Goal: Task Accomplishment & Management: Manage account settings

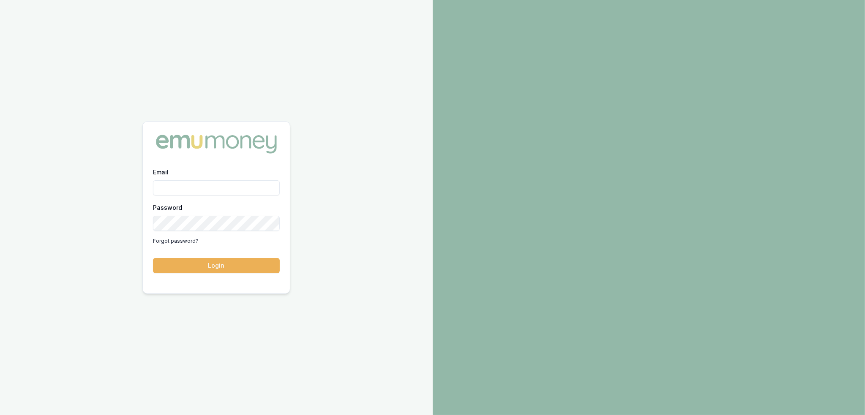
click at [185, 186] on input "Email" at bounding box center [216, 187] width 127 height 15
type input "robyn.adams@emumoney.com.au"
click at [228, 267] on button "Login" at bounding box center [216, 265] width 127 height 15
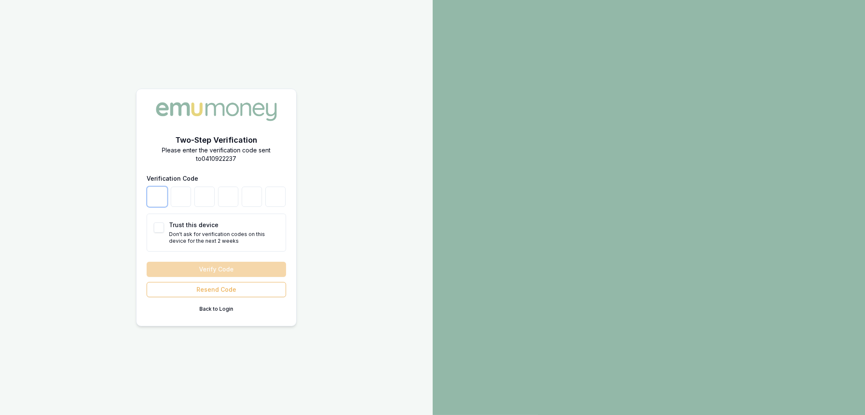
click at [157, 191] on input "number" at bounding box center [157, 197] width 20 height 20
click at [164, 188] on input "number" at bounding box center [157, 197] width 20 height 20
click at [268, 231] on p "Don't ask for verification codes on this device for the next 2 weeks" at bounding box center [224, 238] width 110 height 14
click at [156, 197] on input "number" at bounding box center [157, 197] width 20 height 20
type input "2"
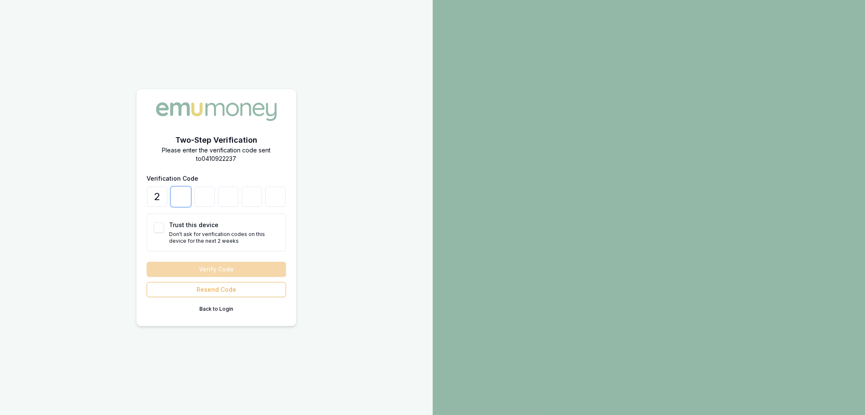
type input "4"
type input "0"
type input "6"
type input "7"
type input "4"
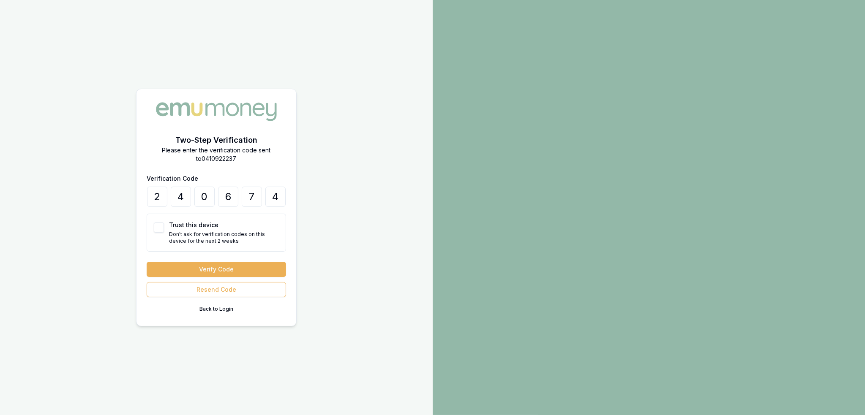
click at [155, 227] on button "Trust this device" at bounding box center [159, 228] width 10 height 10
checkbox input "true"
click at [213, 267] on button "Verify Code" at bounding box center [216, 269] width 139 height 15
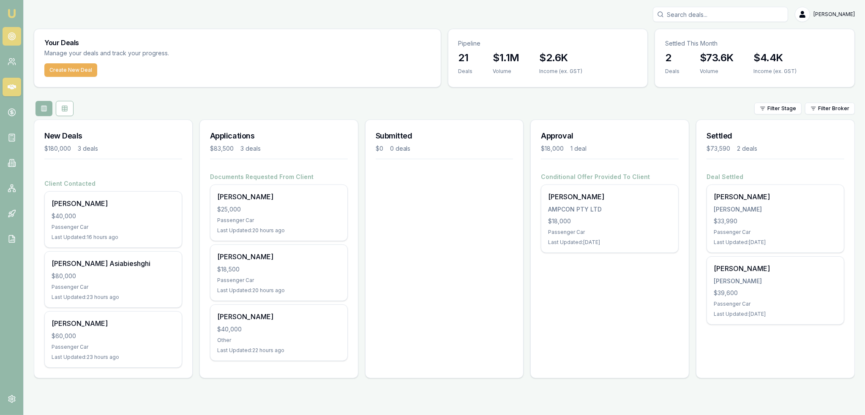
click at [8, 36] on circle at bounding box center [11, 36] width 7 height 7
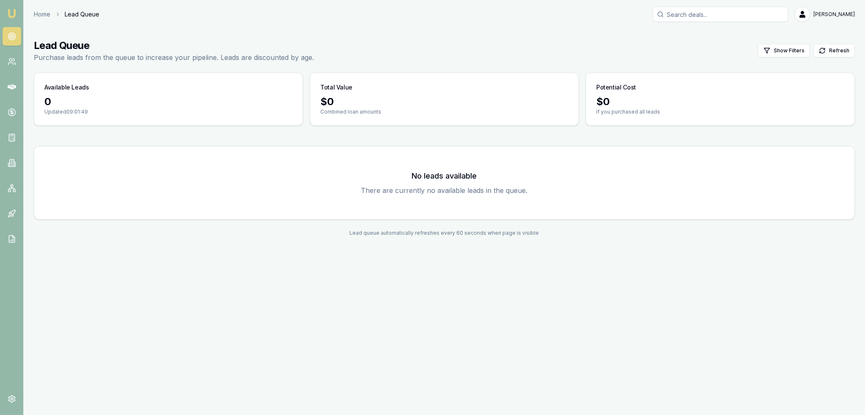
click at [10, 11] on img at bounding box center [12, 13] width 10 height 10
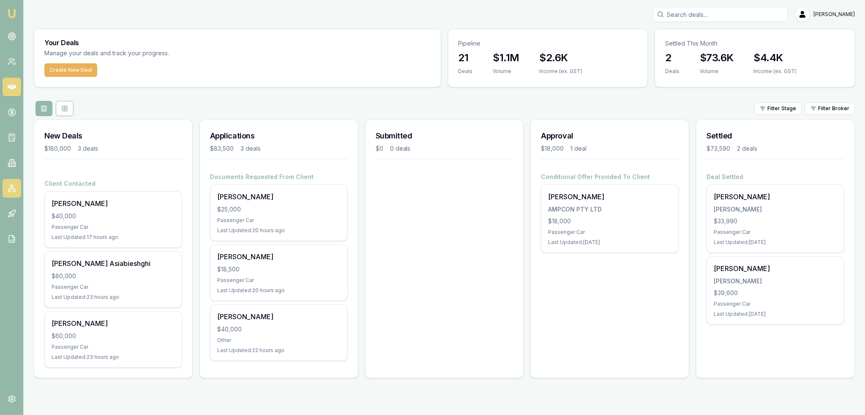
click at [8, 190] on rect at bounding box center [9, 191] width 2 height 2
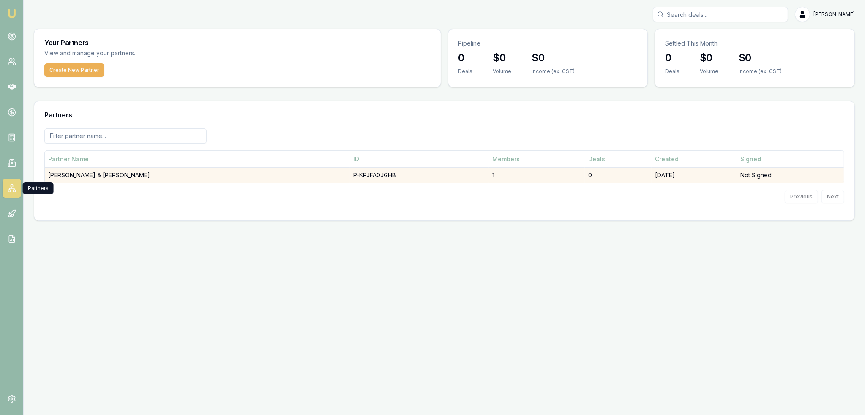
click at [103, 177] on td "H.P BELL & C.G WALTER" at bounding box center [197, 176] width 305 height 16
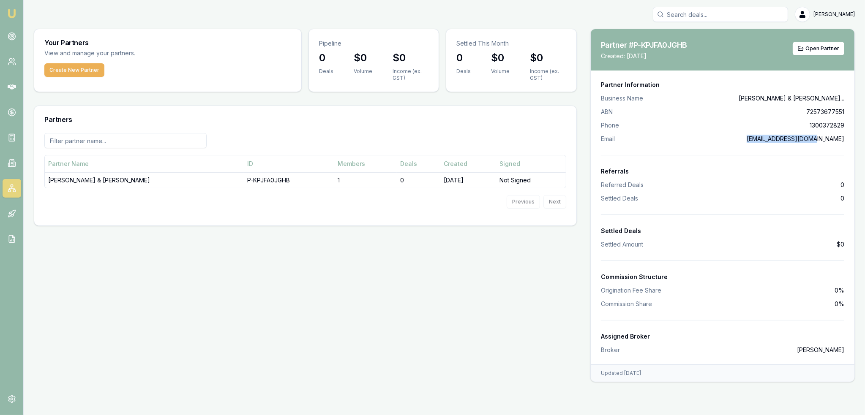
drag, startPoint x: 778, startPoint y: 139, endPoint x: 851, endPoint y: 142, distance: 73.2
click at [847, 142] on div "Partner Information Business Name H.P BELL & C.G WALTE... ABN 72573677551 Phone…" at bounding box center [723, 218] width 264 height 294
copy span "hc-power@outlook.com"
click at [10, 63] on icon at bounding box center [12, 61] width 8 height 8
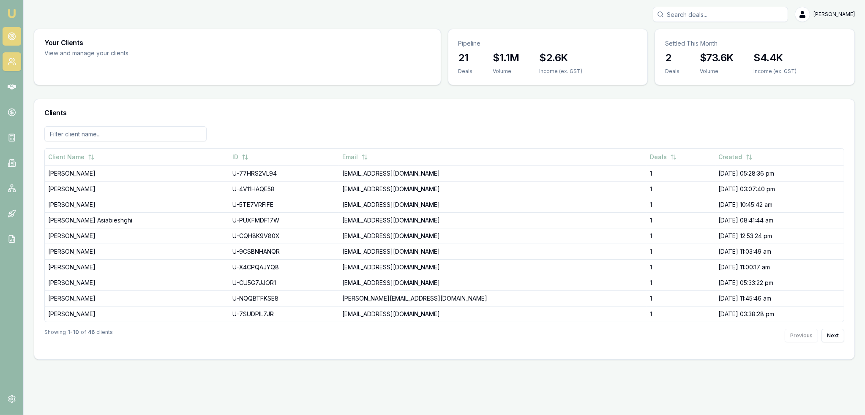
click at [11, 35] on icon at bounding box center [12, 36] width 8 height 8
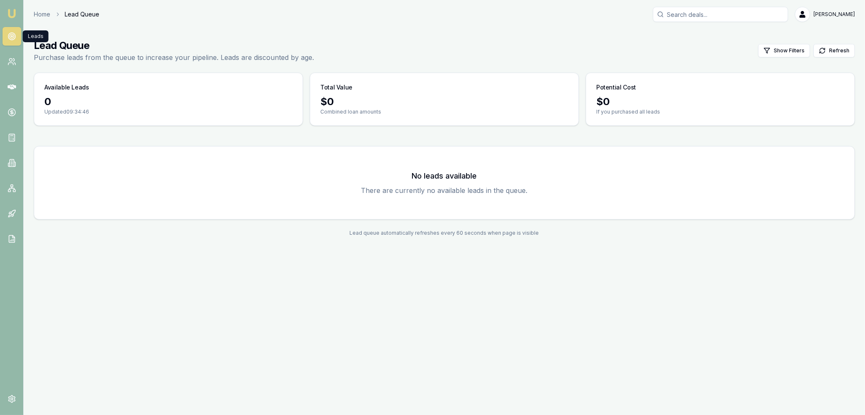
click at [7, 13] on img at bounding box center [12, 13] width 10 height 10
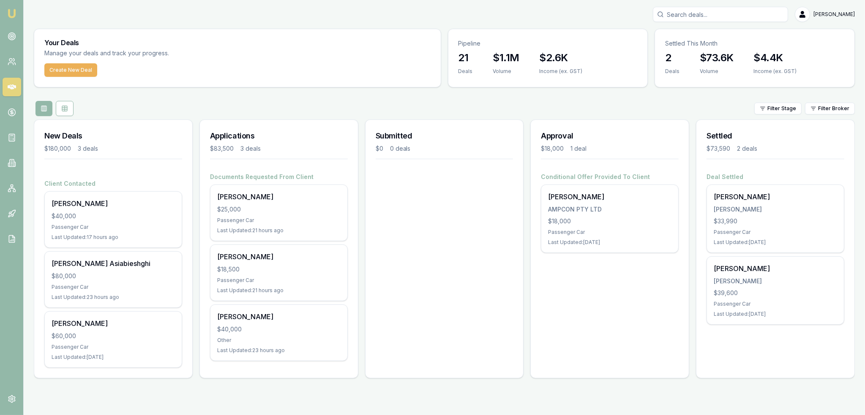
click at [711, 15] on input "Search deals" at bounding box center [720, 14] width 135 height 15
type input "john odo"
click at [686, 53] on p "[EMAIL_ADDRESS][DOMAIN_NAME]" at bounding box center [721, 53] width 128 height 8
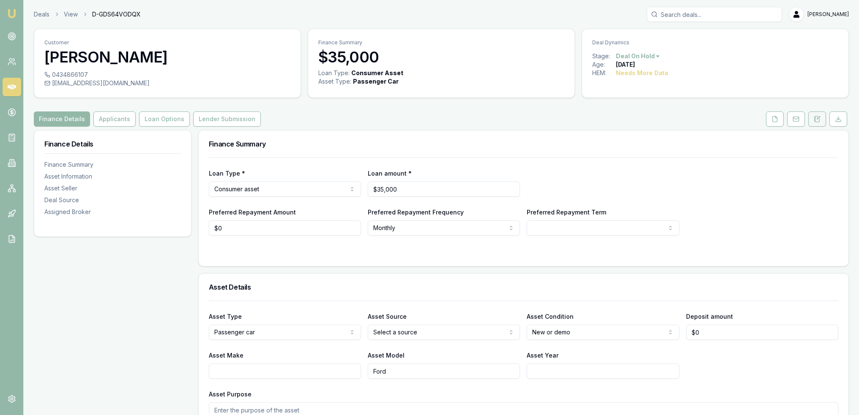
click at [816, 120] on icon at bounding box center [817, 119] width 7 height 7
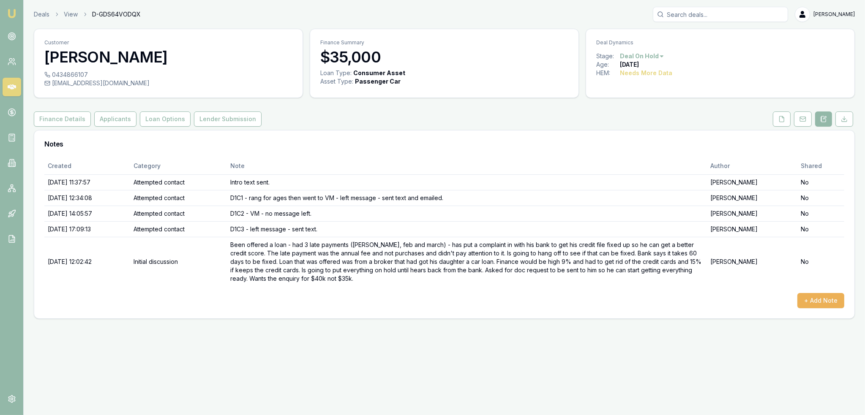
click at [779, 127] on div "Customer Cornelius John ODonnell 0434866107 conodonnel@gmail.com Finance Summar…" at bounding box center [444, 174] width 821 height 290
click at [783, 119] on icon at bounding box center [781, 119] width 7 height 7
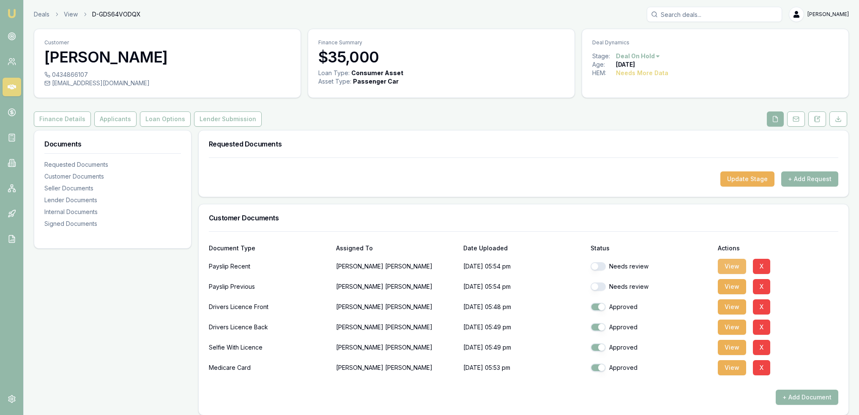
click at [729, 265] on button "View" at bounding box center [732, 266] width 28 height 15
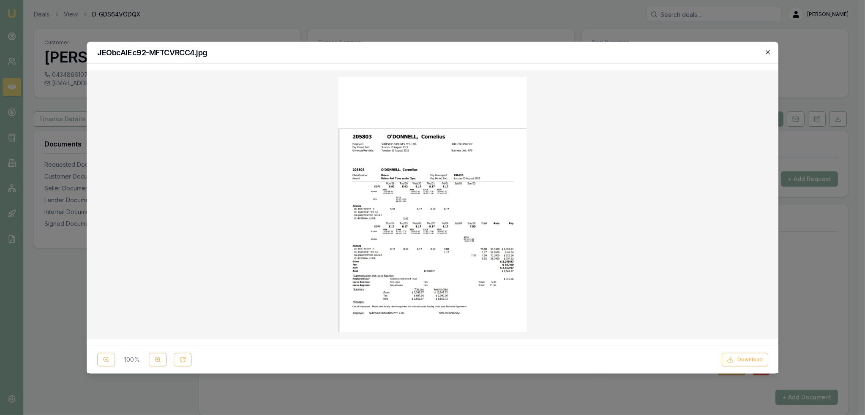
click at [769, 50] on icon "button" at bounding box center [768, 52] width 7 height 7
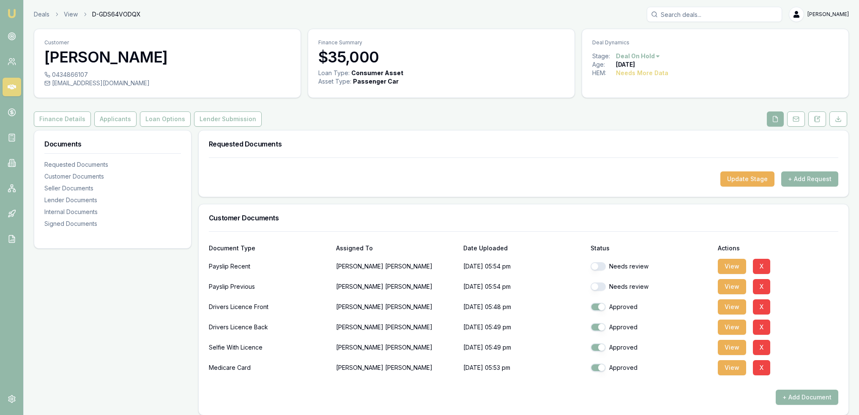
drag, startPoint x: 597, startPoint y: 264, endPoint x: 597, endPoint y: 278, distance: 13.9
click at [597, 265] on button "button" at bounding box center [597, 266] width 15 height 8
checkbox input "true"
click at [595, 287] on button "button" at bounding box center [597, 287] width 15 height 8
checkbox input "true"
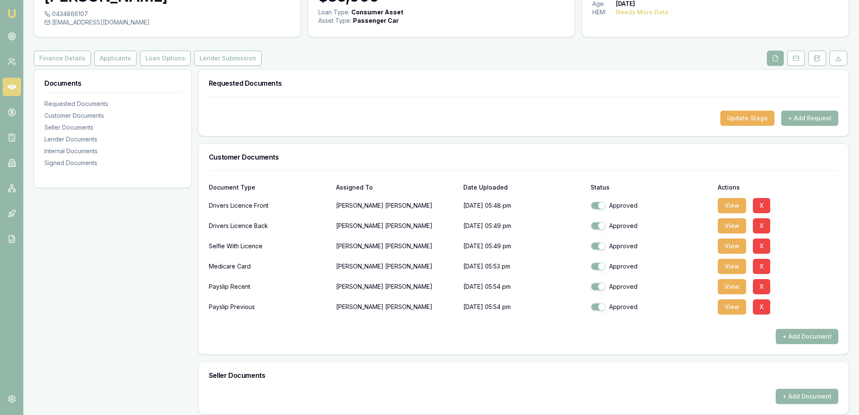
scroll to position [27, 0]
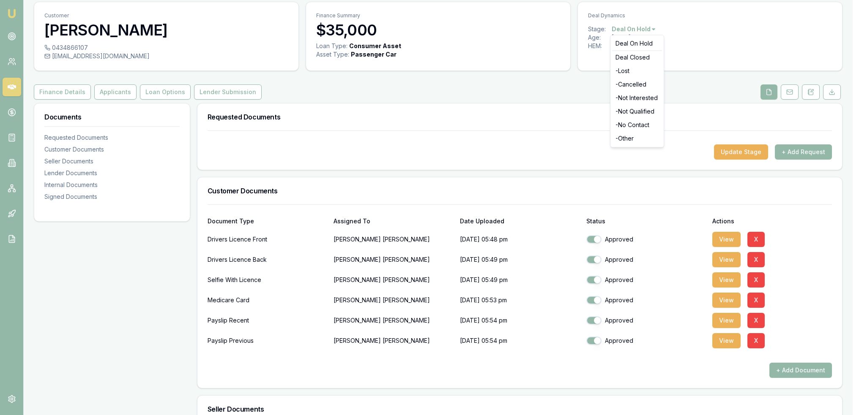
click at [653, 28] on html "Emu Broker Deals View D-GDS64VODQX Robyn Adams Toggle Menu Customer Cornelius J…" at bounding box center [429, 180] width 859 height 415
click at [738, 153] on html "Emu Broker Deals View D-GDS64VODQX Robyn Adams Toggle Menu Customer Cornelius J…" at bounding box center [432, 180] width 865 height 415
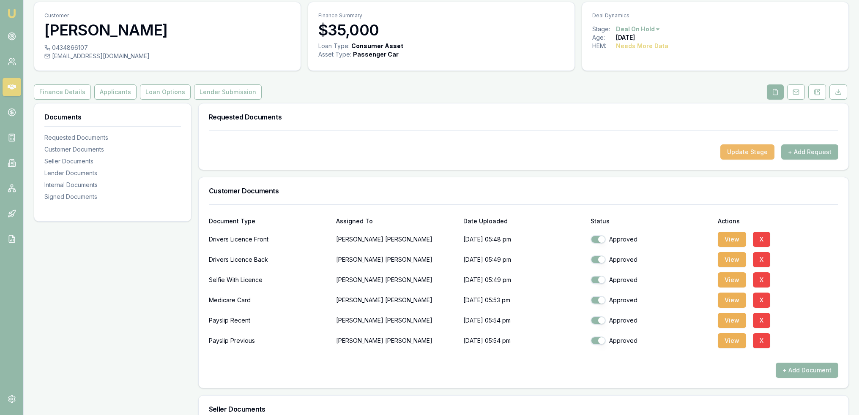
click at [750, 150] on button "Update Stage" at bounding box center [747, 152] width 54 height 15
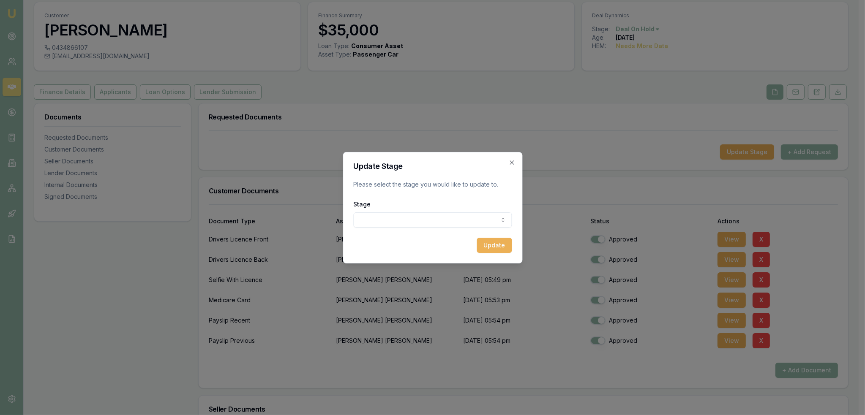
click at [464, 223] on body "Emu Broker Deals View D-GDS64VODQX Robyn Adams Toggle Menu Customer Cornelius J…" at bounding box center [429, 180] width 859 height 415
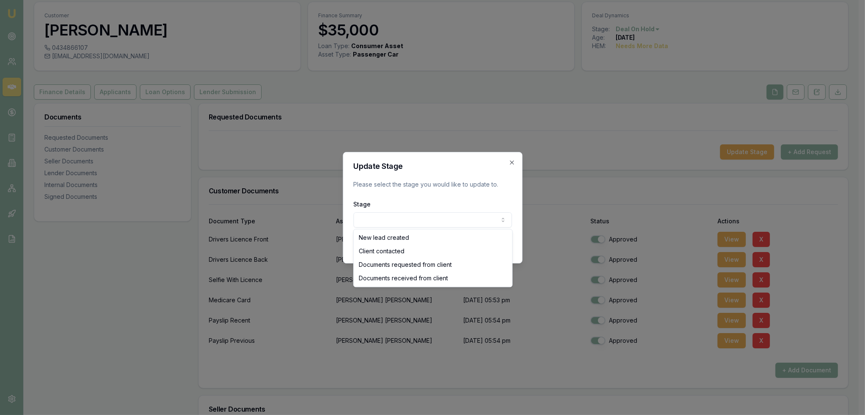
select select "DOCUMENTS_RECEIVED_FROM_CLIENT"
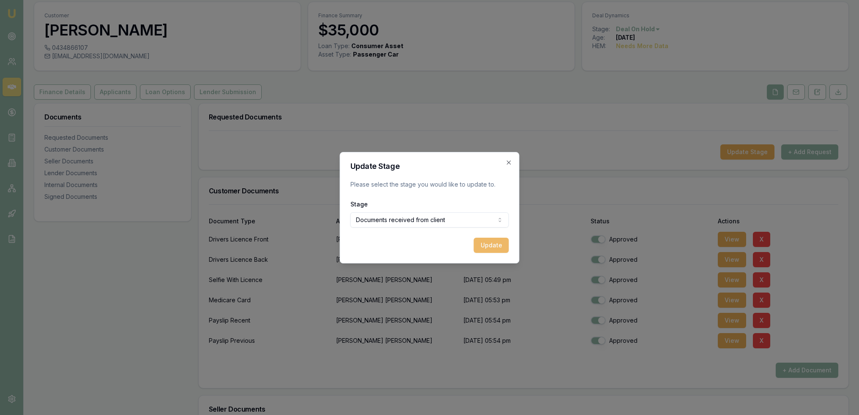
click at [496, 240] on button "Update" at bounding box center [491, 245] width 35 height 15
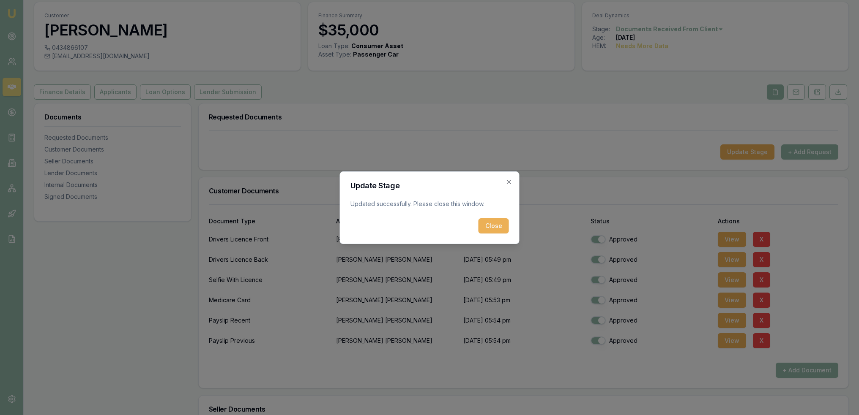
drag, startPoint x: 497, startPoint y: 225, endPoint x: 489, endPoint y: 224, distance: 7.7
click at [497, 225] on button "Close" at bounding box center [493, 226] width 30 height 15
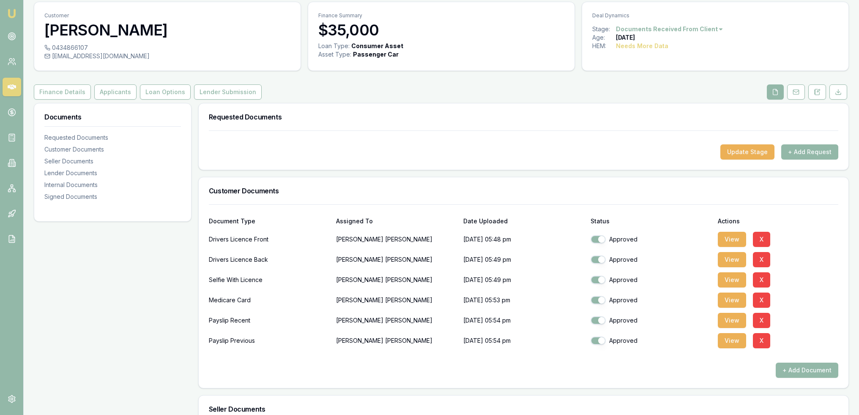
click at [14, 14] on img at bounding box center [12, 13] width 10 height 10
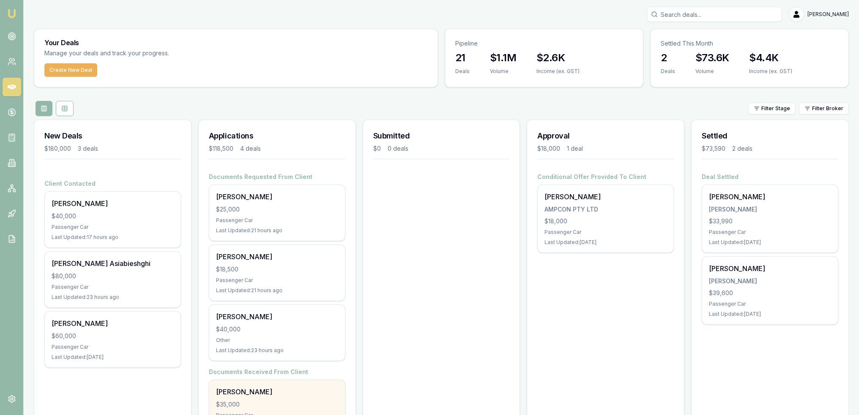
click at [278, 392] on div "Cornelius John ODonnell" at bounding box center [277, 392] width 122 height 10
click at [249, 388] on div "Cornelius John ODonnell" at bounding box center [277, 392] width 122 height 10
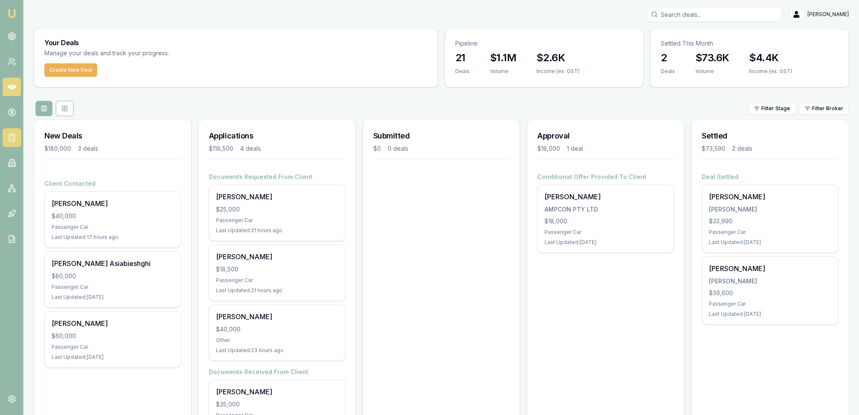
click at [11, 134] on rect at bounding box center [11, 137] width 5 height 7
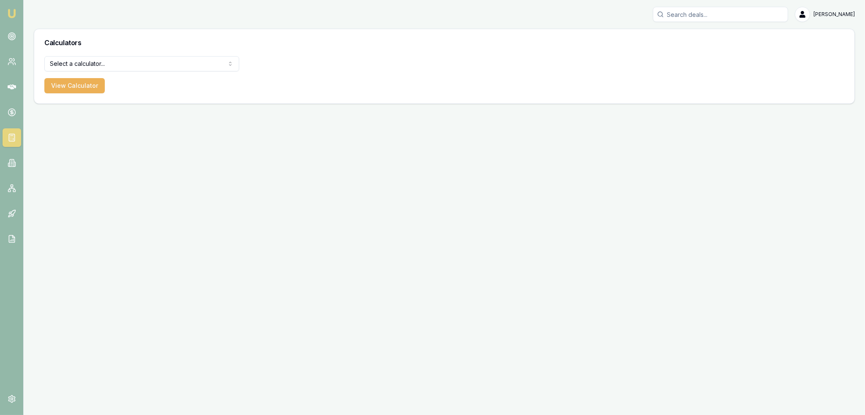
click at [119, 62] on html "Emu Broker Robyn Adams Toggle Menu Calculators Select a calculator... Finance Q…" at bounding box center [432, 207] width 865 height 415
select select "payslip-calculator"
click at [69, 87] on button "View Calculator" at bounding box center [74, 85] width 60 height 15
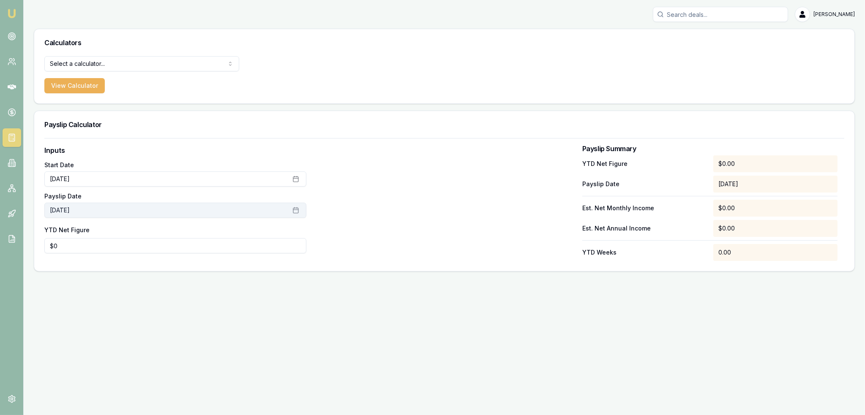
click at [97, 208] on button "August 20th, 2025" at bounding box center [175, 210] width 262 height 15
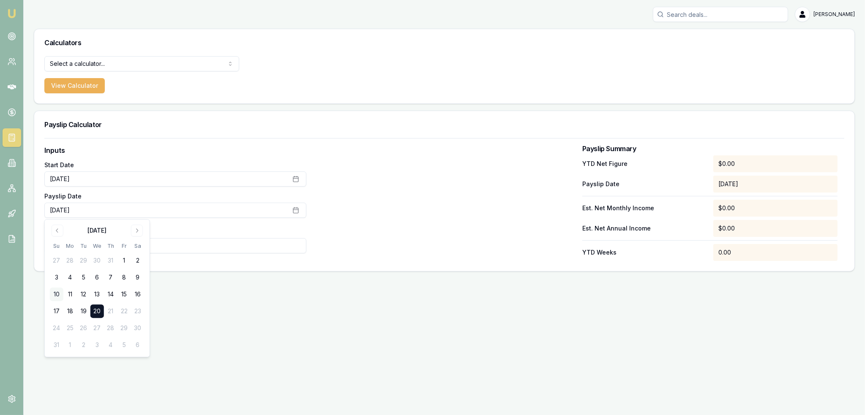
click at [55, 292] on button "10" at bounding box center [57, 295] width 14 height 14
click at [172, 247] on input "0" at bounding box center [175, 245] width 262 height 15
drag, startPoint x: 61, startPoint y: 245, endPoint x: 40, endPoint y: 247, distance: 20.8
click at [40, 247] on div "Inputs Start Date July 1st, 2025 Payslip Date August 10th, 2025 YTD Net Figure …" at bounding box center [444, 204] width 820 height 133
type input "0"
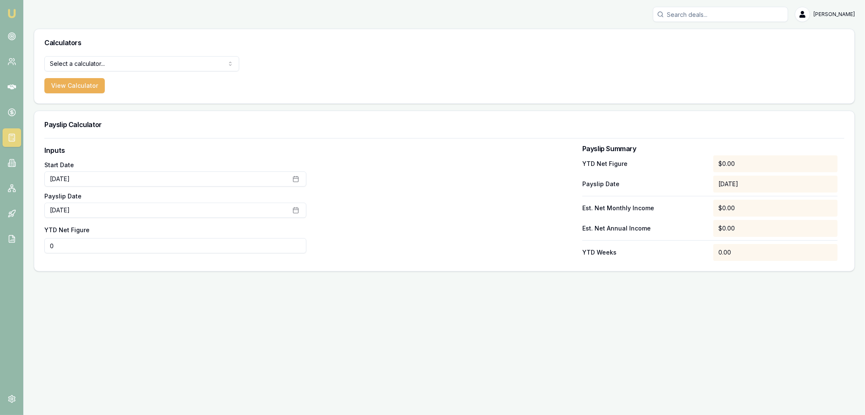
drag, startPoint x: 109, startPoint y: 249, endPoint x: 97, endPoint y: 248, distance: 11.9
click at [109, 249] on input "0" at bounding box center [175, 245] width 262 height 15
type input "$8,854"
click at [429, 258] on div at bounding box center [444, 203] width 262 height 116
click at [15, 15] on img at bounding box center [12, 13] width 10 height 10
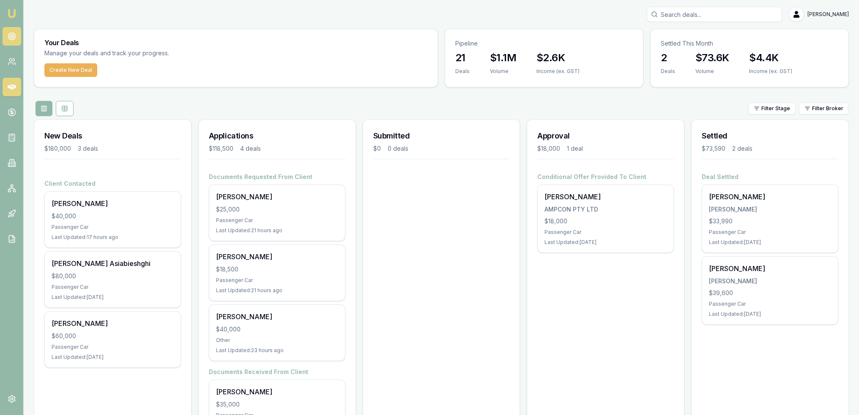
click at [8, 38] on icon at bounding box center [12, 36] width 8 height 8
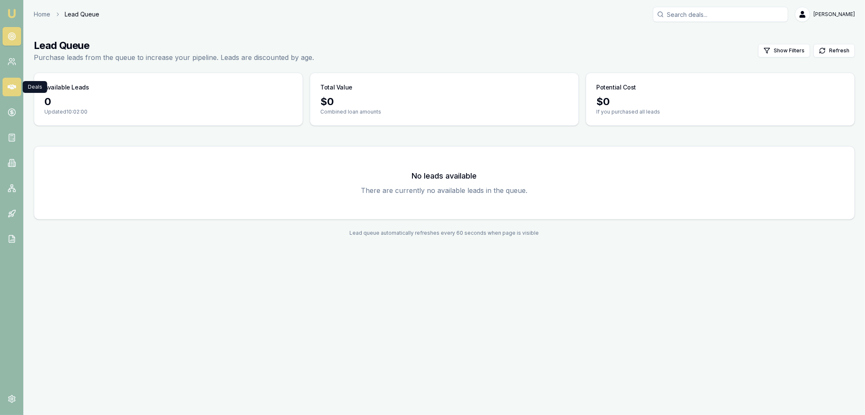
click at [11, 82] on link at bounding box center [12, 87] width 19 height 19
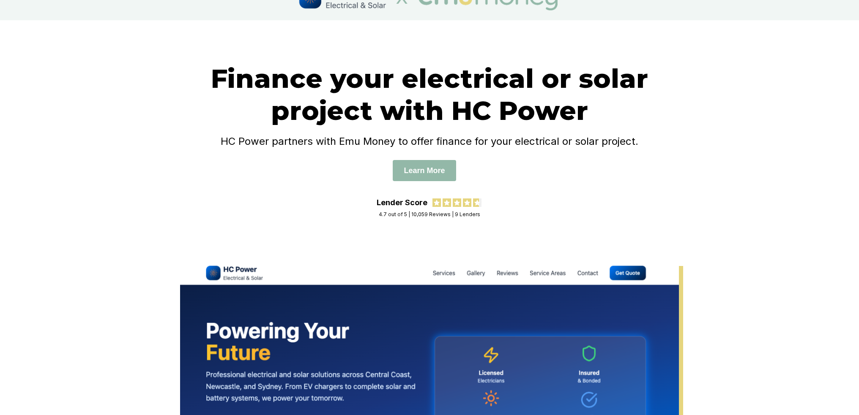
scroll to position [42, 0]
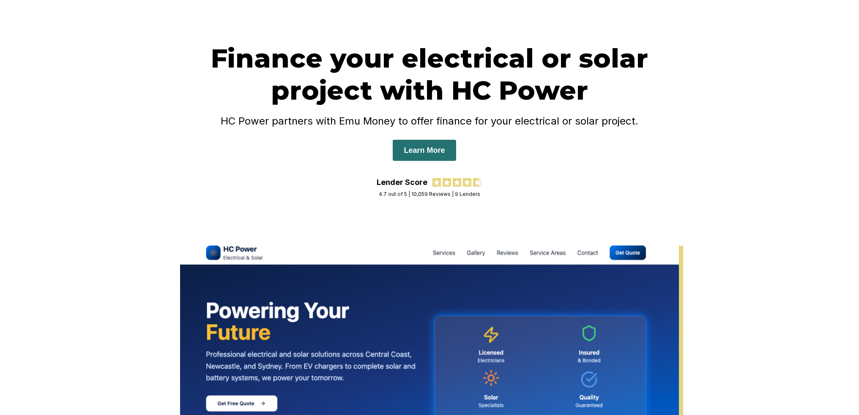
click at [447, 146] on button "Learn More" at bounding box center [424, 150] width 63 height 21
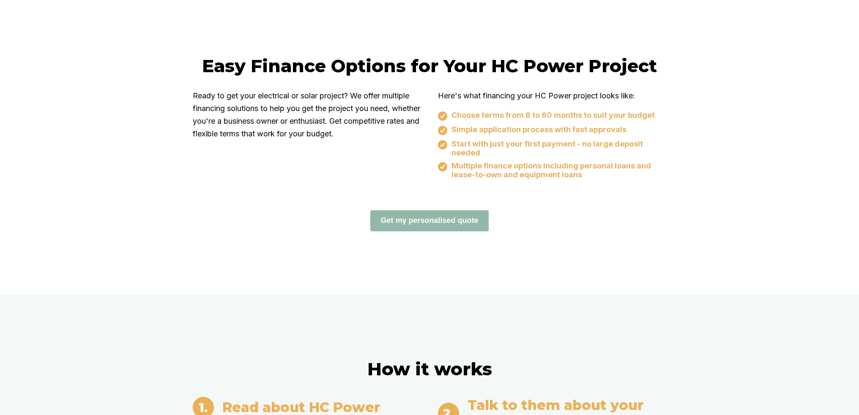
scroll to position [523, 0]
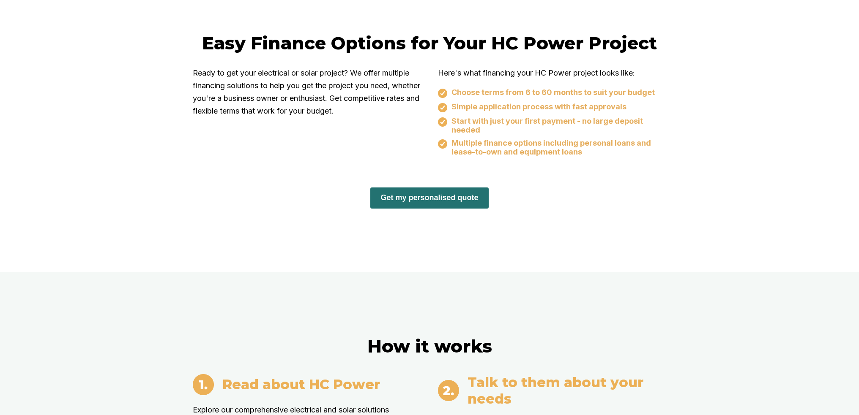
click at [402, 202] on button "Get my personalised quote" at bounding box center [429, 198] width 118 height 21
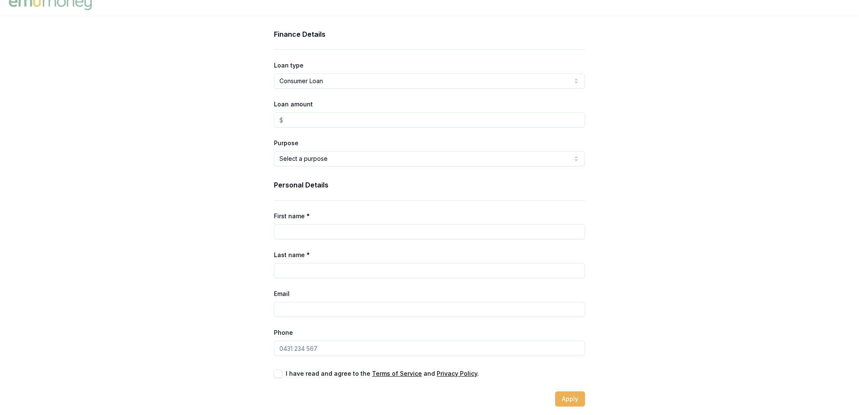
scroll to position [13, 0]
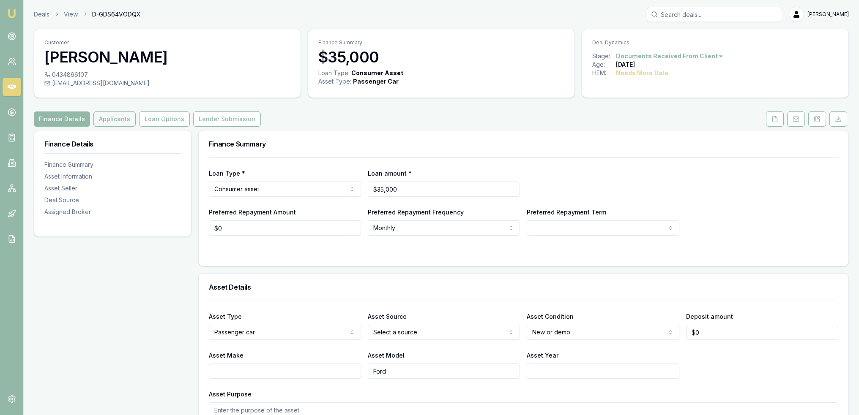
click at [115, 118] on button "Applicants" at bounding box center [114, 119] width 42 height 15
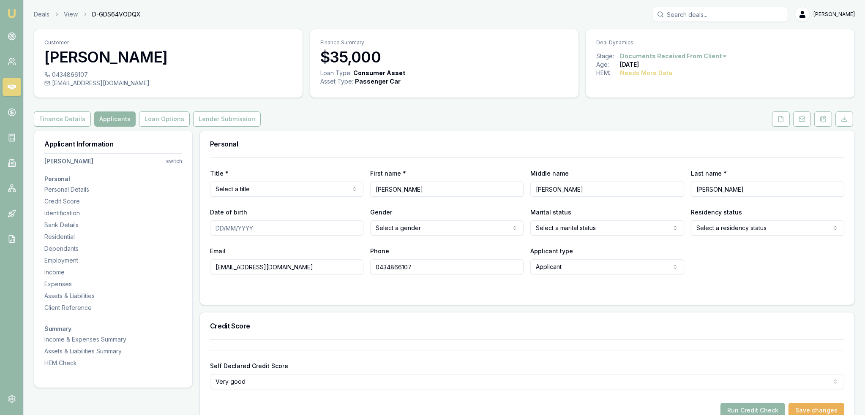
click at [304, 190] on html "Emu Broker Deals View D-GDS64VODQX [PERSON_NAME] Toggle Menu Customer [PERSON_N…" at bounding box center [432, 207] width 865 height 415
click at [436, 187] on input "[PERSON_NAME]" at bounding box center [444, 189] width 152 height 15
click at [434, 187] on input "[PERSON_NAME]" at bounding box center [444, 189] width 152 height 15
type input "[PERSON_NAME]"
click at [695, 189] on input "[PERSON_NAME]" at bounding box center [762, 189] width 152 height 15
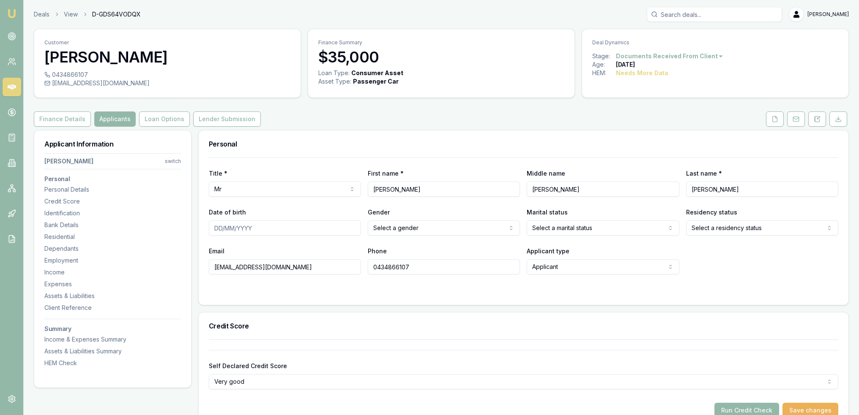
type input "[PERSON_NAME]"
click at [221, 229] on input "Date of birth" at bounding box center [285, 228] width 152 height 15
drag, startPoint x: 246, startPoint y: 229, endPoint x: 138, endPoint y: 229, distance: 107.8
type input "08/06/1961"
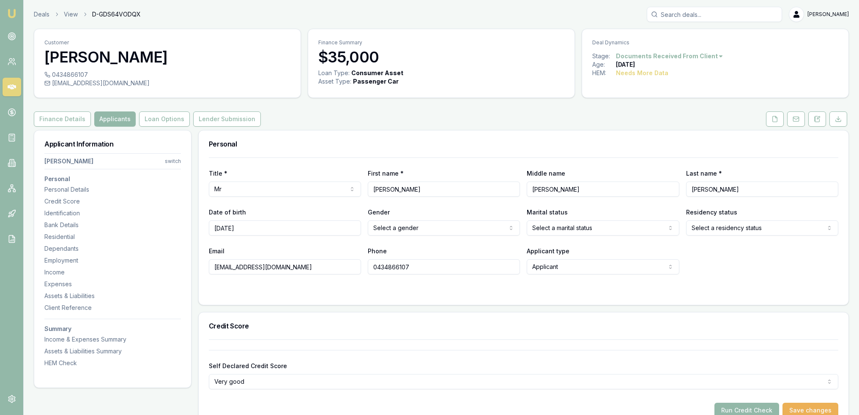
click at [451, 226] on html "Emu Broker Deals View D-GDS64VODQX Robyn Adams Toggle Menu Customer Cornelius O…" at bounding box center [429, 207] width 859 height 415
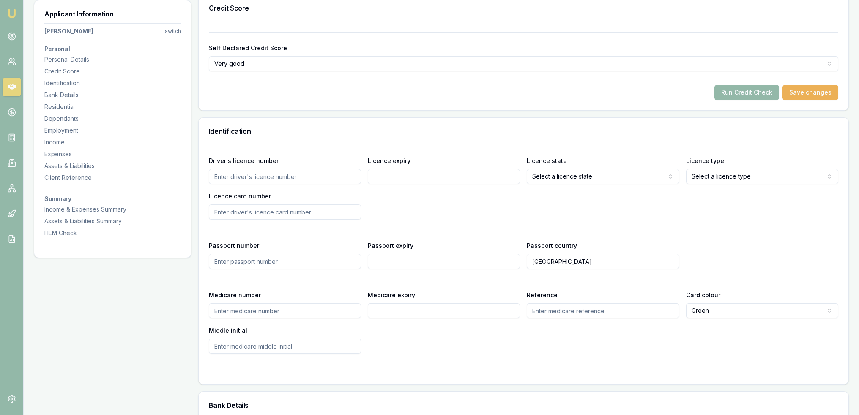
scroll to position [296, 0]
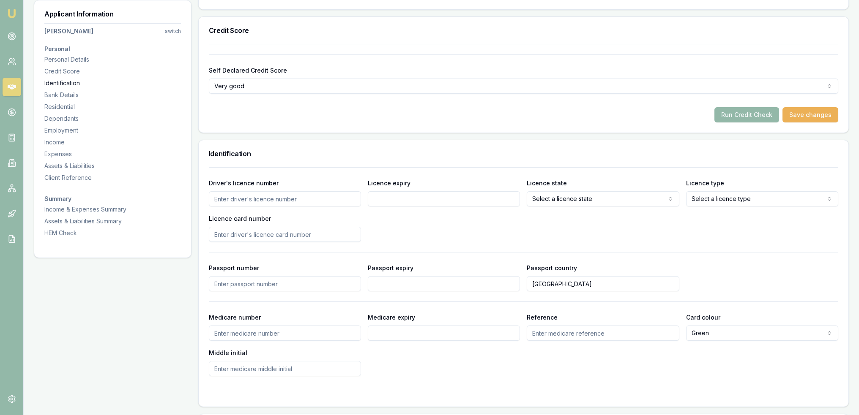
click at [75, 85] on div "Identification" at bounding box center [112, 83] width 137 height 8
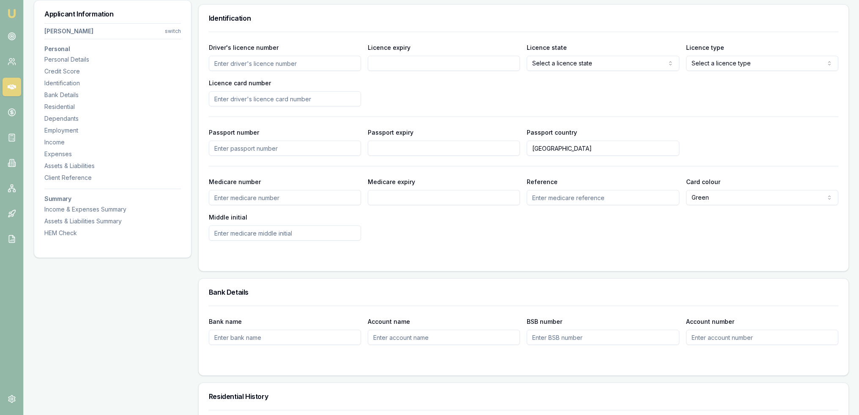
scroll to position [435, 0]
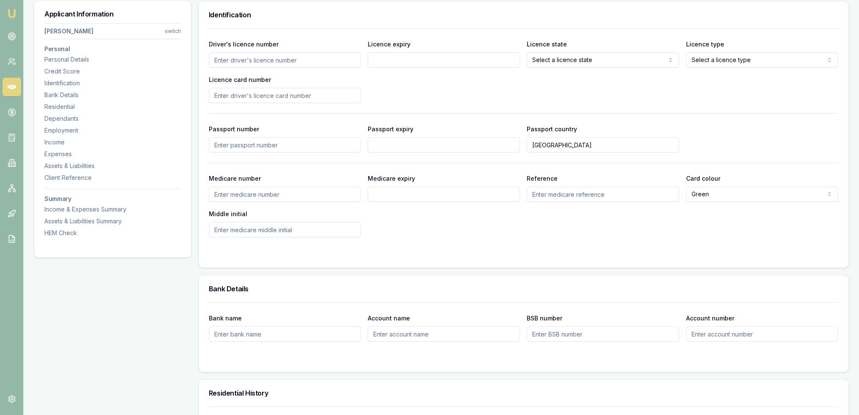
click at [270, 61] on input "Driver's licence number" at bounding box center [285, 59] width 152 height 15
type input "060071288"
type input "[DATE]"
select select "QLD"
select select "OPEN_LICENCE"
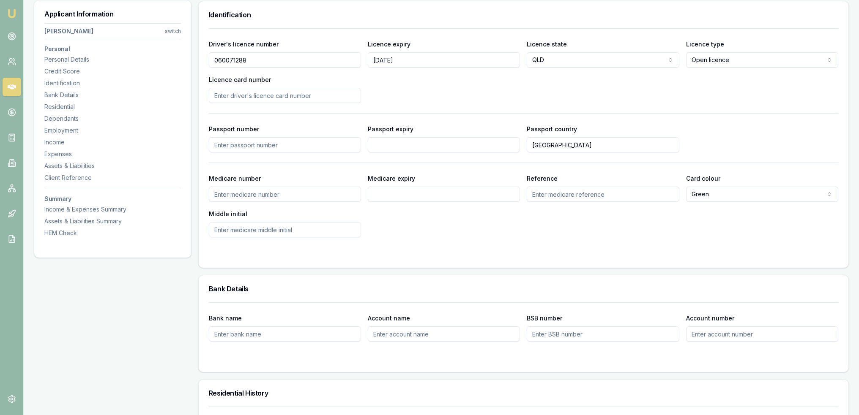
click at [287, 92] on input "Licence card number" at bounding box center [285, 95] width 152 height 15
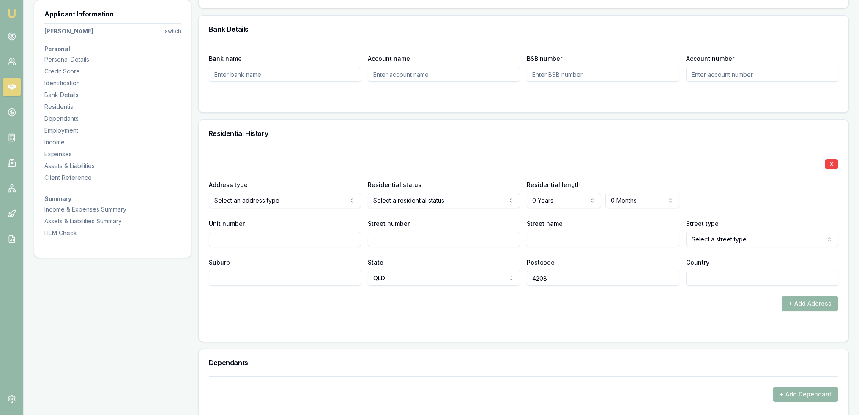
scroll to position [722, 0]
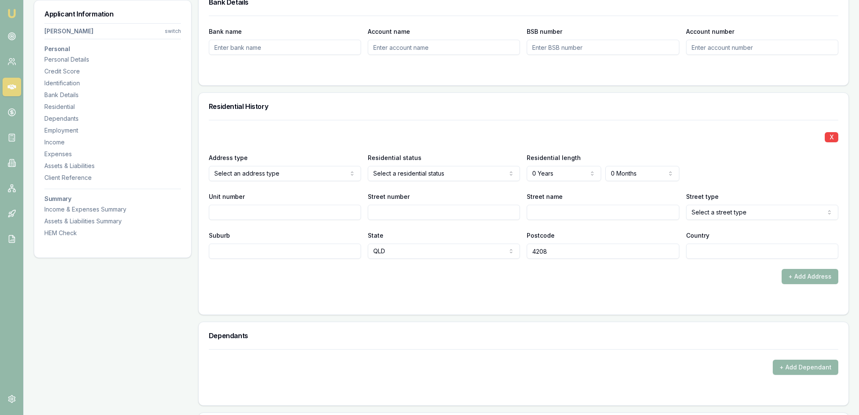
type input "A93DE15C"
click at [411, 208] on input "Street number" at bounding box center [444, 212] width 152 height 15
type input "10"
type input "c"
type input "Caffri,"
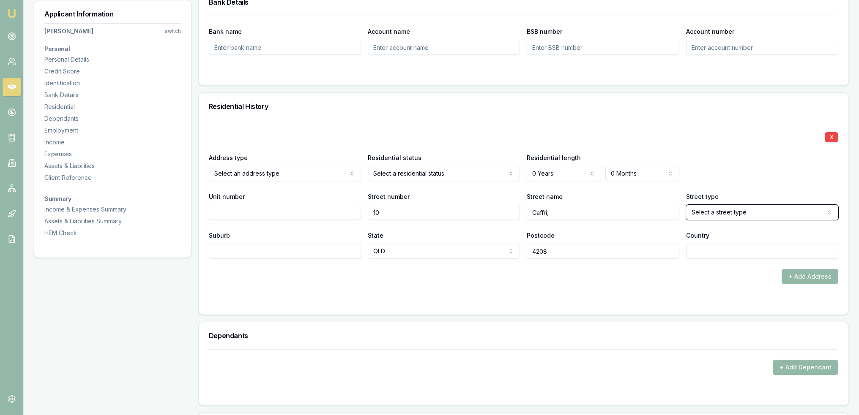
select select "Causeway"
drag, startPoint x: 605, startPoint y: 211, endPoint x: 525, endPoint y: 211, distance: 79.9
click at [525, 211] on div "Unit number Street number 10 Street name Caffri, Street type Causeway Access Al…" at bounding box center [523, 205] width 629 height 29
drag, startPoint x: 577, startPoint y: 211, endPoint x: 510, endPoint y: 205, distance: 67.0
click at [511, 206] on div "Unit number Street number 10 Street name Caffri, Street type Causeway Access Al…" at bounding box center [523, 205] width 629 height 29
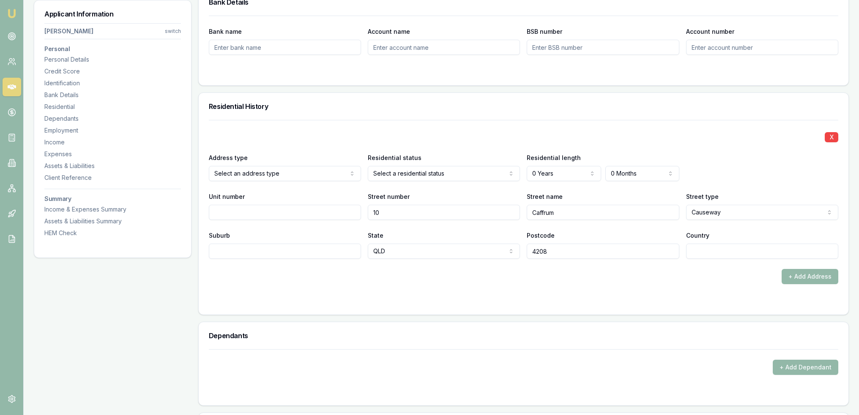
type input "Caffrum"
select select "Court"
type input "Ormeau"
type input "AU"
click at [675, 292] on form "X Address type Select an address type Current Previous Residential status Selec…" at bounding box center [523, 212] width 629 height 185
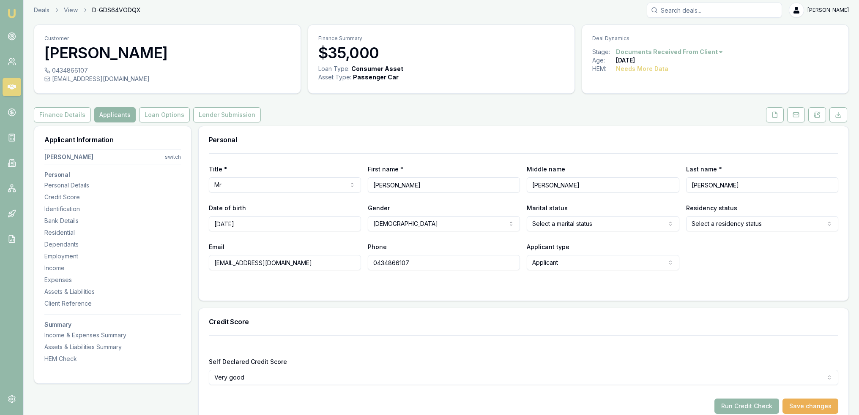
scroll to position [0, 0]
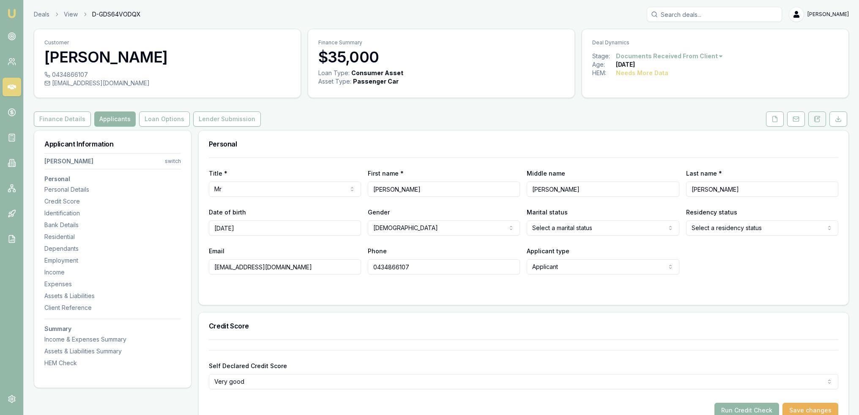
click at [817, 116] on icon at bounding box center [817, 119] width 7 height 7
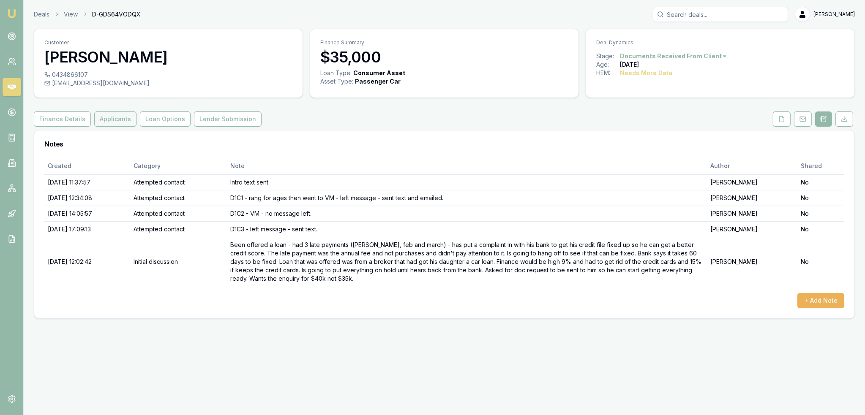
click at [112, 121] on button "Applicants" at bounding box center [115, 119] width 42 height 15
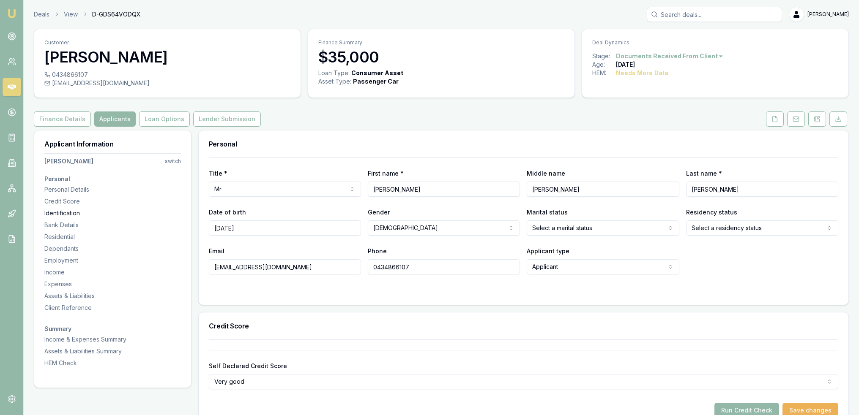
click at [57, 209] on div "Identification" at bounding box center [112, 213] width 137 height 8
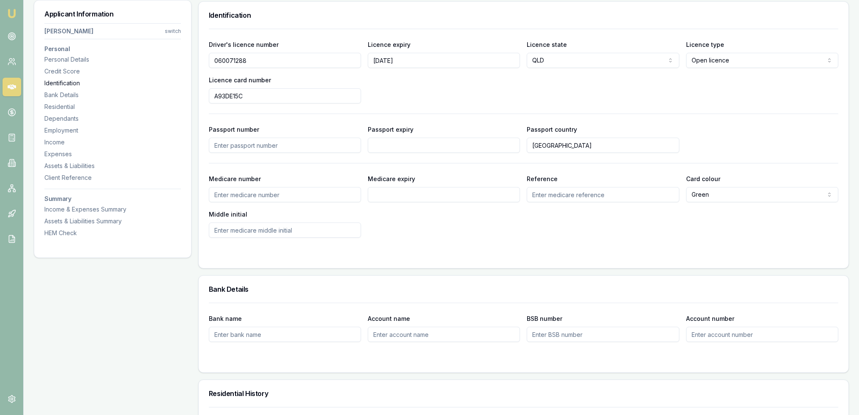
scroll to position [435, 0]
click at [255, 197] on input "Medicare number" at bounding box center [285, 194] width 152 height 15
type input "2383648441"
type input "11/2026"
type input "1"
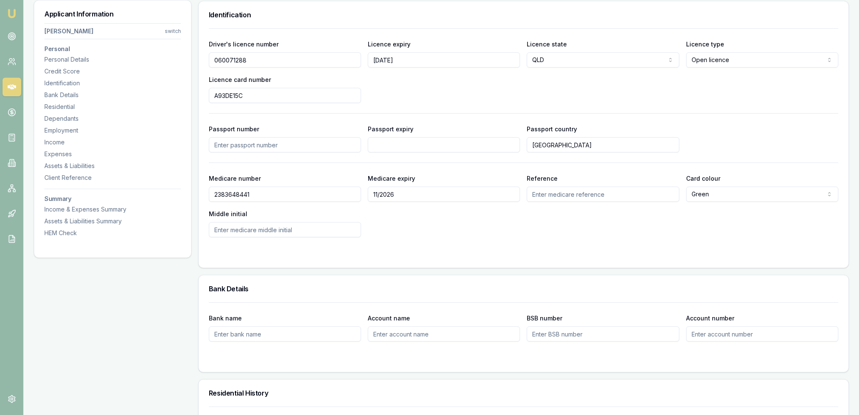
click at [552, 187] on input "Reference" at bounding box center [603, 194] width 152 height 15
type input "1"
type input "j"
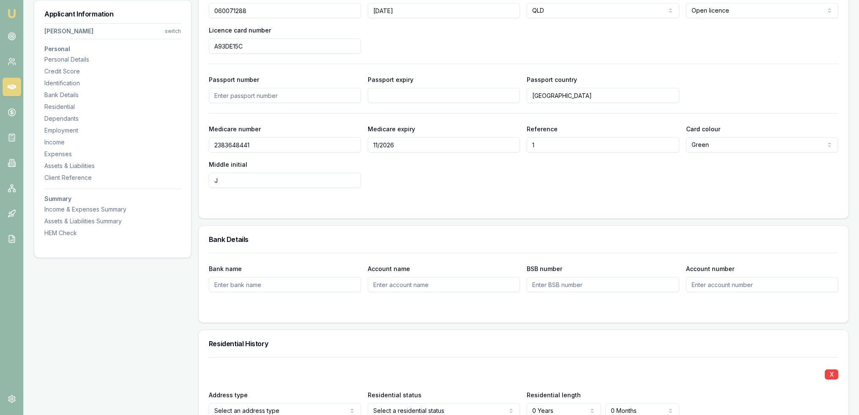
scroll to position [519, 0]
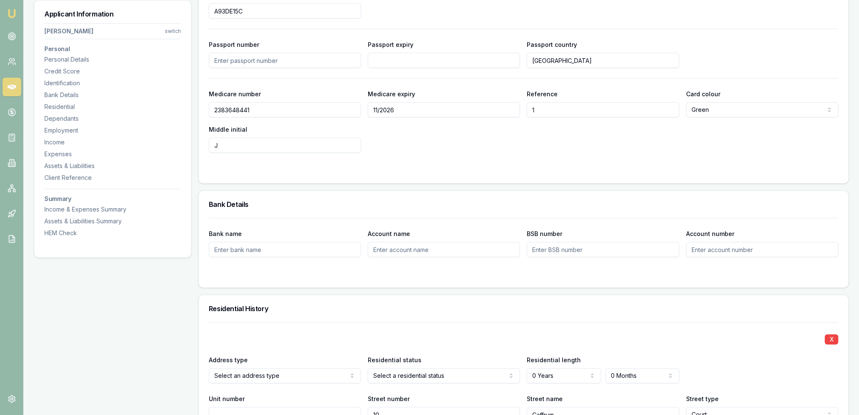
type input "J"
click at [51, 128] on div "Employment" at bounding box center [112, 130] width 137 height 8
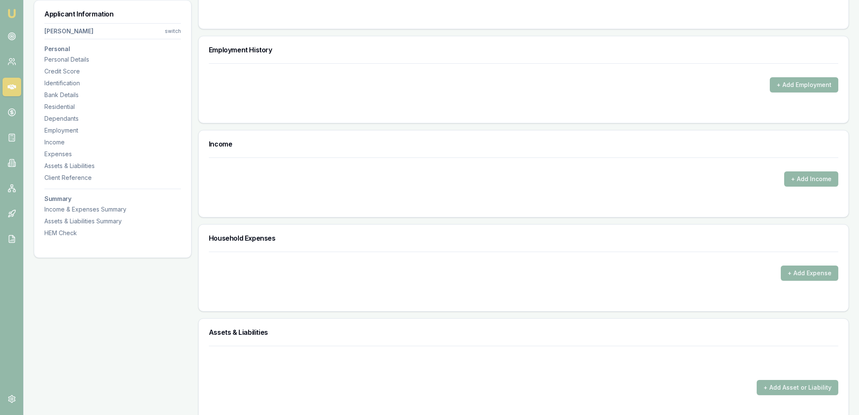
scroll to position [1134, 0]
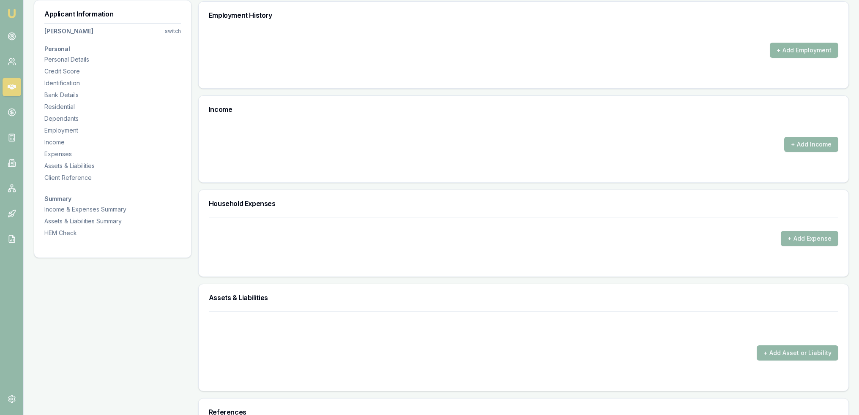
click at [822, 49] on button "+ Add Employment" at bounding box center [804, 50] width 68 height 15
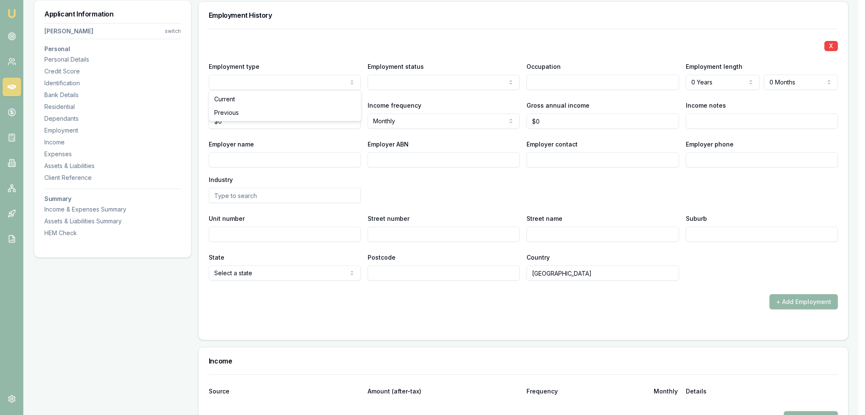
drag, startPoint x: 260, startPoint y: 102, endPoint x: 324, endPoint y: 89, distance: 65.1
drag, startPoint x: 410, startPoint y: 102, endPoint x: 473, endPoint y: 94, distance: 63.1
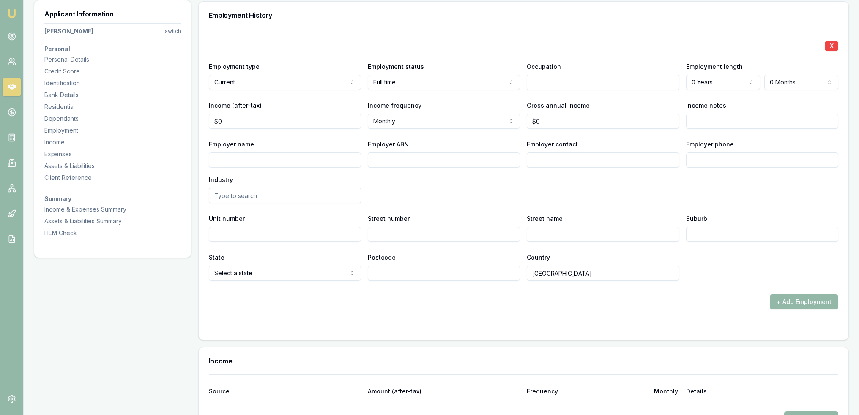
click at [556, 82] on input "text" at bounding box center [603, 82] width 152 height 15
type input "d"
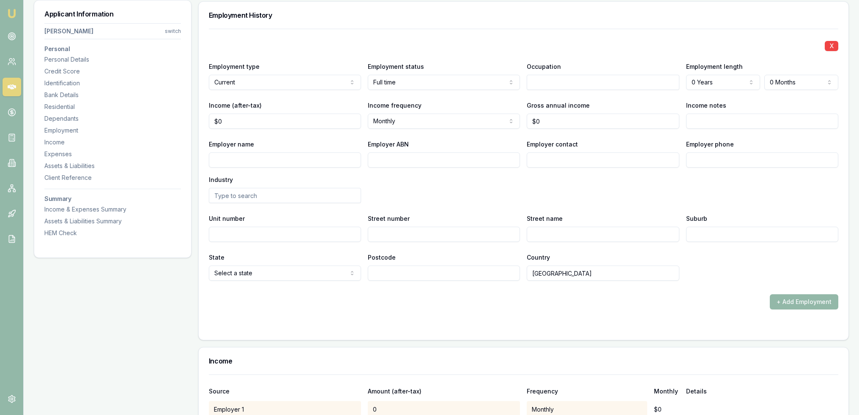
click at [556, 81] on input "text" at bounding box center [603, 82] width 152 height 15
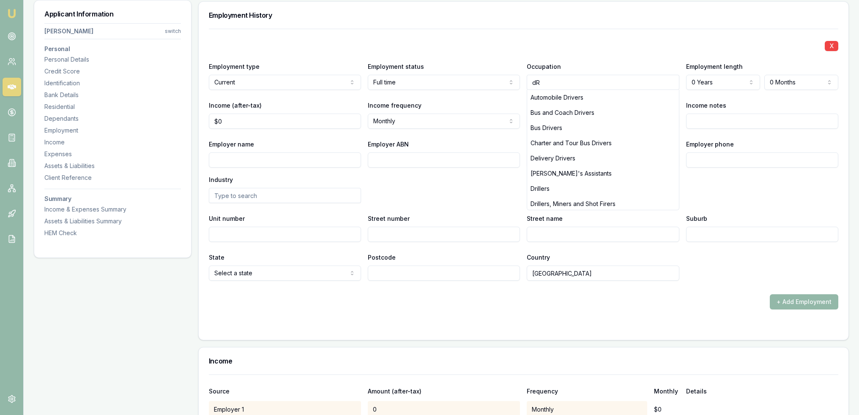
type input "d"
click at [563, 125] on div "Bus Drivers" at bounding box center [602, 127] width 151 height 15
type input "Bus Drivers"
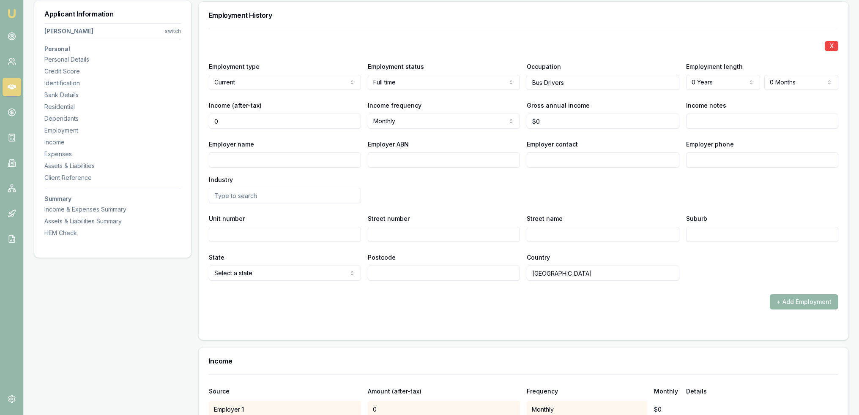
click at [244, 121] on input "0" at bounding box center [285, 121] width 152 height 15
drag, startPoint x: 227, startPoint y: 120, endPoint x: 207, endPoint y: 124, distance: 20.6
click at [207, 124] on div "X Employment type Current Current Previous Employment status Full time Full tim…" at bounding box center [524, 184] width 650 height 311
click at [243, 119] on input "0" at bounding box center [285, 121] width 152 height 15
drag, startPoint x: 227, startPoint y: 119, endPoint x: 215, endPoint y: 119, distance: 12.3
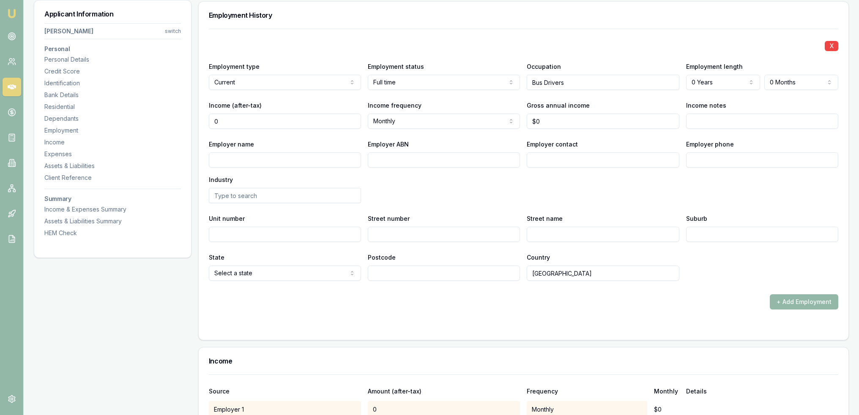
click at [215, 119] on input "0" at bounding box center [285, 121] width 152 height 15
type input "$6,573"
type input "0"
click at [574, 116] on input "0" at bounding box center [603, 121] width 152 height 15
drag, startPoint x: 552, startPoint y: 120, endPoint x: 522, endPoint y: 120, distance: 30.9
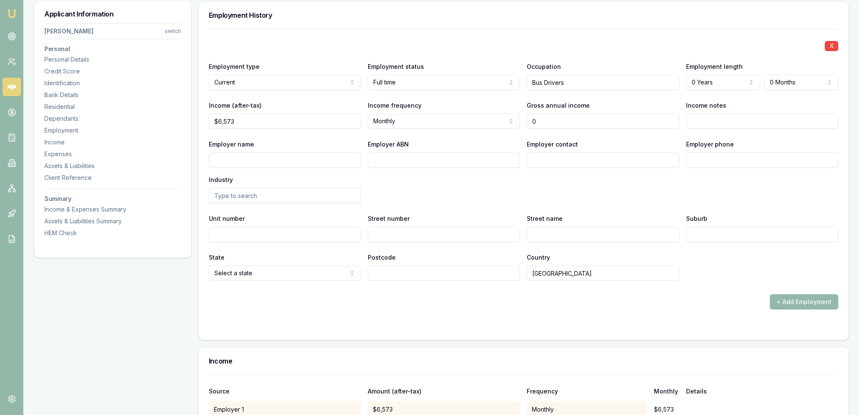
click at [522, 120] on div "Income (after-tax) $6,573 Income frequency Monthly Weekly Fortnightly Monthly Q…" at bounding box center [523, 114] width 629 height 29
click at [546, 120] on input "1021488" at bounding box center [603, 121] width 152 height 15
type input "$102,488"
click at [345, 158] on input "Employer name" at bounding box center [285, 160] width 152 height 15
click at [300, 156] on input "Employer name" at bounding box center [285, 160] width 152 height 15
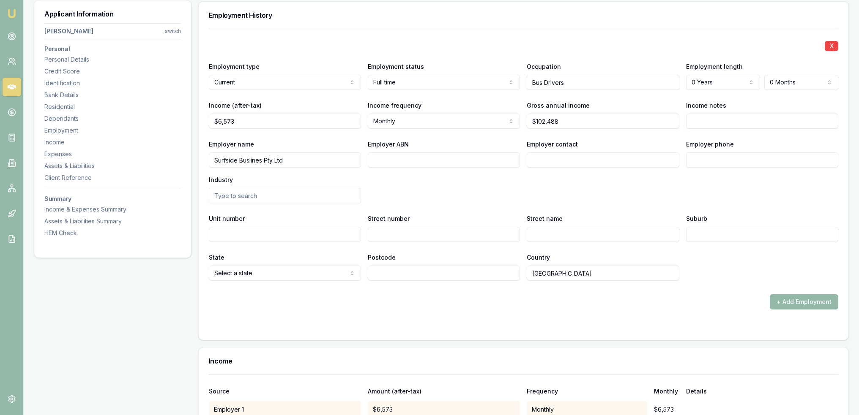
type input "Surfside Buslines Pty Ltd"
type input "2501957552"
type input "Payroll"
drag, startPoint x: 728, startPoint y: 158, endPoint x: 734, endPoint y: 150, distance: 9.9
click at [728, 158] on input "Employer phone" at bounding box center [762, 160] width 152 height 15
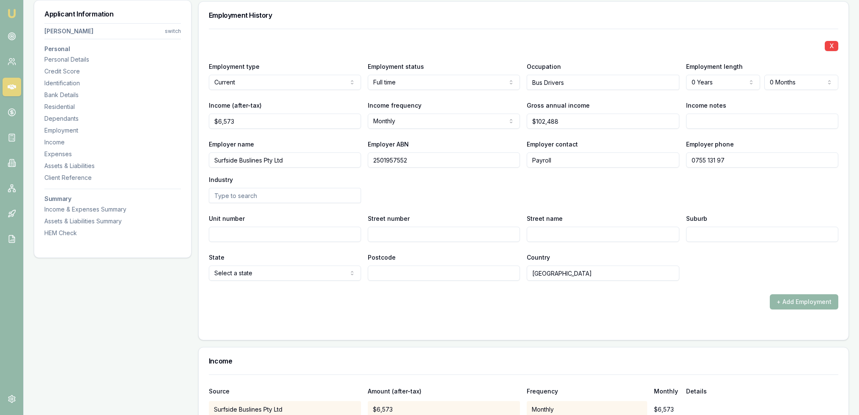
type input "0755 131 974"
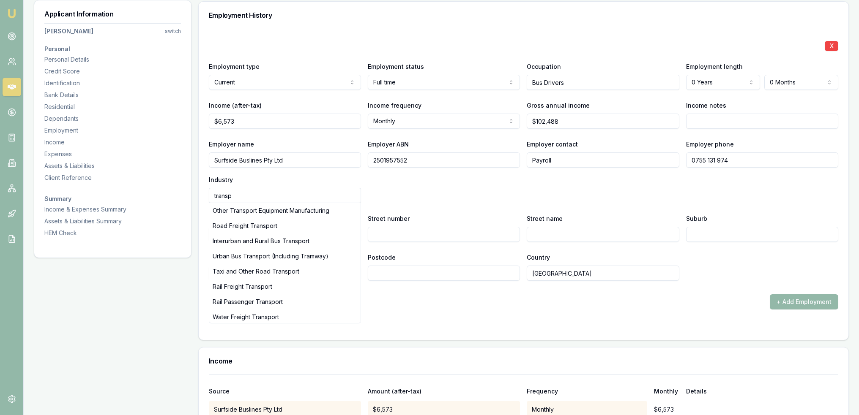
type input "transpo"
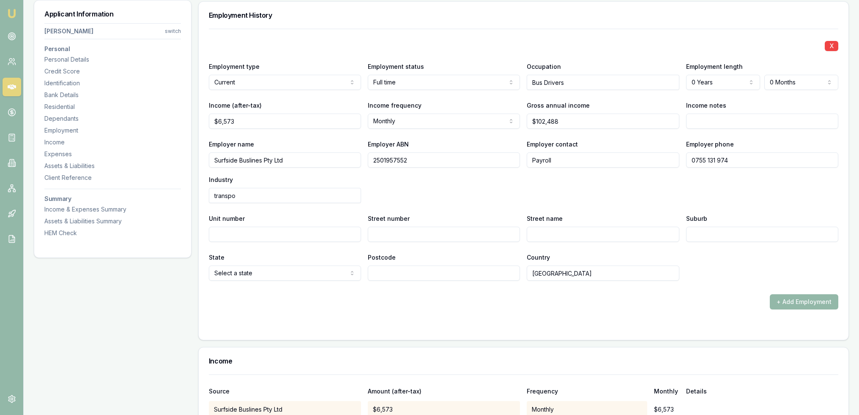
click at [301, 188] on input "transpo" at bounding box center [285, 195] width 152 height 15
type input "transpor"
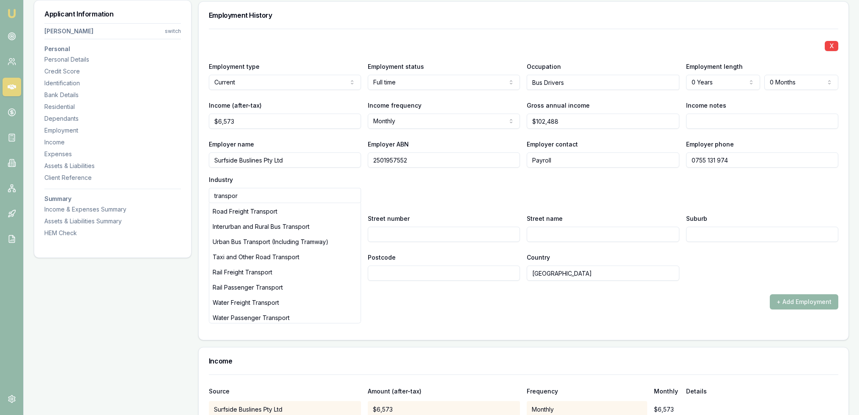
scroll to position [30, 0]
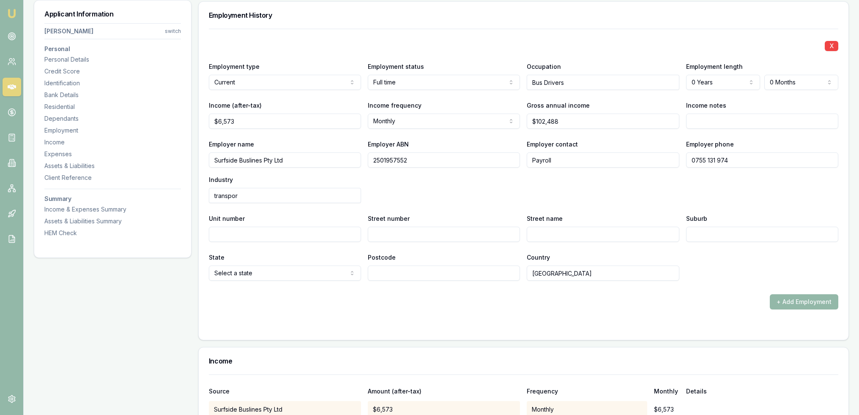
drag, startPoint x: 358, startPoint y: 221, endPoint x: 357, endPoint y: 229, distance: 8.2
click at [333, 193] on input "transpor" at bounding box center [285, 195] width 152 height 15
type input "transport"
drag, startPoint x: 322, startPoint y: 197, endPoint x: 297, endPoint y: 196, distance: 25.8
click at [322, 197] on input "transport" at bounding box center [285, 195] width 152 height 15
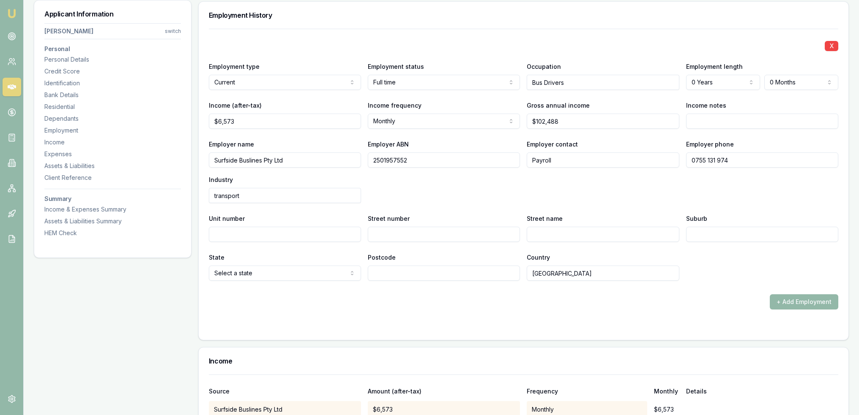
drag, startPoint x: 214, startPoint y: 199, endPoint x: 187, endPoint y: 202, distance: 27.6
click at [187, 202] on div "Applicant Information Cornelius O'Donnell switch Personal Personal Details Cred…" at bounding box center [441, 62] width 815 height 2130
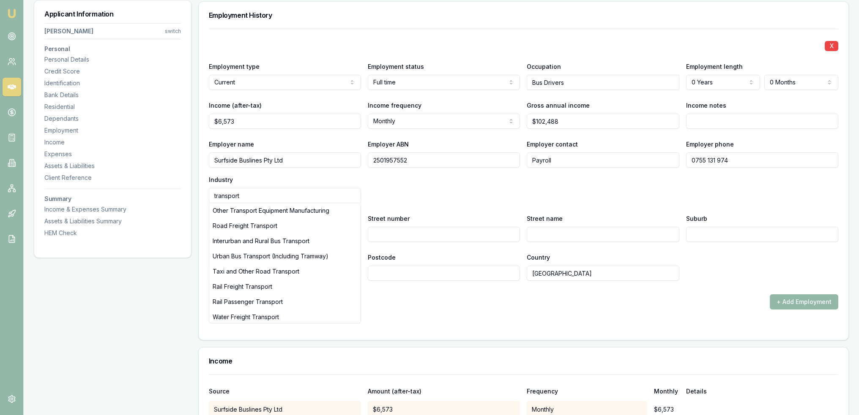
drag, startPoint x: 259, startPoint y: 189, endPoint x: 173, endPoint y: 186, distance: 85.8
click at [173, 186] on div "Applicant Information Cornelius O'Donnell switch Personal Personal Details Cred…" at bounding box center [441, 62] width 815 height 2130
type input "bus"
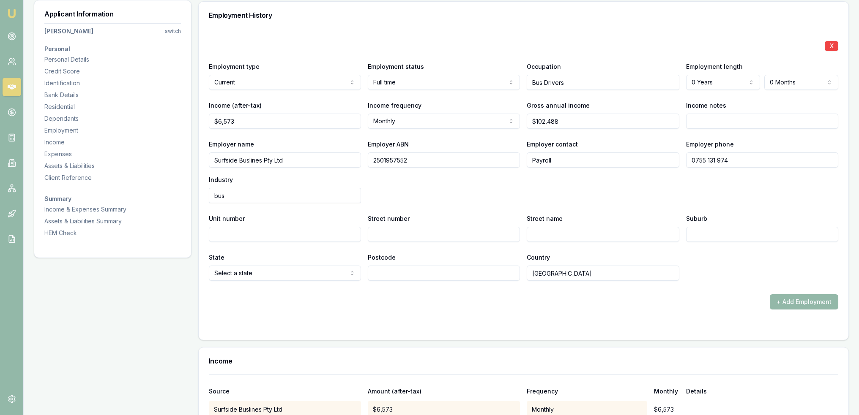
click at [265, 193] on input "bus" at bounding box center [285, 195] width 152 height 15
drag, startPoint x: 265, startPoint y: 192, endPoint x: 205, endPoint y: 196, distance: 60.1
click at [206, 196] on div "X Employment type Current Current Previous Employment status Full time Full tim…" at bounding box center [524, 184] width 650 height 311
drag, startPoint x: 219, startPoint y: 201, endPoint x: 76, endPoint y: 177, distance: 144.0
click at [76, 182] on div "Applicant Information Cornelius O'Donnell switch Personal Personal Details Cred…" at bounding box center [441, 62] width 815 height 2130
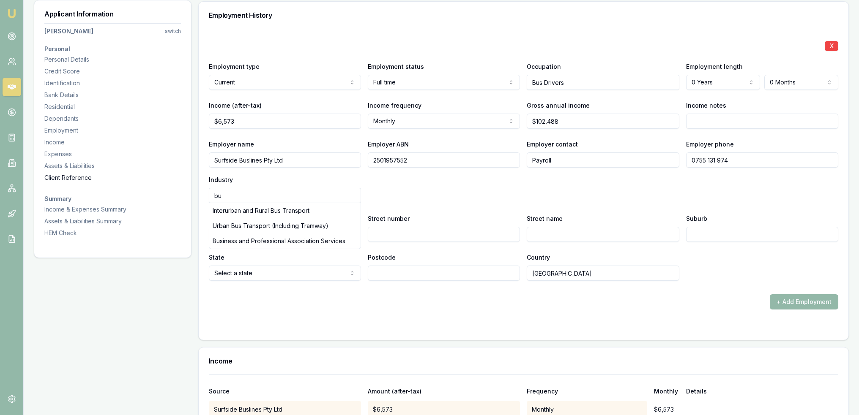
type input "b"
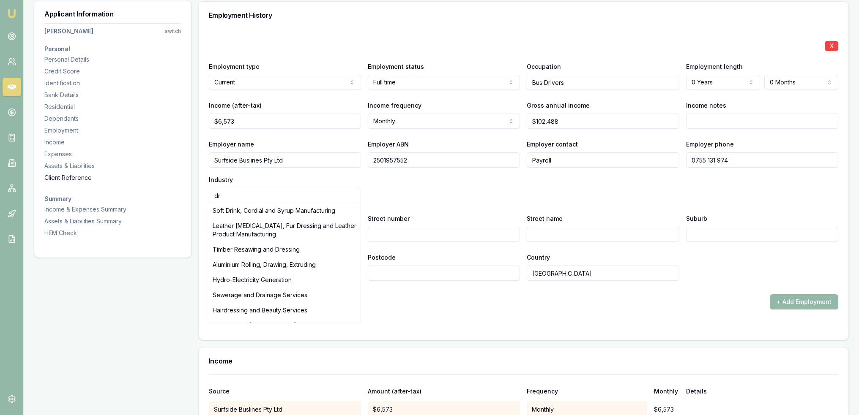
type input "d"
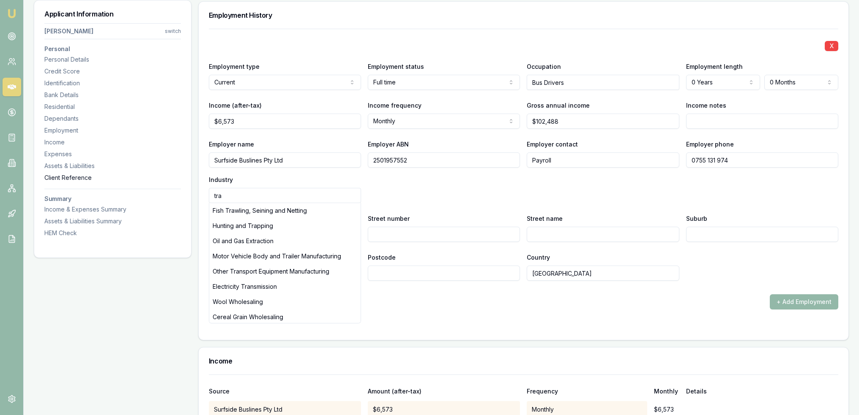
type input "tran"
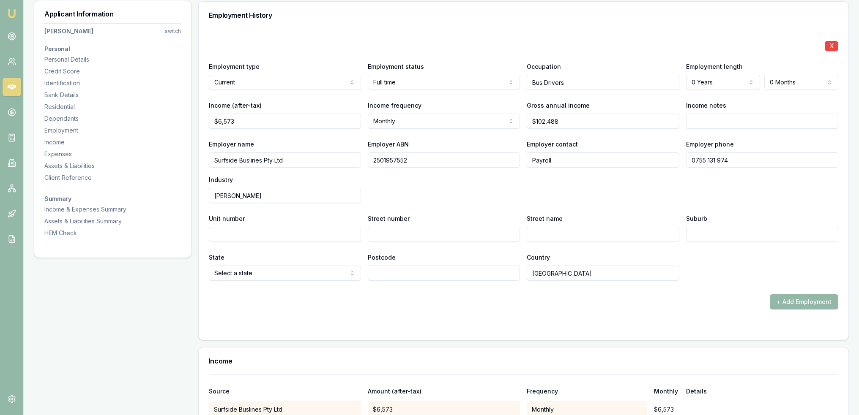
click at [267, 231] on input "Unit number" at bounding box center [285, 234] width 152 height 15
drag, startPoint x: 240, startPoint y: 197, endPoint x: 194, endPoint y: 193, distance: 46.6
click at [194, 193] on div "Applicant Information Cornelius O'Donnell switch Personal Personal Details Cred…" at bounding box center [441, 62] width 815 height 2130
click at [272, 212] on div "Taxi and Other Road Transport" at bounding box center [284, 210] width 151 height 15
type input "Taxi and Other Road Transport"
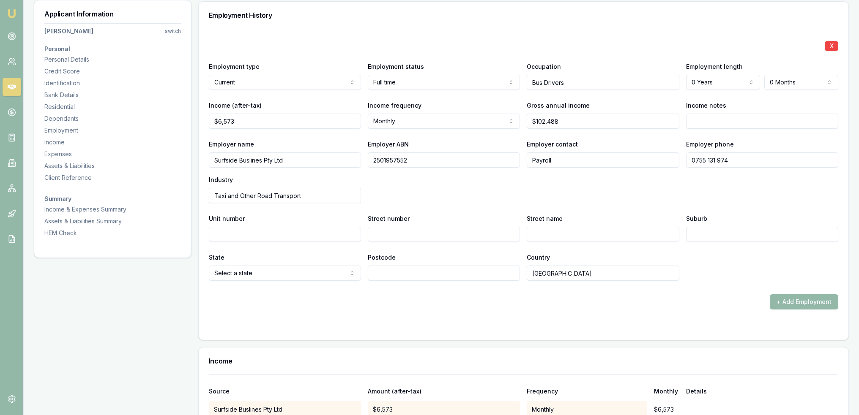
click at [441, 235] on input "Street number" at bounding box center [444, 234] width 152 height 15
click at [383, 232] on input "Street number" at bounding box center [444, 234] width 152 height 15
type input "1-10"
type input "Mercantile"
type input "c"
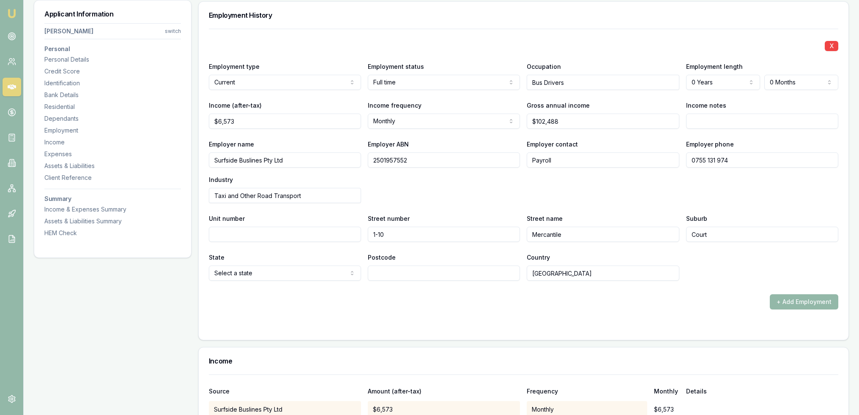
type input "Court"
select select "QLD"
type input "4214"
click at [452, 300] on div "+ Add Employment" at bounding box center [523, 302] width 629 height 15
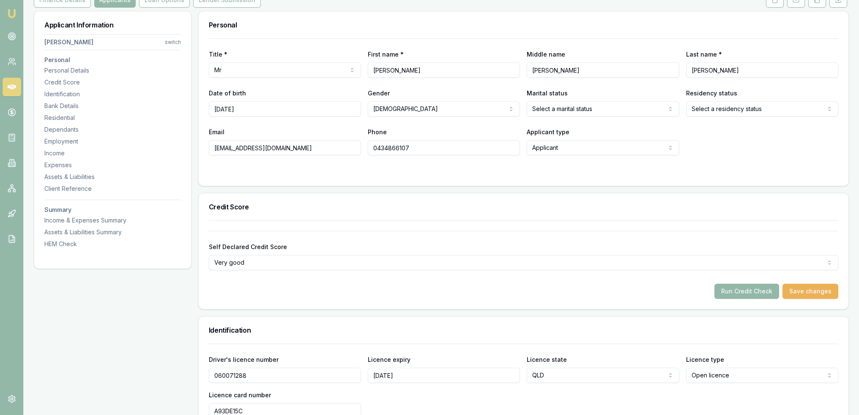
scroll to position [0, 0]
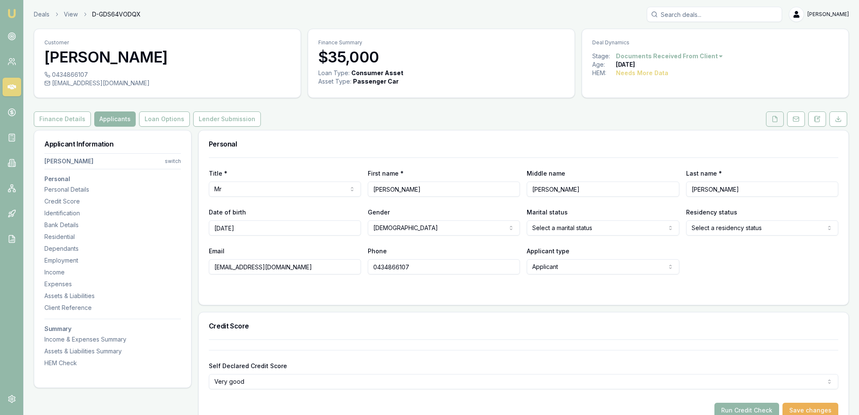
click at [768, 120] on button at bounding box center [775, 119] width 18 height 15
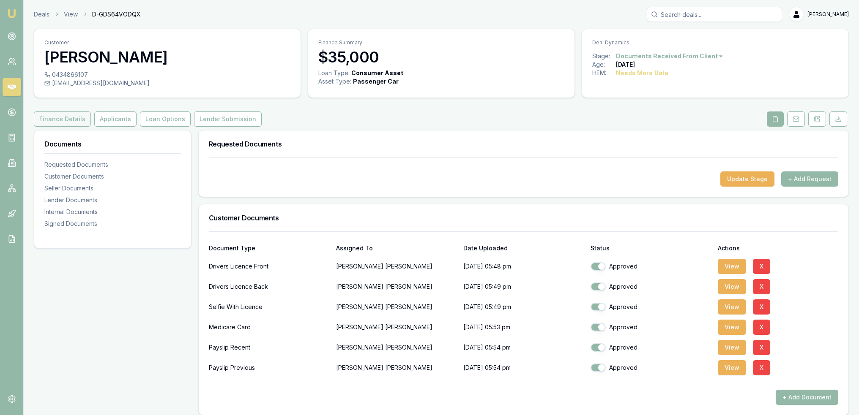
click at [55, 119] on button "Finance Details" at bounding box center [62, 119] width 57 height 15
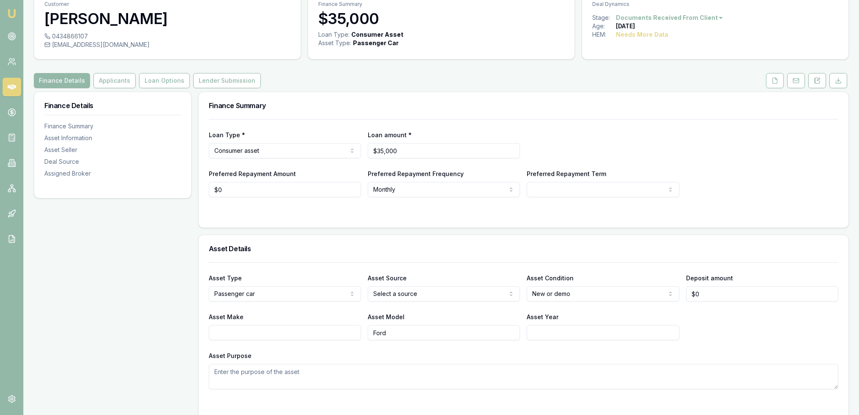
scroll to position [34, 0]
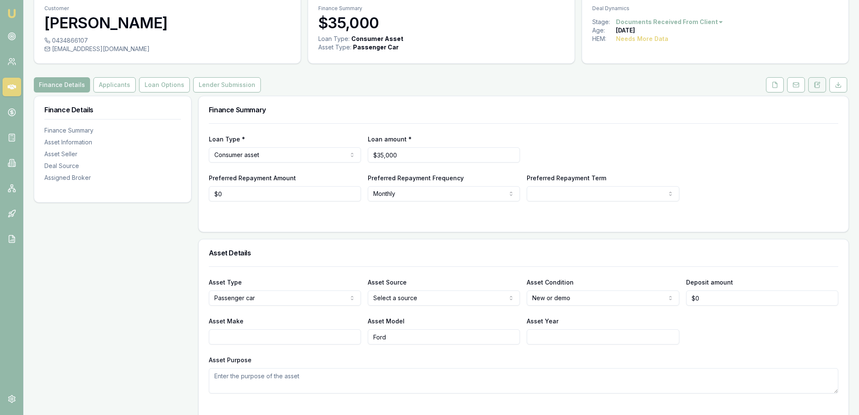
click at [814, 87] on icon at bounding box center [817, 85] width 7 height 7
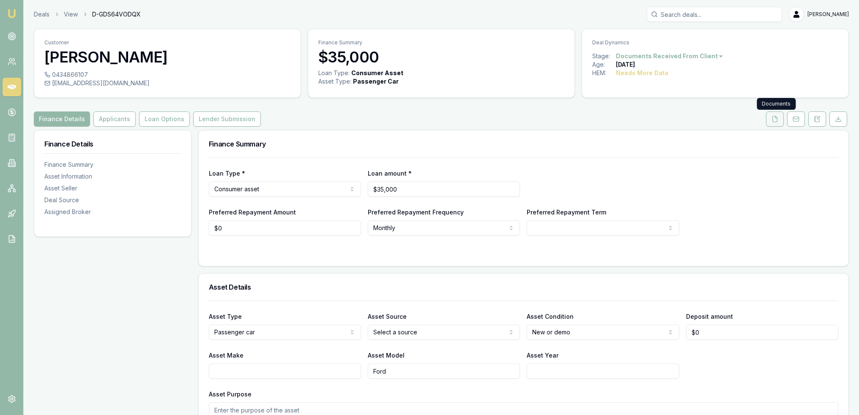
click at [779, 121] on button at bounding box center [775, 119] width 18 height 15
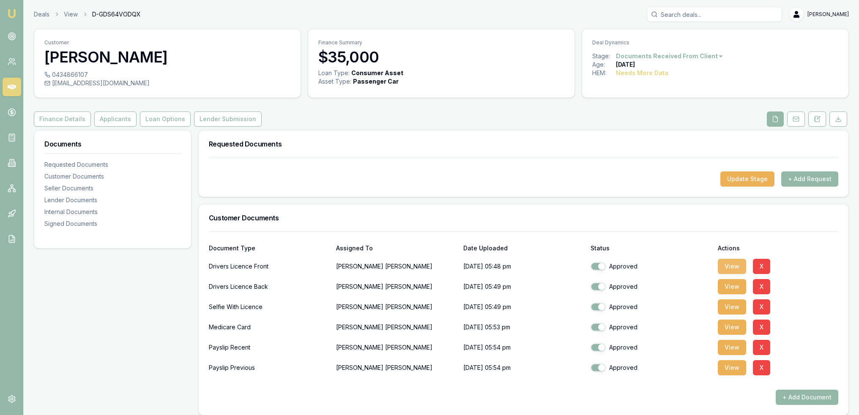
click at [730, 264] on button "View" at bounding box center [732, 266] width 28 height 15
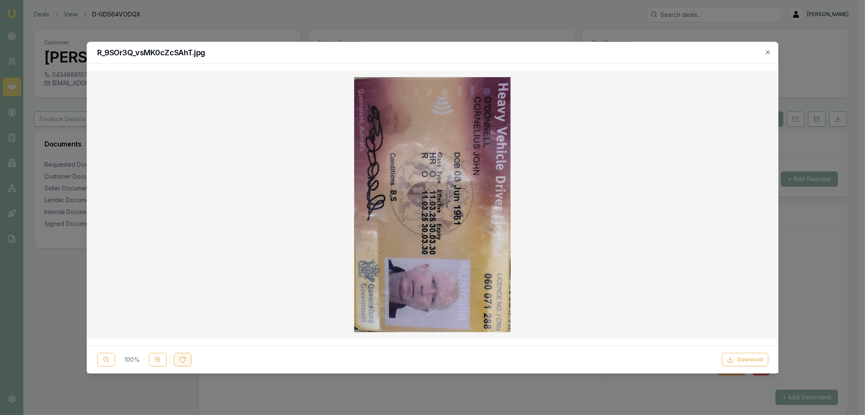
click at [176, 358] on button at bounding box center [183, 360] width 18 height 14
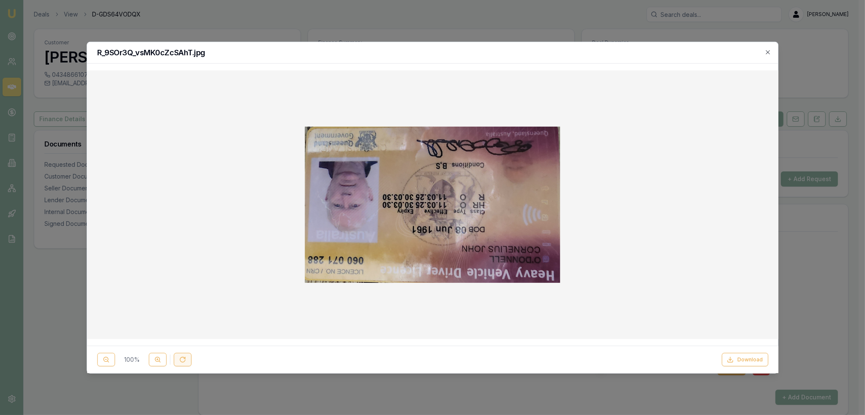
click at [178, 358] on button at bounding box center [183, 360] width 18 height 14
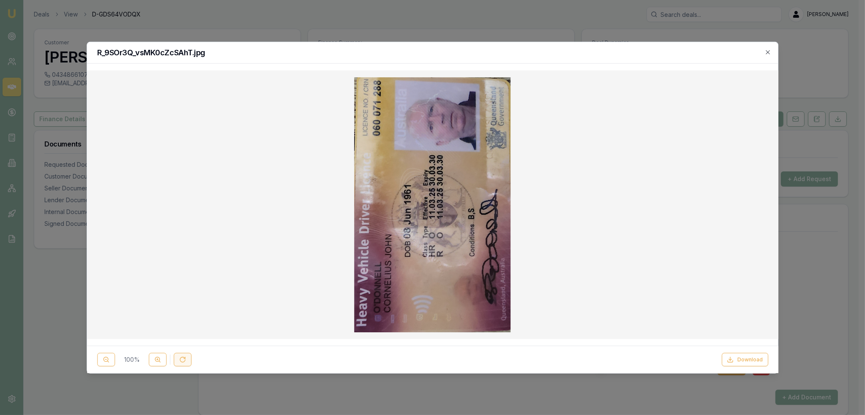
click at [178, 358] on button at bounding box center [183, 360] width 18 height 14
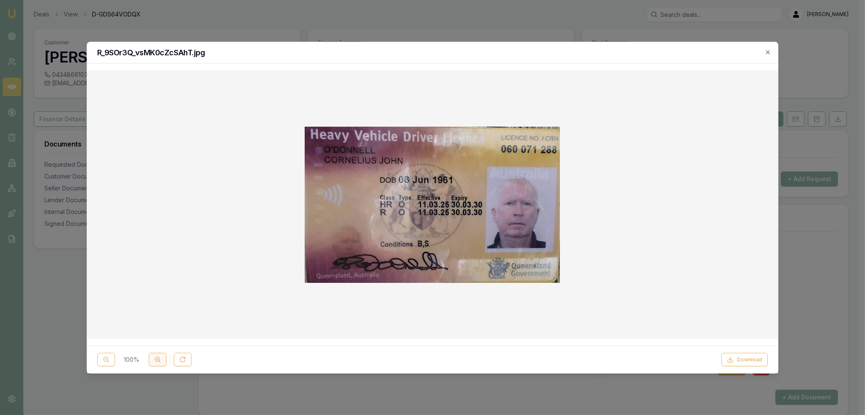
click at [156, 365] on button at bounding box center [158, 360] width 18 height 14
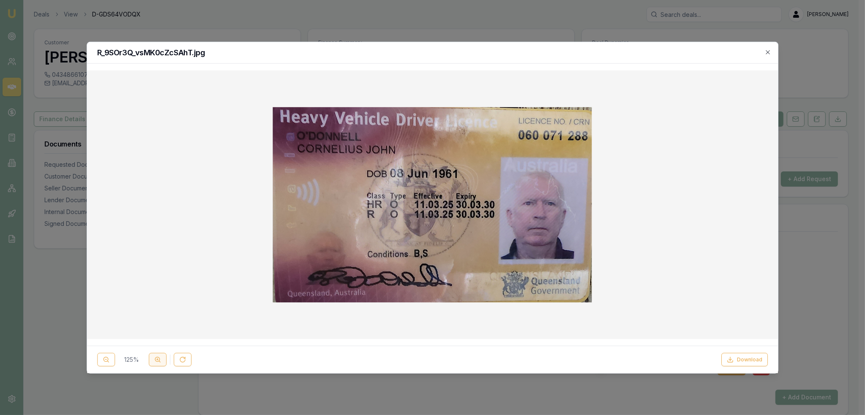
click at [156, 365] on button at bounding box center [158, 360] width 18 height 14
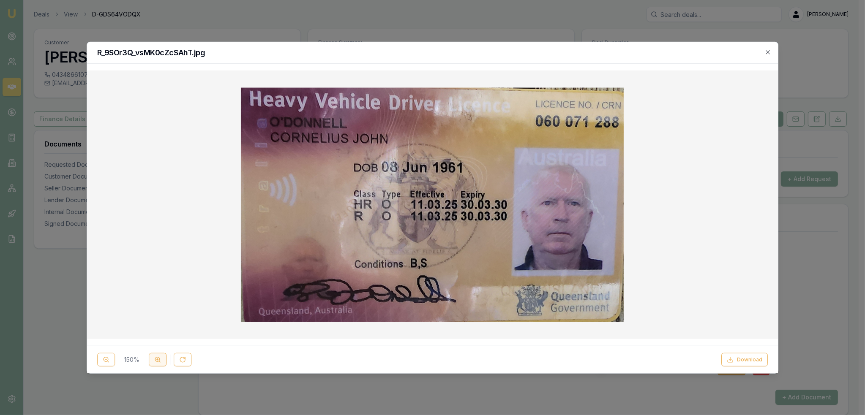
click at [156, 365] on button at bounding box center [158, 360] width 18 height 14
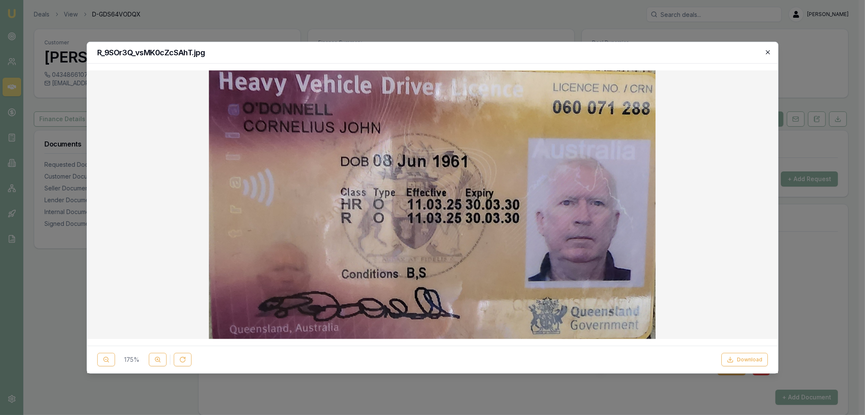
click at [770, 52] on icon "button" at bounding box center [768, 52] width 7 height 7
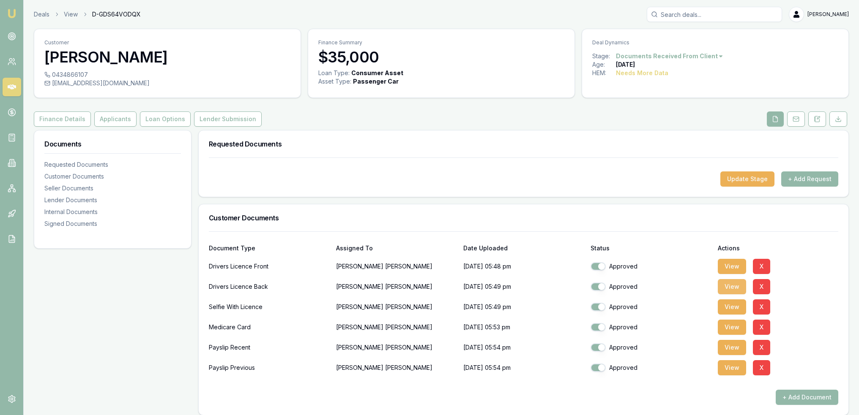
click at [729, 284] on button "View" at bounding box center [732, 286] width 28 height 15
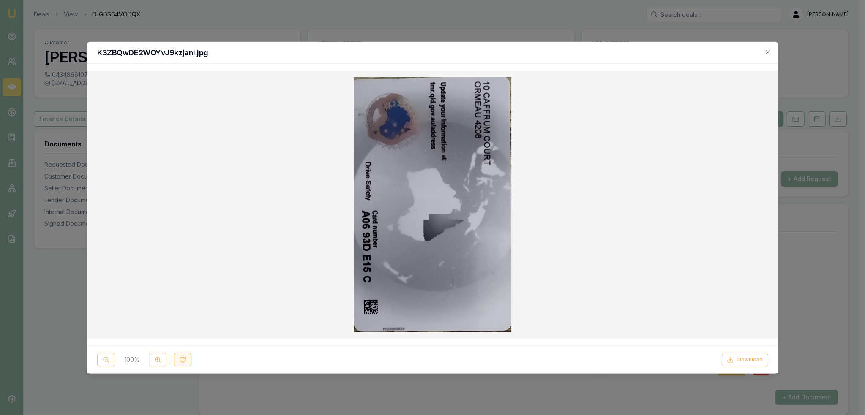
click at [180, 357] on icon at bounding box center [182, 360] width 7 height 7
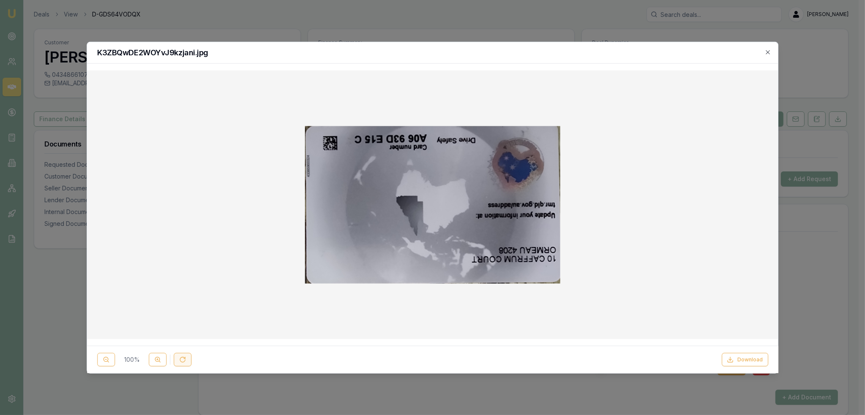
click at [181, 356] on button at bounding box center [183, 360] width 18 height 14
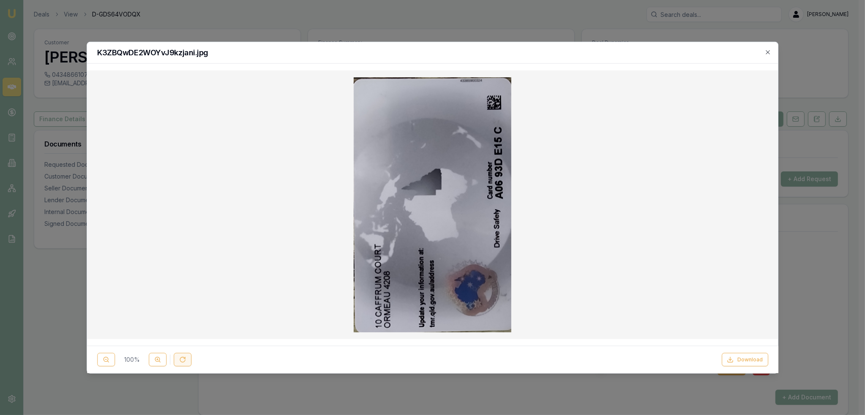
click at [181, 356] on button at bounding box center [183, 360] width 18 height 14
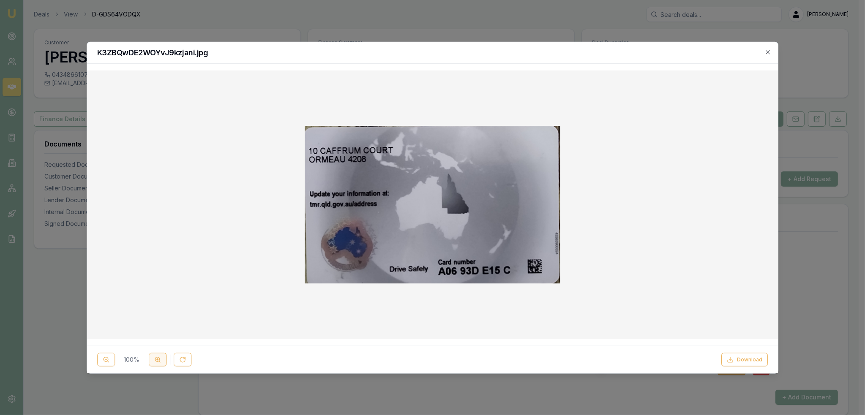
click at [154, 361] on icon at bounding box center [157, 360] width 7 height 7
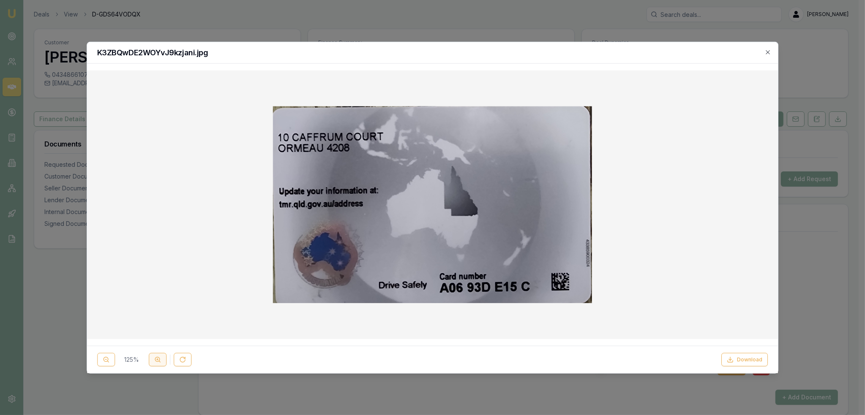
click at [154, 361] on icon at bounding box center [157, 360] width 7 height 7
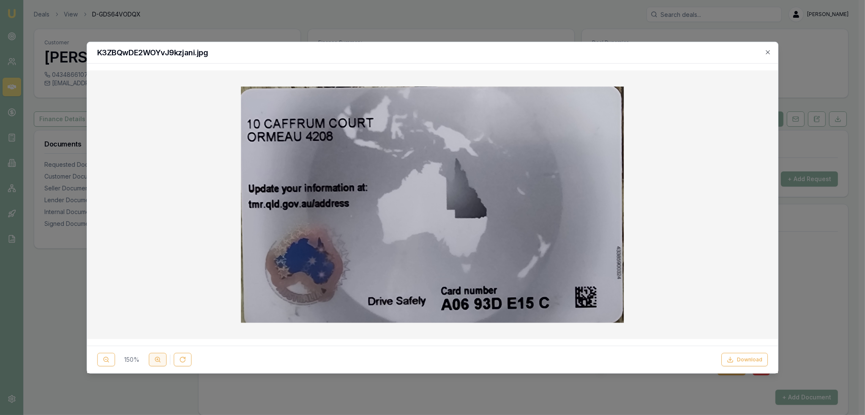
click at [154, 361] on icon at bounding box center [157, 360] width 7 height 7
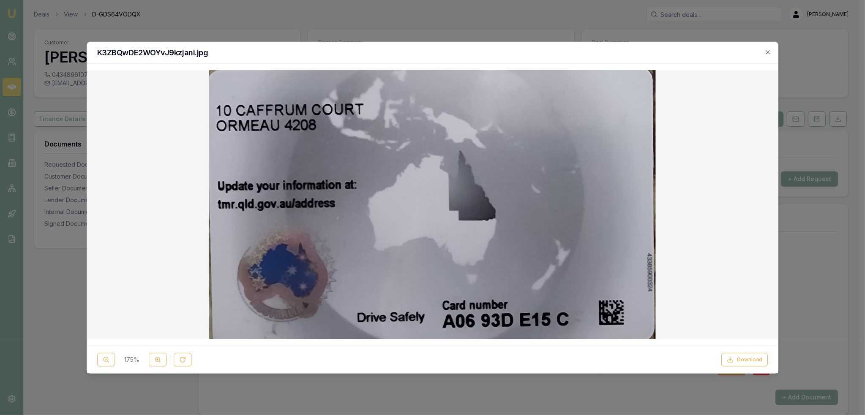
click at [766, 48] on div "K3ZBQwDE2WOYvJ9kzjani.jpg" at bounding box center [432, 53] width 691 height 22
click at [766, 52] on icon "button" at bounding box center [768, 52] width 7 height 7
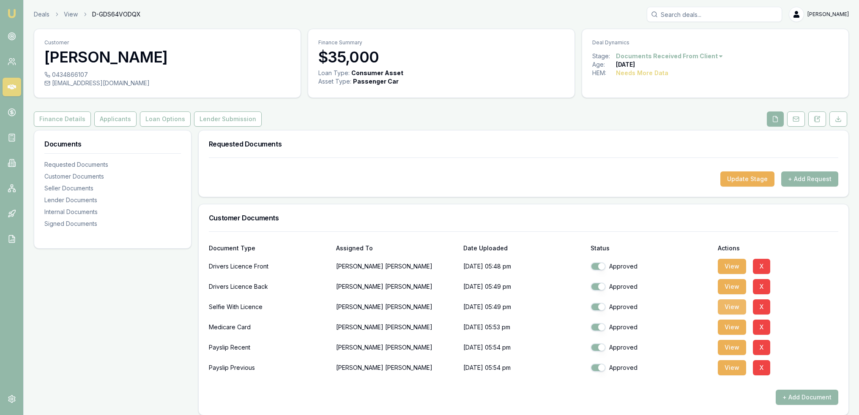
click at [740, 308] on button "View" at bounding box center [732, 307] width 28 height 15
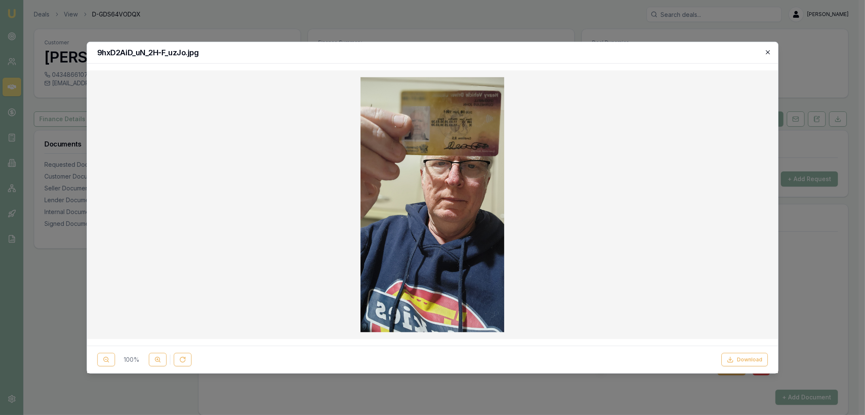
click at [768, 52] on icon "button" at bounding box center [768, 52] width 7 height 7
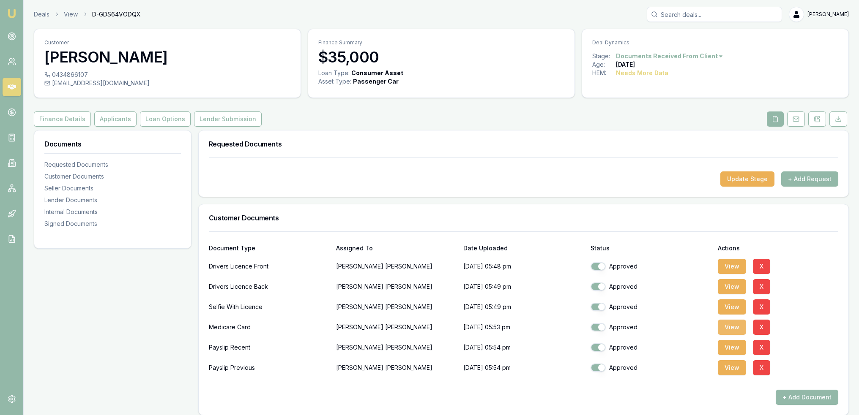
click at [727, 324] on button "View" at bounding box center [732, 327] width 28 height 15
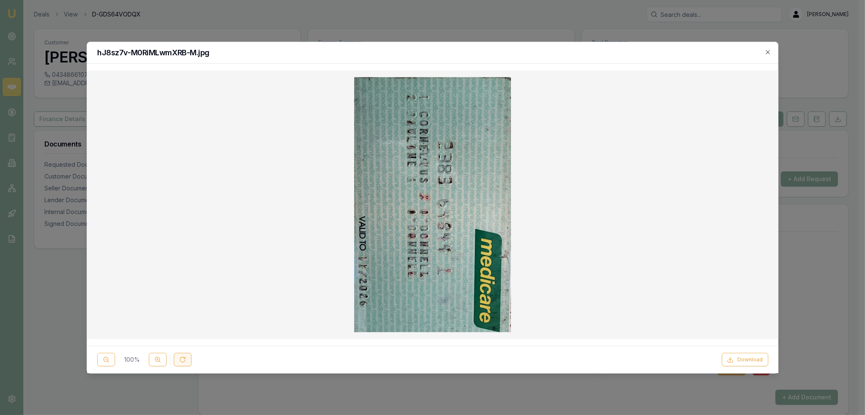
click at [183, 361] on icon at bounding box center [182, 360] width 7 height 7
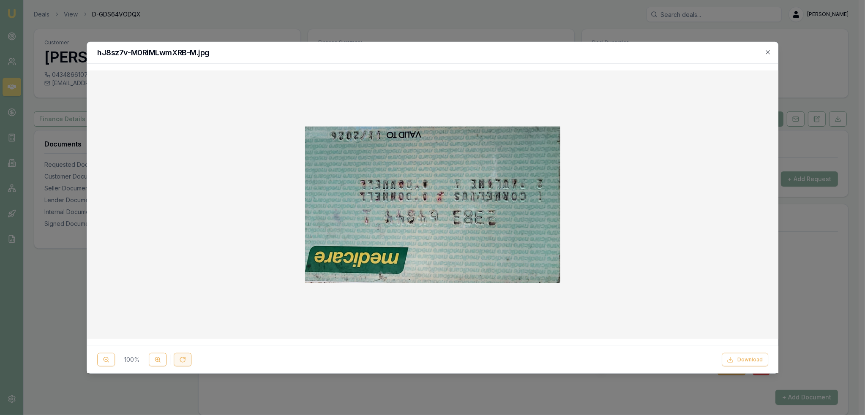
click at [183, 361] on icon at bounding box center [182, 360] width 7 height 7
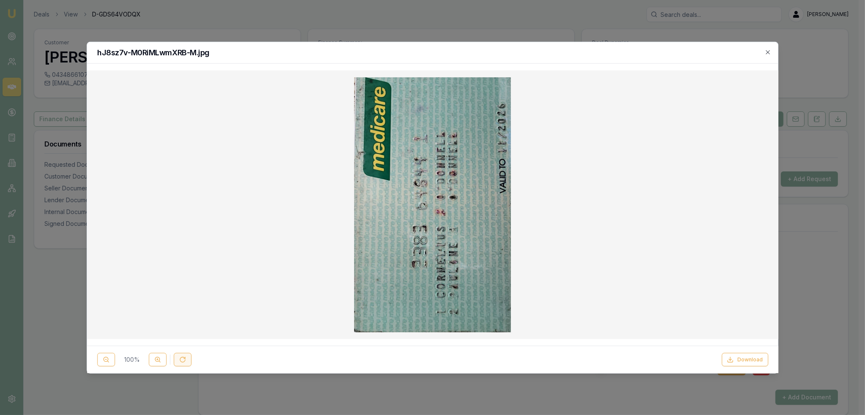
click at [183, 361] on icon at bounding box center [182, 360] width 7 height 7
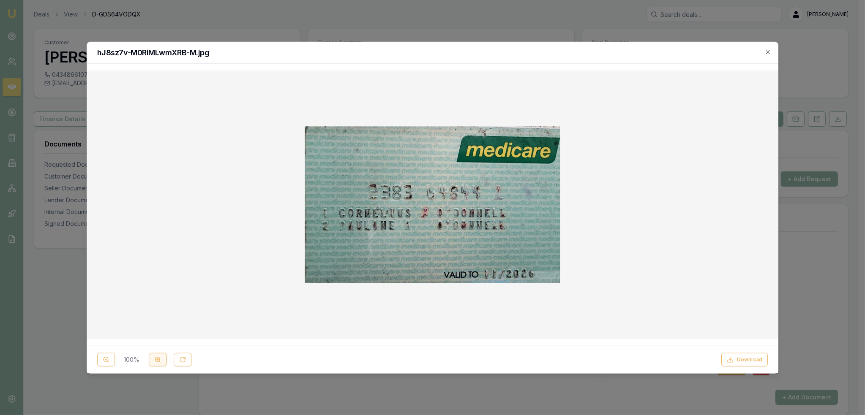
click at [155, 356] on button at bounding box center [158, 360] width 18 height 14
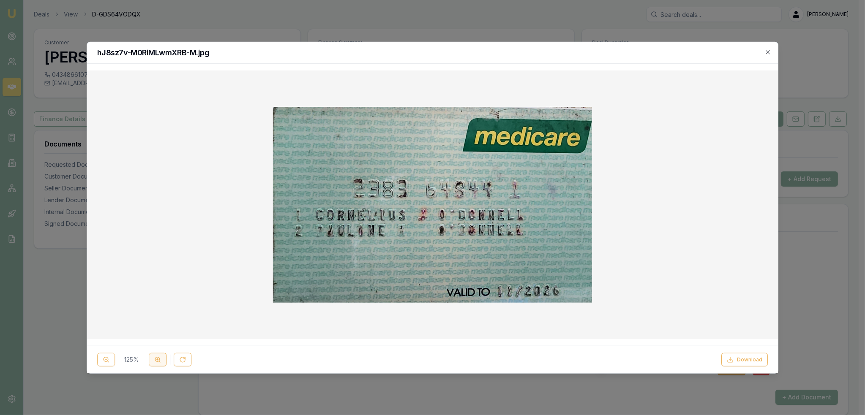
click at [154, 357] on icon at bounding box center [157, 360] width 7 height 7
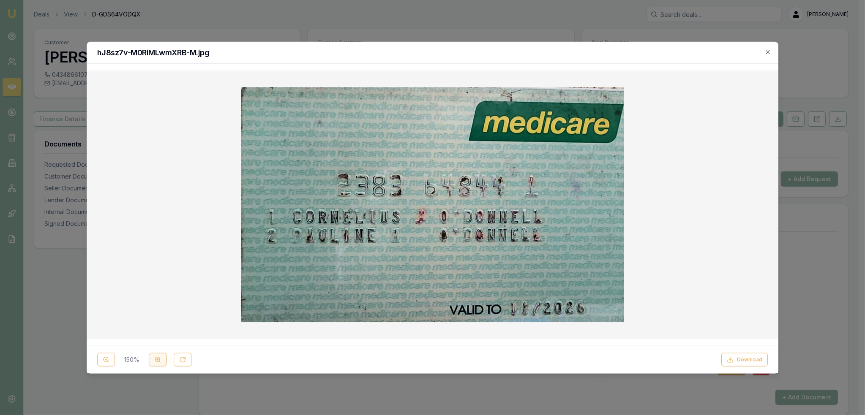
click at [154, 357] on icon at bounding box center [157, 360] width 7 height 7
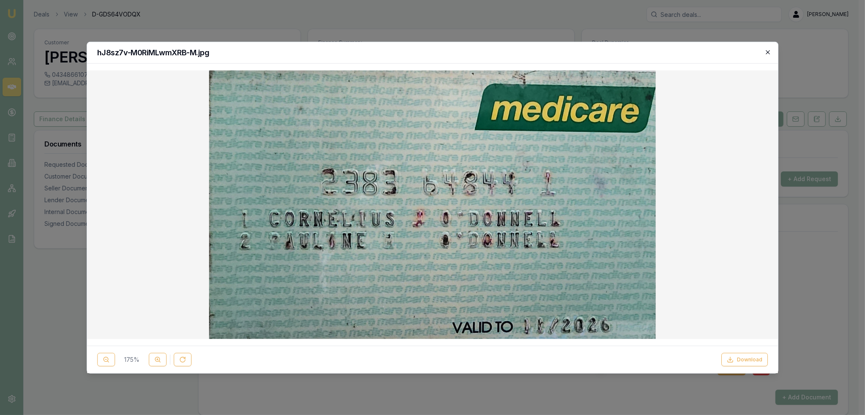
click at [767, 54] on icon "button" at bounding box center [768, 52] width 7 height 7
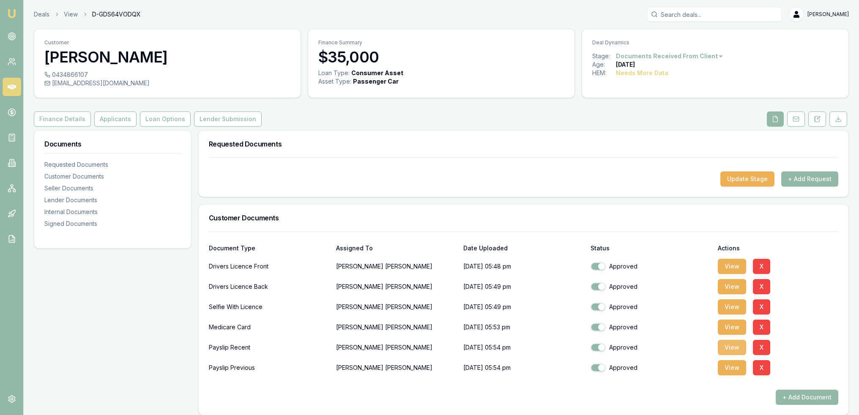
click at [738, 348] on button "View" at bounding box center [732, 347] width 28 height 15
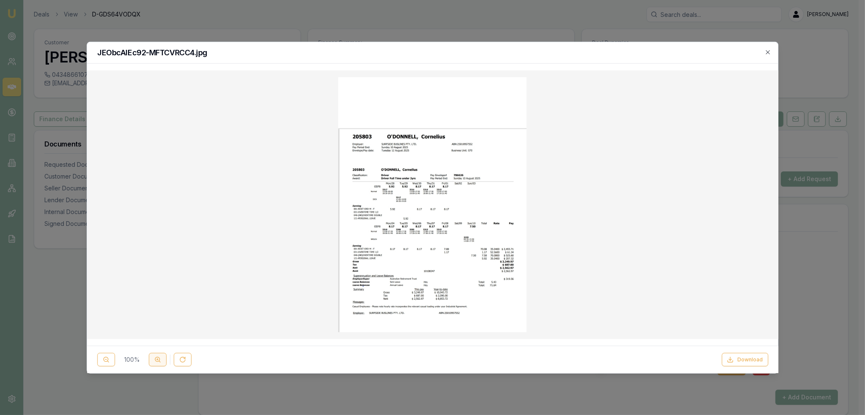
click at [161, 361] on button at bounding box center [158, 360] width 18 height 14
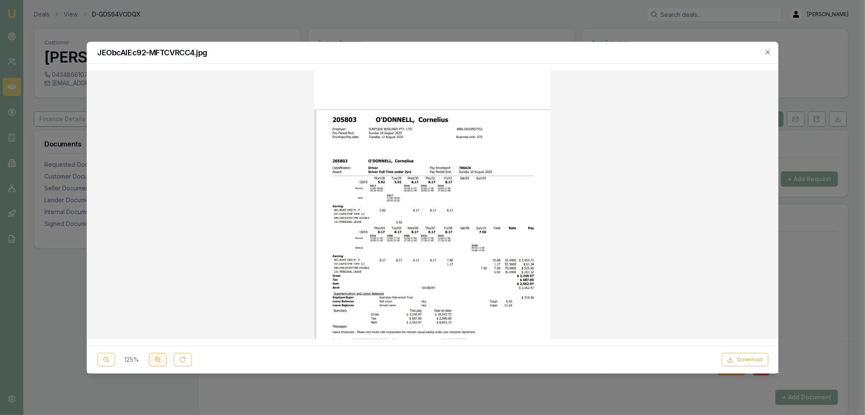
click at [161, 361] on button at bounding box center [158, 360] width 18 height 14
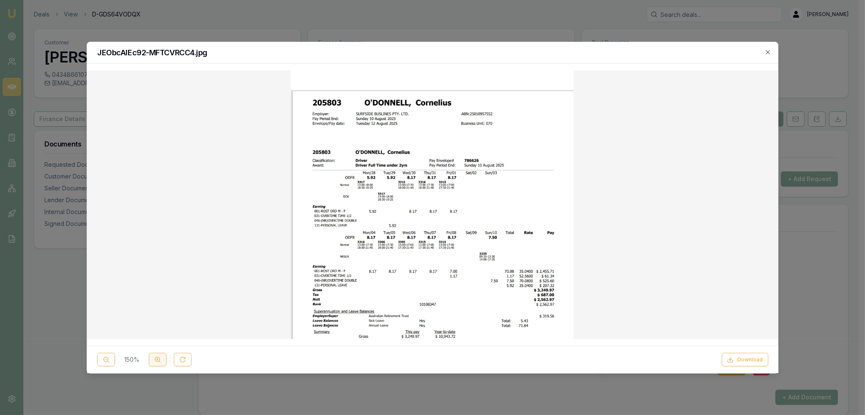
click at [161, 361] on button at bounding box center [158, 360] width 18 height 14
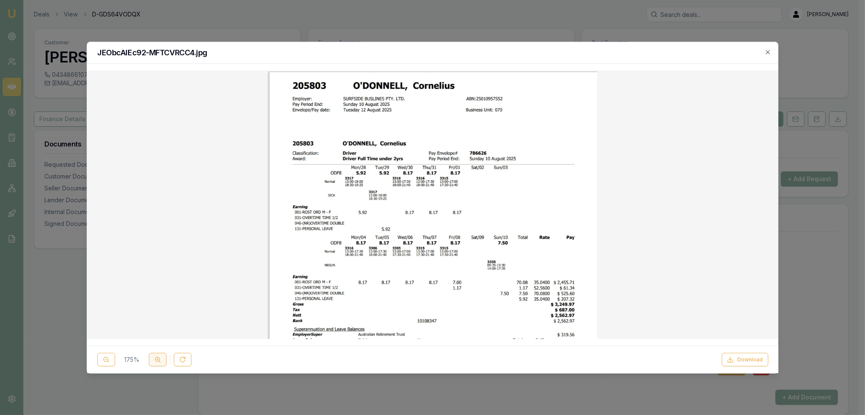
click at [161, 361] on button at bounding box center [158, 360] width 18 height 14
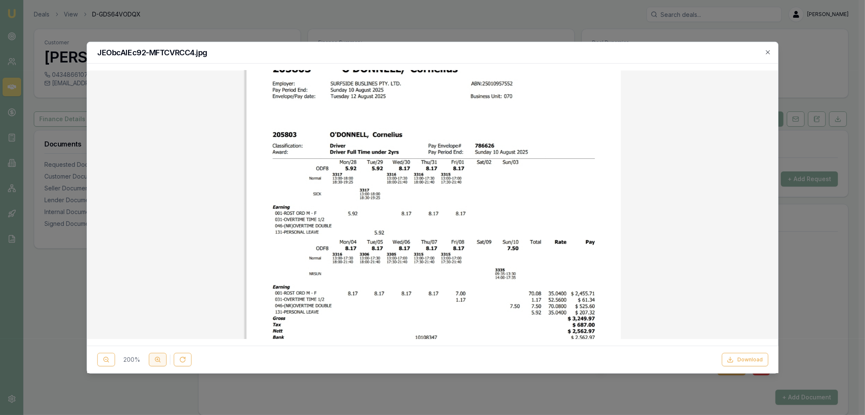
click at [159, 358] on icon at bounding box center [157, 360] width 7 height 7
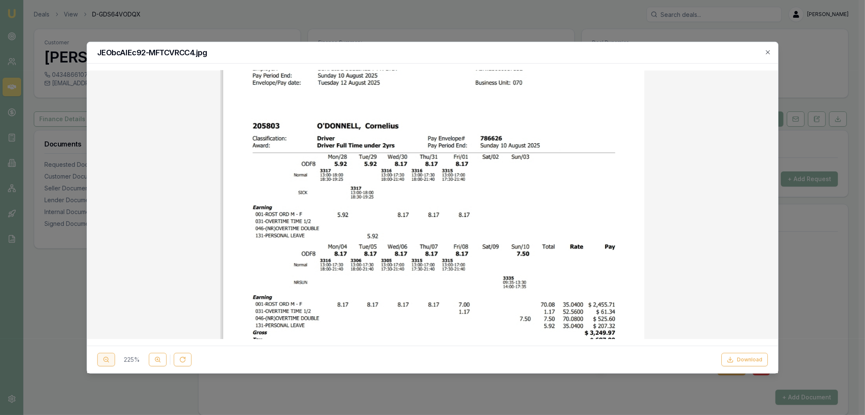
click at [105, 359] on icon at bounding box center [106, 360] width 7 height 7
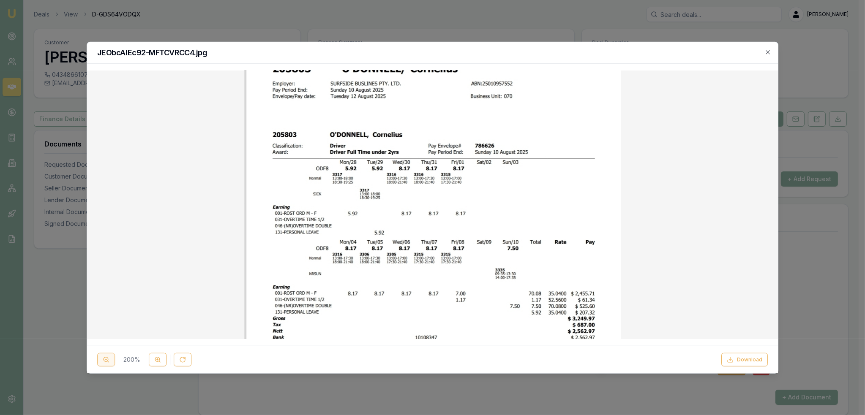
click at [105, 358] on icon at bounding box center [106, 360] width 7 height 7
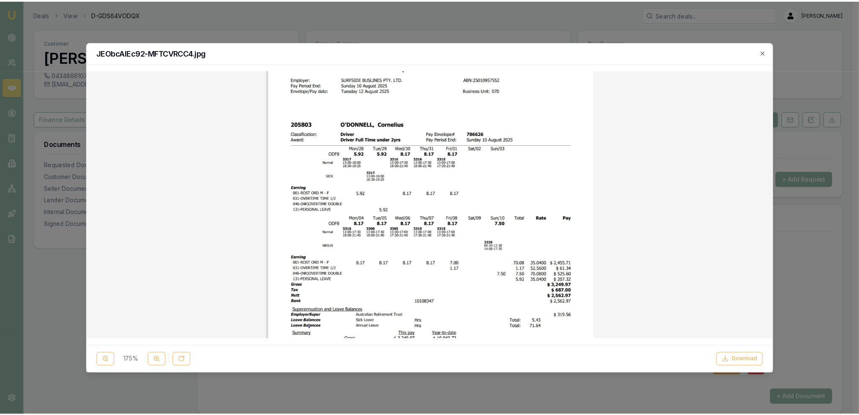
scroll to position [15, 0]
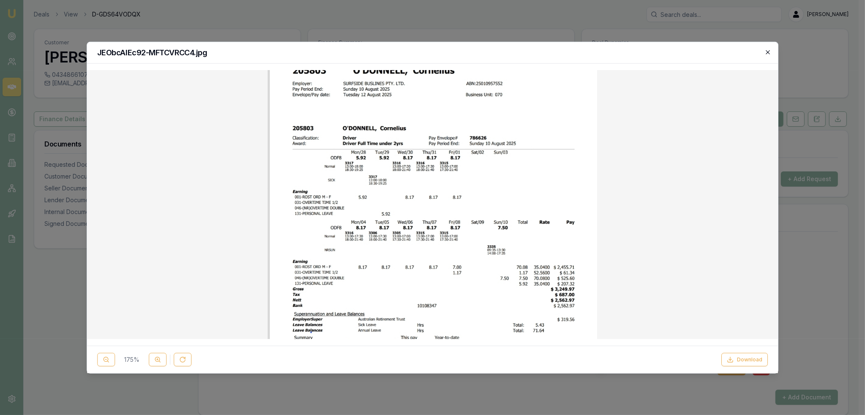
click at [770, 50] on icon "button" at bounding box center [768, 52] width 7 height 7
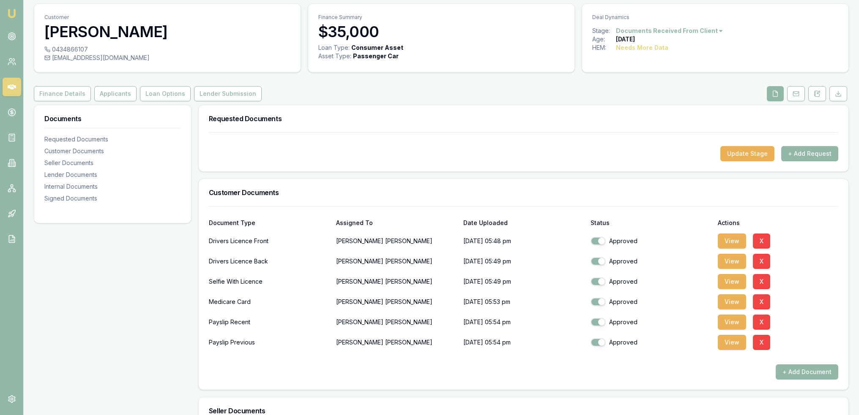
scroll to position [0, 0]
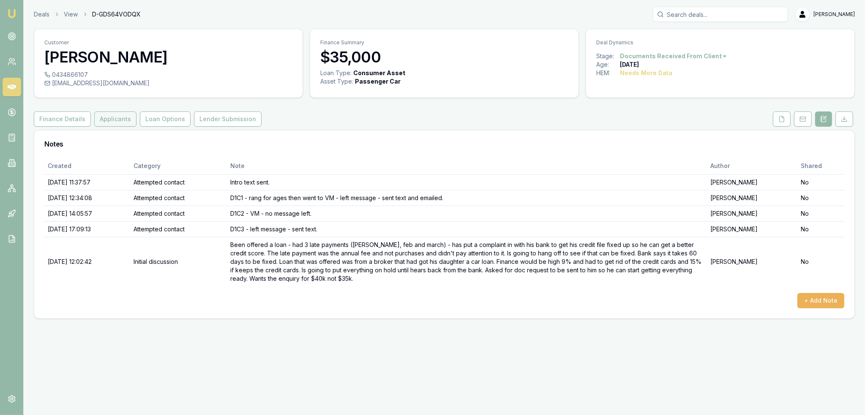
click at [108, 120] on button "Applicants" at bounding box center [115, 119] width 42 height 15
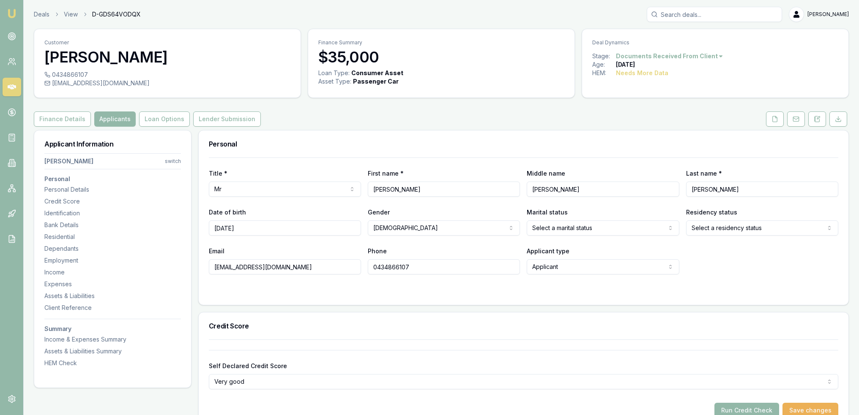
drag, startPoint x: 285, startPoint y: 264, endPoint x: 206, endPoint y: 270, distance: 78.9
click at [206, 270] on div "Title * Mr Mr Mrs Miss Ms Dr Prof First name * Cornelius Middle name John Last …" at bounding box center [524, 231] width 650 height 147
click at [57, 239] on div "Residential" at bounding box center [112, 237] width 137 height 8
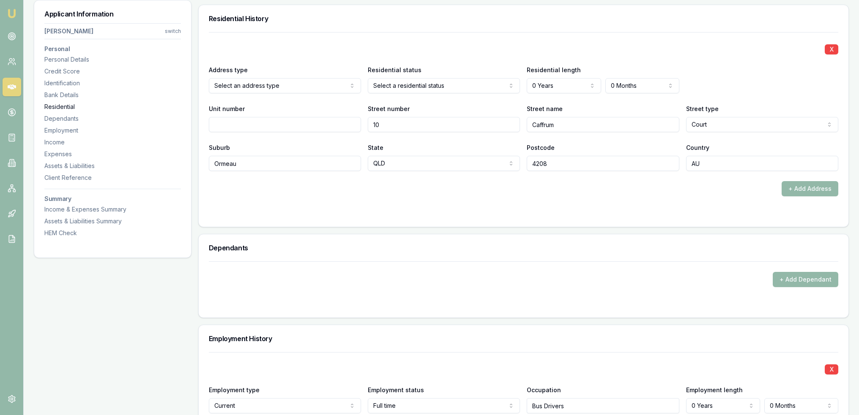
scroll to position [813, 0]
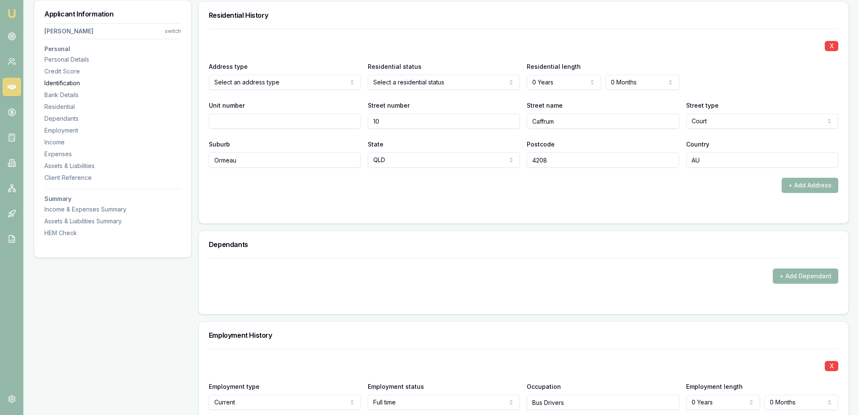
click at [63, 85] on div "Identification" at bounding box center [112, 83] width 137 height 8
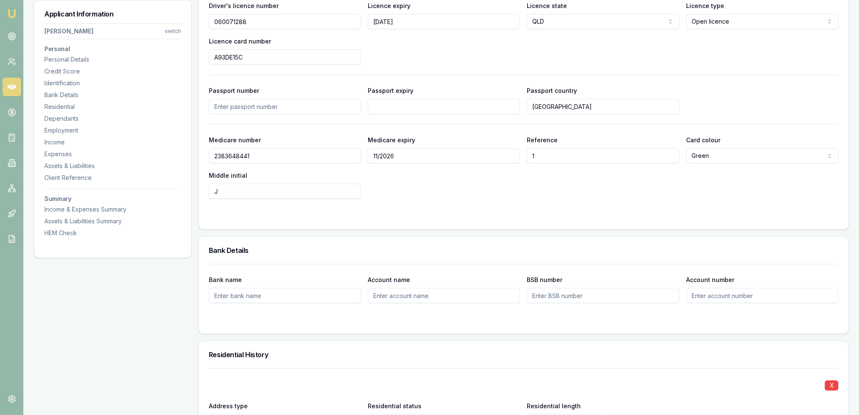
scroll to position [435, 0]
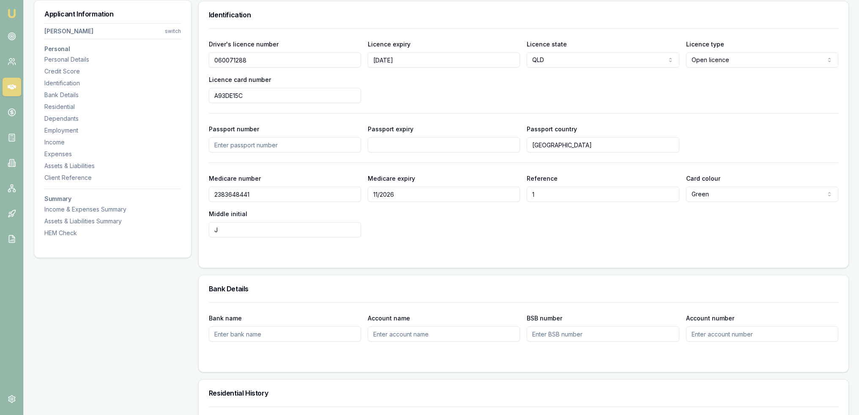
drag, startPoint x: 254, startPoint y: 61, endPoint x: 189, endPoint y: 60, distance: 64.7
drag, startPoint x: 214, startPoint y: 96, endPoint x: 201, endPoint y: 96, distance: 12.7
click at [201, 96] on div "Driver's licence number 060071288 Licence expiry 30/03/30 Licence state QLD NSW…" at bounding box center [524, 148] width 650 height 240
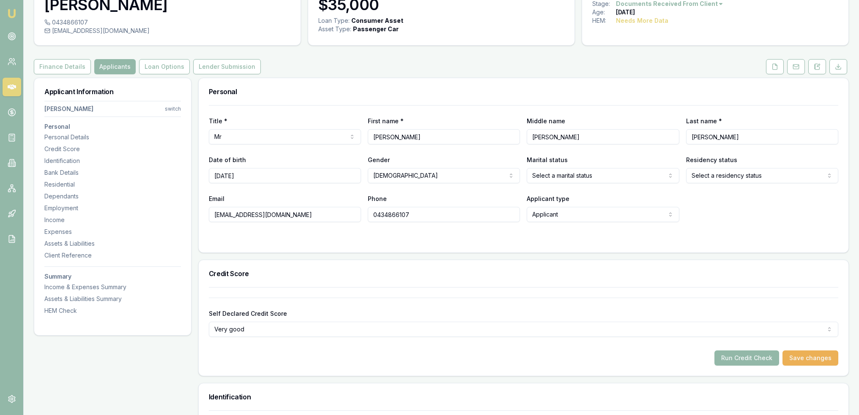
scroll to position [42, 0]
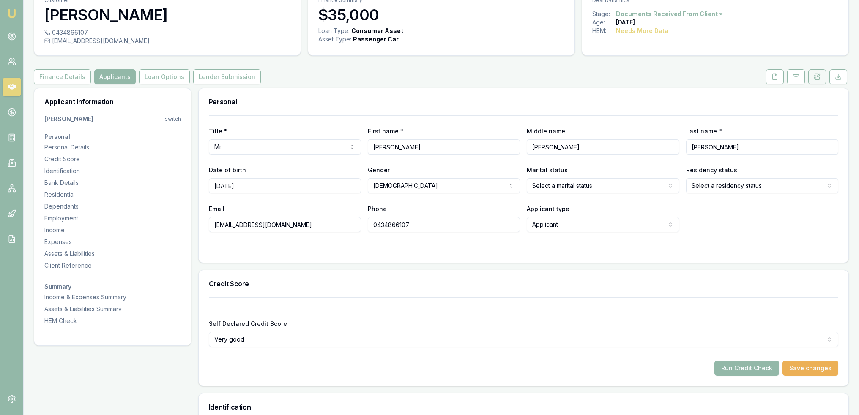
click at [817, 76] on icon at bounding box center [818, 75] width 3 height 3
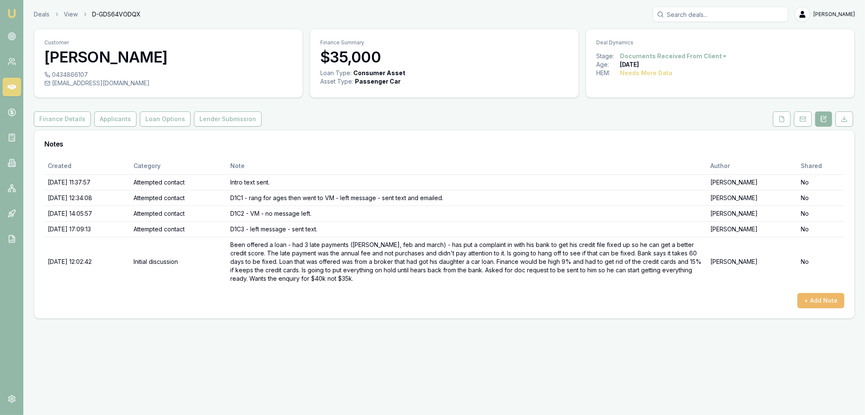
click at [820, 300] on button "+ Add Note" at bounding box center [821, 300] width 47 height 15
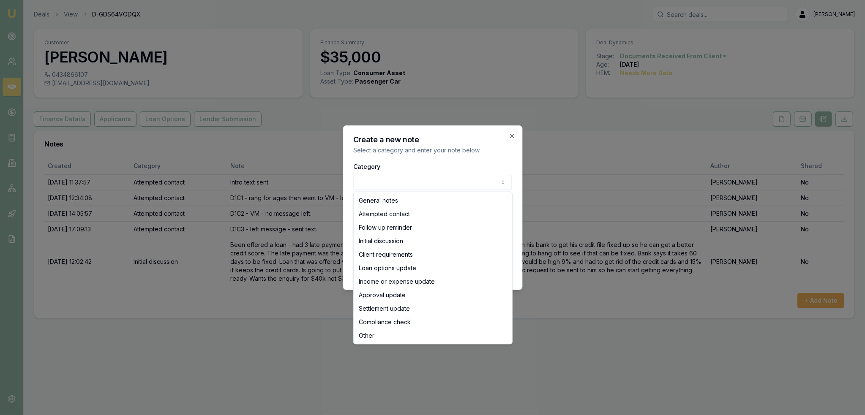
click at [420, 187] on body "Emu Broker Deals View D-GDS64VODQX Robyn Adams Toggle Menu Customer Cornelius O…" at bounding box center [432, 207] width 865 height 415
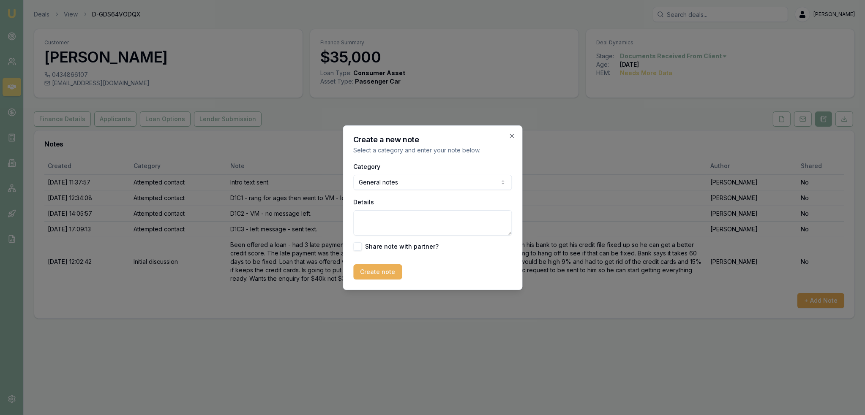
click at [392, 218] on textarea "Details" at bounding box center [432, 222] width 158 height 25
type textarea "C"
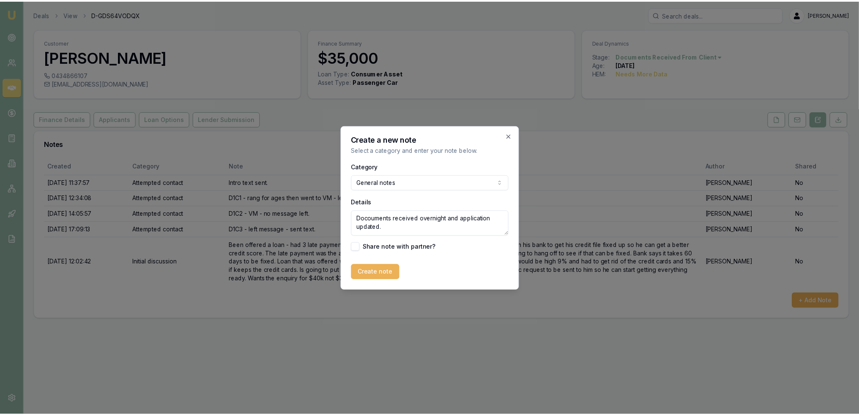
scroll to position [3, 0]
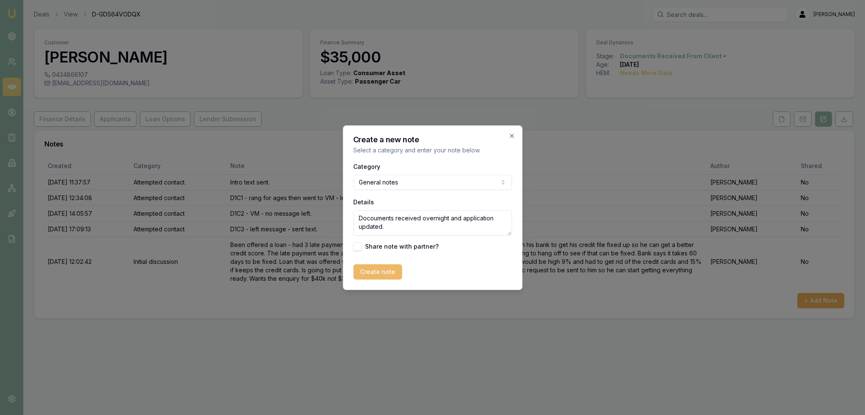
type textarea "Docouments received overnight and application updated."
click at [378, 276] on button "Create note" at bounding box center [377, 272] width 49 height 15
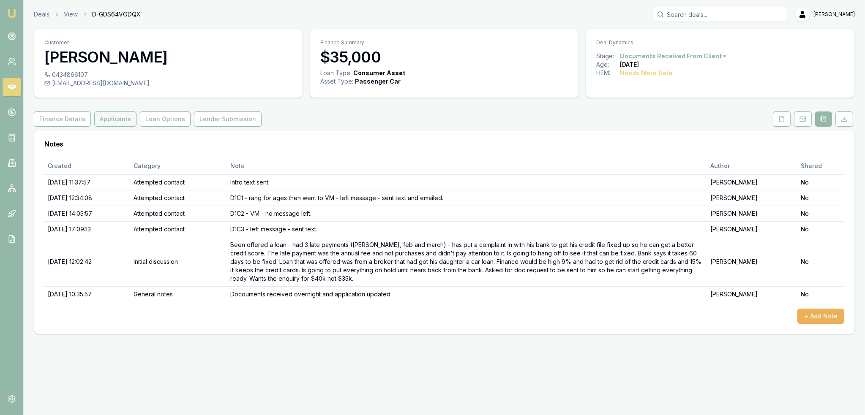
click at [110, 122] on button "Applicants" at bounding box center [115, 119] width 42 height 15
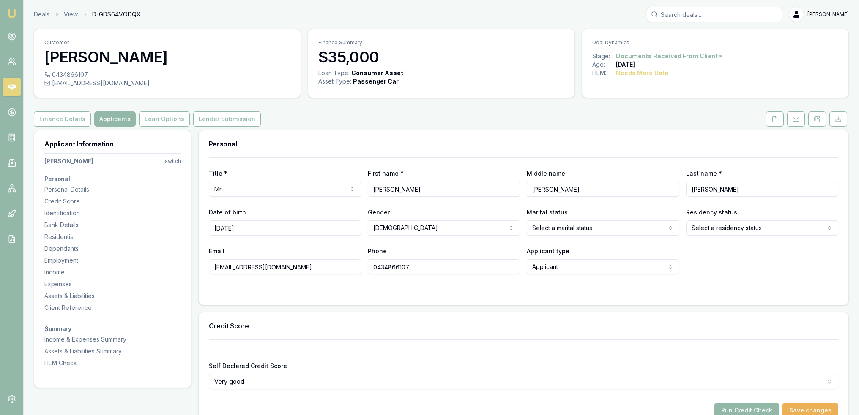
drag, startPoint x: 414, startPoint y: 268, endPoint x: 353, endPoint y: 270, distance: 60.5
click at [353, 270] on div "Email conodonnel@gmail.com Phone 0434866107 Applicant type Applicant Applicant …" at bounding box center [523, 260] width 629 height 29
drag, startPoint x: 302, startPoint y: 266, endPoint x: 205, endPoint y: 273, distance: 97.0
click at [205, 273] on div "Title * Mr Mr Mrs Miss Ms Dr Prof First name * Cornelius Middle name John Last …" at bounding box center [524, 231] width 650 height 147
click at [67, 240] on div "Residential" at bounding box center [112, 237] width 137 height 8
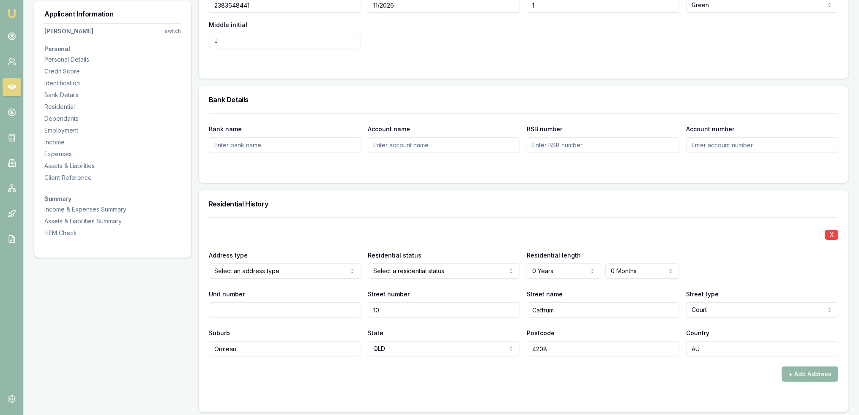
scroll to position [813, 0]
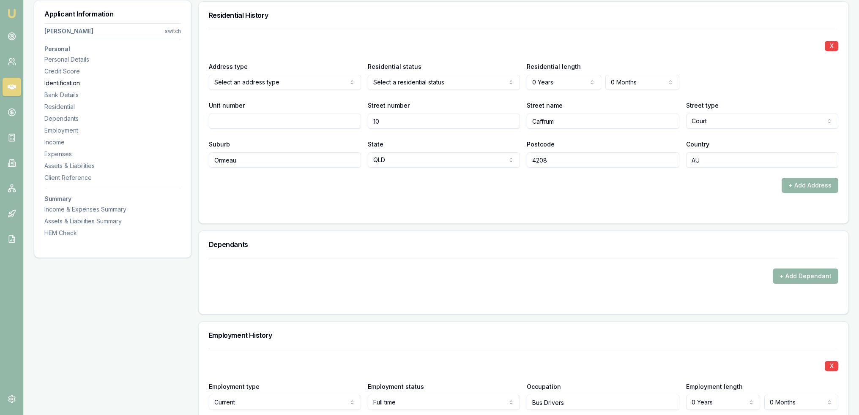
click at [45, 82] on div "Identification" at bounding box center [112, 83] width 137 height 8
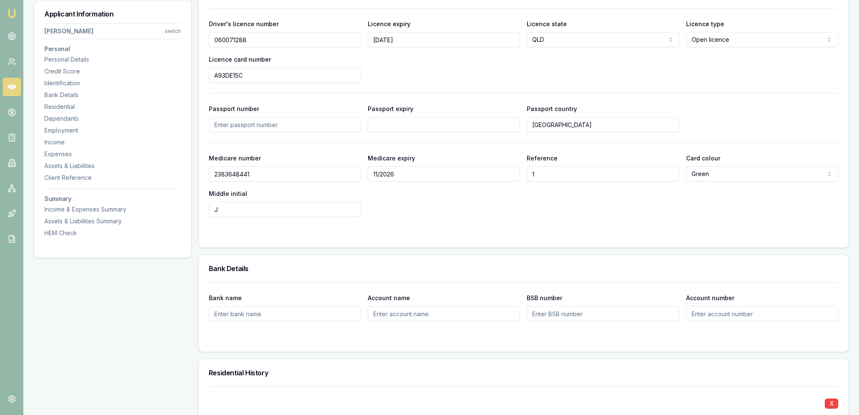
scroll to position [435, 0]
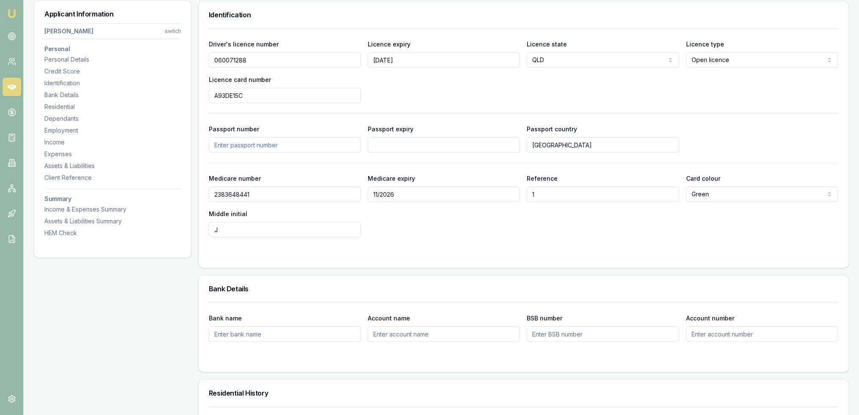
drag, startPoint x: 232, startPoint y: 61, endPoint x: 193, endPoint y: 61, distance: 38.9
drag, startPoint x: 222, startPoint y: 95, endPoint x: 191, endPoint y: 95, distance: 31.3
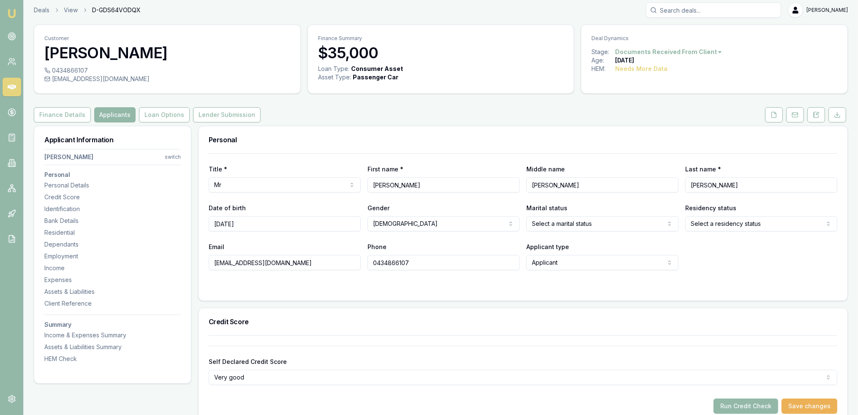
scroll to position [2, 0]
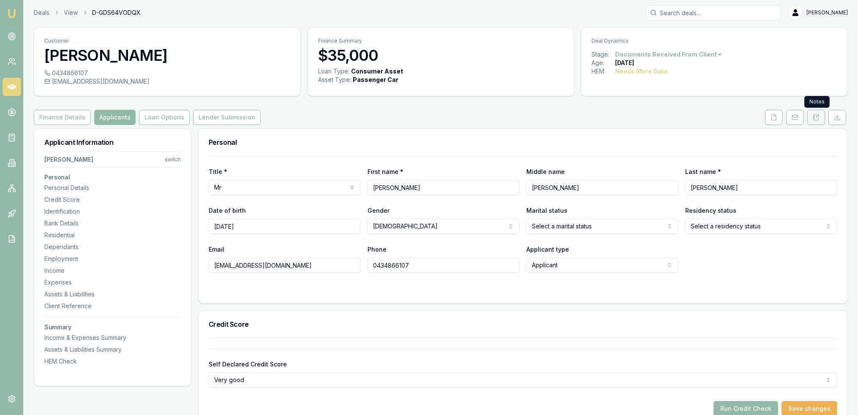
click at [819, 117] on icon at bounding box center [816, 117] width 7 height 7
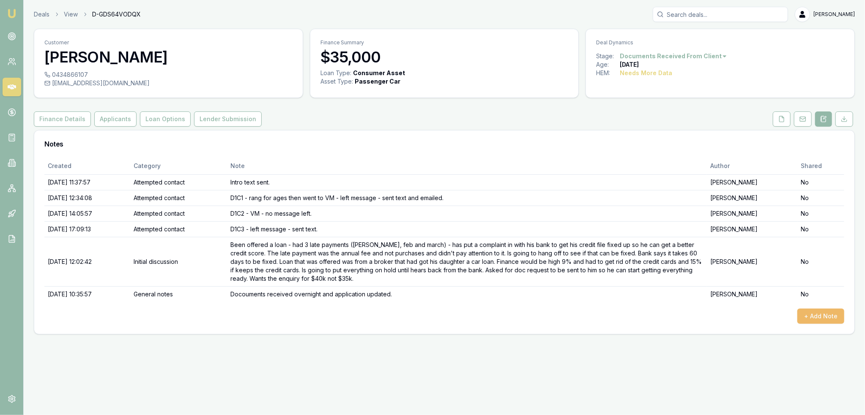
click at [822, 318] on button "+ Add Note" at bounding box center [820, 316] width 47 height 15
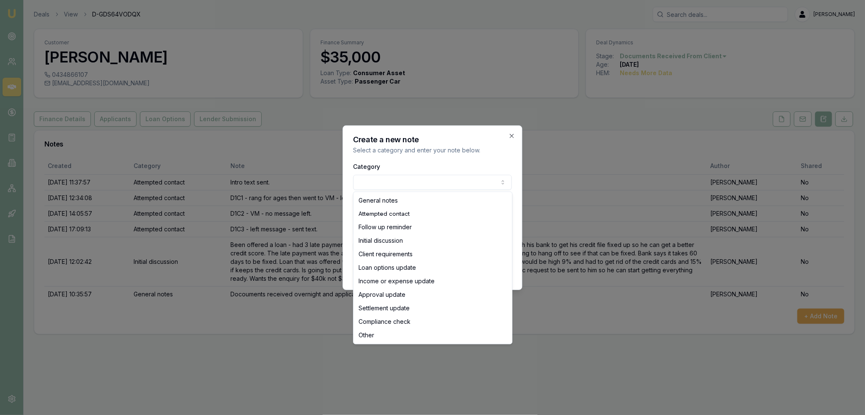
click at [450, 178] on body "Emu Broker Deals View D-GDS64VODQX Robyn Adams Toggle Menu Customer Cornelius O…" at bounding box center [432, 207] width 865 height 415
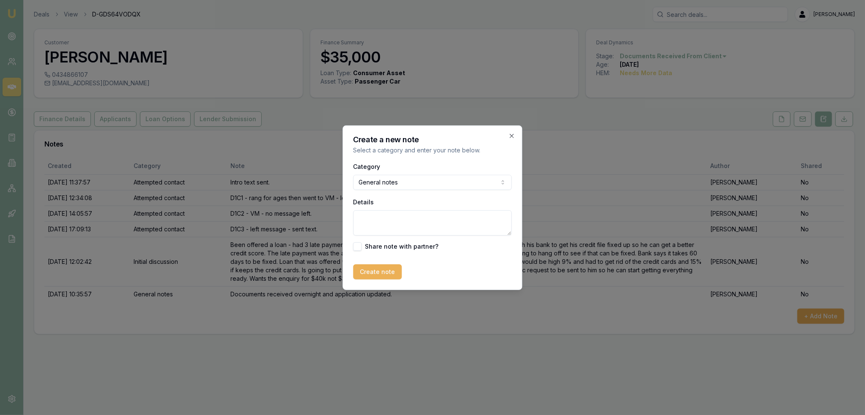
click at [412, 225] on textarea "Details" at bounding box center [432, 222] width 158 height 25
click at [490, 218] on textarea "did a quick quote with Now Finance to see" at bounding box center [432, 222] width 158 height 25
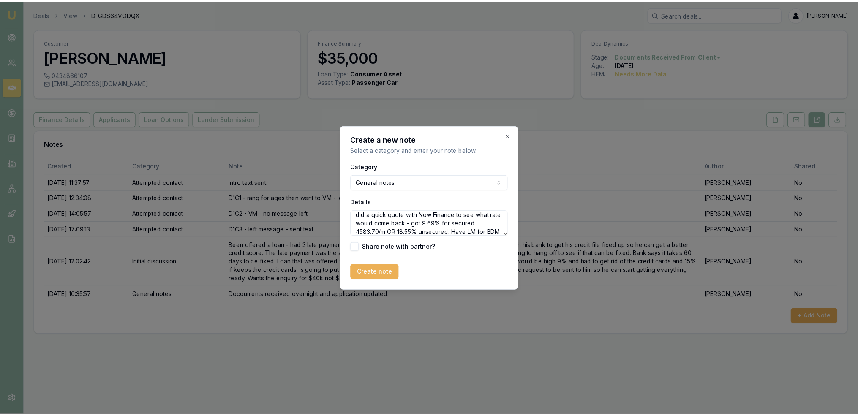
scroll to position [12, 0]
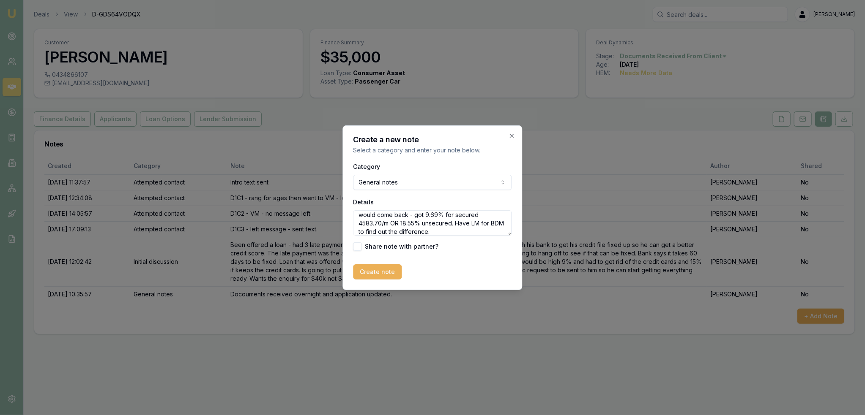
click at [402, 231] on textarea "did a quick quote with Now Finance to see what rate would come back - got 9.69%…" at bounding box center [432, 222] width 158 height 25
click at [456, 231] on textarea "did a quick quote with Now Finance to see what rate would come back - got 9.69%…" at bounding box center [432, 222] width 158 height 25
type textarea "did a quick quote with Now Finance to see what rate would come back - got 9.69%…"
click at [381, 270] on button "Create note" at bounding box center [377, 272] width 49 height 15
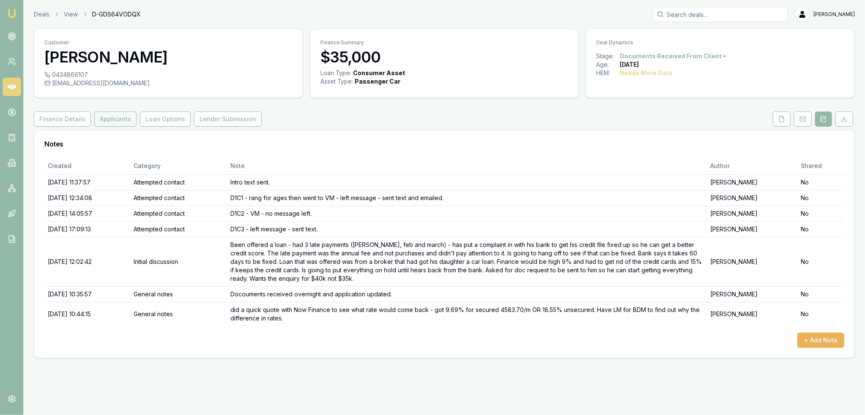
click at [113, 117] on button "Applicants" at bounding box center [115, 119] width 42 height 15
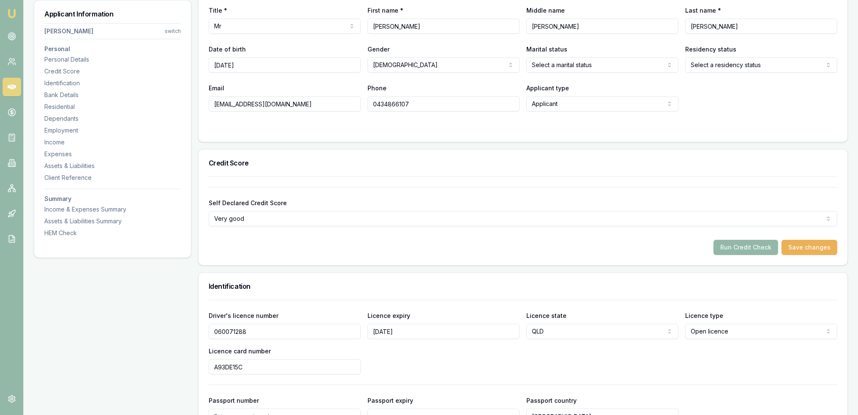
scroll to position [192, 0]
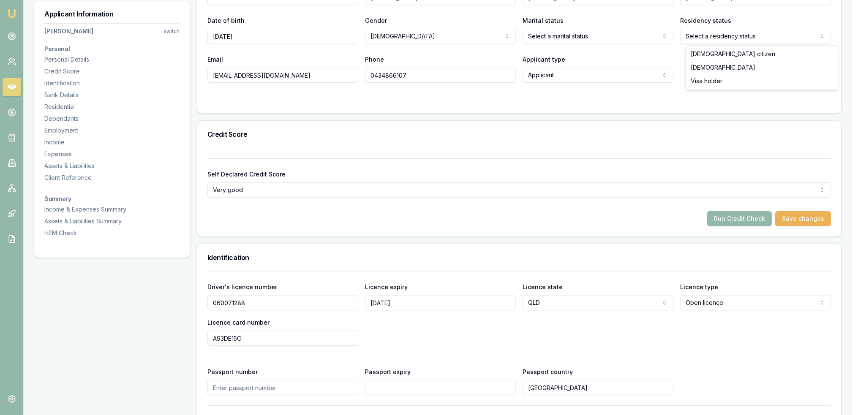
click at [776, 30] on html "Emu Broker Deals View D-GDS64VODQX Robyn Adams Toggle Menu Customer Cornelius O…" at bounding box center [429, 15] width 858 height 415
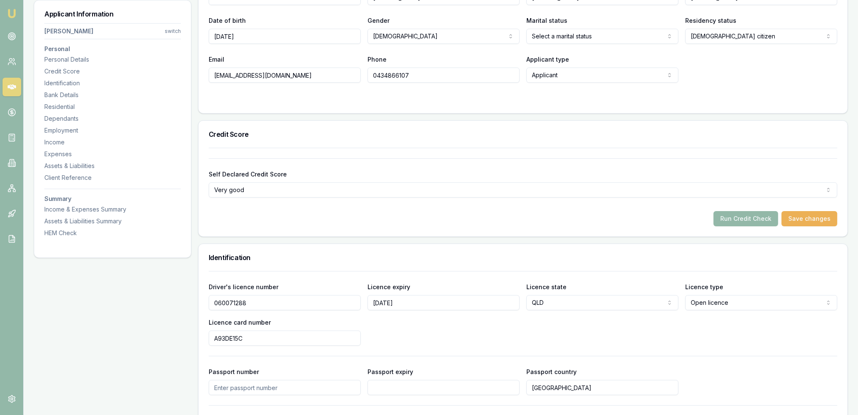
scroll to position [65, 0]
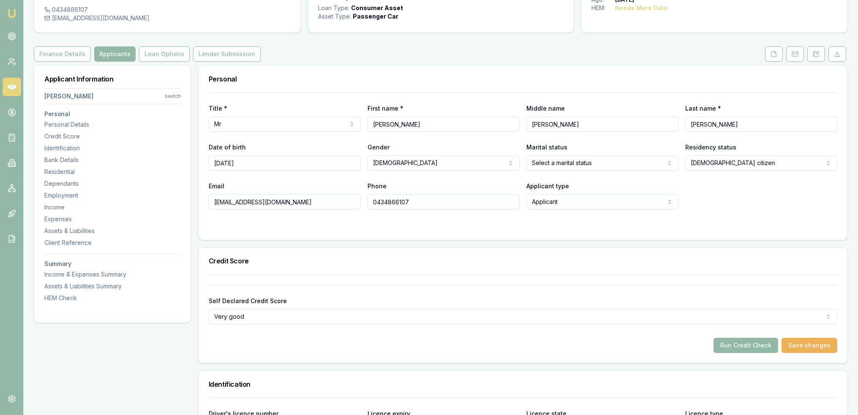
click at [748, 347] on button "Run Credit Check" at bounding box center [746, 345] width 65 height 15
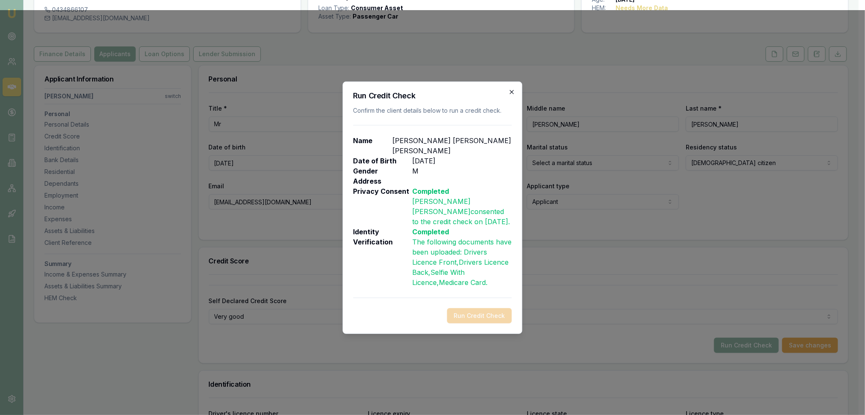
click at [509, 95] on icon "button" at bounding box center [511, 92] width 7 height 7
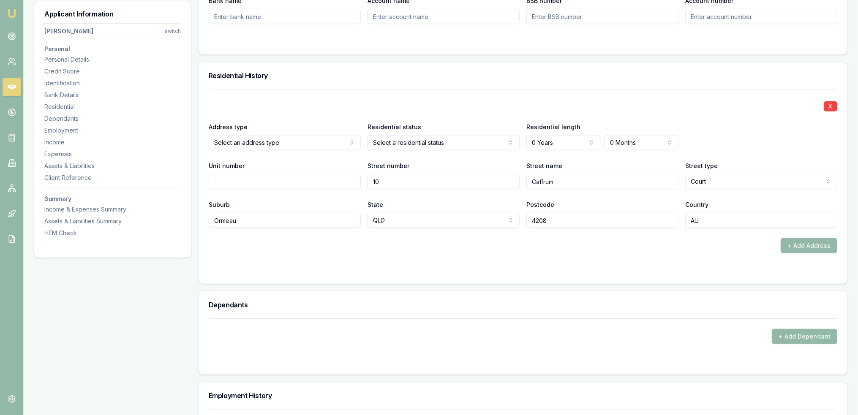
scroll to position [766, 0]
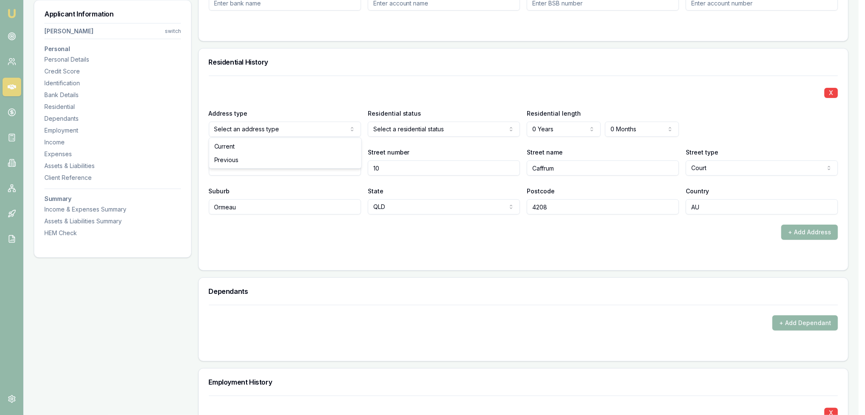
drag, startPoint x: 274, startPoint y: 145, endPoint x: 309, endPoint y: 142, distance: 34.8
select select "OWNER_WITHOUT_MORTGAGE"
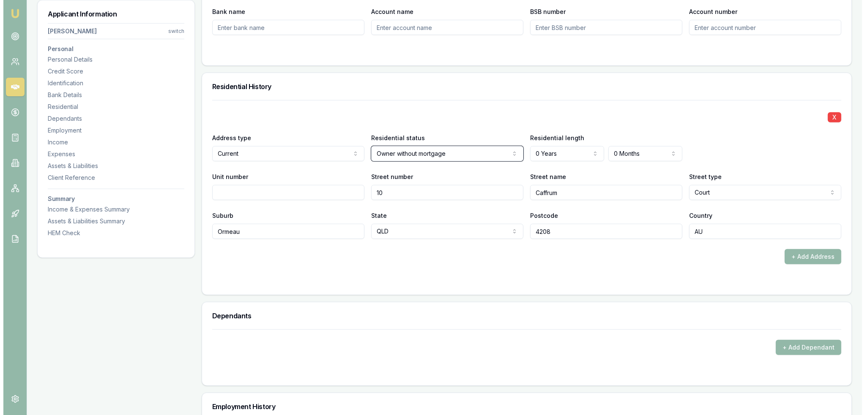
scroll to position [724, 0]
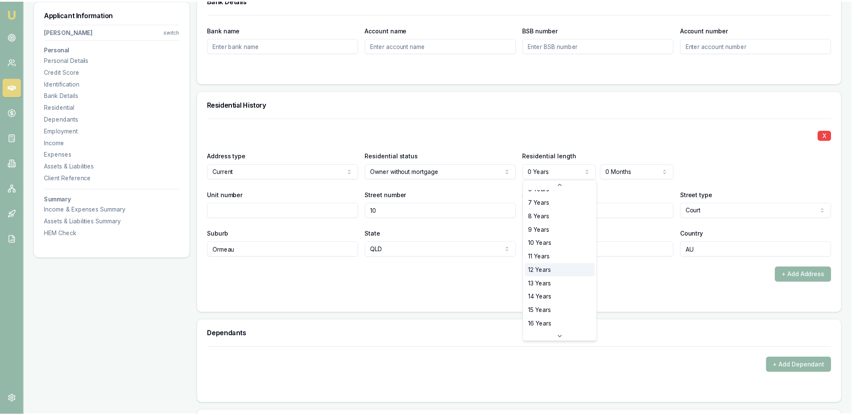
scroll to position [135, 0]
select select "20"
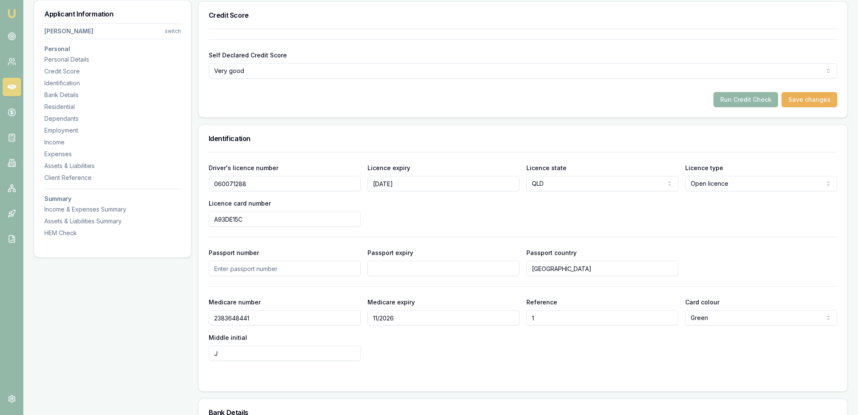
scroll to position [279, 0]
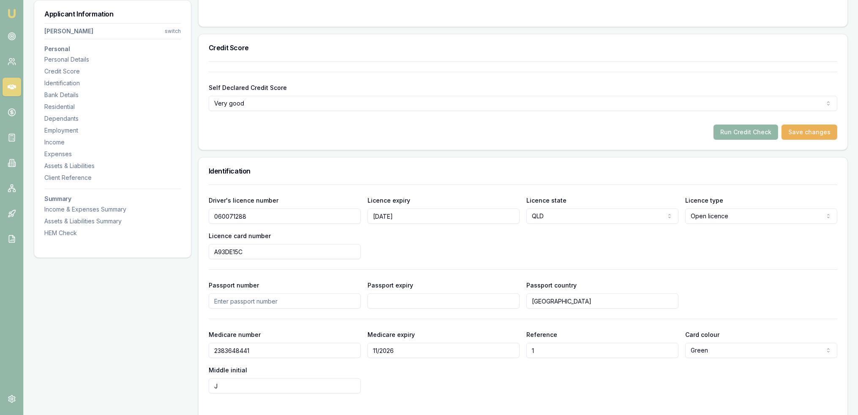
click at [751, 135] on button "Run Credit Check" at bounding box center [746, 132] width 65 height 15
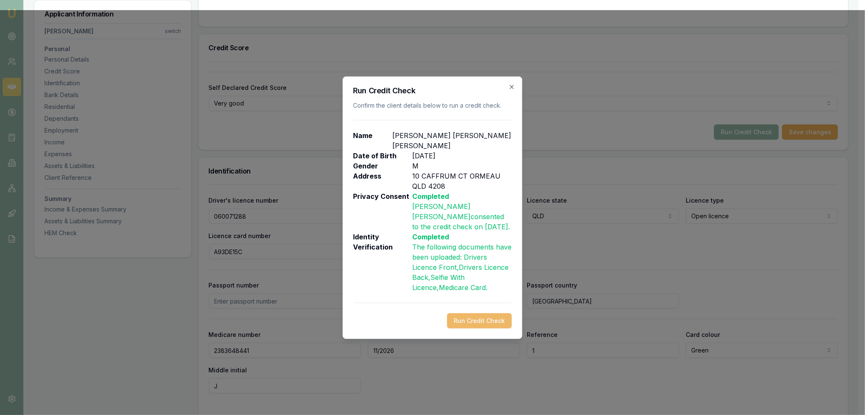
click at [471, 319] on button "Run Credit Check" at bounding box center [479, 321] width 65 height 15
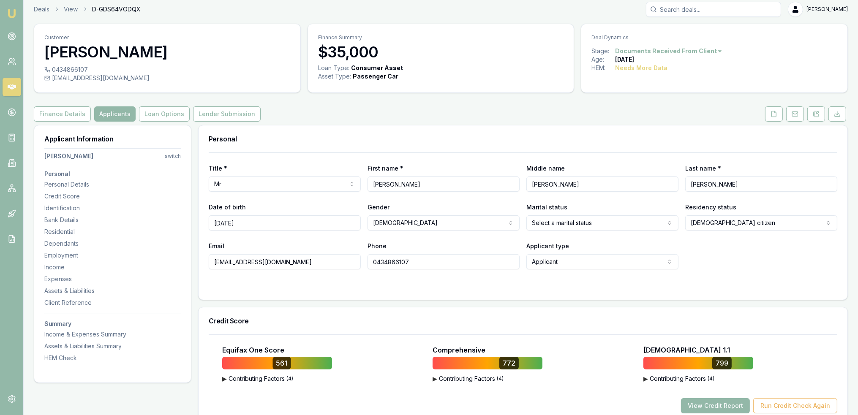
scroll to position [0, 0]
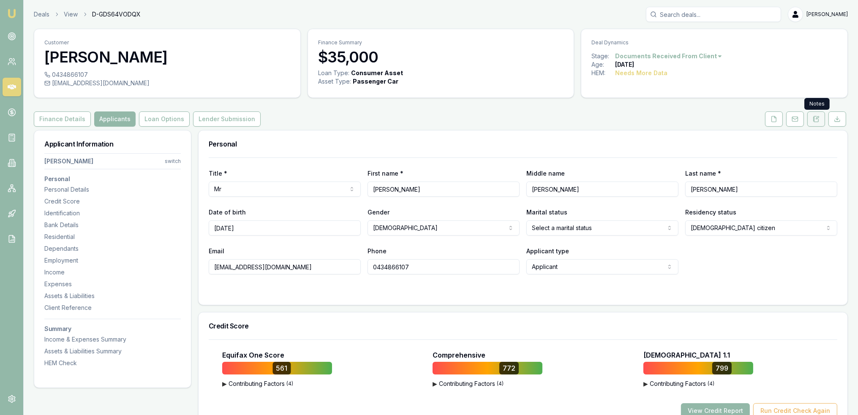
click at [817, 118] on icon at bounding box center [816, 119] width 7 height 7
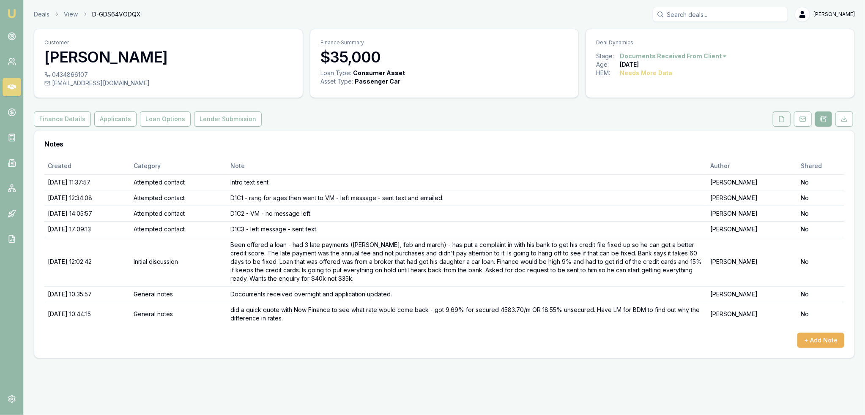
click at [780, 119] on icon at bounding box center [781, 118] width 5 height 5
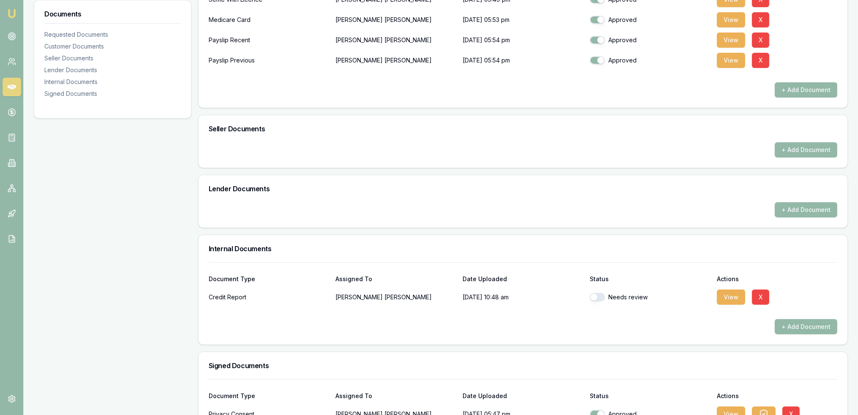
scroll to position [296, 0]
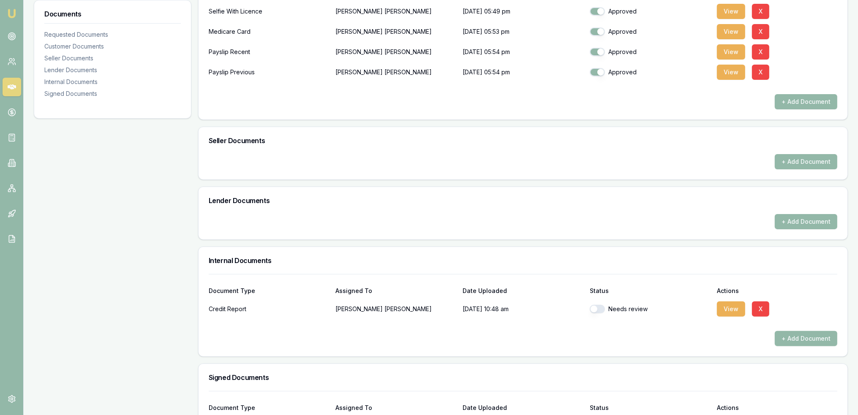
click at [595, 308] on button "button" at bounding box center [597, 309] width 15 height 8
checkbox input "true"
click at [731, 308] on button "View" at bounding box center [731, 309] width 28 height 15
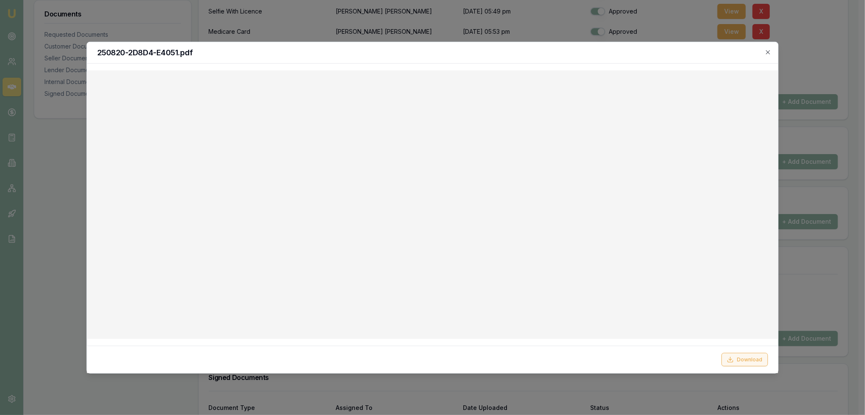
click at [752, 357] on button "Download" at bounding box center [744, 360] width 46 height 14
click at [768, 52] on icon "button" at bounding box center [768, 52] width 4 height 4
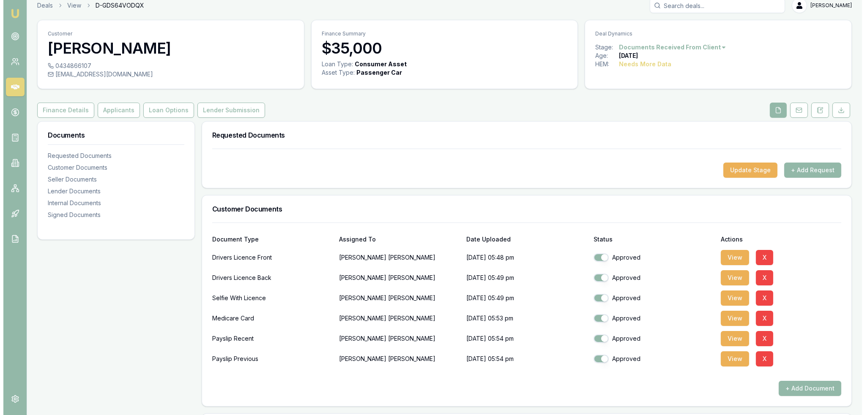
scroll to position [0, 0]
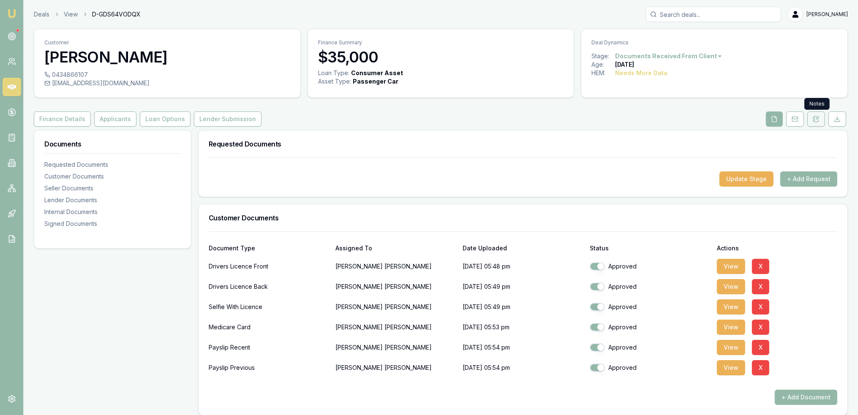
click at [818, 117] on icon at bounding box center [818, 118] width 3 height 3
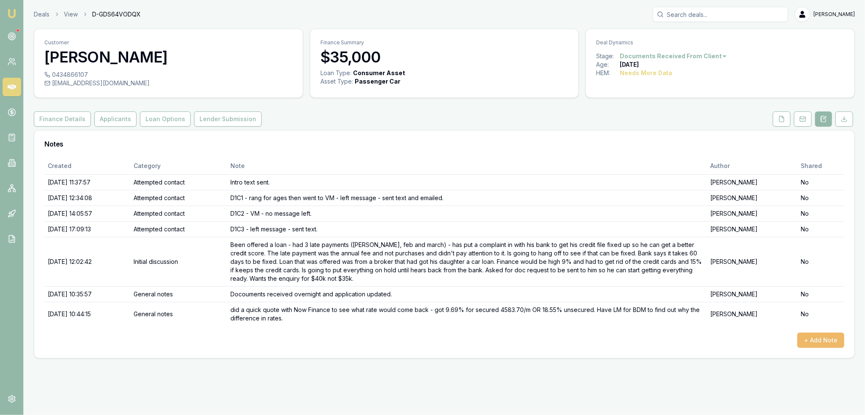
click at [817, 340] on button "+ Add Note" at bounding box center [820, 340] width 47 height 15
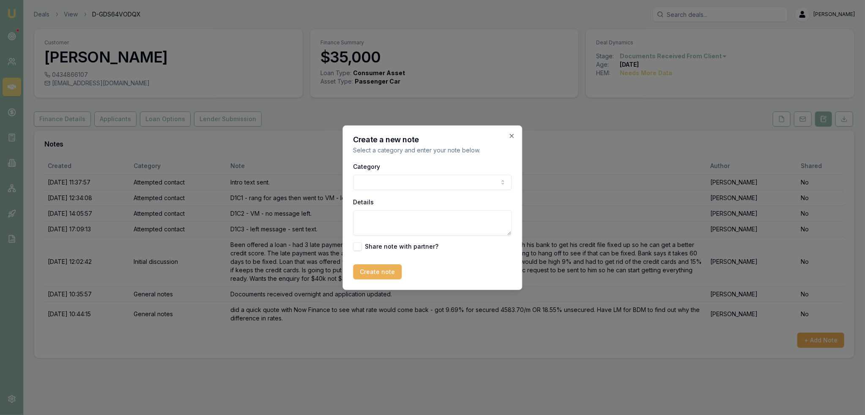
click at [384, 182] on body "Emu Broker Deals View D-GDS64VODQX Robyn Adams Toggle Menu Customer Cornelius O…" at bounding box center [432, 207] width 865 height 415
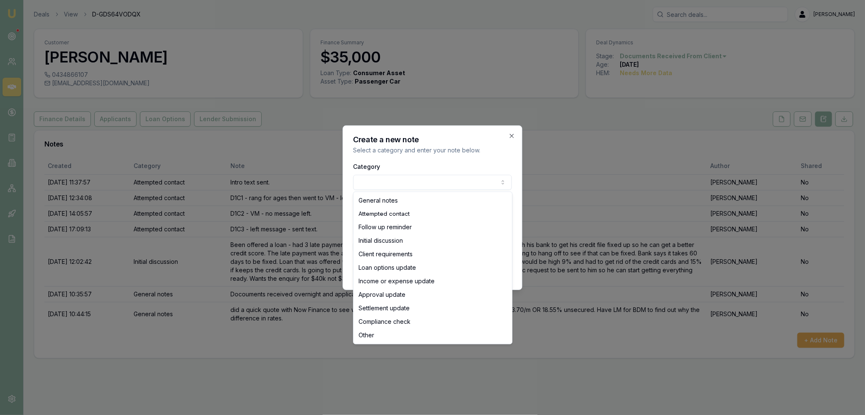
select select "ATTEMPTED_CONTACT"
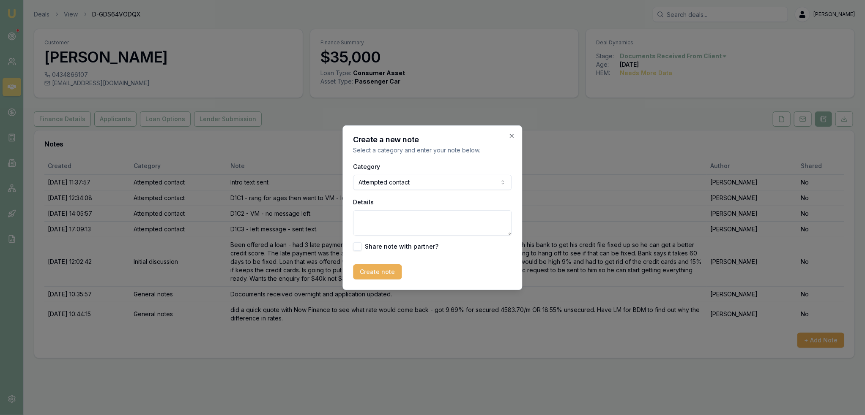
click at [382, 221] on textarea "Details" at bounding box center [432, 222] width 158 height 25
type textarea "VM - LM"
click at [374, 272] on button "Create note" at bounding box center [377, 272] width 49 height 15
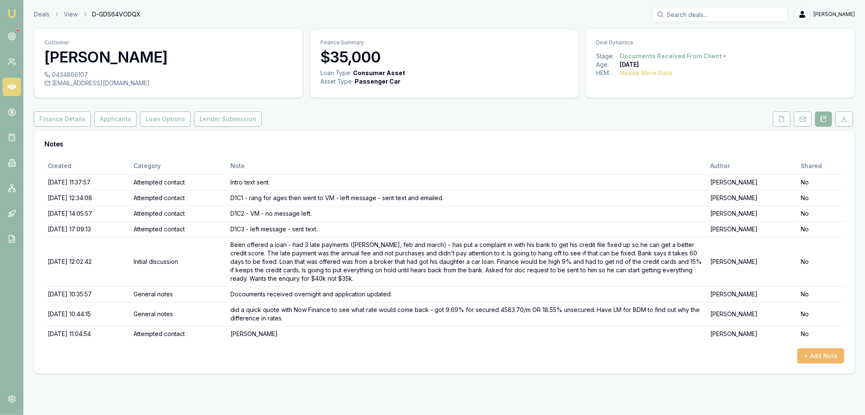
click at [821, 351] on button "+ Add Note" at bounding box center [820, 356] width 47 height 15
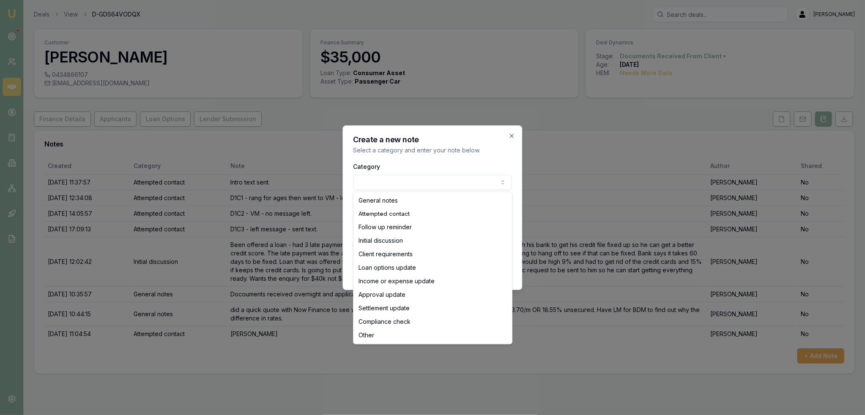
click at [400, 178] on body "Emu Broker Deals View D-GDS64VODQX Robyn Adams Toggle Menu Customer Cornelius O…" at bounding box center [432, 207] width 865 height 415
drag, startPoint x: 392, startPoint y: 199, endPoint x: 389, endPoint y: 214, distance: 16.0
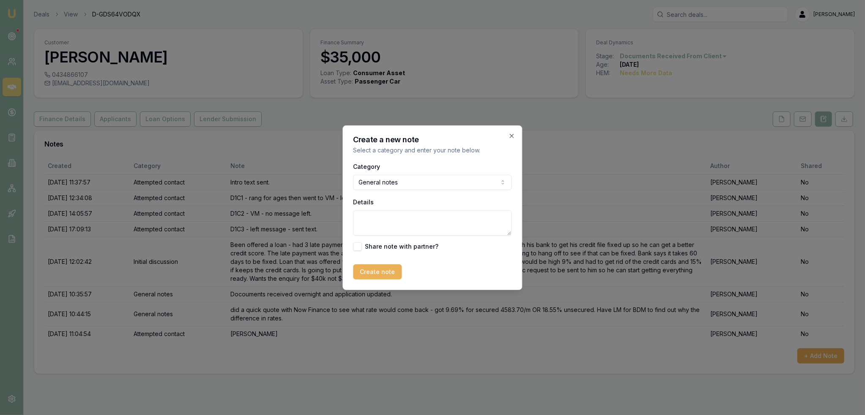
click at [388, 215] on textarea "Details" at bounding box center [432, 222] width 158 height 25
type textarea "Now Finance said difference is because different data points are checked for di…"
click at [387, 277] on button "Create note" at bounding box center [377, 272] width 49 height 15
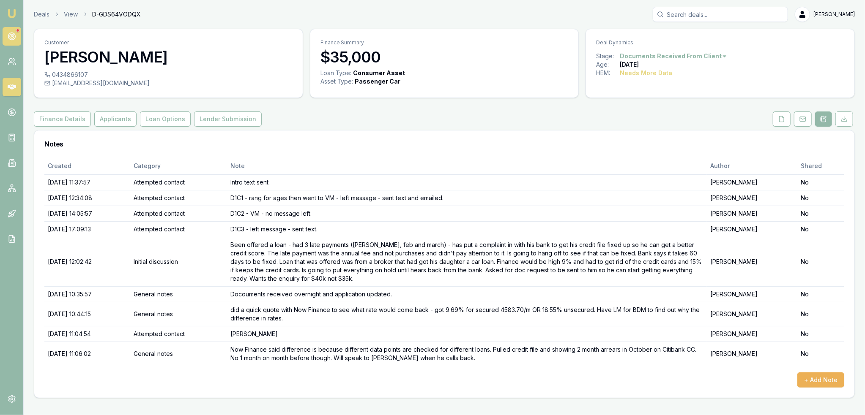
click at [8, 36] on circle at bounding box center [11, 36] width 7 height 7
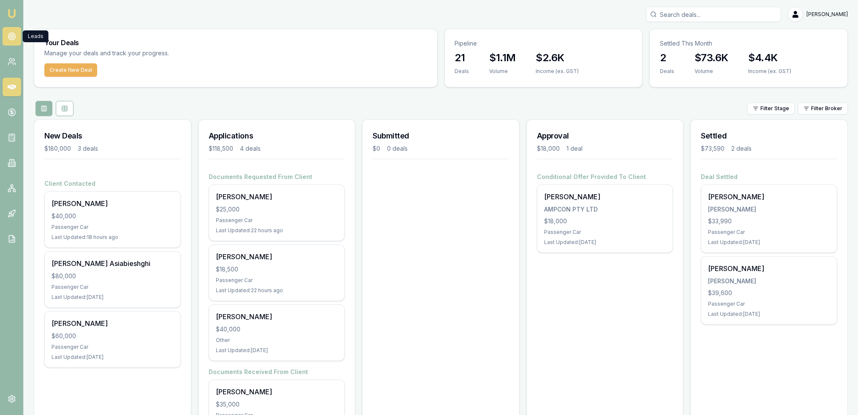
click at [10, 37] on circle at bounding box center [12, 36] width 4 height 4
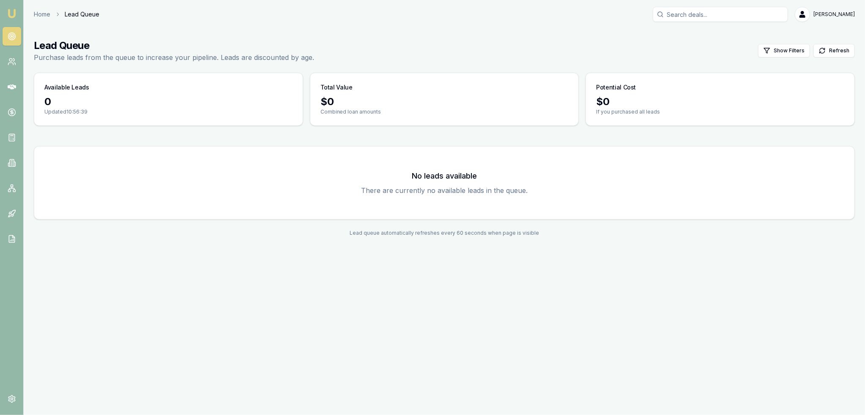
click at [14, 13] on img at bounding box center [12, 13] width 10 height 10
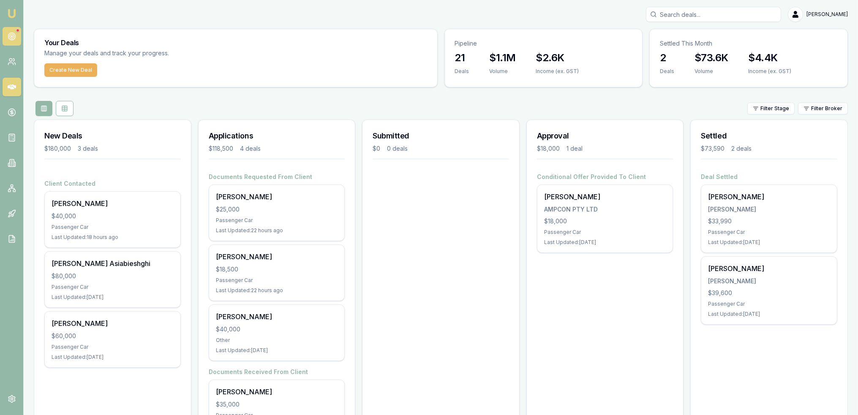
click at [10, 35] on circle at bounding box center [12, 36] width 4 height 4
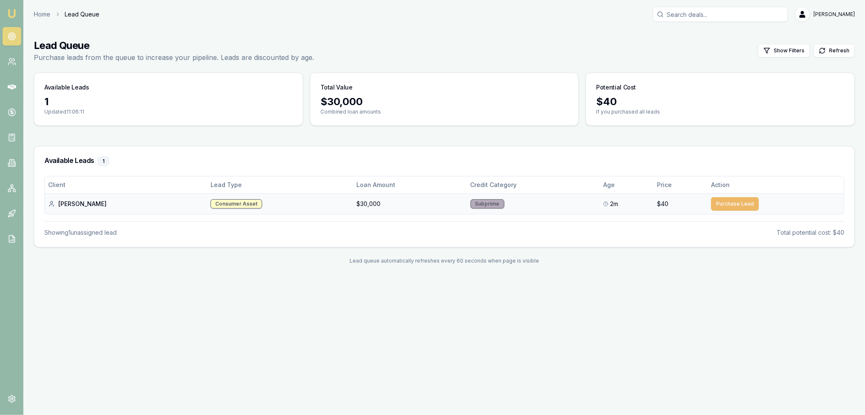
click at [715, 205] on button "Purchase Lead" at bounding box center [735, 204] width 48 height 14
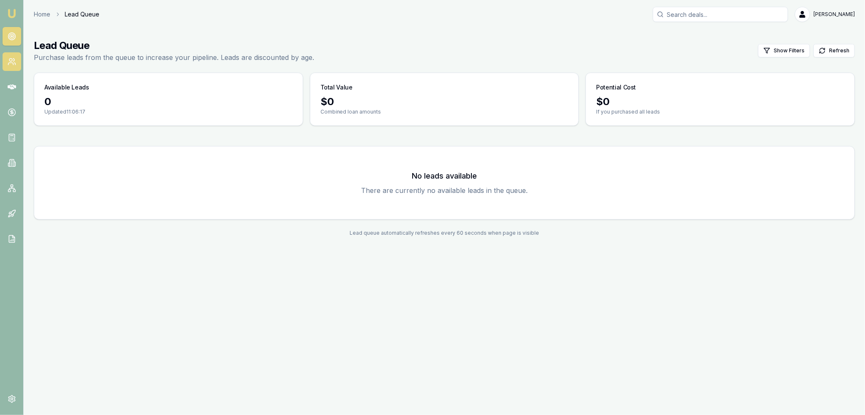
click at [6, 63] on link at bounding box center [12, 61] width 19 height 19
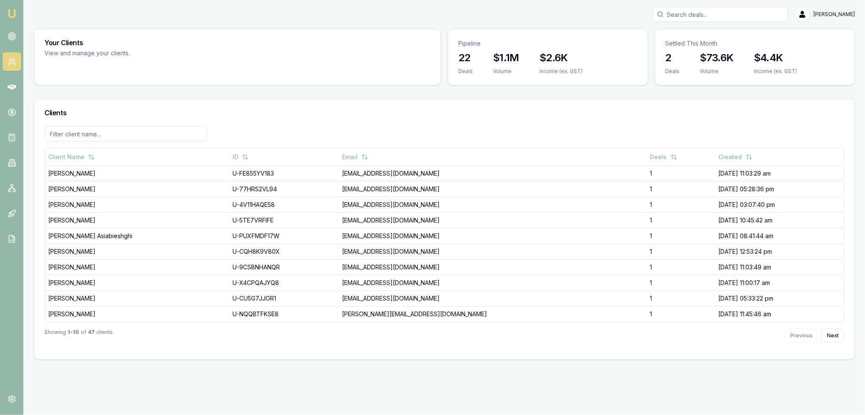
click at [11, 11] on img at bounding box center [12, 13] width 10 height 10
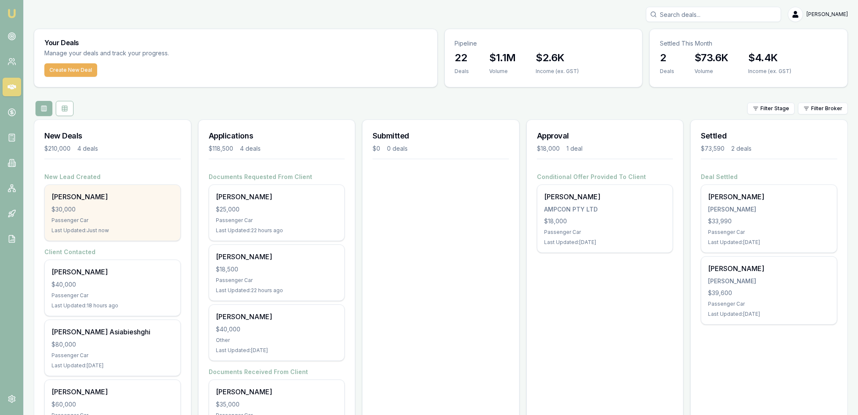
click at [131, 224] on div "[PERSON_NAME] $30,000 Passenger Car Last Updated: Just now" at bounding box center [113, 213] width 136 height 56
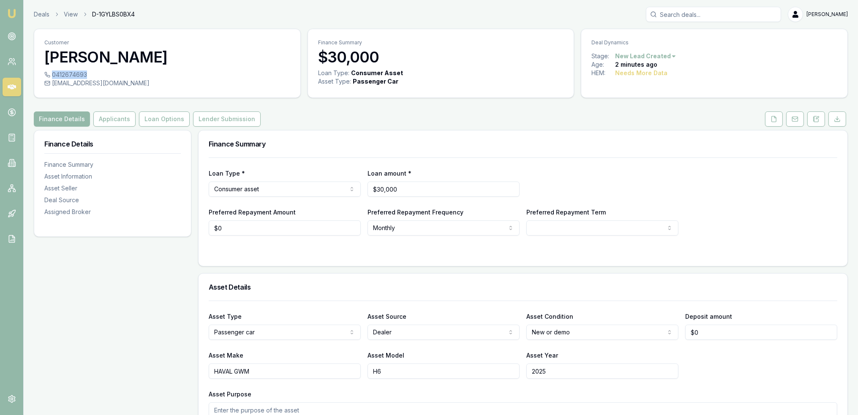
drag, startPoint x: 52, startPoint y: 74, endPoint x: 86, endPoint y: 74, distance: 33.8
click at [86, 74] on div "0412674693" at bounding box center [167, 75] width 246 height 8
copy div "0412674693"
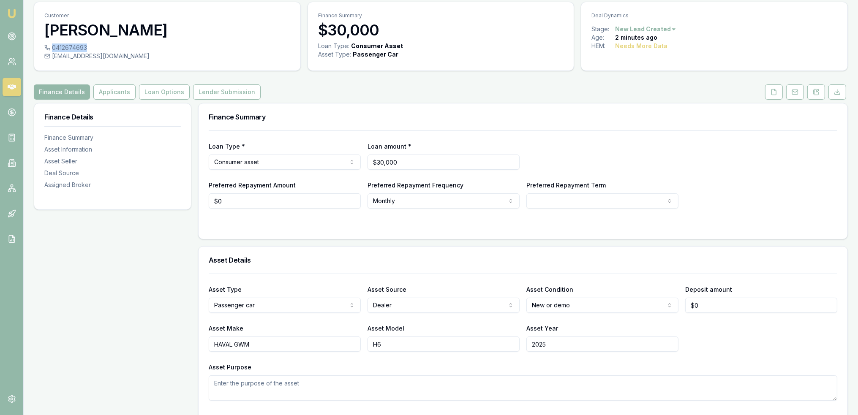
scroll to position [26, 0]
click at [821, 90] on button at bounding box center [817, 92] width 18 height 15
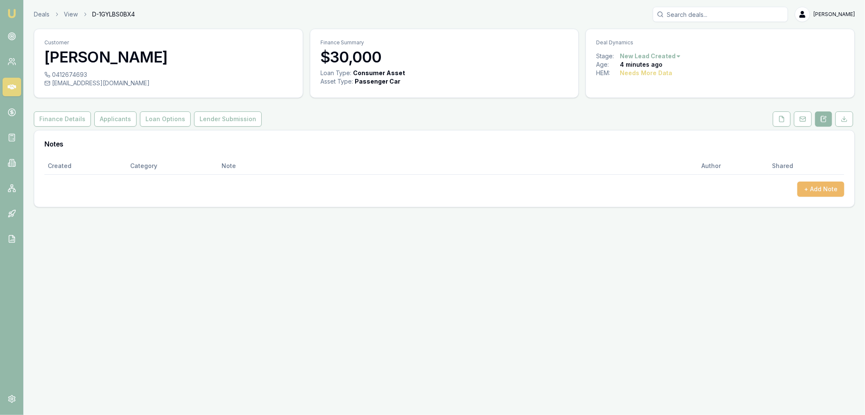
click at [826, 186] on button "+ Add Note" at bounding box center [820, 189] width 47 height 15
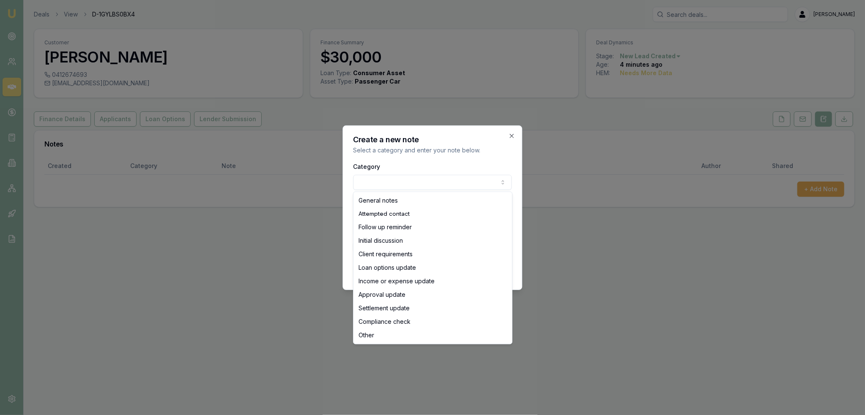
click at [426, 184] on body "Emu Broker Deals View D-1GYLBS0BX4 [PERSON_NAME] Toggle Menu Customer [PERSON_N…" at bounding box center [432, 207] width 865 height 415
select select "ATTEMPTED_CONTACT"
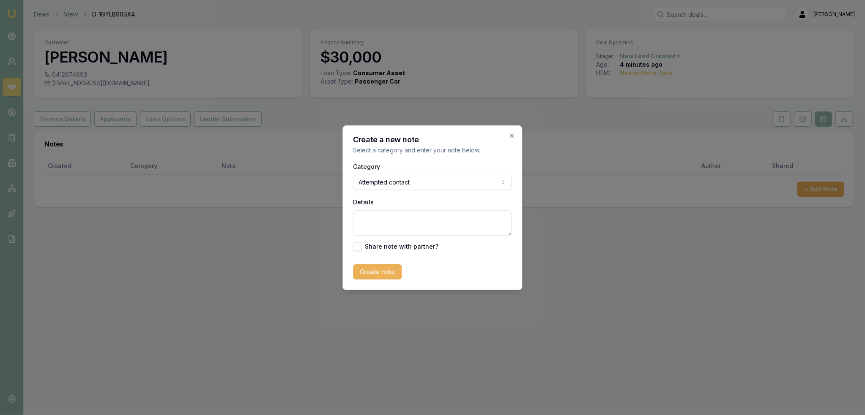
click at [415, 218] on textarea "Details" at bounding box center [432, 222] width 158 height 25
type textarea "C1D1 - LM - sent intro text."
click at [390, 271] on button "Create note" at bounding box center [377, 272] width 49 height 15
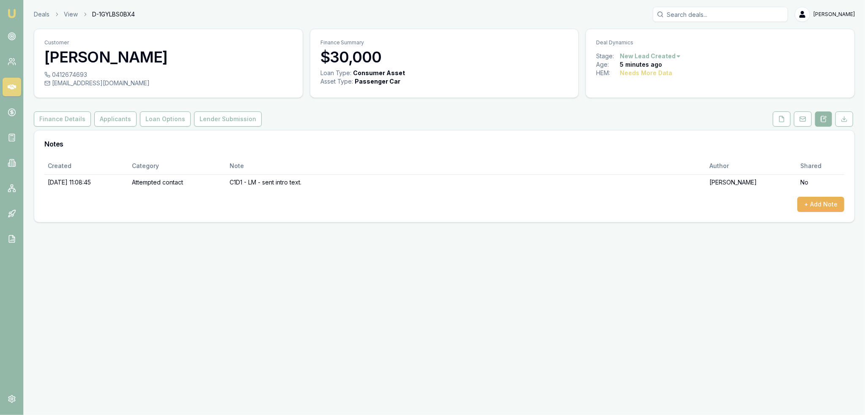
click at [10, 12] on img at bounding box center [12, 13] width 10 height 10
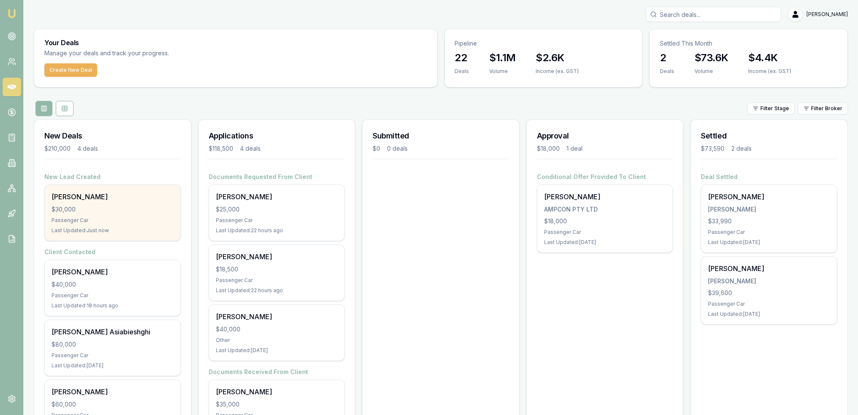
click at [121, 203] on div "[PERSON_NAME] $30,000 Passenger Car Last Updated: Just now" at bounding box center [113, 213] width 136 height 56
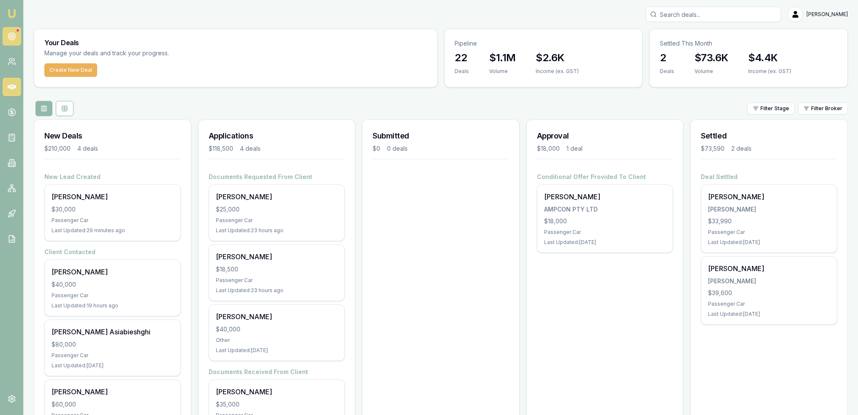
click at [11, 33] on icon at bounding box center [12, 36] width 8 height 8
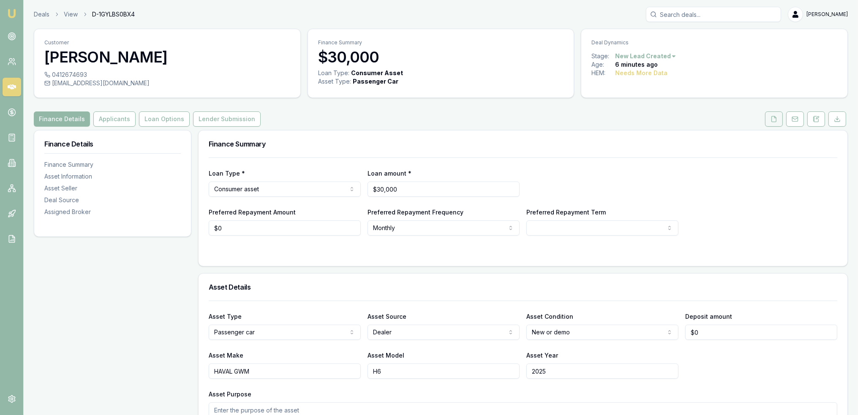
click at [768, 122] on button at bounding box center [774, 119] width 18 height 15
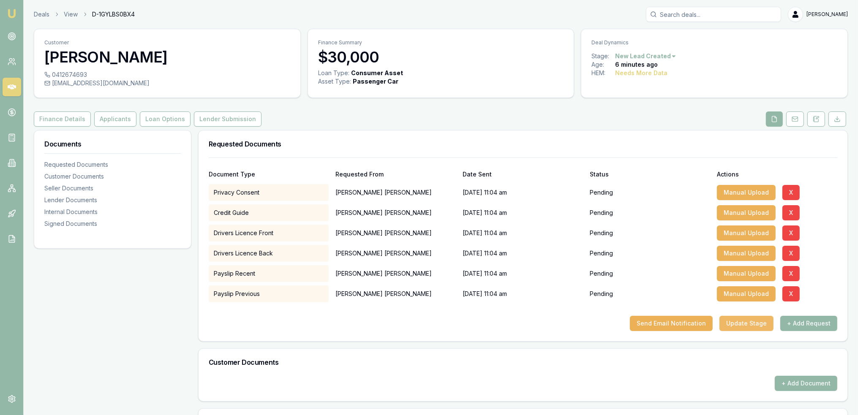
click at [756, 325] on button "Update Stage" at bounding box center [747, 323] width 54 height 15
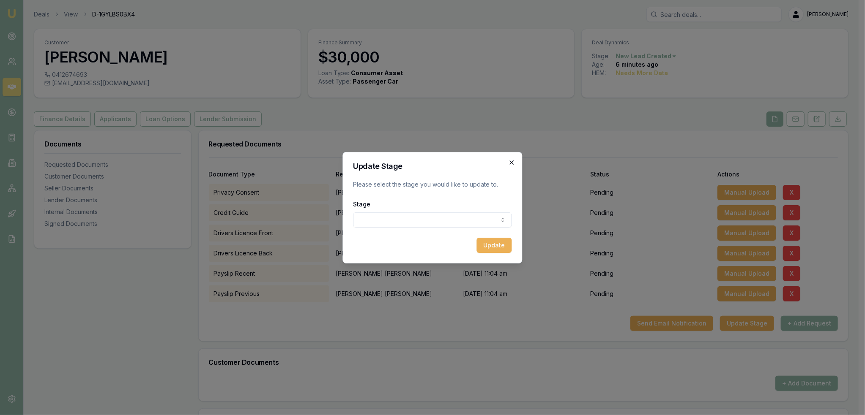
click at [508, 160] on icon "button" at bounding box center [511, 162] width 7 height 7
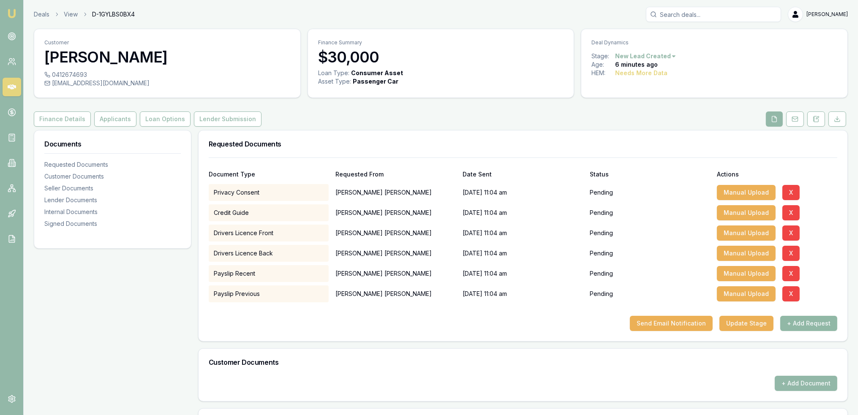
click at [802, 320] on button "+ Add Request" at bounding box center [809, 323] width 57 height 15
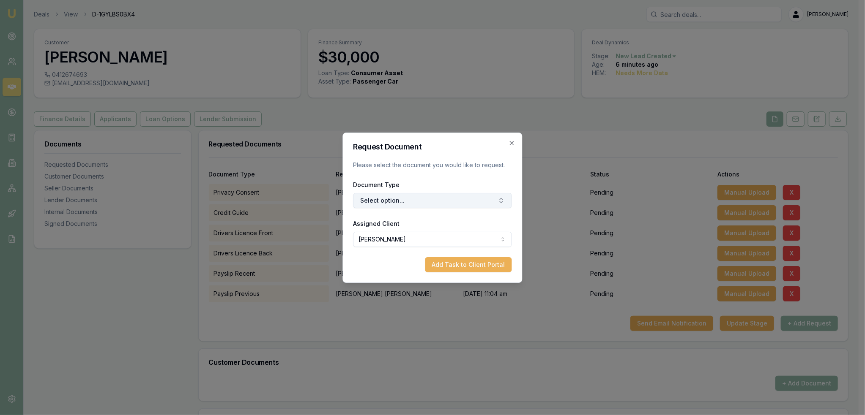
click at [393, 197] on button "Select option..." at bounding box center [432, 200] width 158 height 15
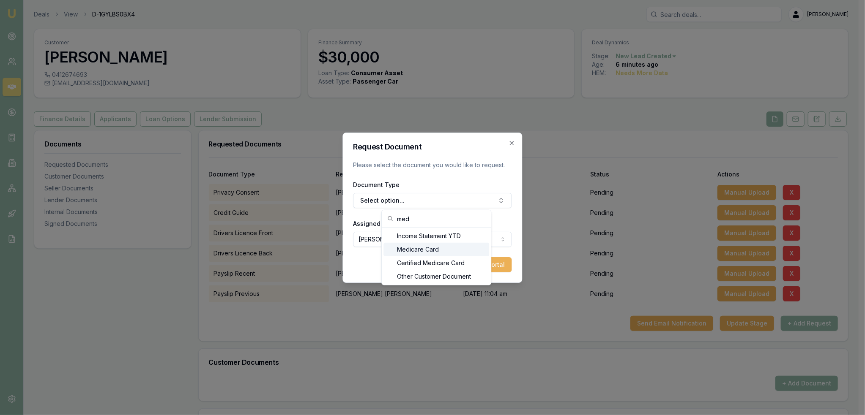
type input "med"
click at [419, 246] on div "Medicare Card" at bounding box center [436, 250] width 106 height 14
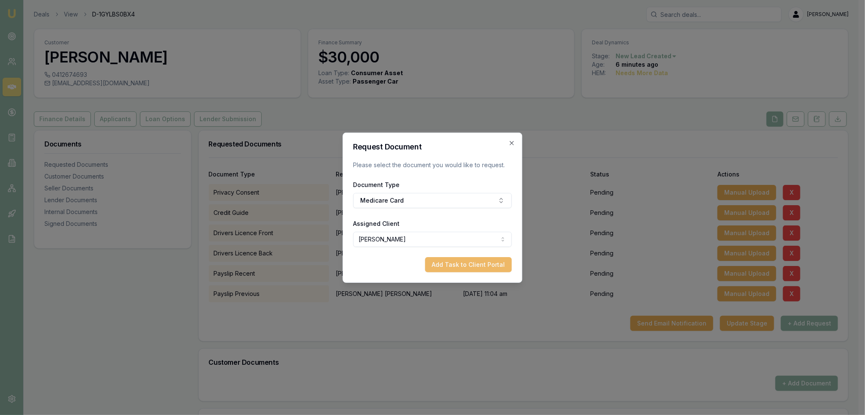
click at [465, 263] on button "Add Task to Client Portal" at bounding box center [468, 264] width 87 height 15
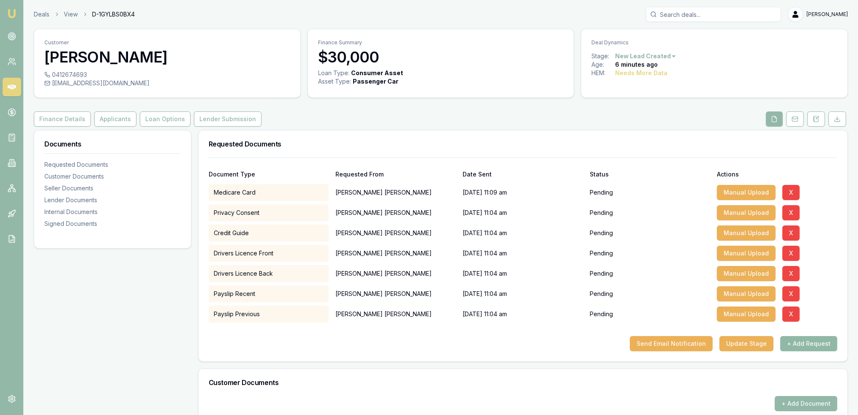
click at [802, 348] on button "+ Add Request" at bounding box center [809, 343] width 57 height 15
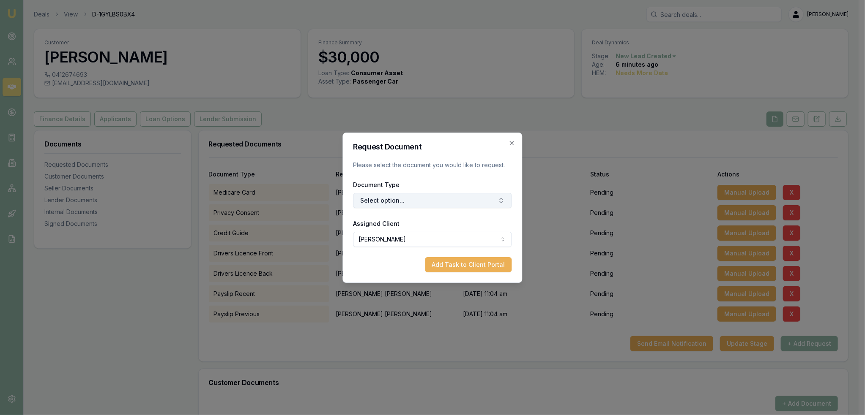
click at [399, 197] on button "Select option..." at bounding box center [432, 200] width 158 height 15
type input "selfi"
click at [410, 234] on div "Selfie with Licence" at bounding box center [436, 236] width 106 height 14
click at [465, 265] on button "Add Task to Client Portal" at bounding box center [468, 264] width 87 height 15
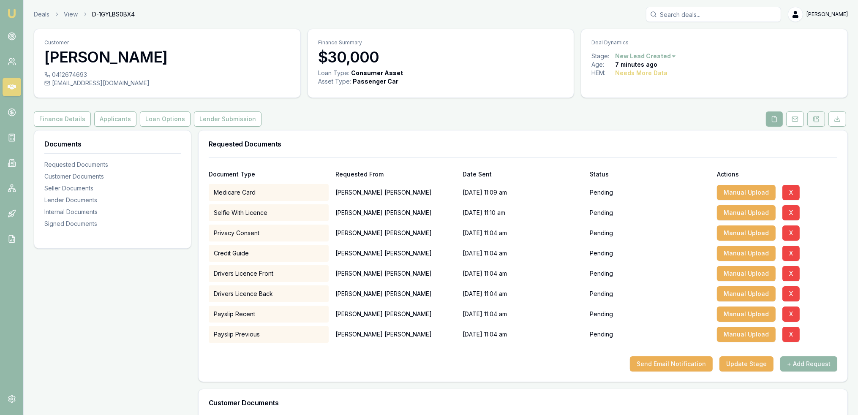
click at [815, 117] on icon at bounding box center [816, 118] width 5 height 5
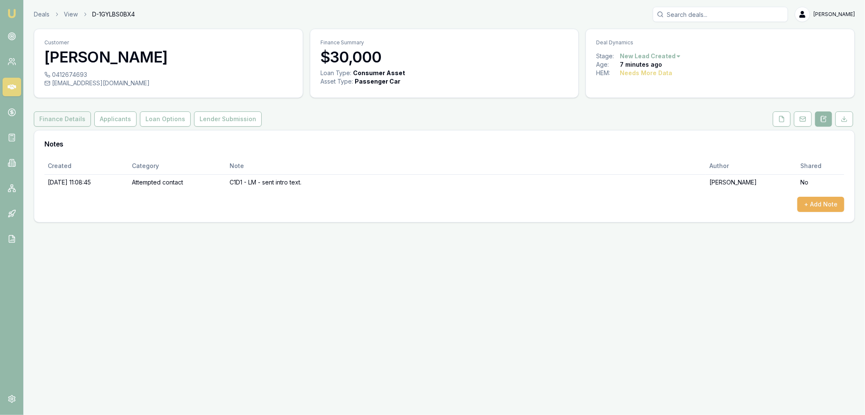
click at [62, 123] on button "Finance Details" at bounding box center [62, 119] width 57 height 15
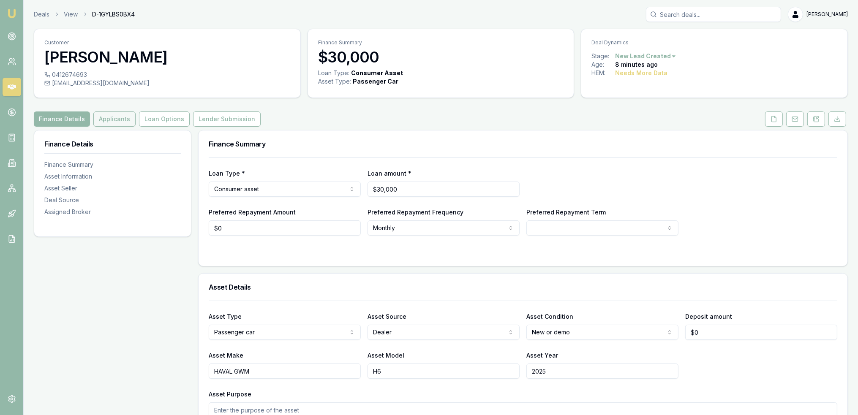
click at [100, 119] on button "Applicants" at bounding box center [114, 119] width 42 height 15
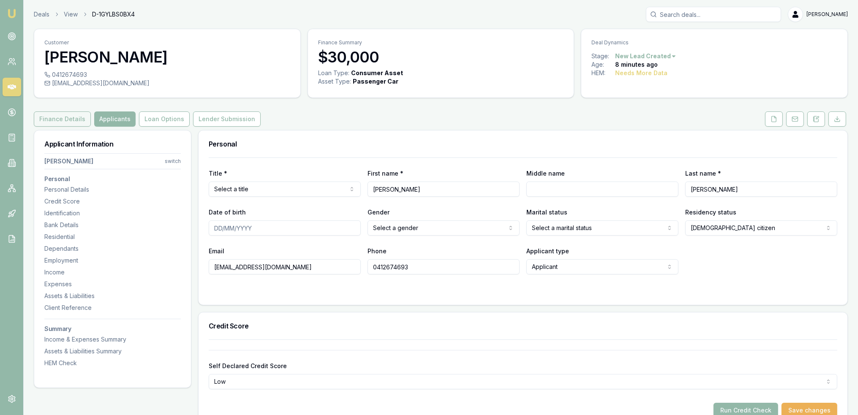
click at [71, 117] on button "Finance Details" at bounding box center [62, 119] width 57 height 15
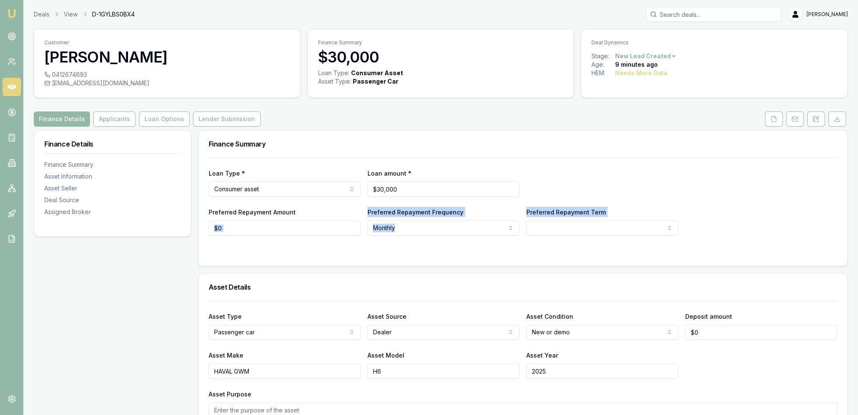
drag, startPoint x: 233, startPoint y: 236, endPoint x: 232, endPoint y: 231, distance: 4.8
click at [232, 234] on form "Loan Type * Consumer asset Consumer loan Consumer asset Commercial loan Commerc…" at bounding box center [523, 207] width 629 height 98
type input "0"
click at [232, 230] on input "0" at bounding box center [285, 228] width 152 height 15
type input "300"
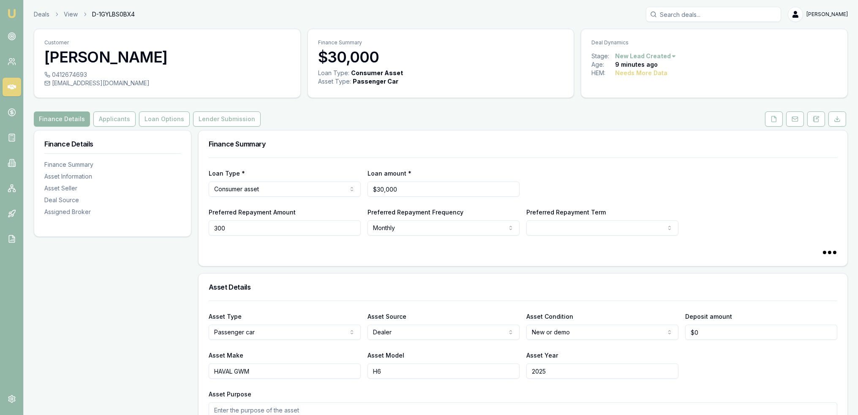
select select "60"
type input "$300"
select select "WEEKLY"
click at [604, 226] on html "Emu Broker Deals View D-1GYLBS0BX4 Robyn Adams Toggle Menu Customer Victor Dixo…" at bounding box center [432, 207] width 865 height 415
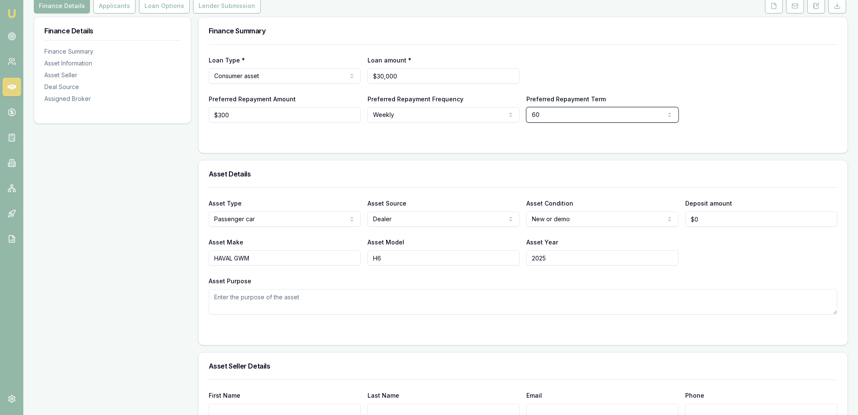
scroll to position [120, 0]
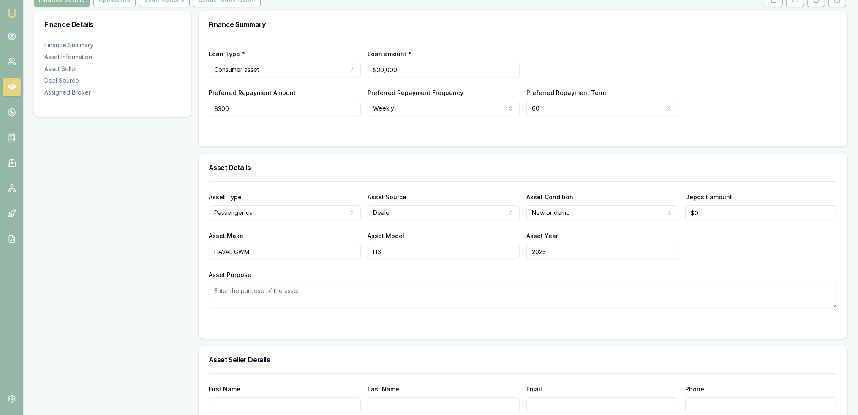
click at [316, 293] on textarea "Asset Purpose" at bounding box center [523, 295] width 629 height 25
type textarea "R"
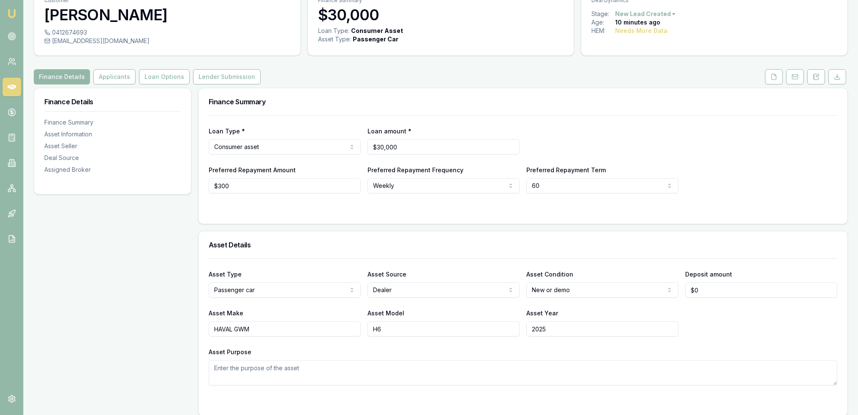
scroll to position [0, 0]
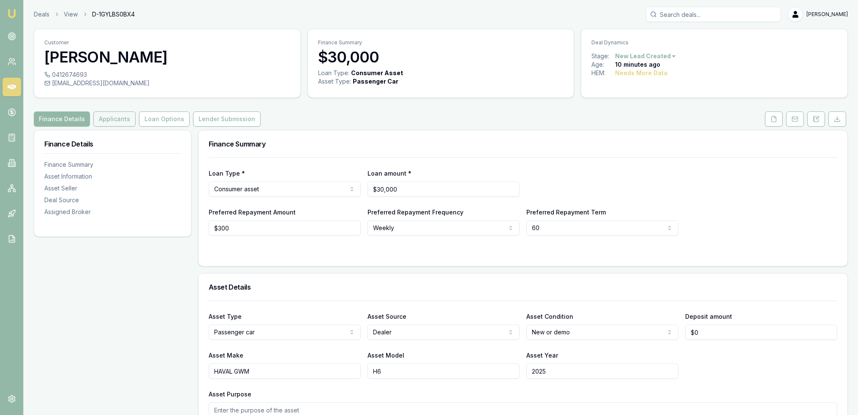
click at [107, 120] on button "Applicants" at bounding box center [114, 119] width 42 height 15
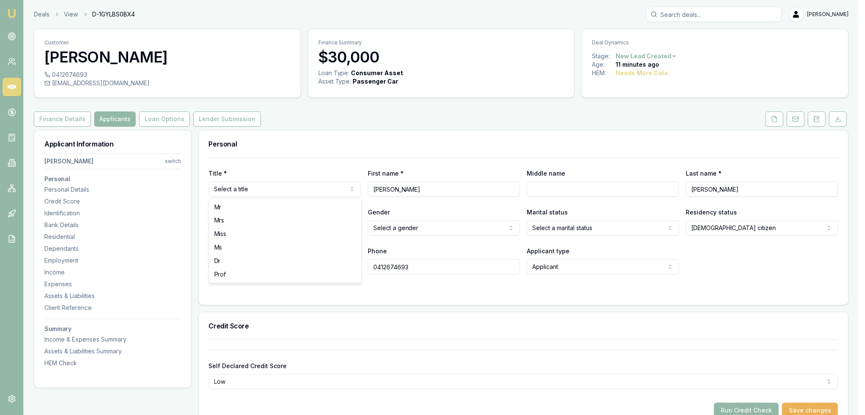
click at [273, 186] on html "Emu Broker Deals View D-1GYLBS0BX4 Robyn Adams Toggle Menu Customer Victor Dixo…" at bounding box center [432, 207] width 865 height 415
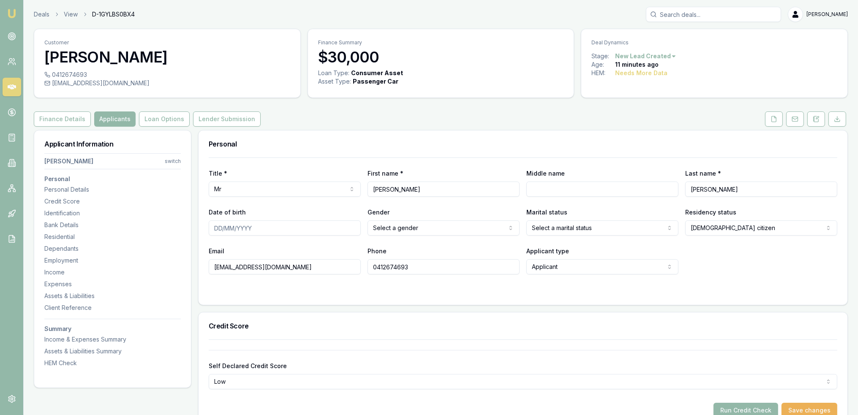
click at [546, 188] on input "Middle name" at bounding box center [603, 189] width 152 height 15
type input "R"
type input "Jeffrey Steven Gerald Frank Charles"
click at [214, 231] on input "Date of birth" at bounding box center [285, 228] width 152 height 15
type input "19/08/1981"
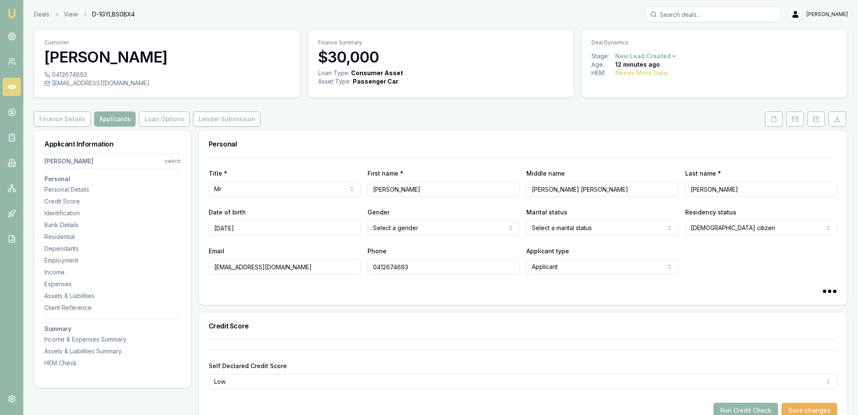
click at [434, 226] on html "Emu Broker Deals View D-1GYLBS0BX4 Robyn Adams Toggle Menu Customer Victor Dixo…" at bounding box center [429, 207] width 858 height 415
click at [573, 223] on html "Emu Broker Deals View D-1GYLBS0BX4 Robyn Adams Toggle Menu Customer Victor Dixo…" at bounding box center [429, 207] width 858 height 415
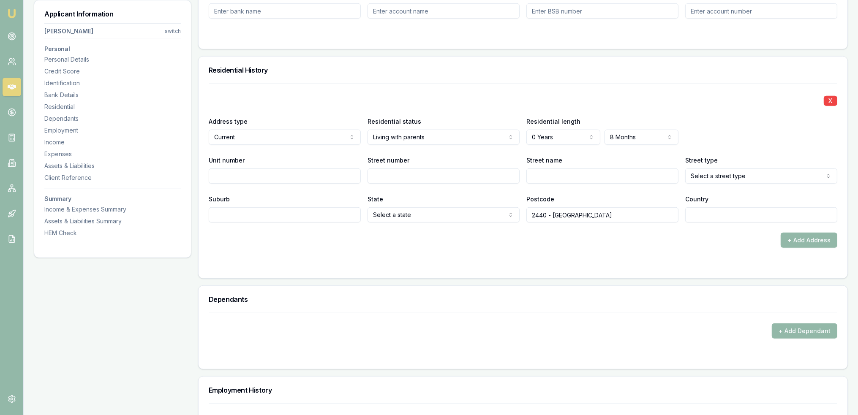
scroll to position [772, 0]
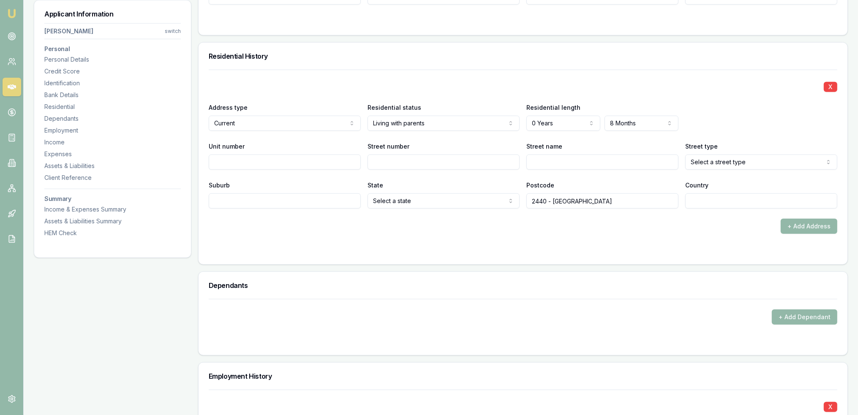
click at [431, 164] on input "Street number" at bounding box center [444, 162] width 152 height 15
type input "2"
type input "Frank Archibald"
select select "Street"
type input "Greenhill"
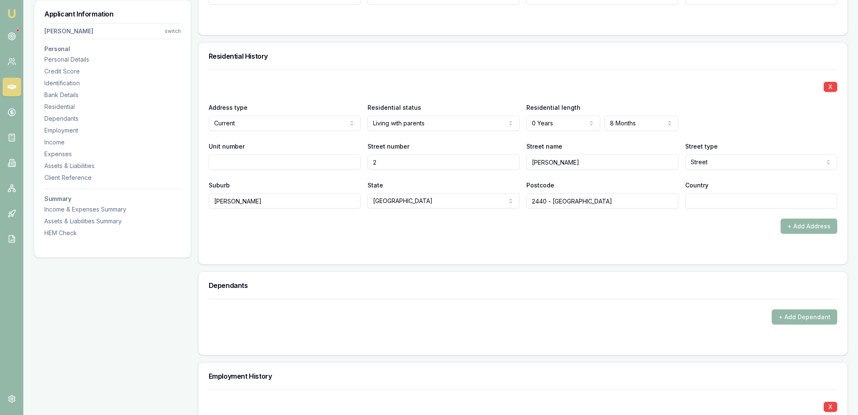
click at [593, 199] on input "2440 - Greenhill" at bounding box center [603, 201] width 152 height 15
drag, startPoint x: 549, startPoint y: 200, endPoint x: 641, endPoint y: 199, distance: 91.3
click at [634, 199] on input "2440 - Greenhill" at bounding box center [603, 201] width 152 height 15
type input "2440"
type input "AU"
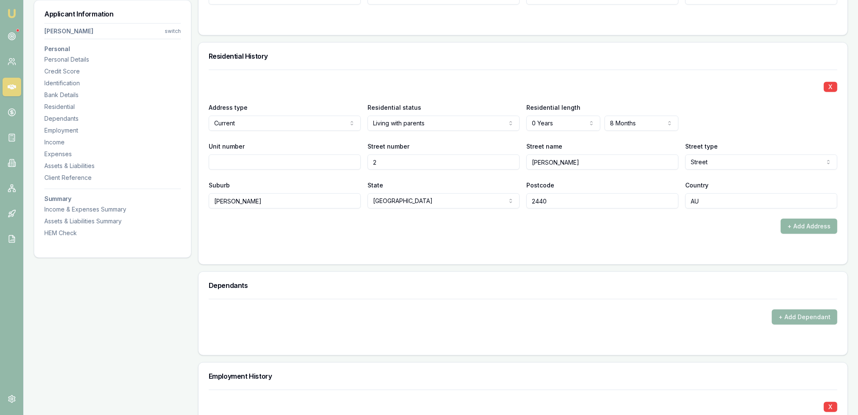
click at [810, 227] on button "+ Add Address" at bounding box center [809, 226] width 57 height 15
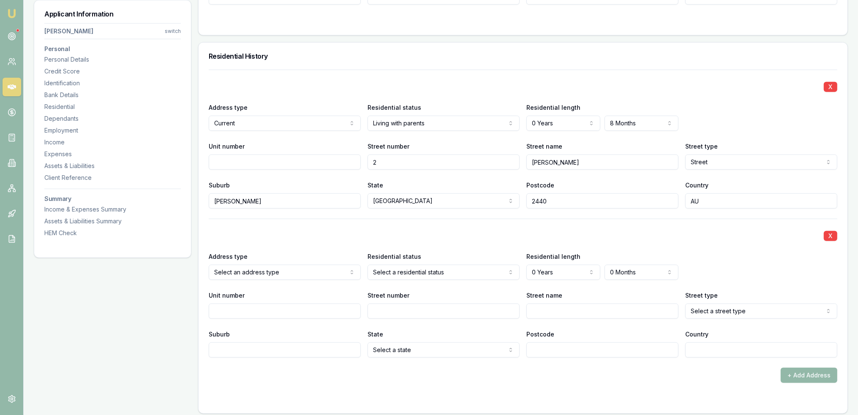
select select "PREVIOUS"
click at [413, 314] on input "Street number" at bounding box center [444, 311] width 152 height 15
drag, startPoint x: 330, startPoint y: 309, endPoint x: 335, endPoint y: 309, distance: 4.2
click at [334, 309] on input "Unit number" at bounding box center [285, 311] width 152 height 15
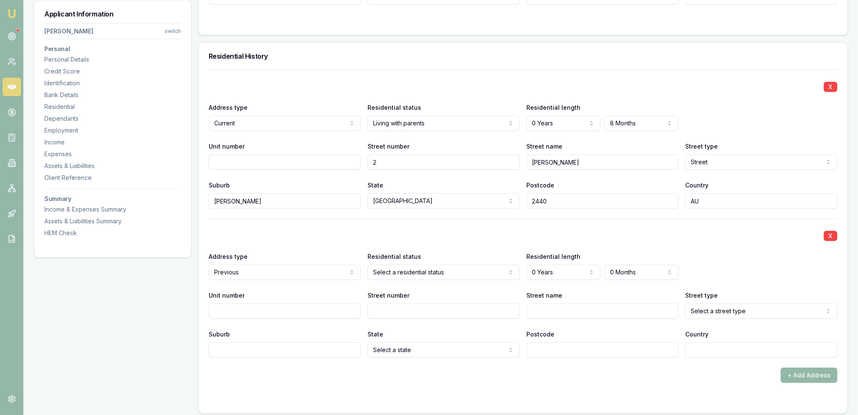
click at [335, 309] on input "Unit number" at bounding box center [285, 311] width 152 height 15
type input "105"
type input "110"
type input "r"
type input "Ross"
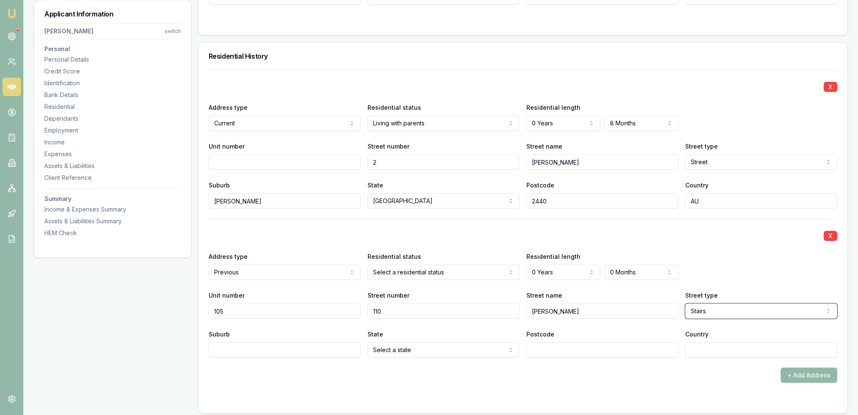
select select "Street"
type input "Forest Lodge"
type input "2037"
type input "AU"
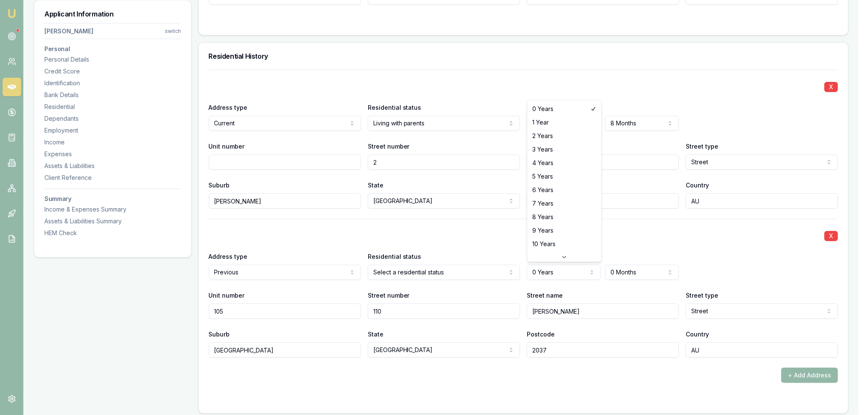
select select "5"
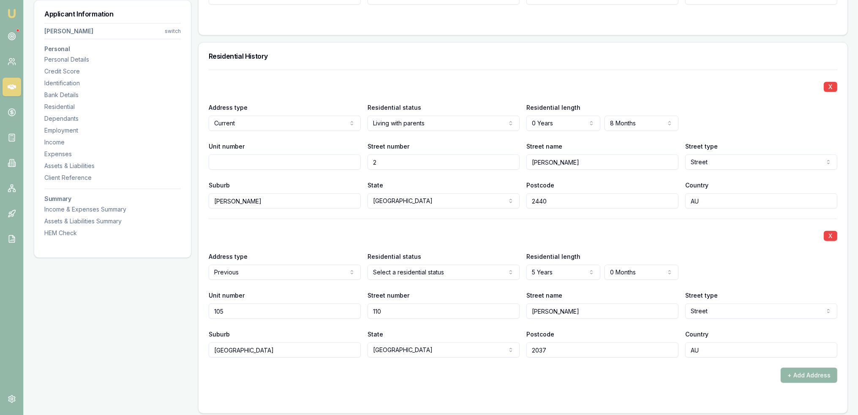
click at [387, 315] on input "110" at bounding box center [446, 311] width 153 height 15
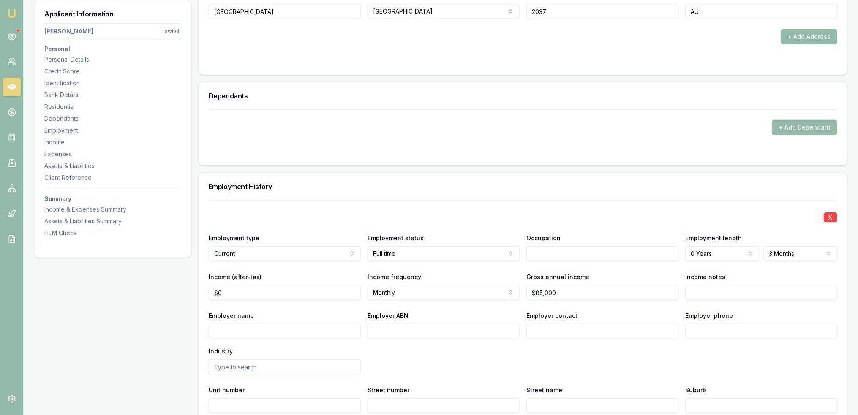
scroll to position [1132, 0]
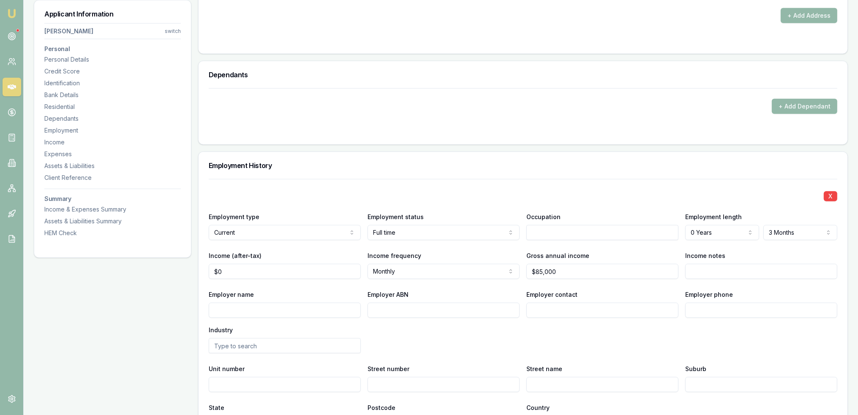
click at [604, 231] on input "text" at bounding box center [603, 232] width 152 height 15
type input "s"
click at [557, 231] on input "Suicide prevention Officer" at bounding box center [603, 232] width 152 height 15
type input "Suicide prevention Officer"
click at [307, 307] on input "Employer name" at bounding box center [285, 310] width 152 height 15
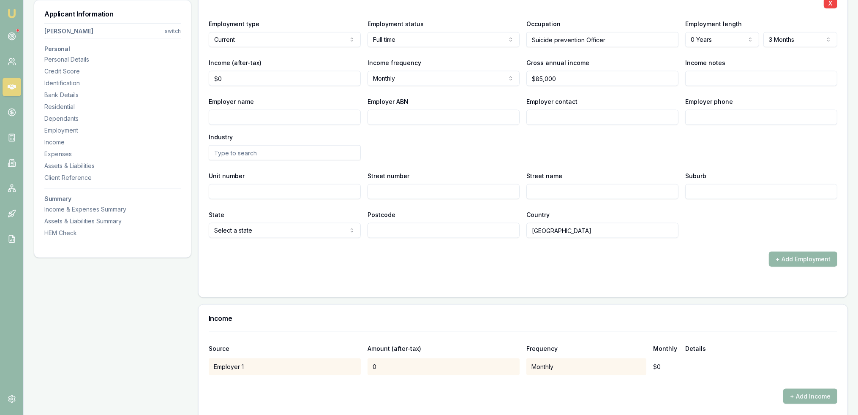
scroll to position [1295, 0]
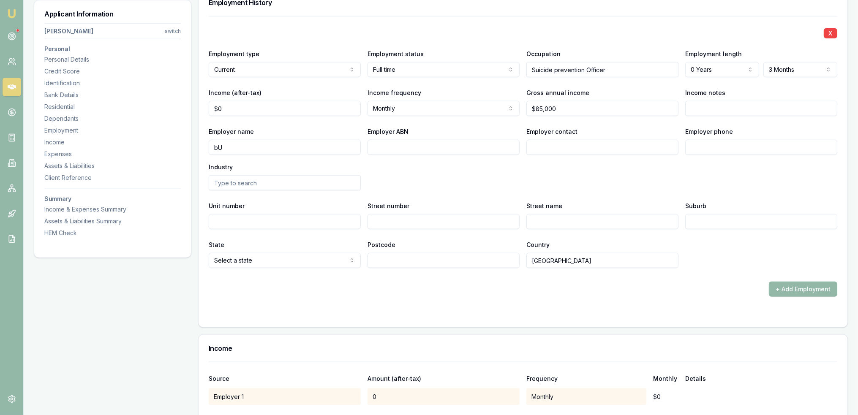
type input "b"
type input "Burri ACMS"
click at [749, 107] on input "Income notes" at bounding box center [762, 108] width 152 height 15
type input "o"
type input "3 month probation"
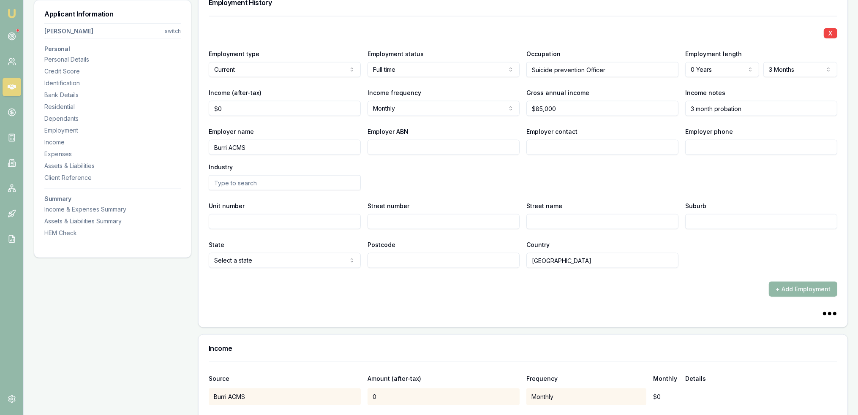
click at [793, 288] on button "+ Add Employment" at bounding box center [803, 289] width 68 height 15
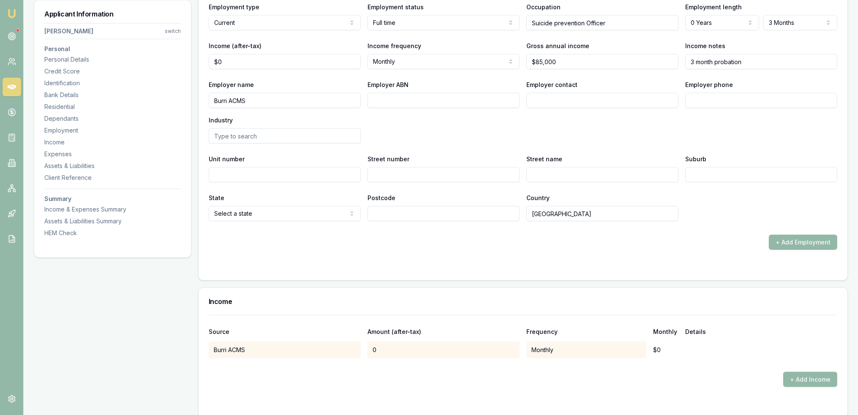
scroll to position [1381, 0]
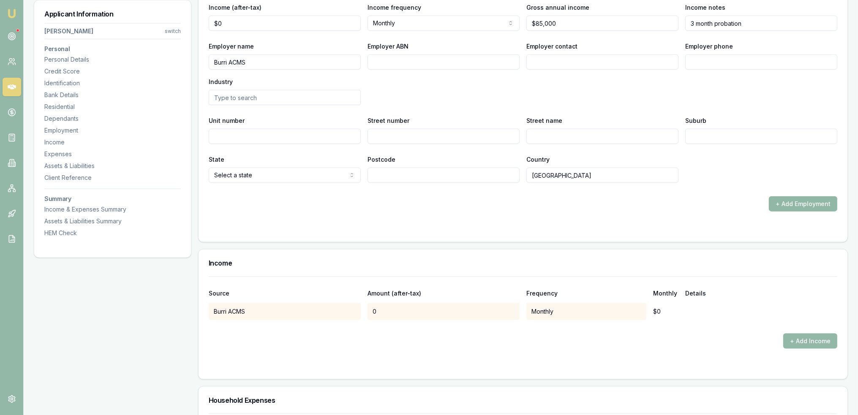
click at [805, 202] on button "+ Add Employment" at bounding box center [803, 204] width 68 height 15
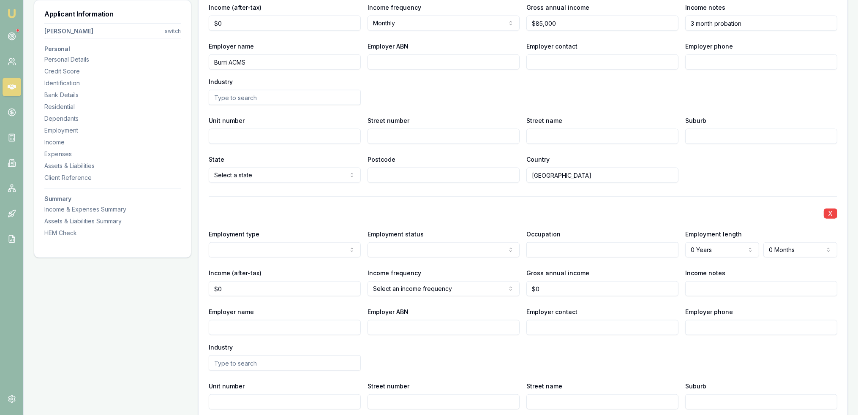
select select "PREVIOUS"
click at [317, 328] on input "Employer name" at bounding box center [285, 327] width 152 height 15
click at [314, 329] on input "Employer name" at bounding box center [285, 327] width 152 height 15
type input "K"
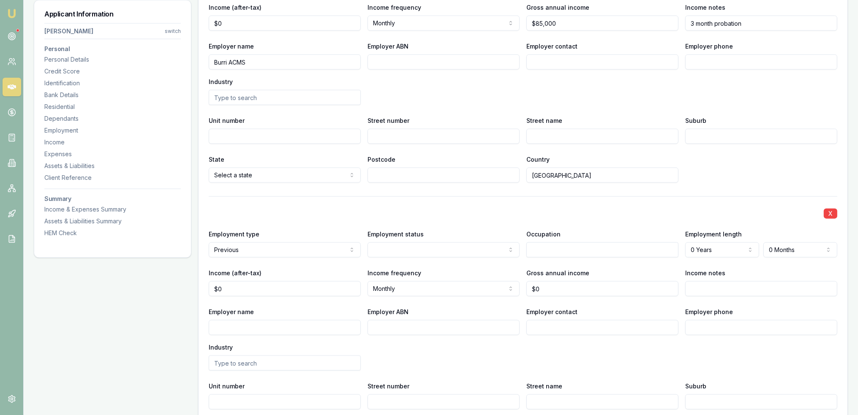
click at [325, 320] on input "Employer name" at bounding box center [285, 327] width 152 height 15
type input "Kempsey Local Aboriginal Land Council"
click at [553, 250] on input "text" at bounding box center [603, 250] width 152 height 15
type input "Emergency Management"
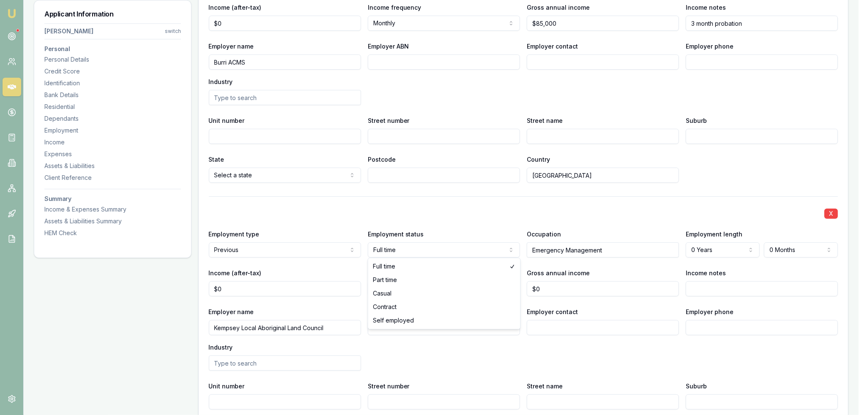
select select "CASUAL"
drag, startPoint x: 411, startPoint y: 293, endPoint x: 554, endPoint y: 282, distance: 143.3
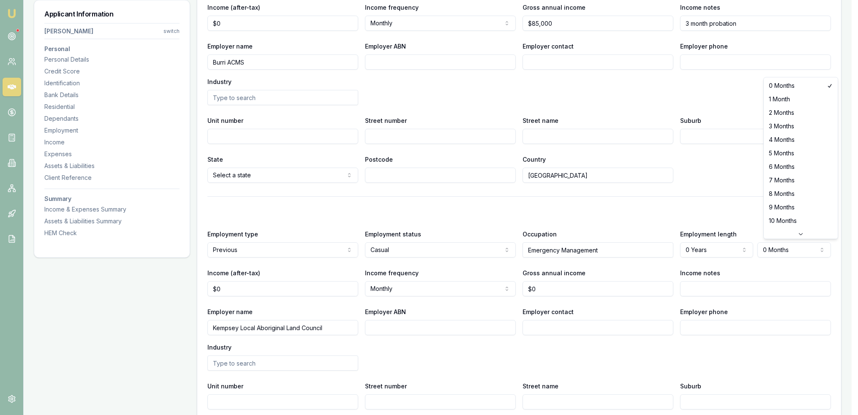
select select "2"
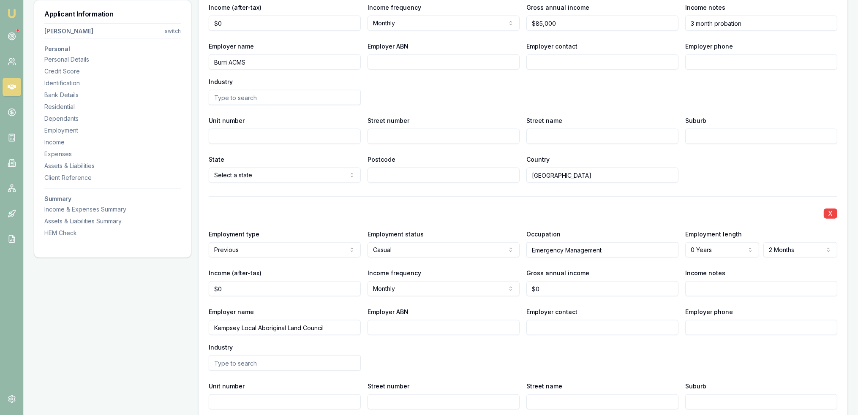
click at [707, 290] on input "Income notes" at bounding box center [762, 288] width 152 height 15
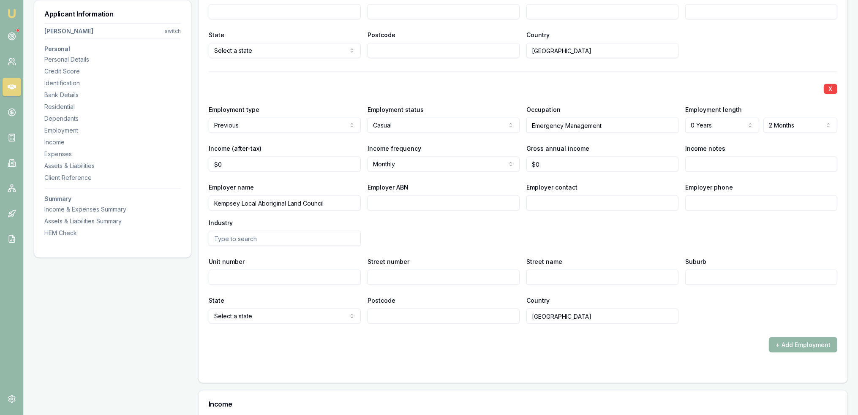
scroll to position [1611, 0]
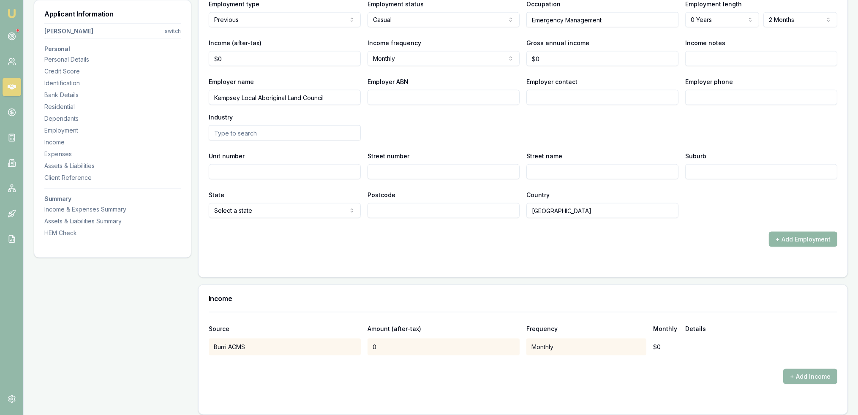
click at [801, 232] on button "+ Add Employment" at bounding box center [803, 239] width 68 height 15
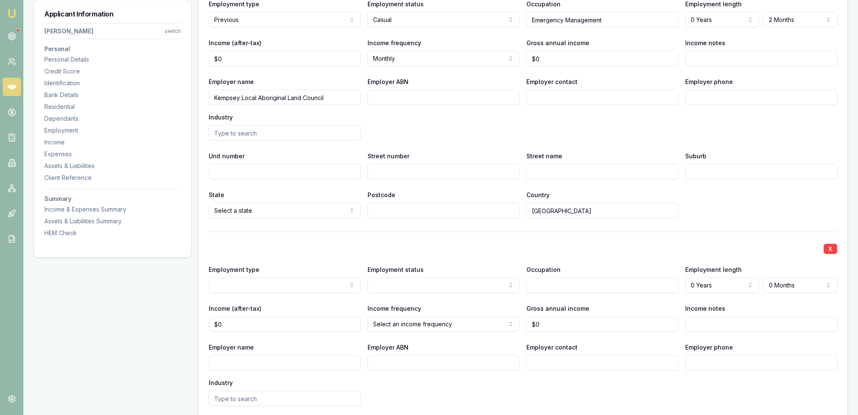
select select "PREVIOUS"
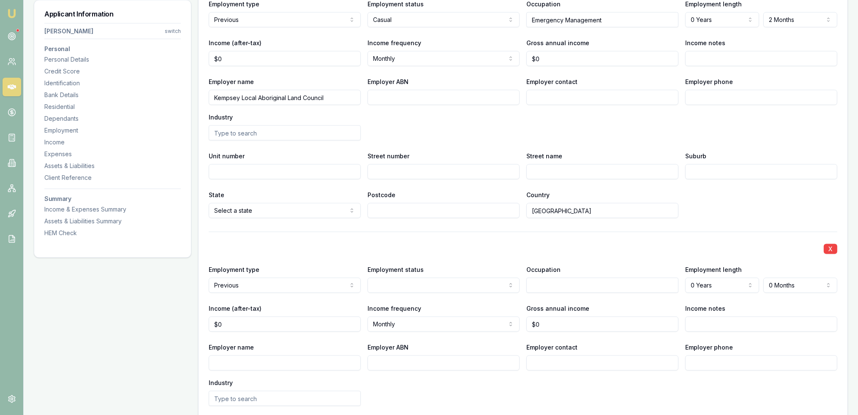
click at [545, 282] on input "text" at bounding box center [603, 285] width 152 height 15
click at [546, 282] on input "text" at bounding box center [603, 285] width 152 height 15
drag, startPoint x: 234, startPoint y: 364, endPoint x: 243, endPoint y: 365, distance: 9.7
click at [240, 365] on input "Employer name" at bounding box center [285, 363] width 152 height 15
click at [557, 284] on input "text" at bounding box center [603, 285] width 152 height 15
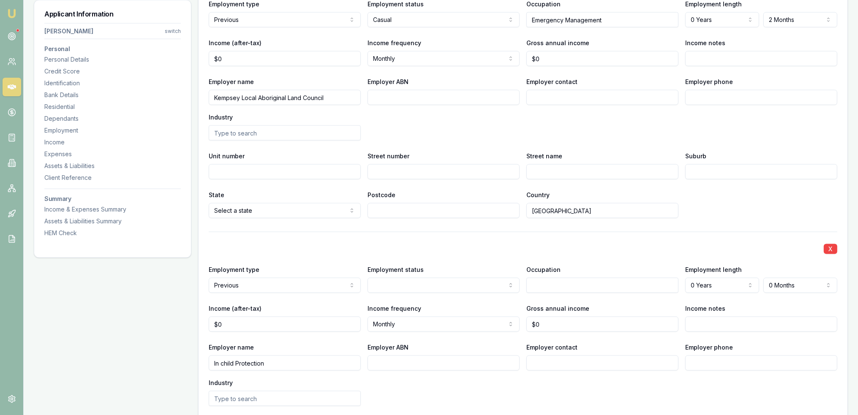
drag, startPoint x: 279, startPoint y: 361, endPoint x: 152, endPoint y: 364, distance: 127.2
type input "Kari"
click at [553, 280] on input "text" at bounding box center [603, 285] width 152 height 15
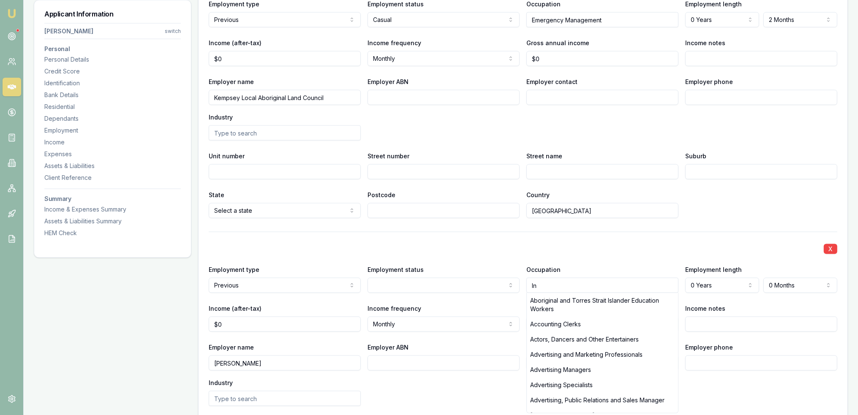
type input "I"
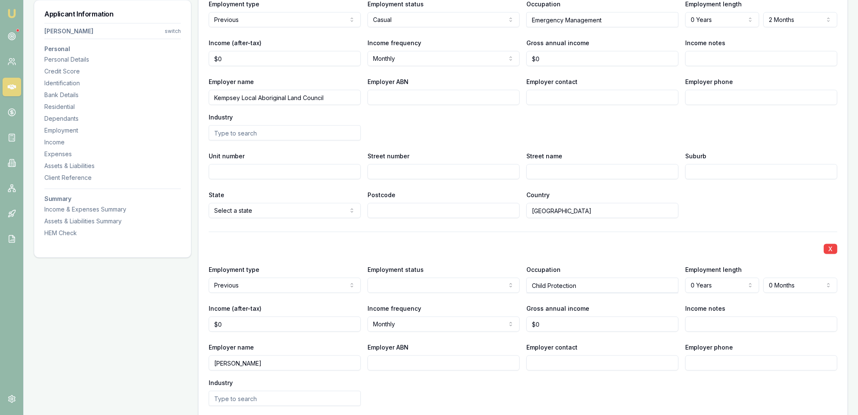
type input "Child Protection"
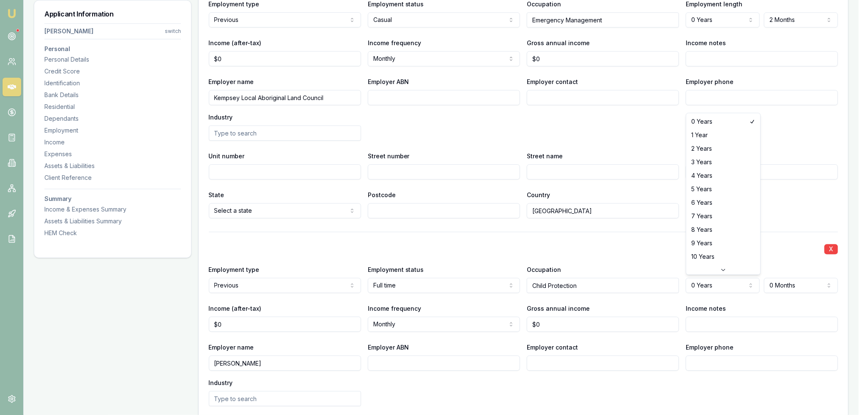
select select "5"
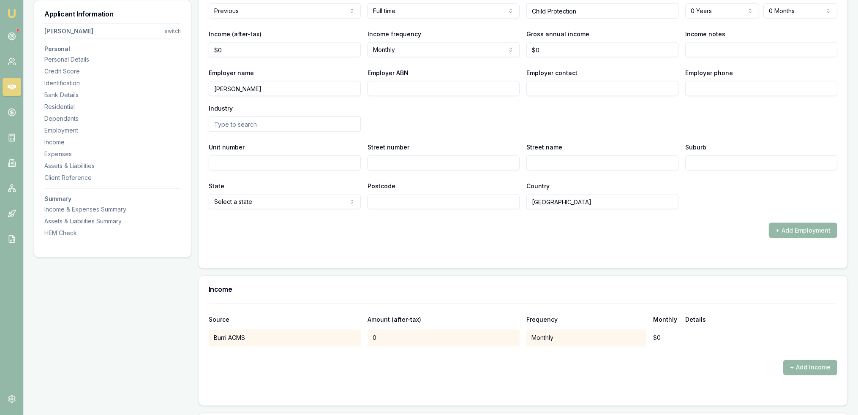
scroll to position [1888, 0]
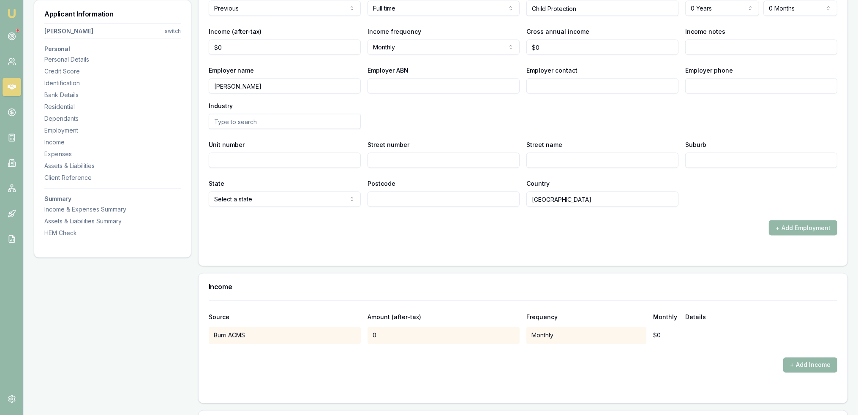
click at [739, 45] on input "Income notes" at bounding box center [762, 47] width 152 height 15
type input "In sydney"
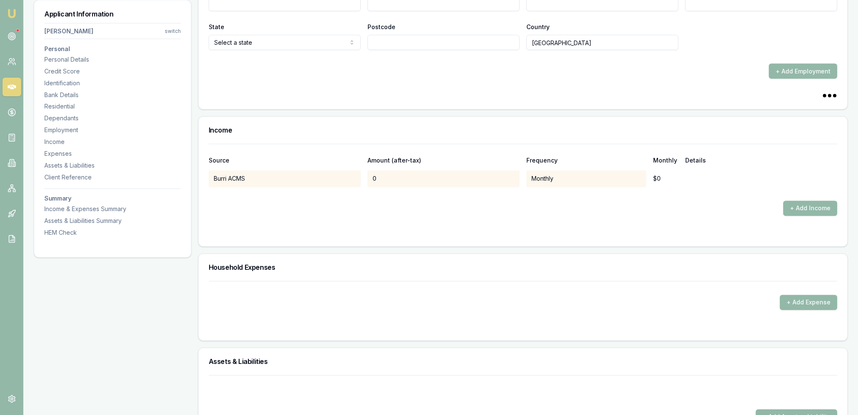
scroll to position [2057, 0]
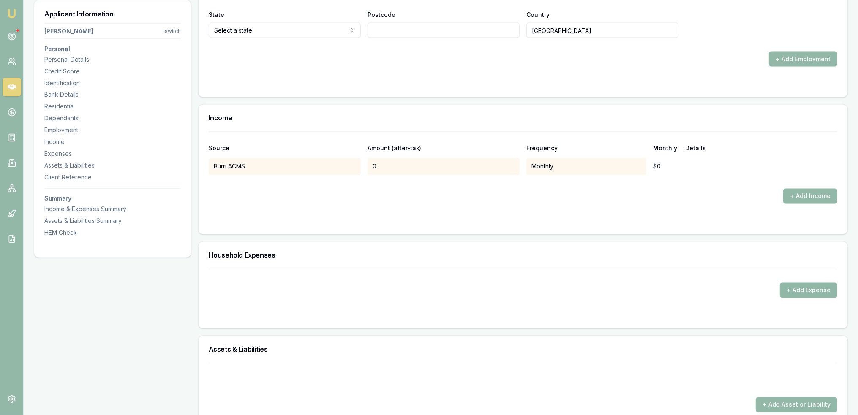
click at [801, 287] on button "+ Add Expense" at bounding box center [808, 290] width 57 height 15
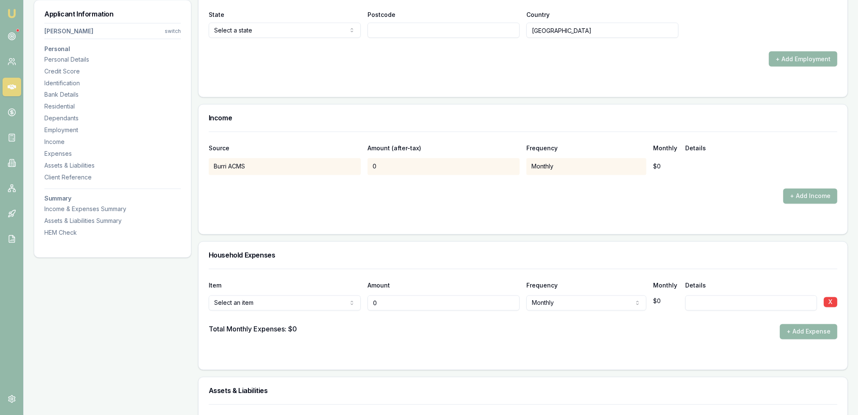
type input "$0"
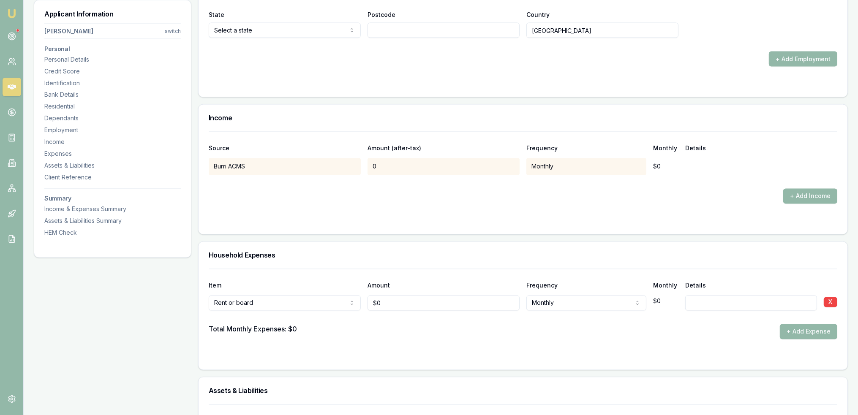
click at [722, 301] on input at bounding box center [752, 303] width 132 height 15
type input "0"
click at [386, 302] on input "0" at bounding box center [444, 303] width 152 height 15
type input "$150"
select select "WEEKLY"
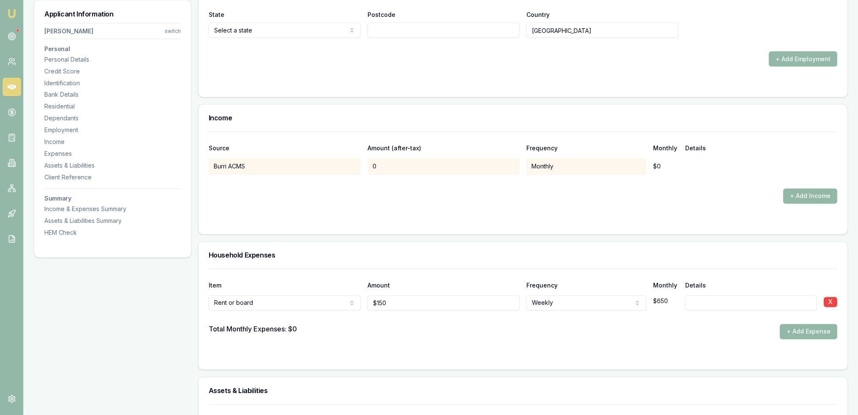
click at [737, 302] on input at bounding box center [752, 303] width 132 height 15
type input "covers utilities and food"
click at [813, 331] on button "+ Add Expense" at bounding box center [808, 332] width 57 height 15
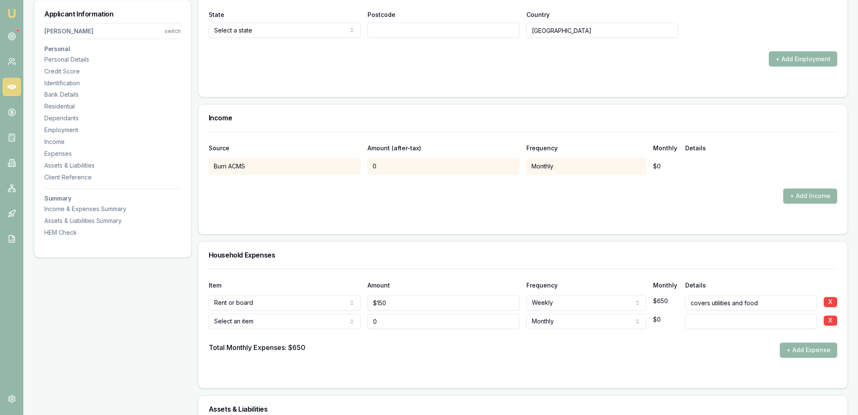
type input "$0"
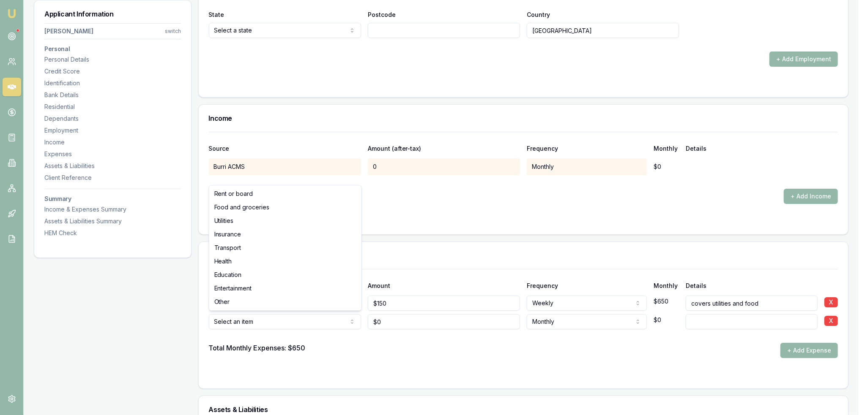
select select "FOOD_AND_GROCERIES"
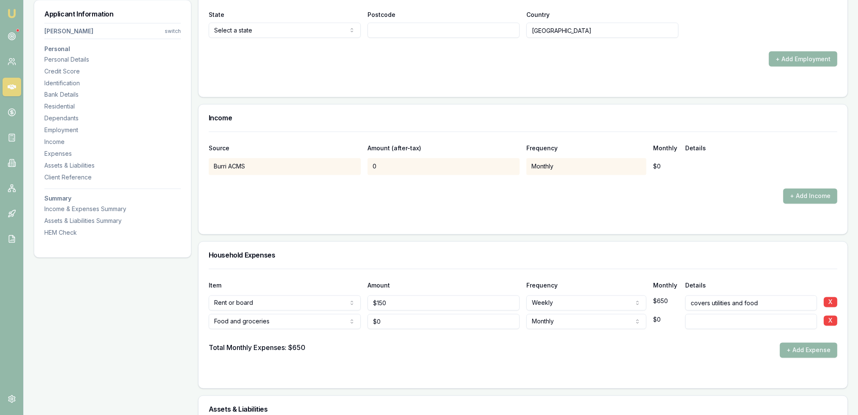
type input "0"
click at [418, 324] on input "0" at bounding box center [444, 321] width 152 height 15
type input "0"
click at [418, 322] on input "0" at bounding box center [444, 321] width 152 height 15
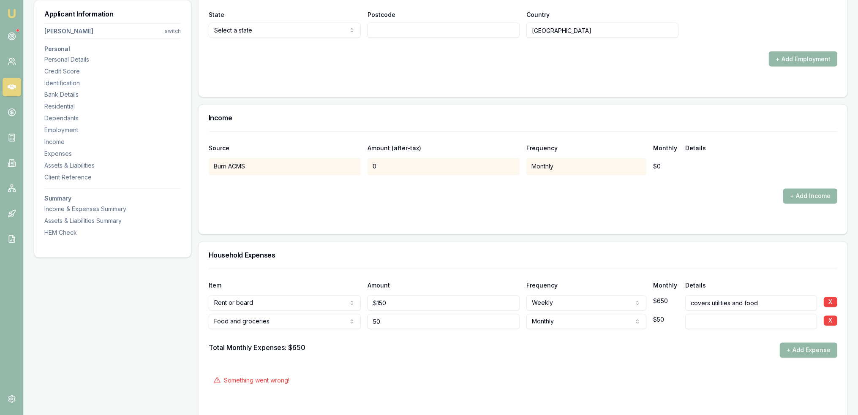
type input "5"
type input "$100"
select select "FORTNIGHTLY"
type input "take away and snacks"
click at [832, 353] on button "+ Add Expense" at bounding box center [808, 350] width 57 height 15
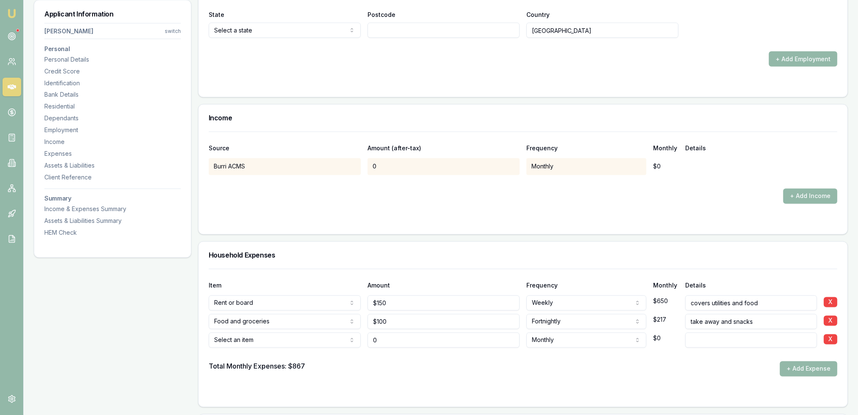
type input "$0"
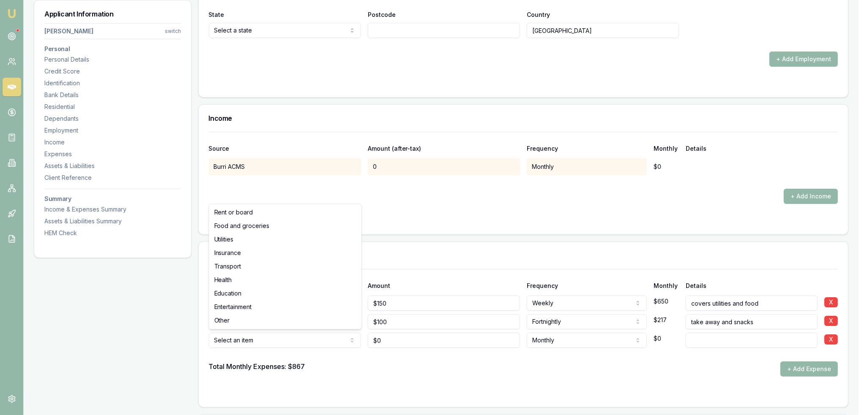
select select "UTILITIES"
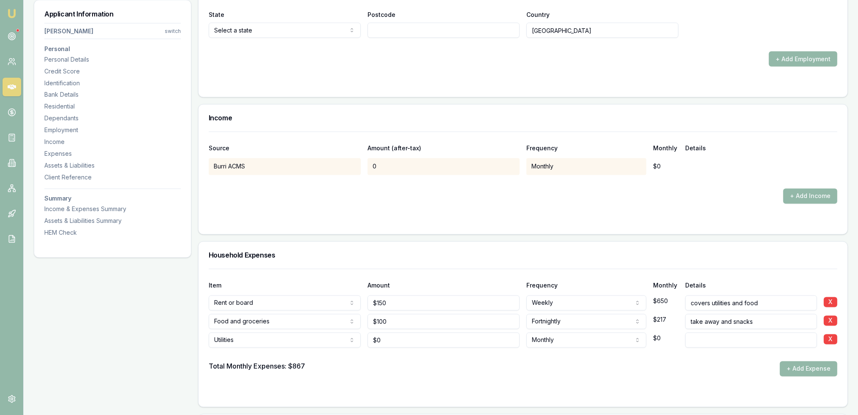
click at [707, 335] on input at bounding box center [752, 340] width 132 height 15
type input "Mobile phone"
type input "0"
click at [402, 340] on input "0" at bounding box center [444, 340] width 152 height 15
type input "$20"
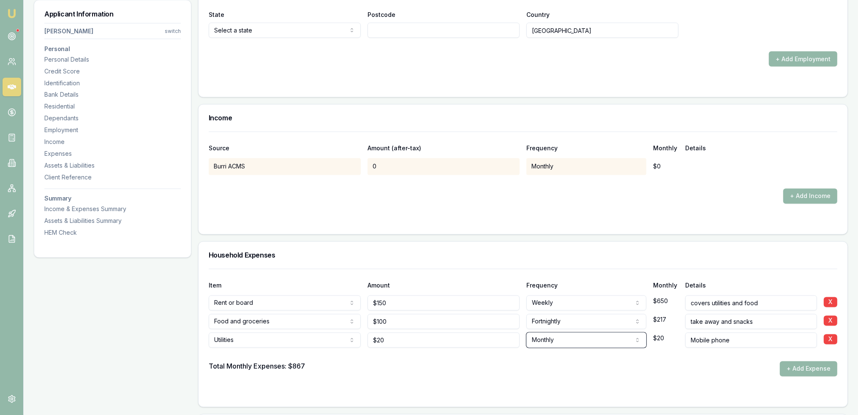
select select "WEEKLY"
click at [758, 336] on input "Mobile phone" at bounding box center [752, 340] width 132 height 15
type input "Mobile phone - prepaid"
click at [815, 370] on button "+ Add Expense" at bounding box center [808, 369] width 57 height 15
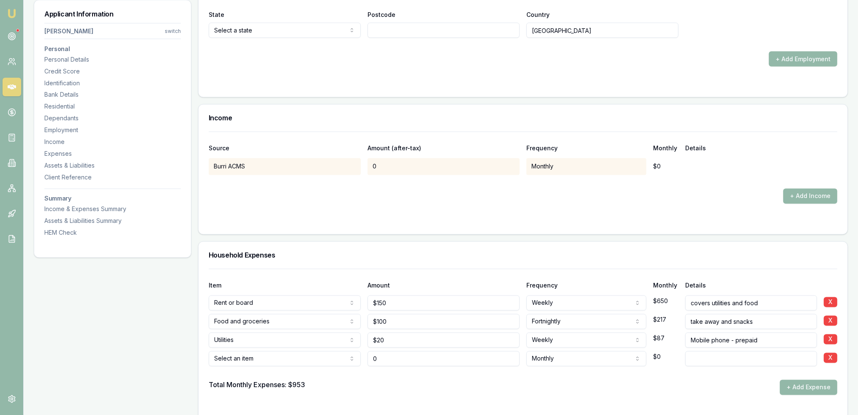
type input "$0"
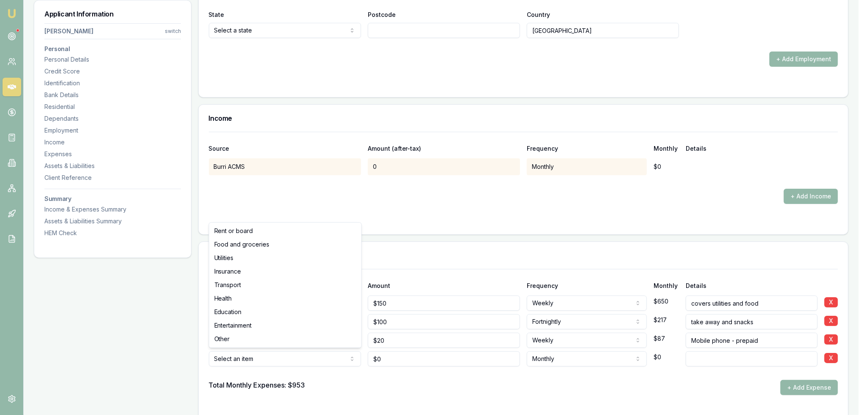
select select "TRANSPORT"
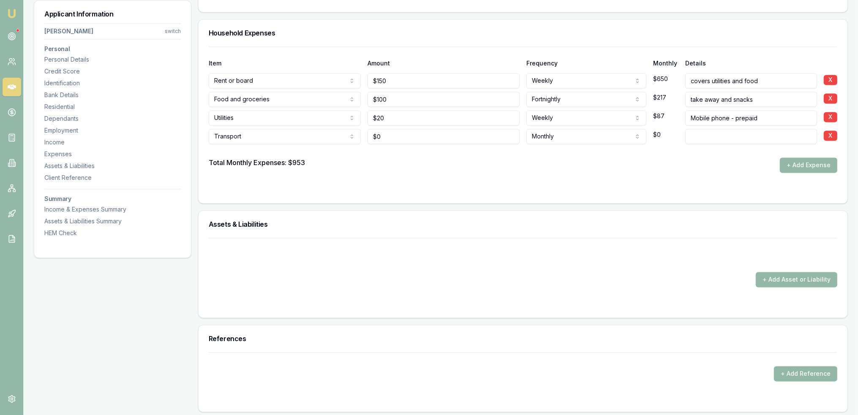
scroll to position [2294, 0]
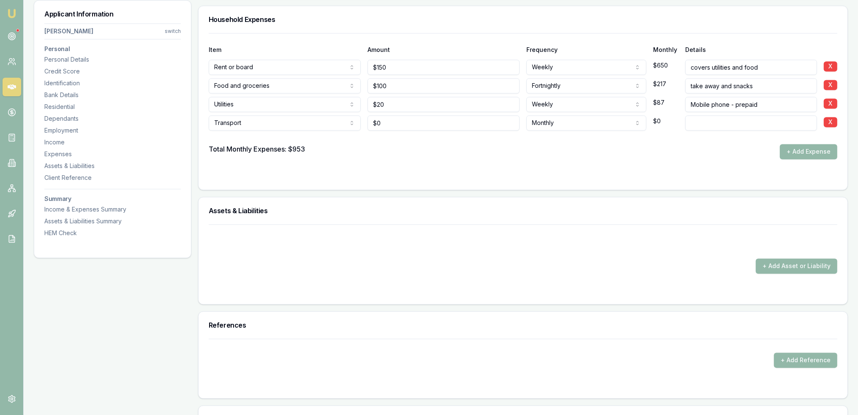
click at [781, 123] on input at bounding box center [752, 122] width 132 height 15
type input "Petrol"
type input "0"
click at [396, 118] on input "0" at bounding box center [444, 122] width 152 height 15
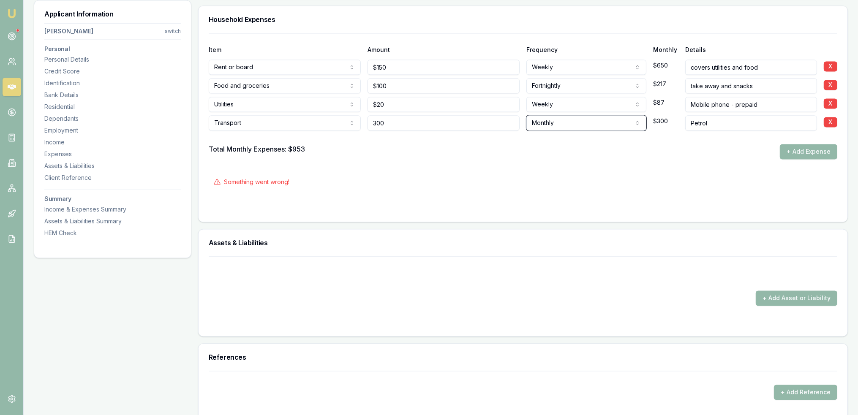
type input "$300"
click at [799, 153] on button "+ Add Expense" at bounding box center [808, 151] width 57 height 15
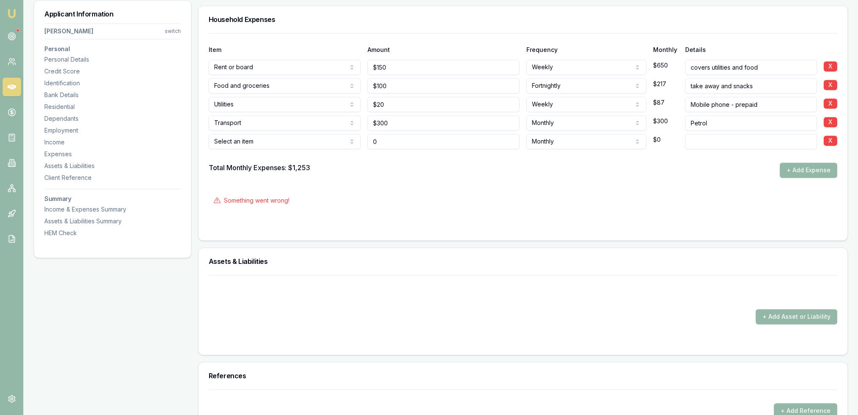
type input "$0"
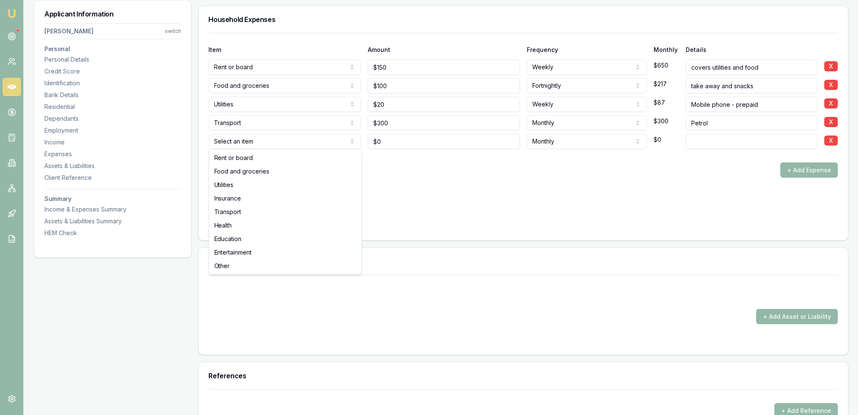
select select "TRANSPORT"
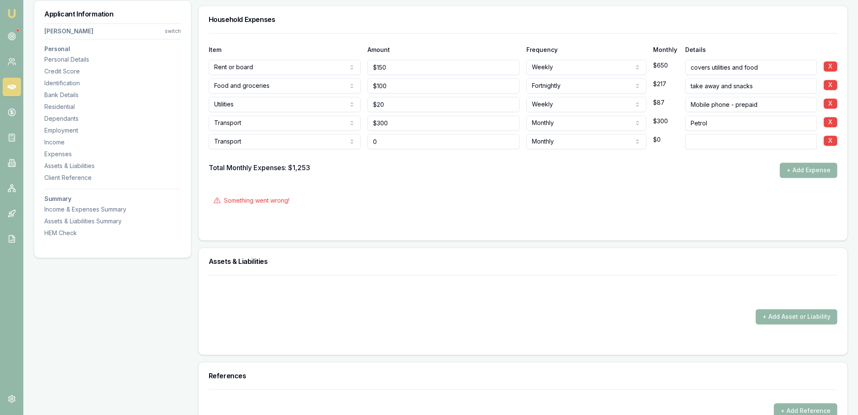
drag, startPoint x: 409, startPoint y: 138, endPoint x: 353, endPoint y: 141, distance: 55.8
click at [353, 141] on div "Transport Rent or board Food and groceries Utilities Insurance Transport Health…" at bounding box center [523, 140] width 629 height 19
type input "$800"
select select "ANNUALLY"
type input "rego"
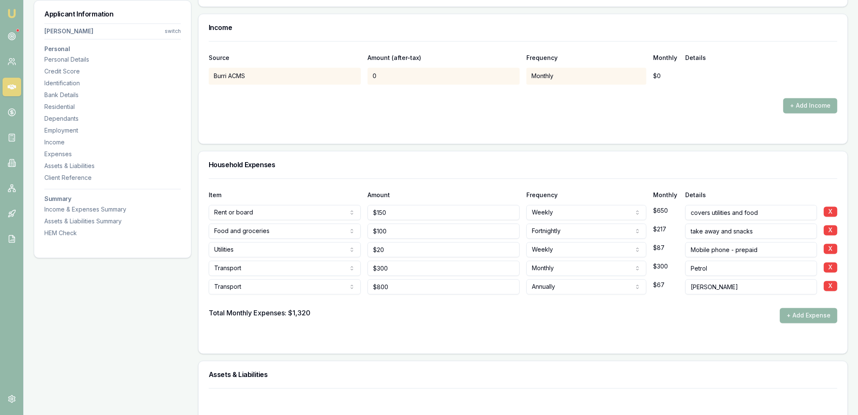
scroll to position [2162, 0]
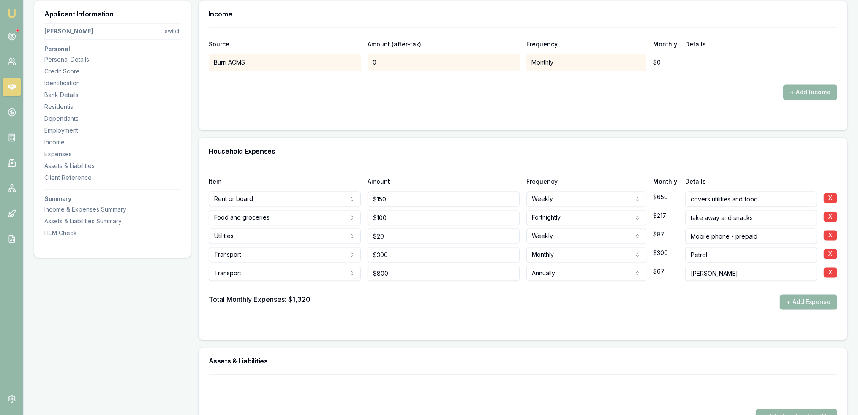
click at [742, 270] on input "rego" at bounding box center [752, 273] width 132 height 15
type input "rego - no comp insurance"
click at [820, 303] on button "+ Add Expense" at bounding box center [808, 302] width 57 height 15
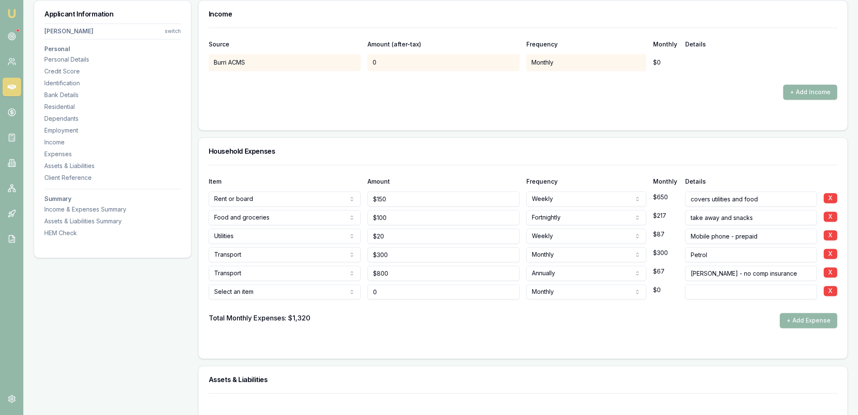
type input "$0"
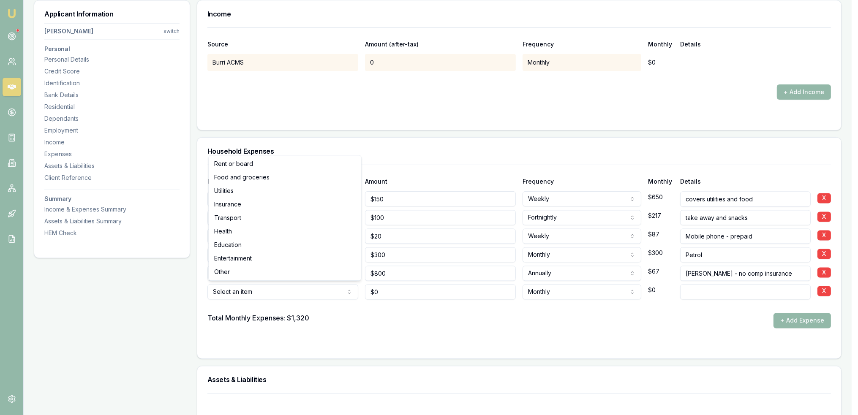
select select "HEALTH"
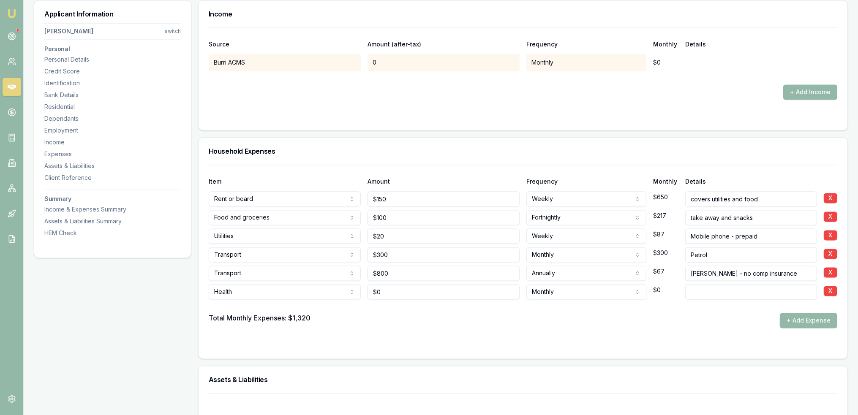
click at [724, 290] on input at bounding box center [752, 291] width 132 height 15
type input "on-going medications"
drag, startPoint x: 757, startPoint y: 289, endPoint x: 654, endPoint y: 285, distance: 102.3
click at [654, 285] on div "Health Rent or board Food and groceries Utilities Insurance Transport Health Ed…" at bounding box center [523, 290] width 629 height 19
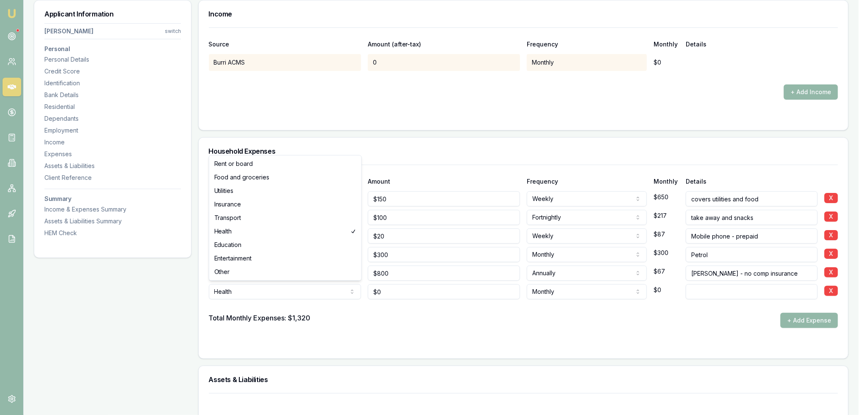
select select "ENTERTAINMENT"
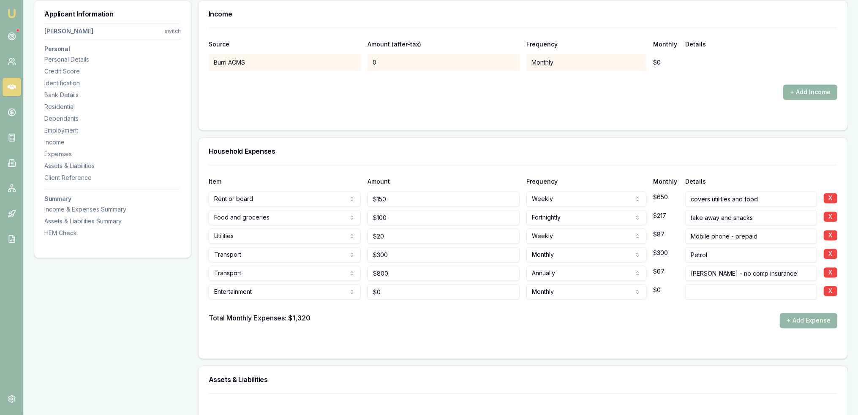
type input "0"
click at [392, 287] on input "0" at bounding box center [444, 291] width 152 height 15
type input "0"
click at [397, 294] on input "0" at bounding box center [444, 291] width 152 height 15
type input "$100"
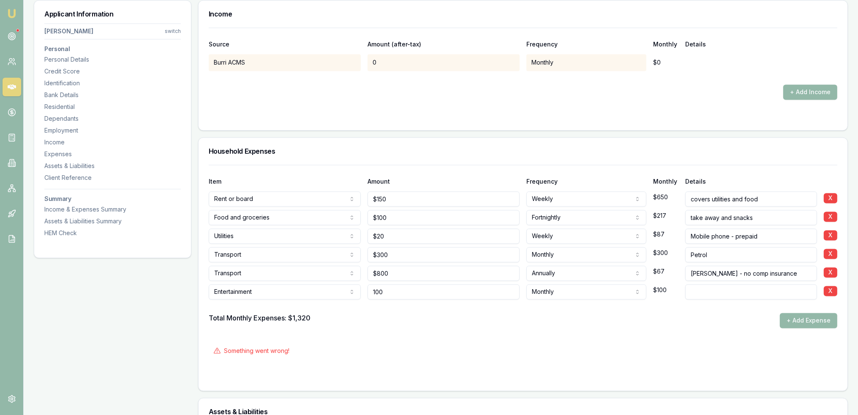
click at [397, 294] on input "100" at bounding box center [444, 291] width 152 height 15
type input "10"
click at [397, 294] on input "100" at bounding box center [444, 291] width 152 height 15
type input "$150"
click at [716, 294] on input at bounding box center [752, 291] width 132 height 15
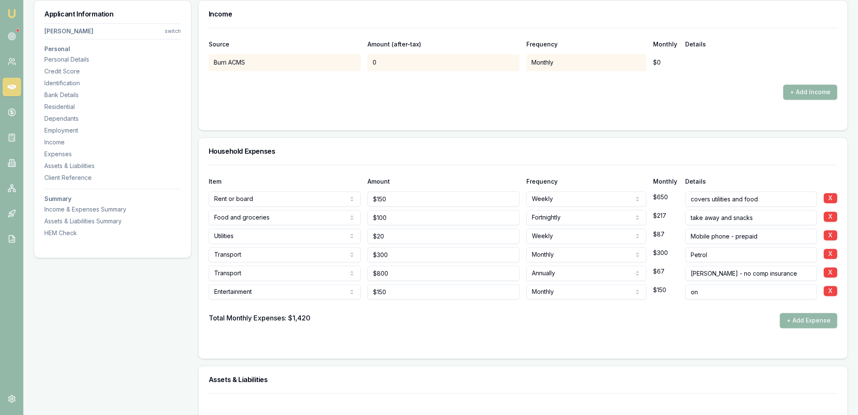
type input "o"
type input "incl subscriptions"
click at [689, 326] on div "Total Monthly Expenses: $1,420 + Add Expense" at bounding box center [523, 320] width 629 height 15
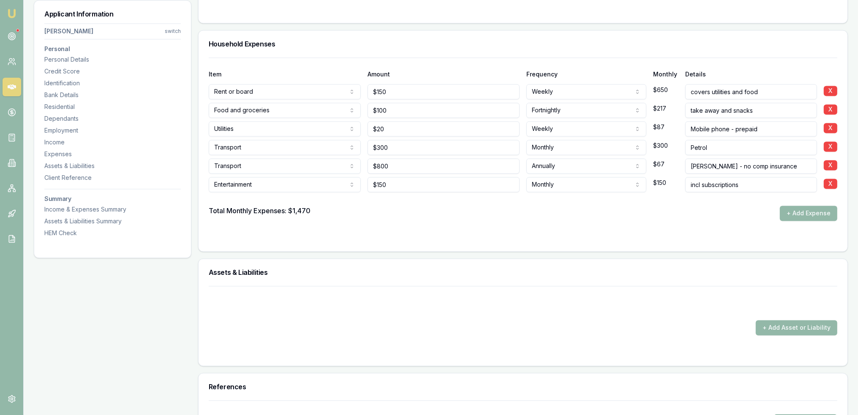
scroll to position [2253, 0]
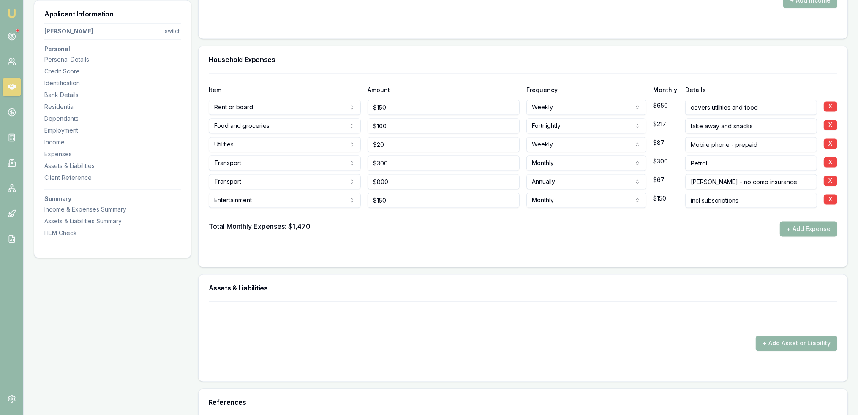
click at [808, 226] on button "+ Add Expense" at bounding box center [808, 228] width 57 height 15
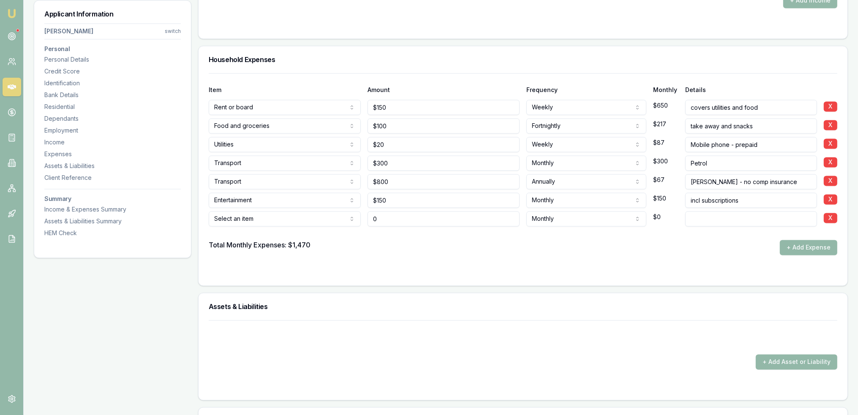
type input "$0"
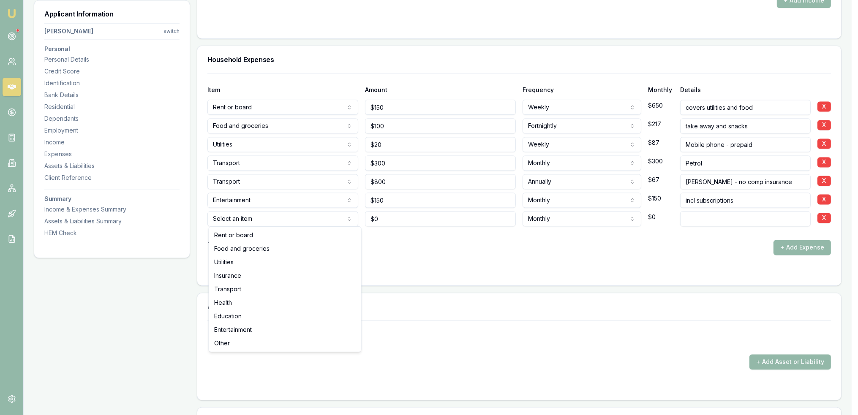
select select "OTHER"
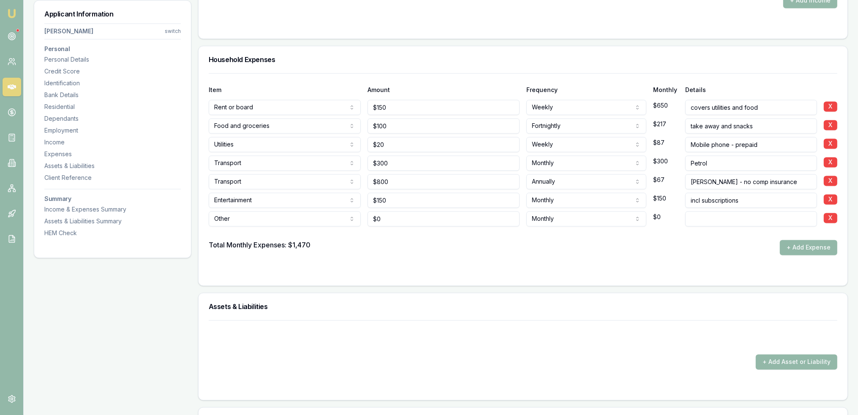
click at [714, 219] on input at bounding box center [752, 218] width 132 height 15
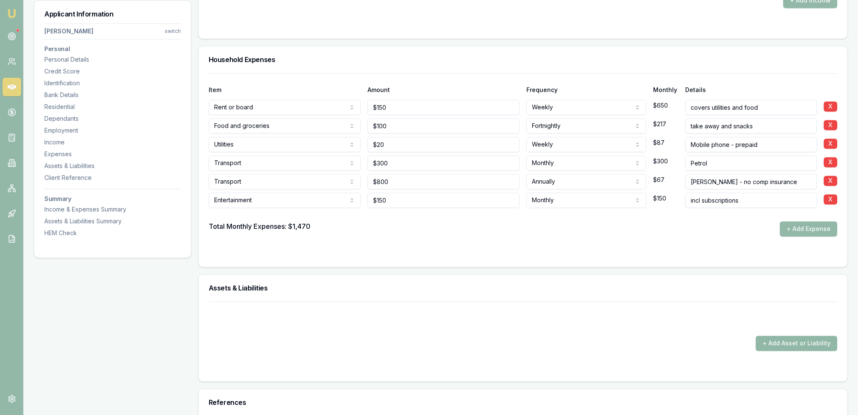
click at [797, 339] on button "+ Add Asset or Liability" at bounding box center [797, 343] width 82 height 15
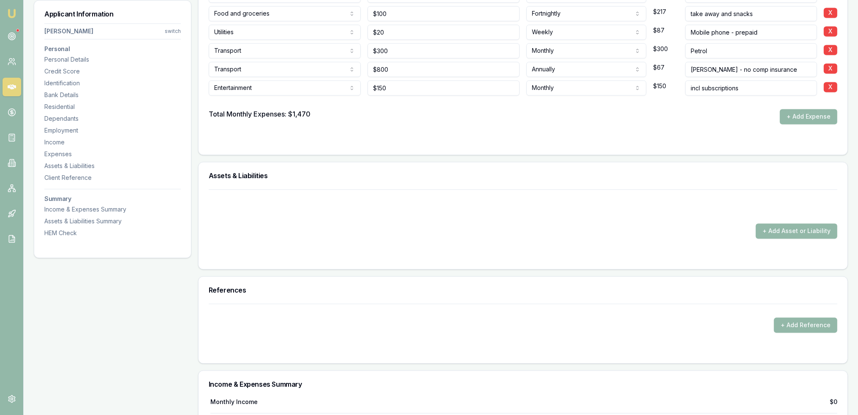
scroll to position [2294, 0]
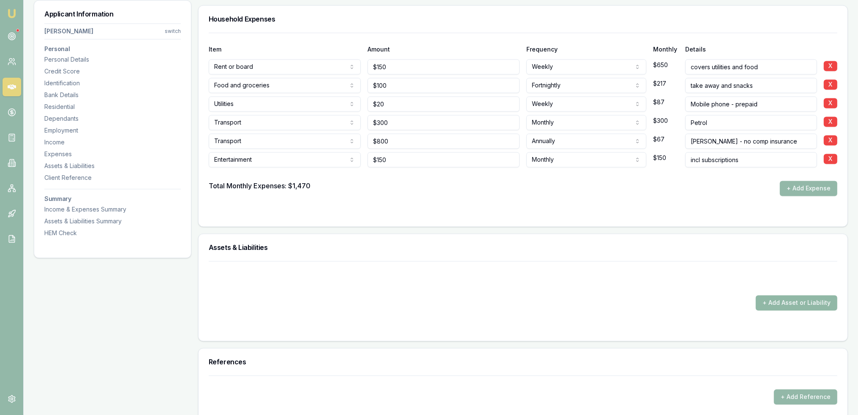
click at [781, 302] on button "+ Add Asset or Liability" at bounding box center [797, 302] width 82 height 15
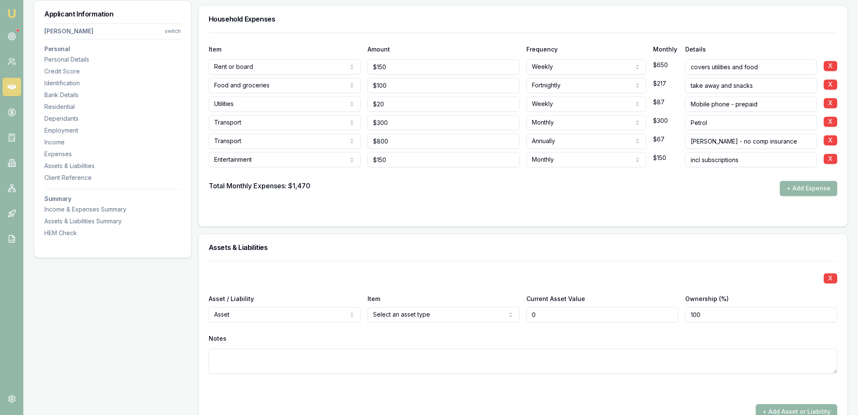
type input "$0"
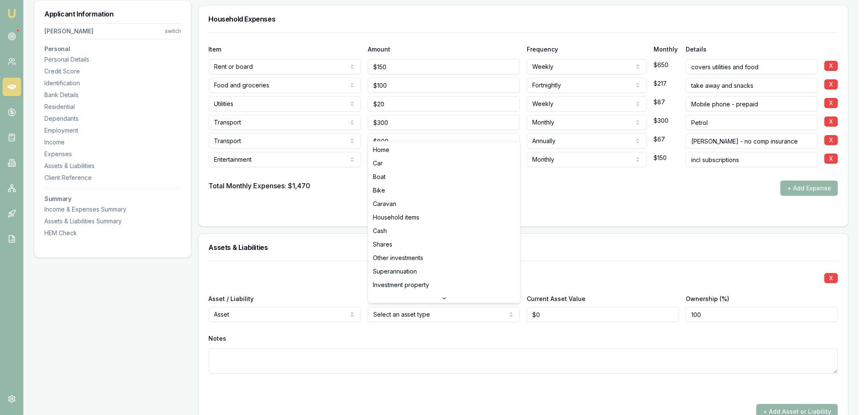
select select "CAR"
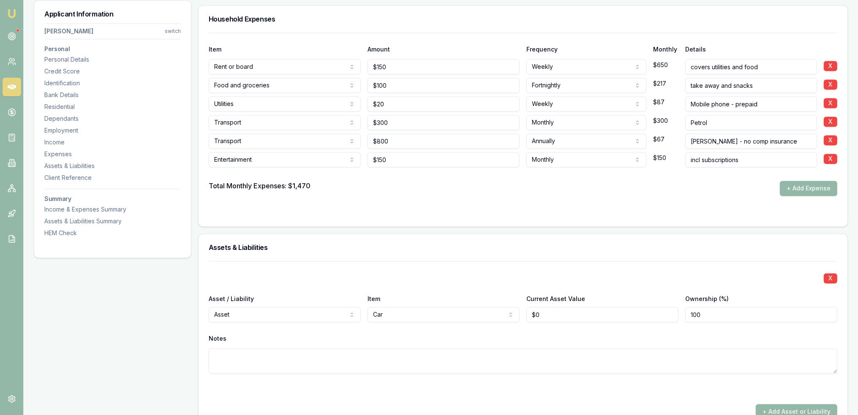
click at [458, 358] on textarea at bounding box center [523, 361] width 629 height 25
type textarea "Ford Falcon XR6 2011"
type input "0"
drag, startPoint x: 543, startPoint y: 312, endPoint x: 533, endPoint y: 316, distance: 10.4
click at [530, 316] on input "0" at bounding box center [603, 314] width 152 height 15
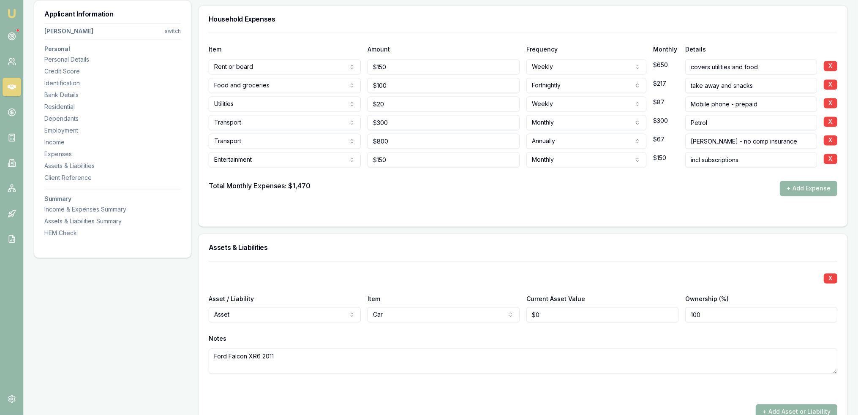
type input "0"
click at [541, 315] on input "0" at bounding box center [603, 314] width 152 height 15
type input "$3,000"
click at [526, 361] on textarea "Ford Falcon XR6 2011" at bounding box center [523, 361] width 629 height 25
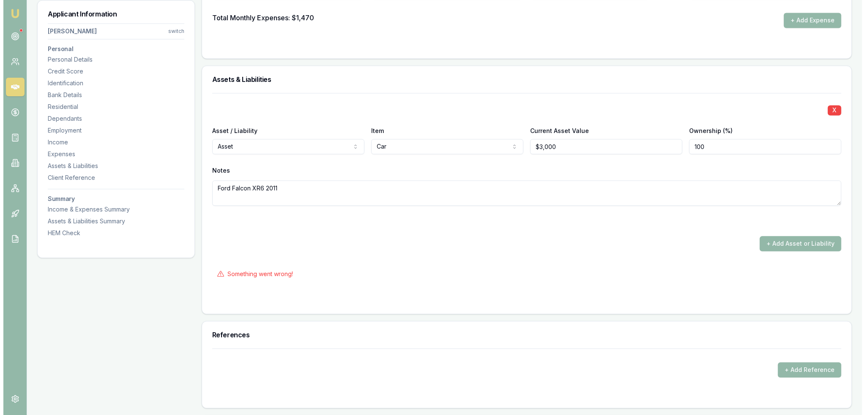
scroll to position [2463, 0]
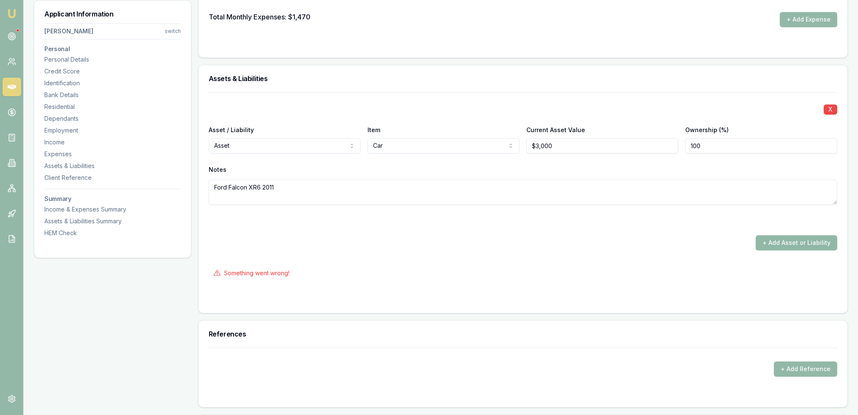
click at [805, 241] on button "+ Add Asset or Liability" at bounding box center [797, 242] width 82 height 15
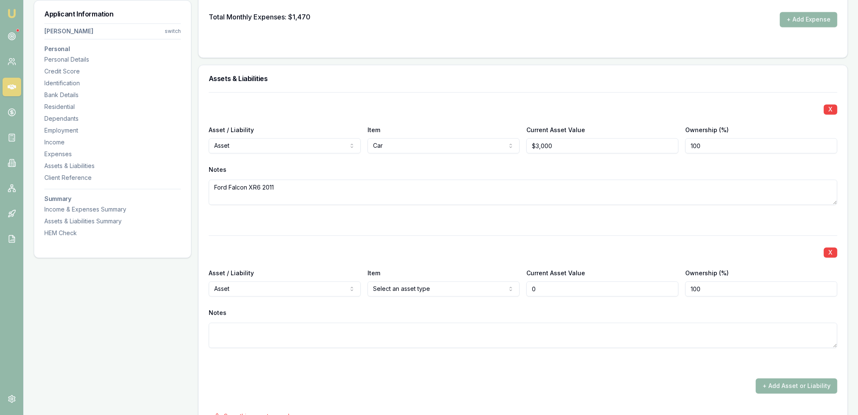
type input "$0"
select select "LIABILITY"
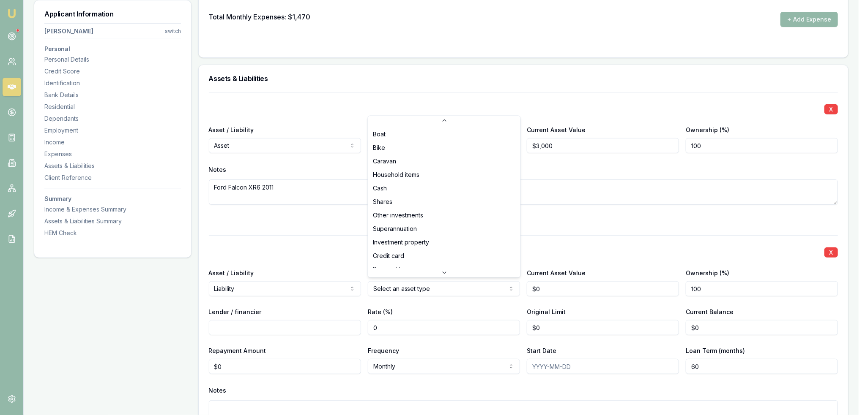
scroll to position [54, 0]
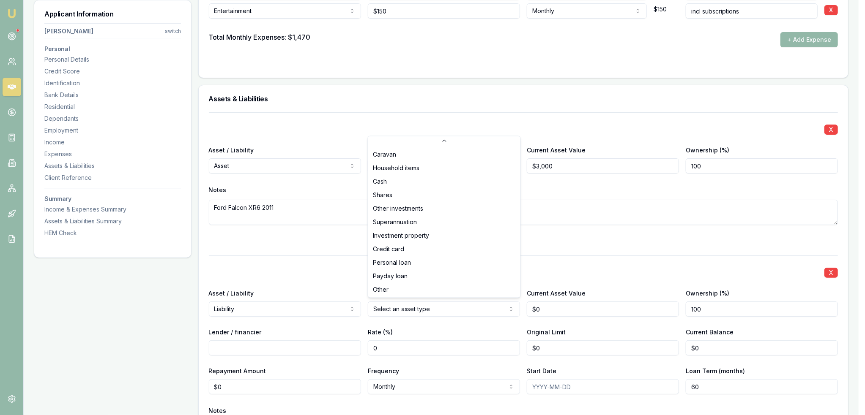
select select "OTHER"
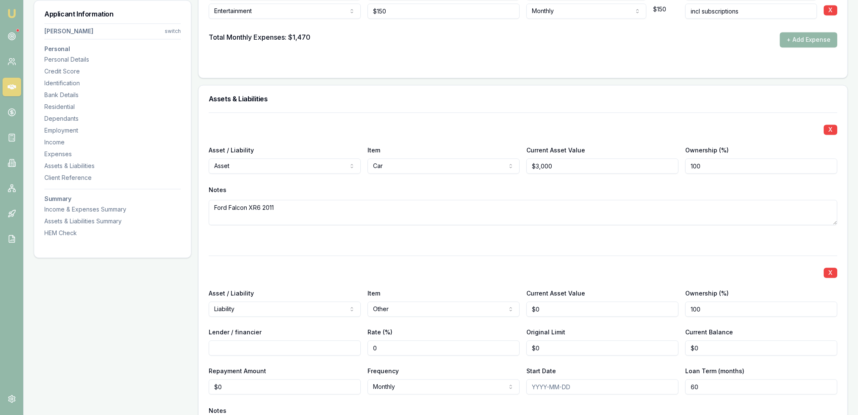
type input "0"
drag, startPoint x: 549, startPoint y: 306, endPoint x: 522, endPoint y: 309, distance: 27.2
click at [522, 309] on div "Asset / Liability Liability Asset Liability Item Other Home Car Boat Bike Carav…" at bounding box center [523, 302] width 629 height 29
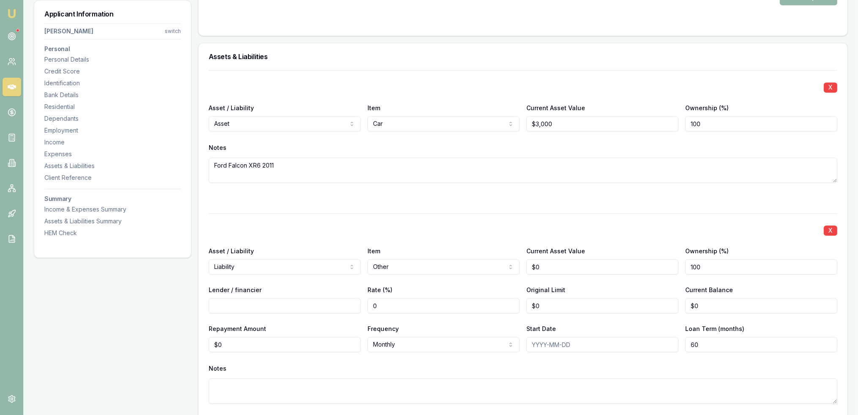
click at [299, 300] on input "Lender / financier" at bounding box center [285, 305] width 152 height 15
drag, startPoint x: 226, startPoint y: 343, endPoint x: 205, endPoint y: 343, distance: 21.1
click at [204, 343] on div "X Asset / Liability Asset Asset Liability Item Car Home Car Boat Bike Caravan H…" at bounding box center [523, 275] width 649 height 410
type input "$250"
select select "FORTNIGHTLY"
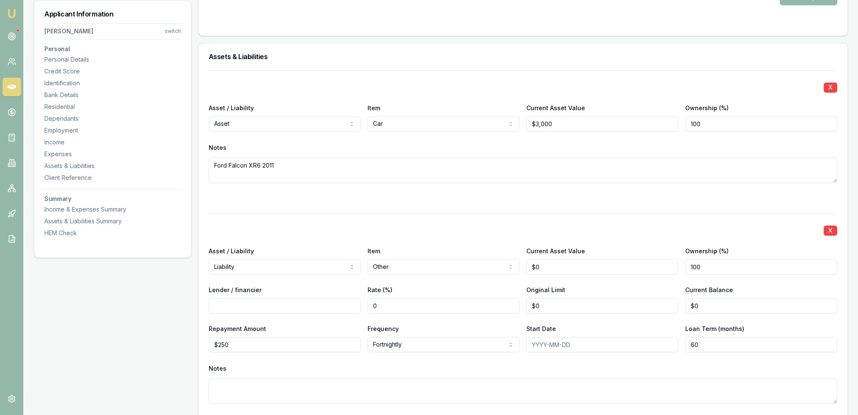
click at [247, 300] on input "Lender / financier" at bounding box center [285, 305] width 152 height 15
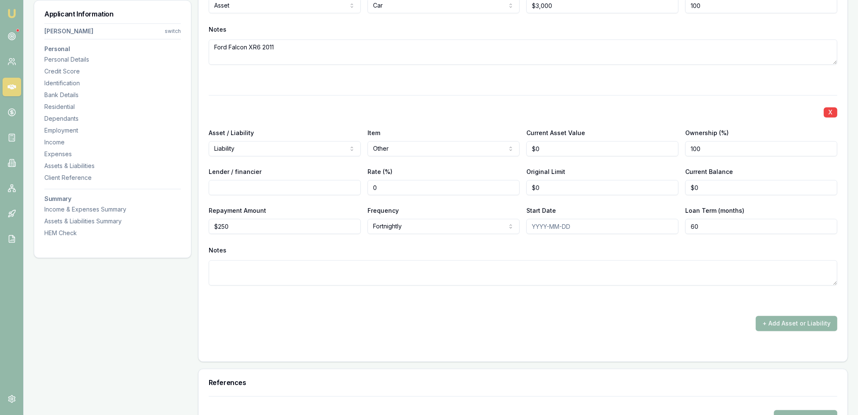
scroll to position [2615, 0]
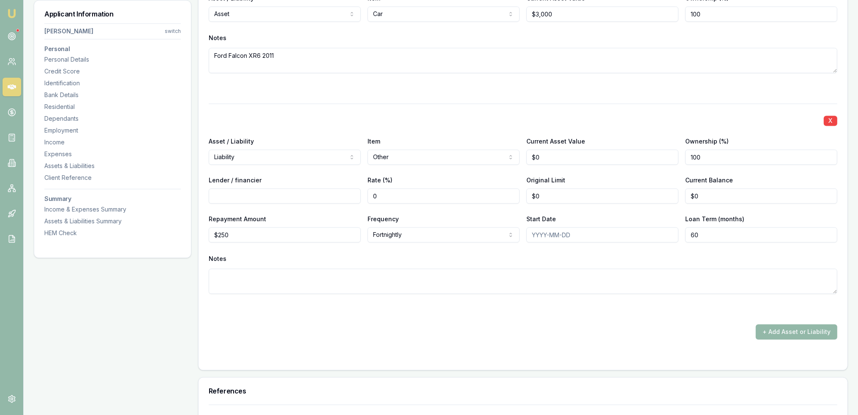
click at [233, 194] on input "Lender / financier" at bounding box center [285, 195] width 152 height 15
type input "d"
type input "Debt Busters"
type input "0"
type input "$16,000"
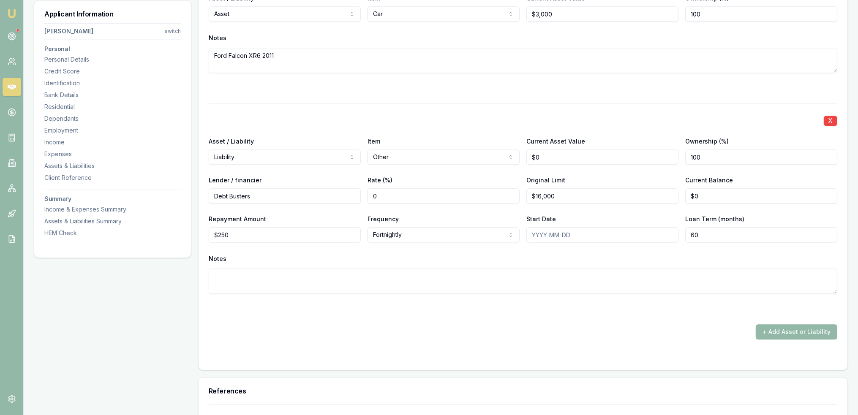
click at [271, 193] on input "Debt Busters" at bounding box center [285, 195] width 152 height 15
type input "Debt Busters Australia"
click at [533, 231] on input "Start Date" at bounding box center [603, 234] width 152 height 15
click at [527, 229] on input "Start Date" at bounding box center [603, 234] width 152 height 15
type input "2023/08/20"
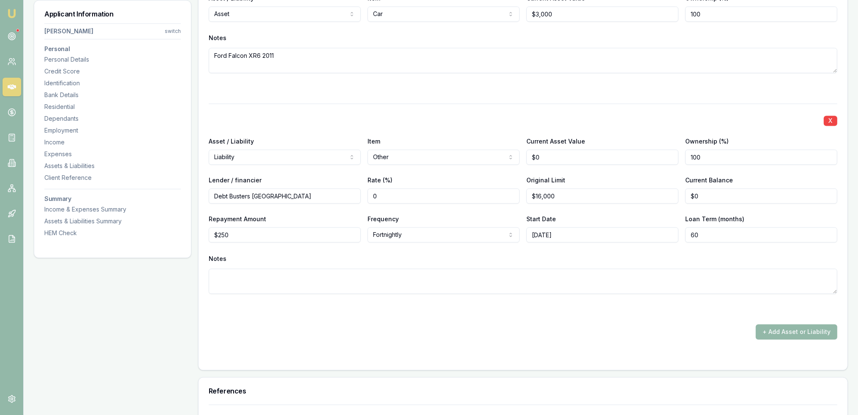
click at [516, 280] on textarea at bounding box center [523, 281] width 629 height 25
type textarea "Debt payment agreement"
click at [800, 327] on button "+ Add Asset or Liability" at bounding box center [797, 332] width 82 height 15
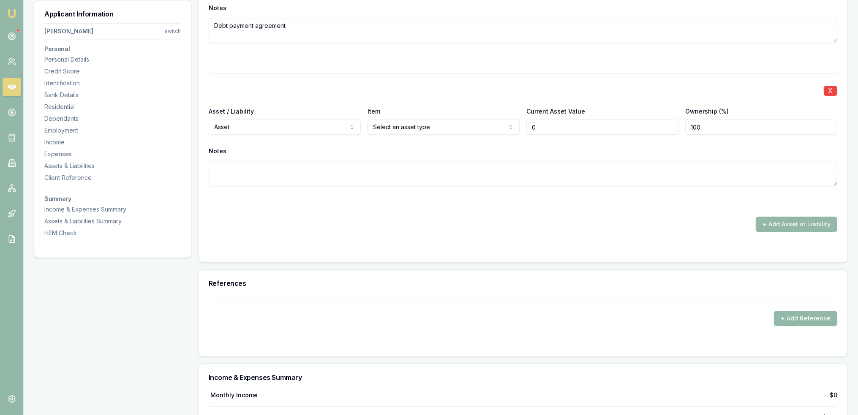
scroll to position [2876, 0]
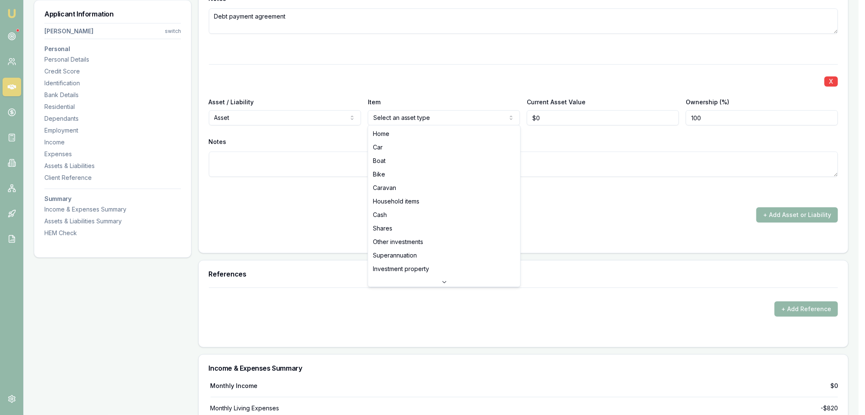
select select "HOUSEHOLD_ITEMS"
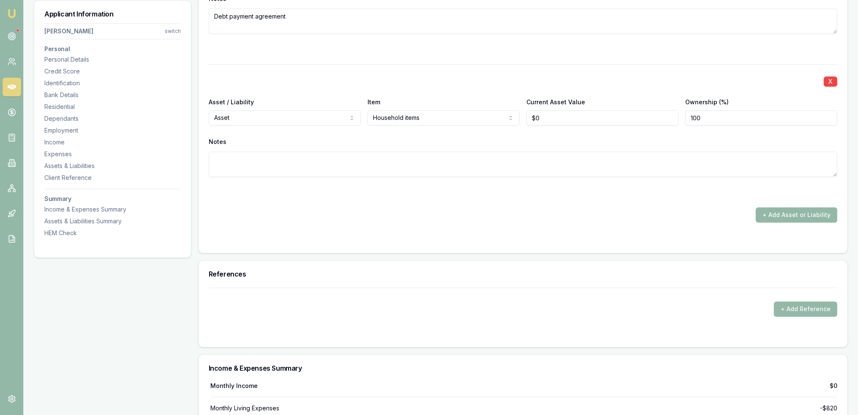
type input "0"
click at [539, 116] on input "0" at bounding box center [603, 117] width 152 height 15
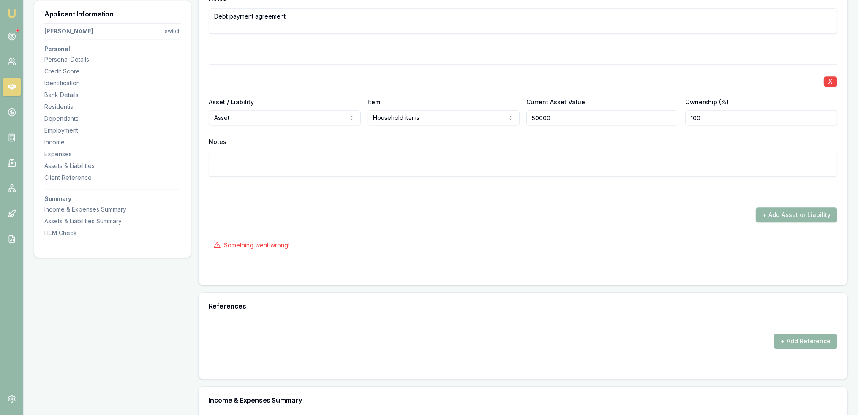
type input "$50,000"
drag, startPoint x: 481, startPoint y: 168, endPoint x: 487, endPoint y: 172, distance: 7.0
click at [482, 168] on textarea at bounding box center [523, 164] width 629 height 25
type textarea "Personal effects incl electonics"
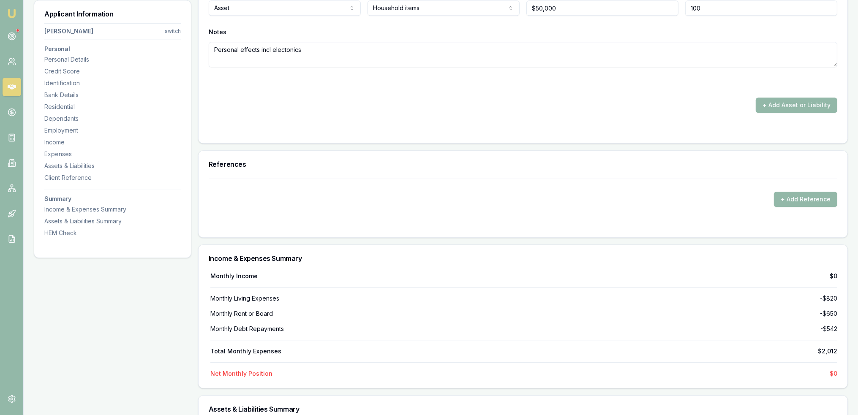
scroll to position [2732, 0]
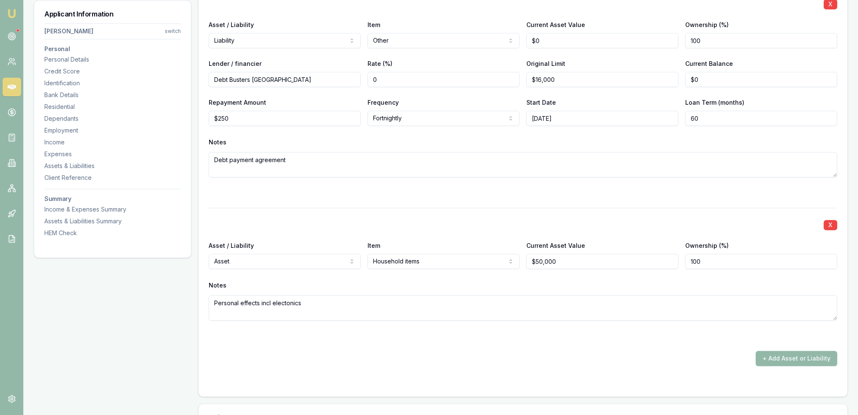
click at [315, 304] on textarea "Personal effects incl electonics" at bounding box center [523, 307] width 629 height 25
type textarea "Personal effects incl electonics and"
click at [315, 304] on textarea "Personal effects incl electonics and" at bounding box center [523, 307] width 629 height 25
type textarea "Personal effects incl electonics and jewellery"
click at [334, 338] on div at bounding box center [523, 336] width 629 height 10
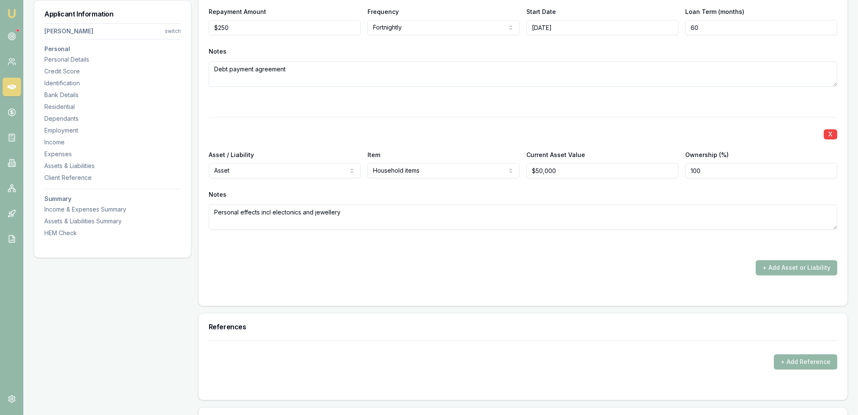
scroll to position [2819, 0]
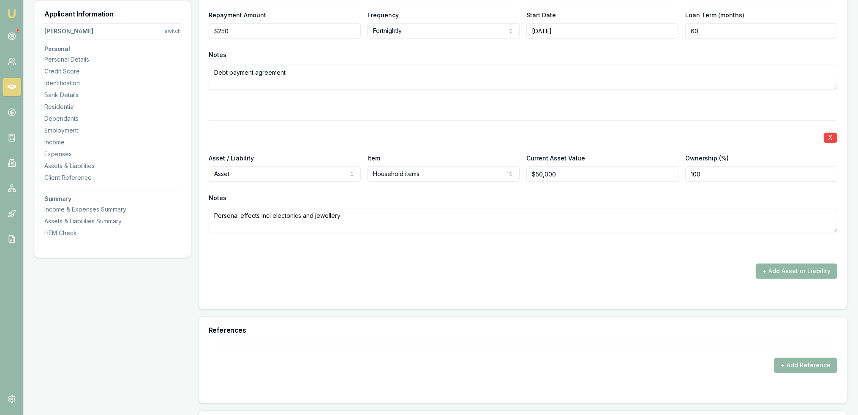
click at [791, 270] on button "+ Add Asset or Liability" at bounding box center [797, 271] width 82 height 15
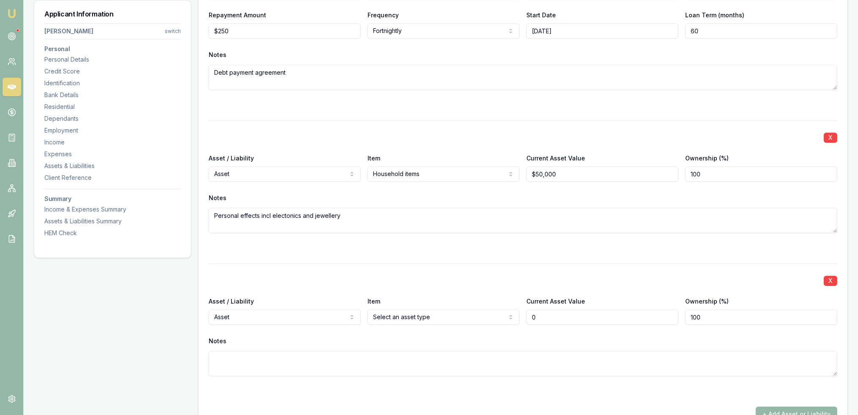
type input "$0"
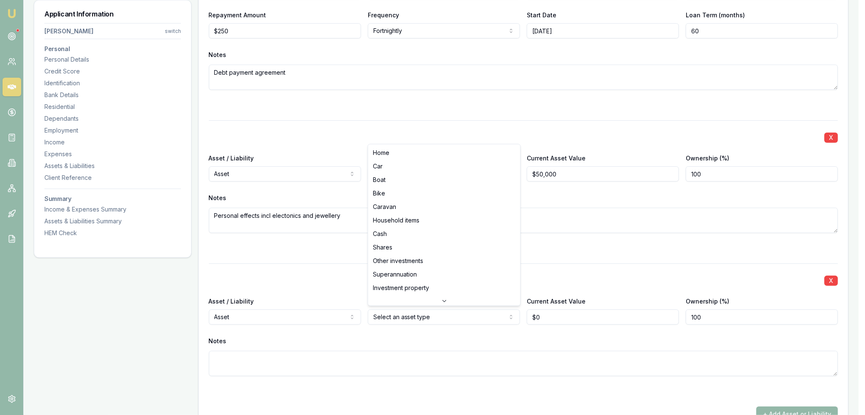
select select "SUPERANNUATION"
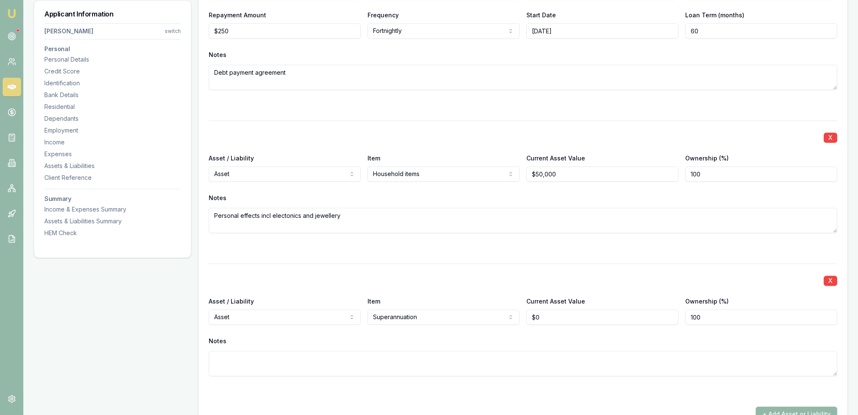
type input "0"
click at [549, 317] on input "0" at bounding box center [603, 317] width 152 height 15
type input "$55,000"
click at [633, 341] on div "Notes" at bounding box center [523, 341] width 629 height 13
click at [807, 410] on button "+ Add Asset or Liability" at bounding box center [797, 414] width 82 height 15
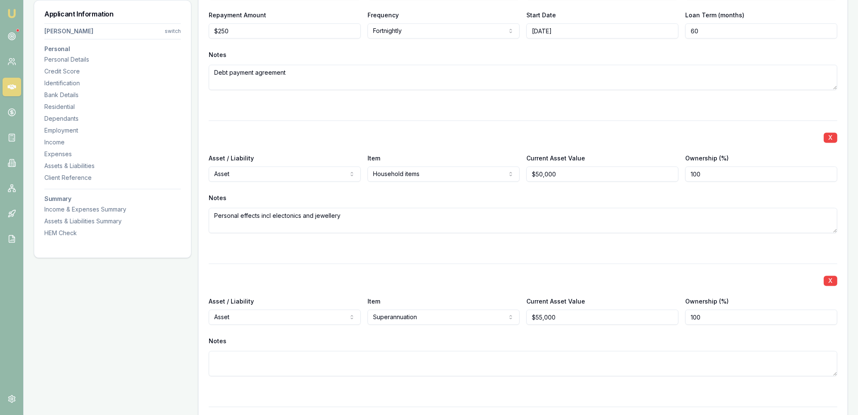
scroll to position [3070, 0]
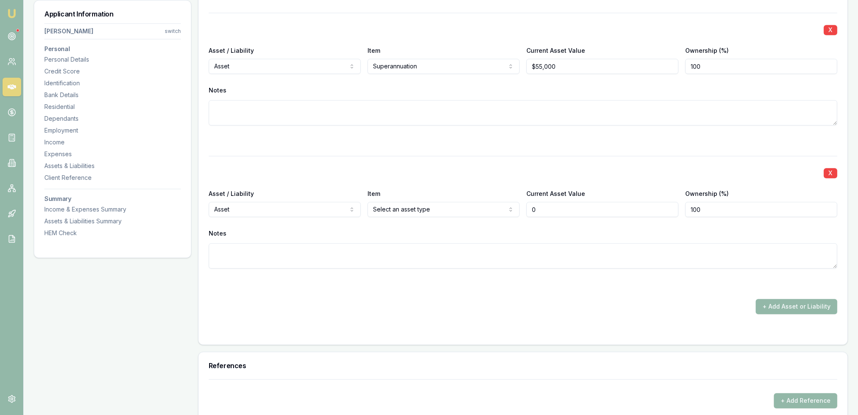
type input "$0"
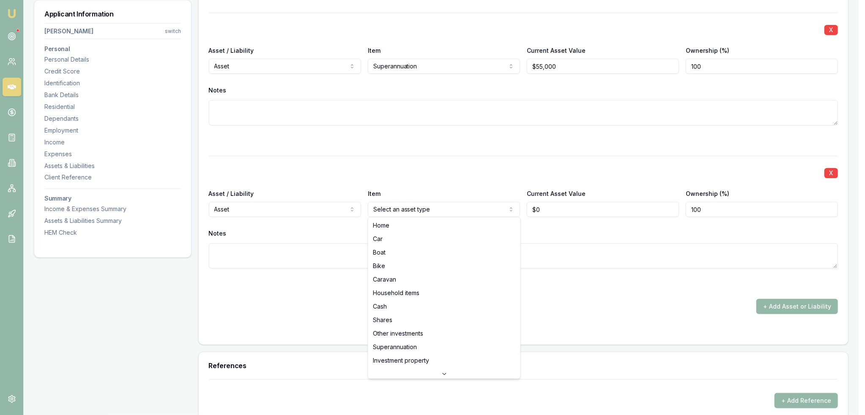
select select "CASH"
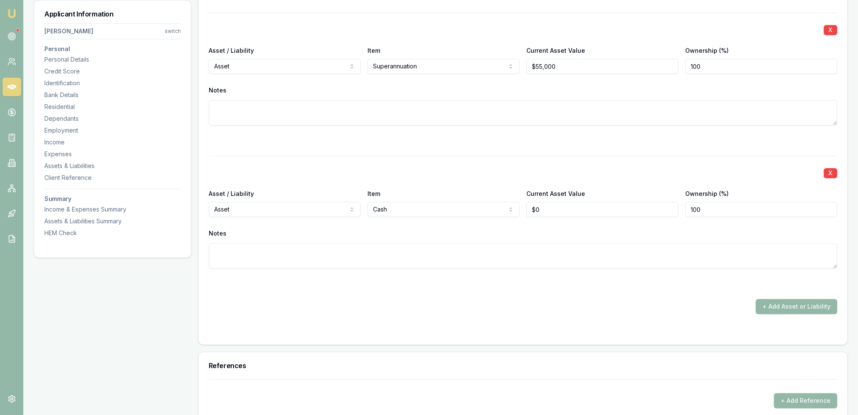
type input "0"
click at [543, 208] on input "0" at bounding box center [603, 209] width 152 height 15
type input "$3,600"
click at [535, 247] on textarea at bounding box center [523, 255] width 629 height 25
type textarea "Savings - UP bank"
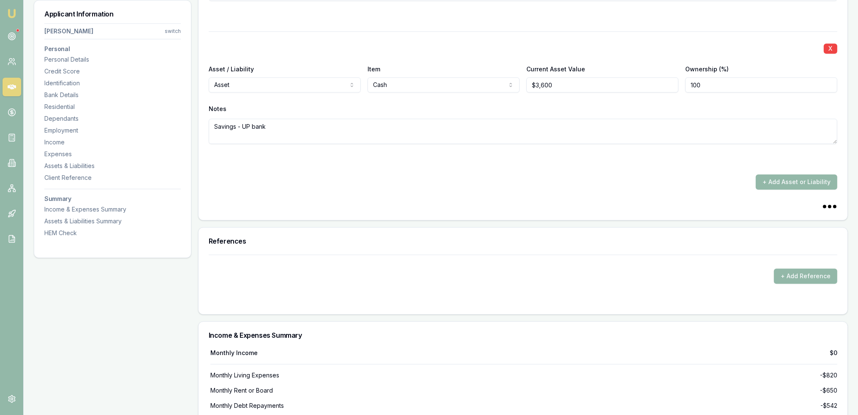
scroll to position [3291, 0]
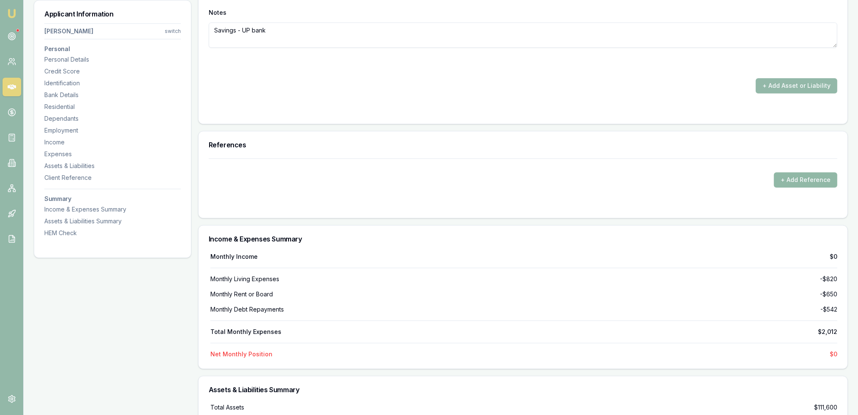
click at [814, 180] on button "+ Add Reference" at bounding box center [805, 179] width 63 height 15
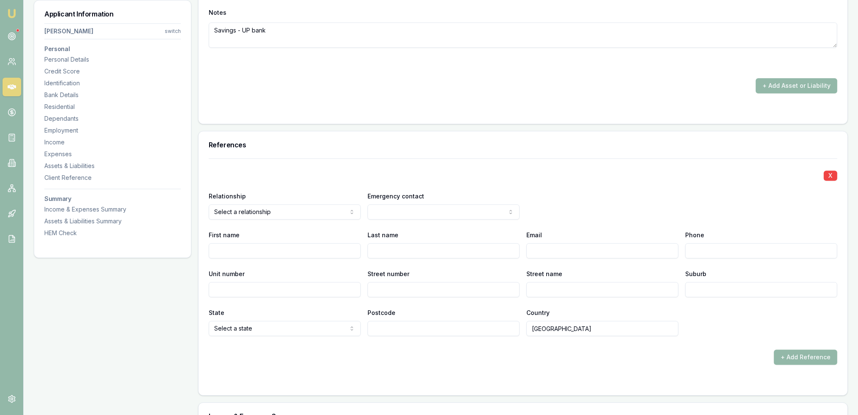
click at [232, 251] on input "First name" at bounding box center [285, 250] width 152 height 15
select select "FAMILY"
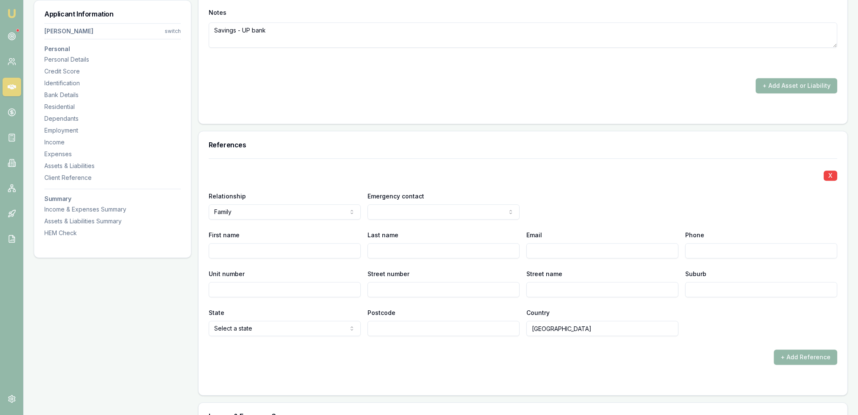
click at [296, 255] on input "First name" at bounding box center [285, 250] width 152 height 15
type input "Christina"
click at [412, 246] on input "Last name" at bounding box center [444, 250] width 152 height 15
type input "Wright"
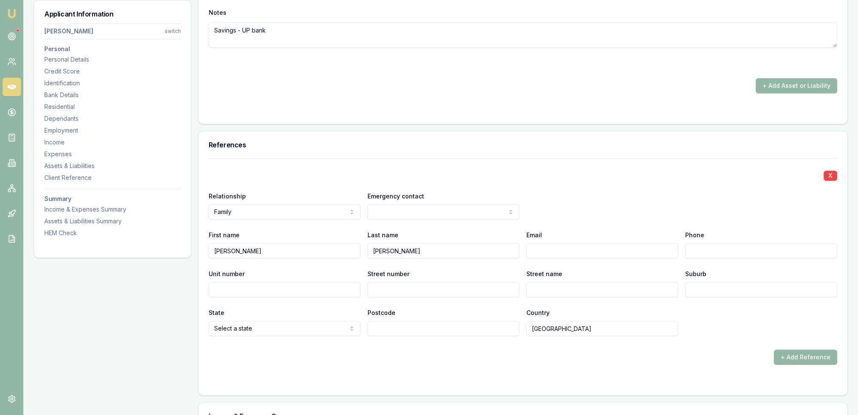
click at [690, 246] on input "Phone" at bounding box center [762, 250] width 152 height 15
type input "0456 620 415"
click at [579, 252] on input "Email" at bounding box center [603, 250] width 152 height 15
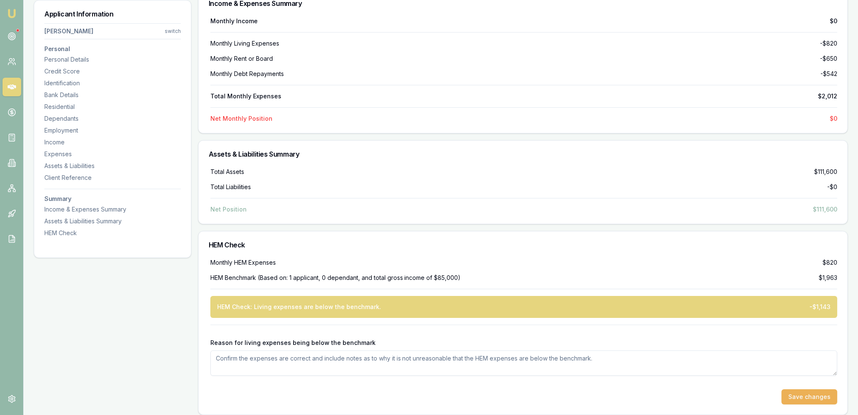
scroll to position [3709, 0]
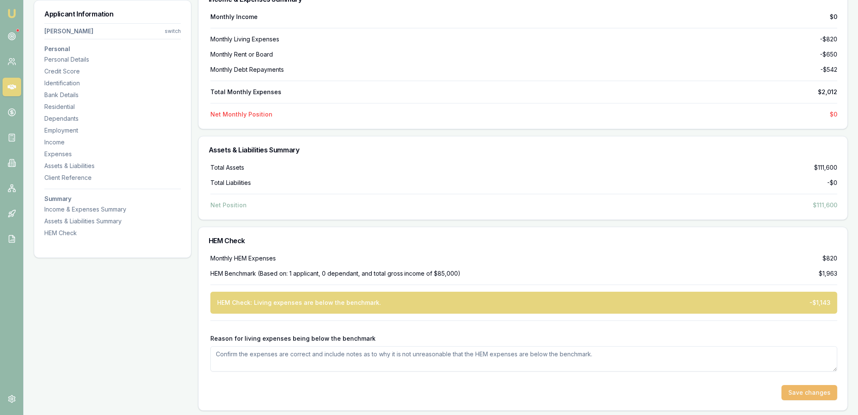
click at [815, 394] on button "Save changes" at bounding box center [810, 392] width 56 height 15
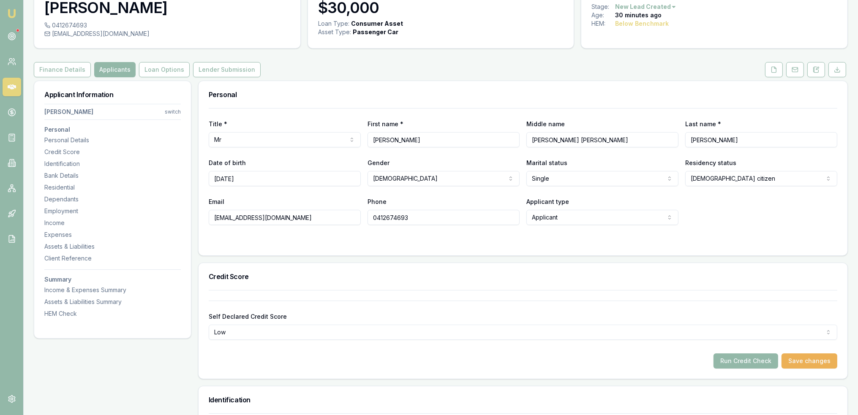
scroll to position [8, 0]
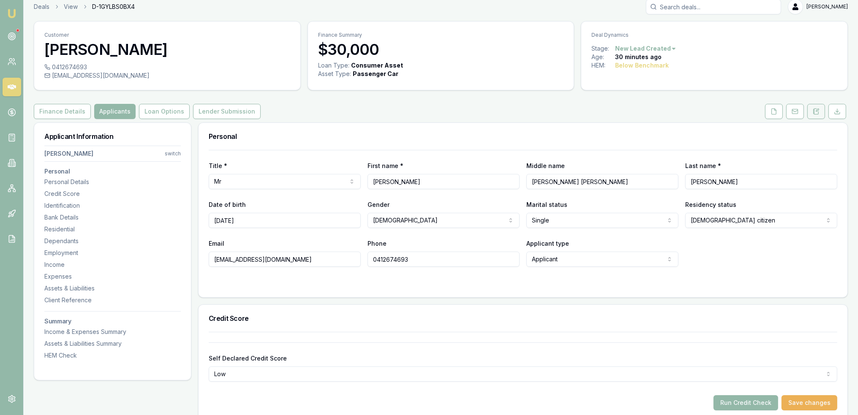
click at [818, 110] on icon at bounding box center [816, 111] width 7 height 7
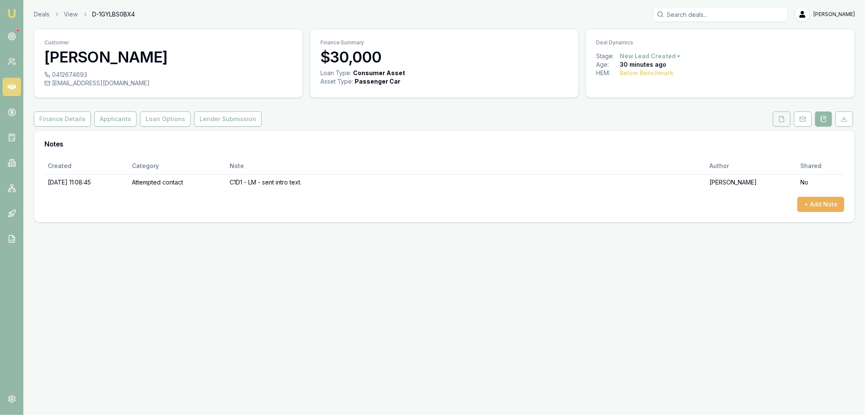
click at [784, 121] on icon at bounding box center [781, 119] width 7 height 7
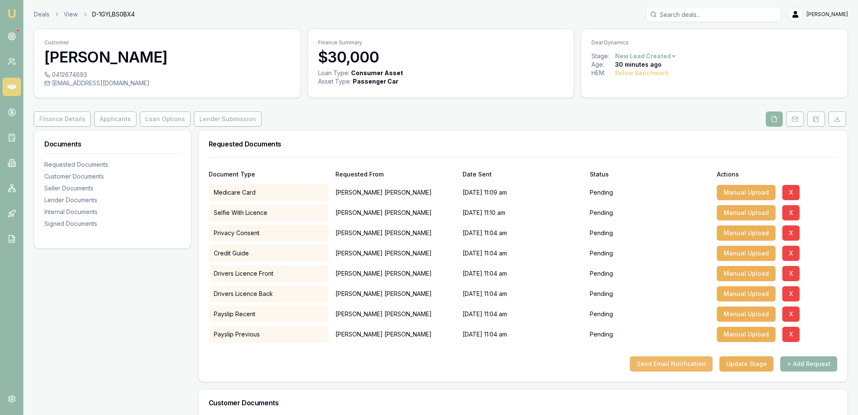
click at [691, 363] on button "Send Email Notification" at bounding box center [671, 364] width 83 height 15
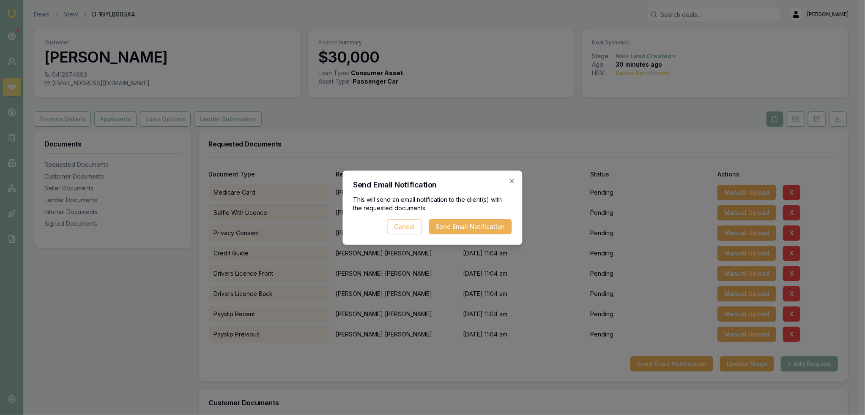
drag, startPoint x: 475, startPoint y: 224, endPoint x: 459, endPoint y: 246, distance: 27.4
click at [475, 224] on button "Send Email Notification" at bounding box center [470, 226] width 83 height 15
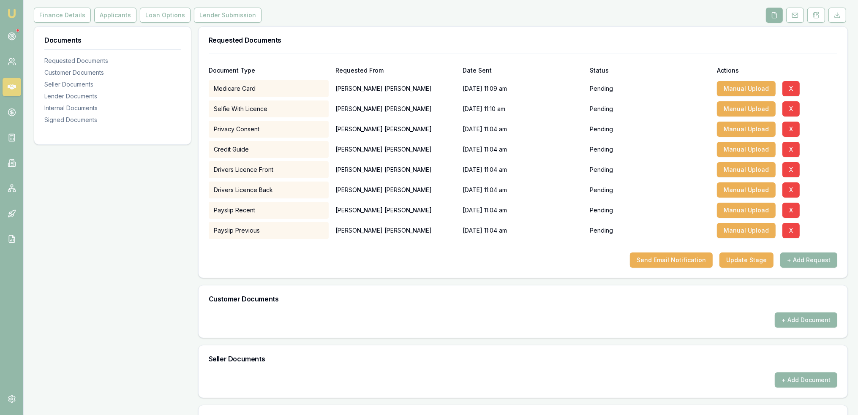
scroll to position [127, 0]
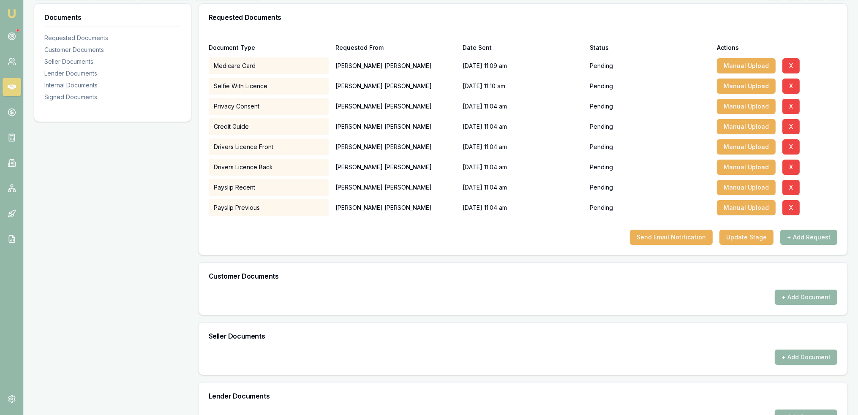
click at [814, 243] on button "+ Add Request" at bounding box center [809, 237] width 57 height 15
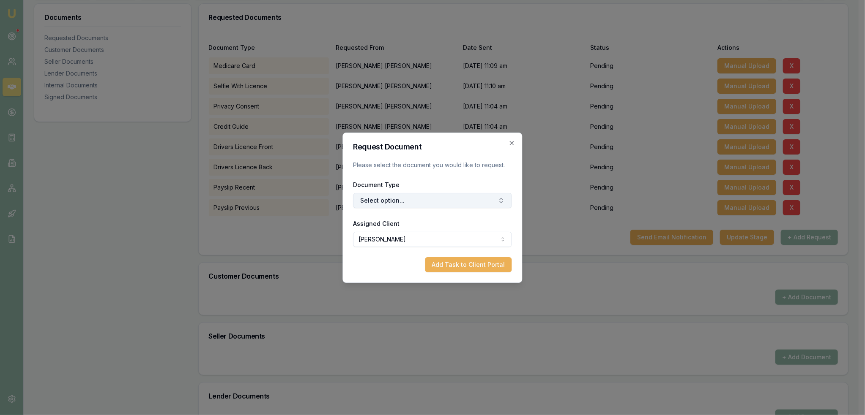
click at [444, 197] on button "Select option..." at bounding box center [432, 200] width 158 height 15
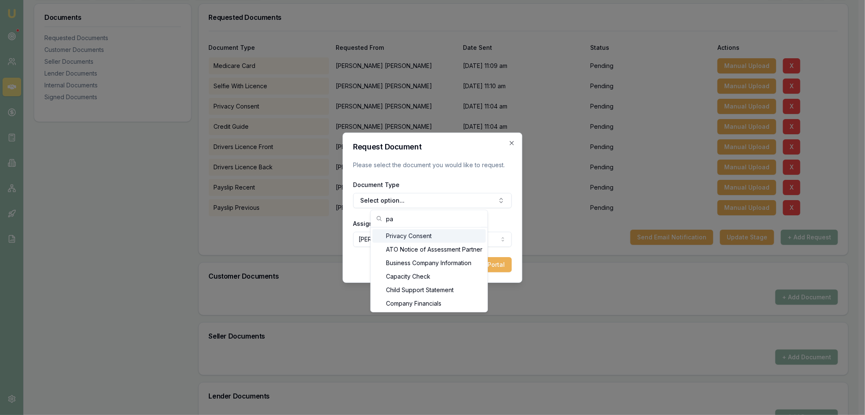
type input "p"
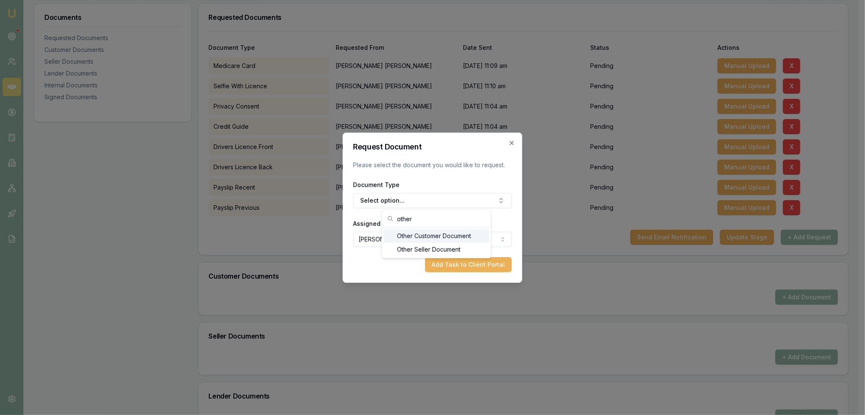
type input "other"
click at [464, 238] on div "Other Customer Document" at bounding box center [436, 236] width 106 height 14
click at [466, 262] on button "Add Task to Client Portal" at bounding box center [468, 264] width 87 height 15
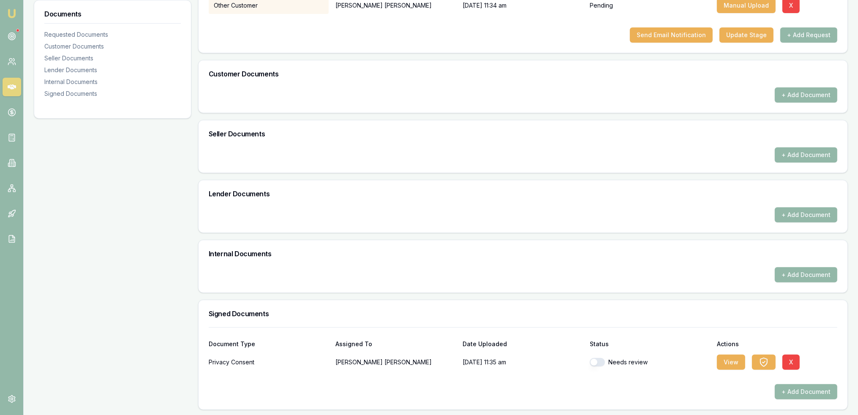
scroll to position [330, 0]
click at [595, 361] on button "button" at bounding box center [597, 362] width 15 height 8
checkbox input "true"
click at [730, 360] on button "View" at bounding box center [731, 362] width 28 height 15
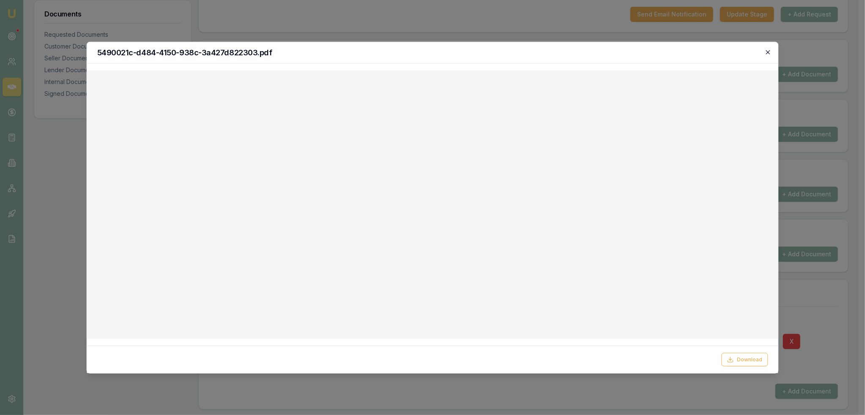
click at [764, 50] on icon "button" at bounding box center [767, 52] width 7 height 7
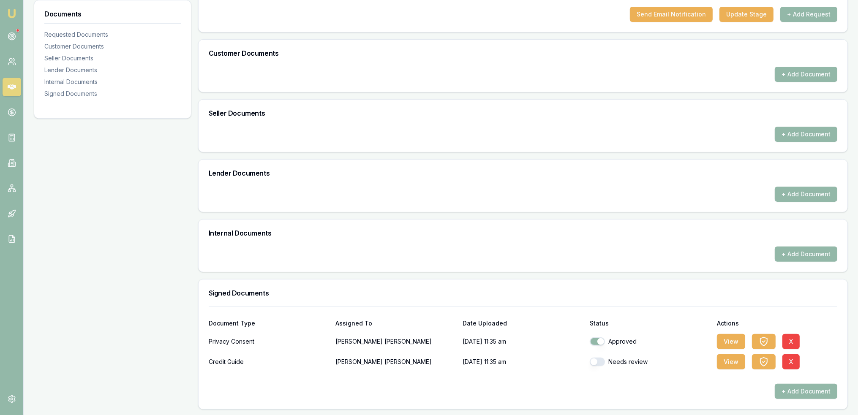
click at [597, 361] on button "button" at bounding box center [597, 362] width 15 height 8
checkbox input "true"
click at [736, 363] on button "View" at bounding box center [731, 362] width 28 height 15
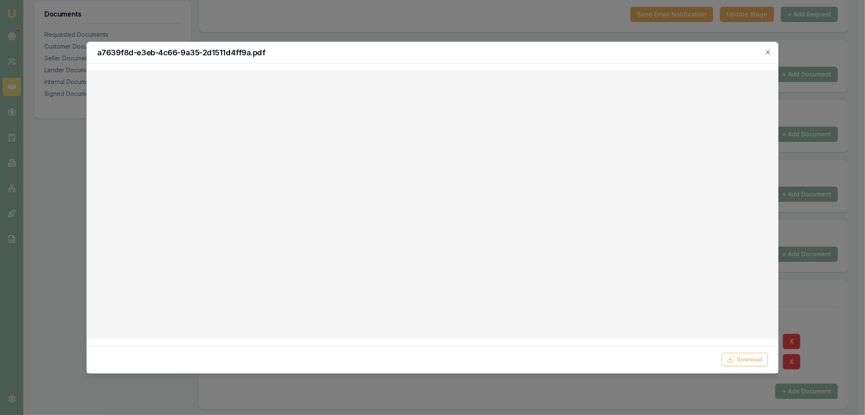
click at [769, 50] on icon "button" at bounding box center [767, 52] width 7 height 7
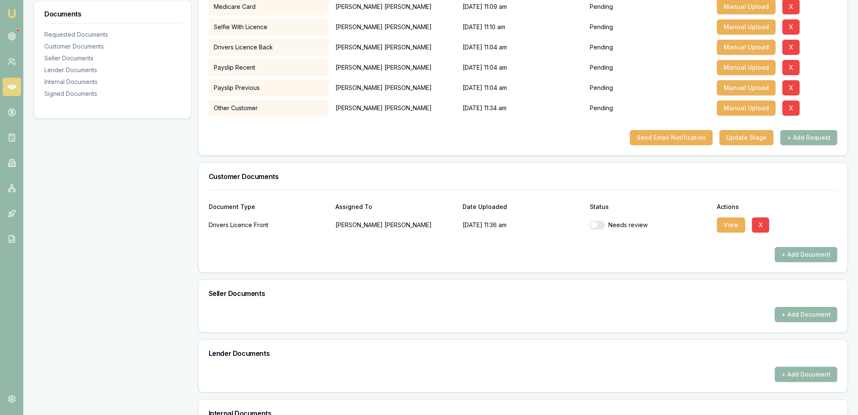
scroll to position [195, 0]
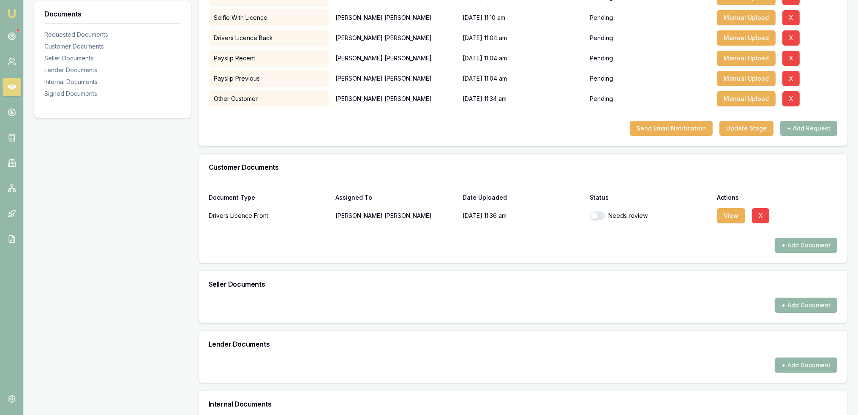
click at [600, 214] on button "button" at bounding box center [597, 216] width 15 height 8
checkbox input "true"
click at [737, 214] on button "View" at bounding box center [731, 215] width 28 height 15
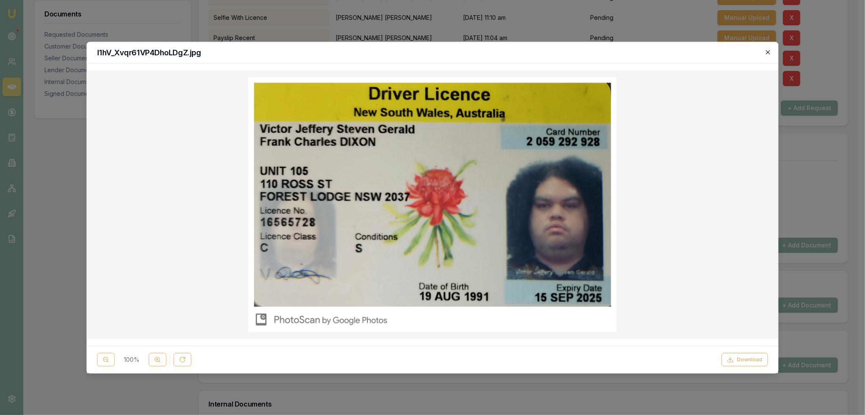
click at [767, 54] on icon "button" at bounding box center [767, 52] width 7 height 7
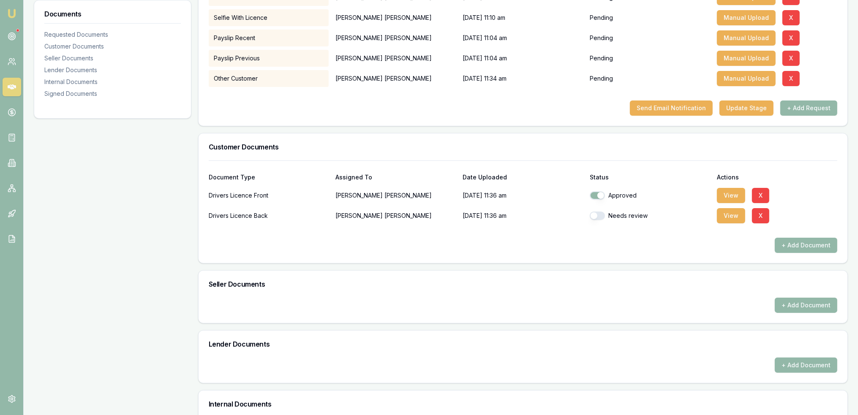
click at [597, 214] on button "button" at bounding box center [597, 216] width 15 height 8
checkbox input "true"
click at [729, 214] on button "View" at bounding box center [731, 215] width 28 height 15
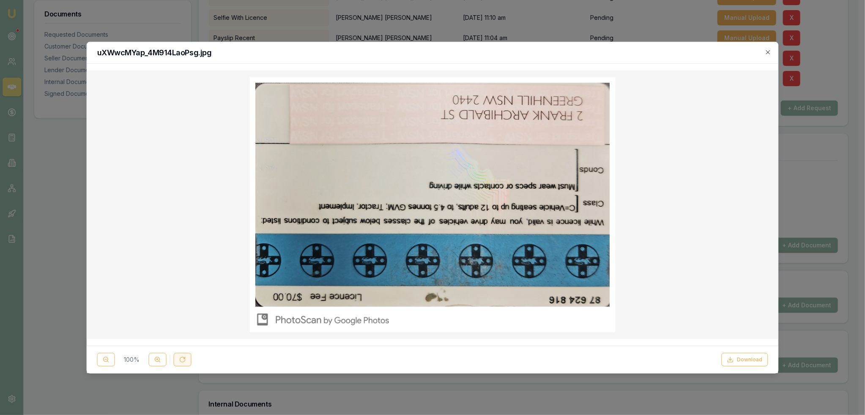
click at [180, 358] on icon at bounding box center [182, 360] width 7 height 7
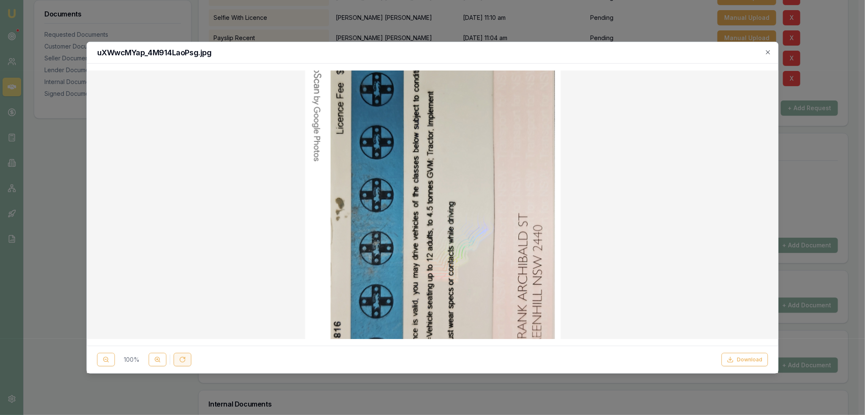
click at [180, 358] on icon at bounding box center [182, 360] width 5 height 5
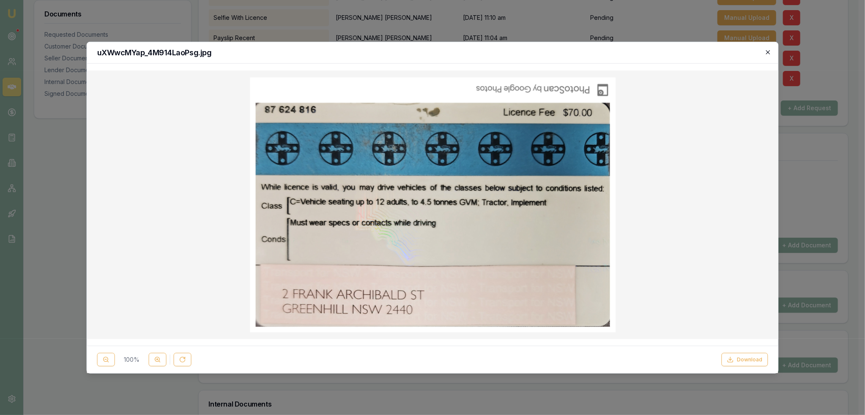
click at [768, 53] on icon "button" at bounding box center [768, 52] width 4 height 4
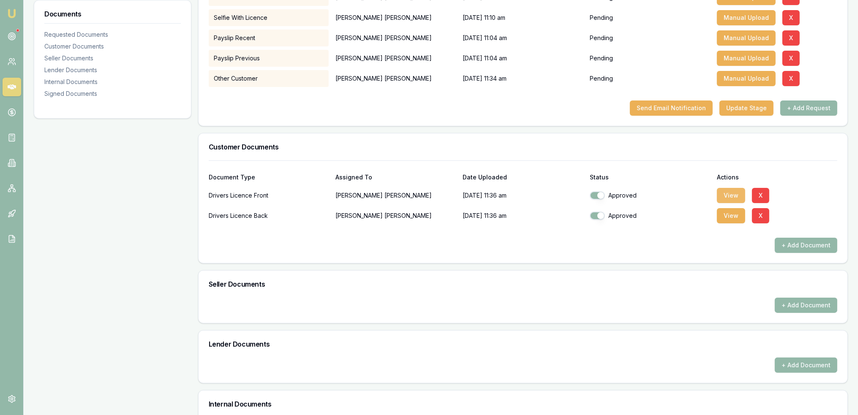
click at [726, 195] on button "View" at bounding box center [731, 195] width 28 height 15
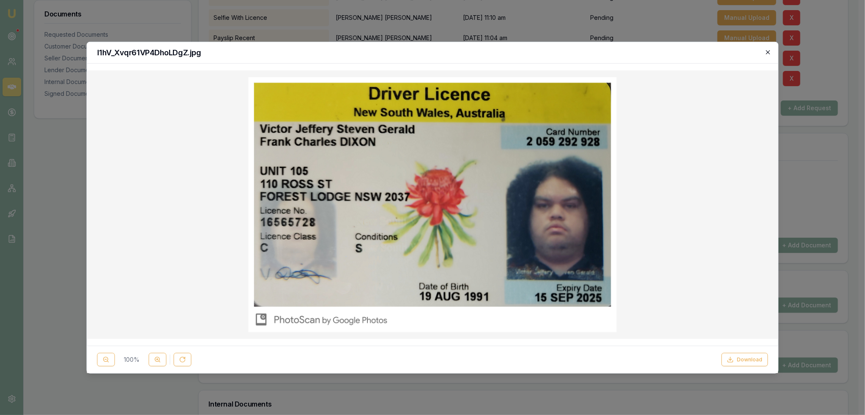
click at [768, 52] on icon "button" at bounding box center [768, 52] width 4 height 4
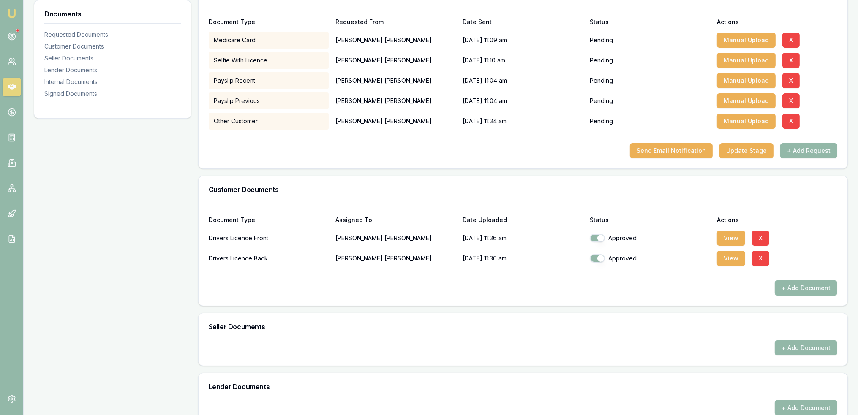
scroll to position [171, 0]
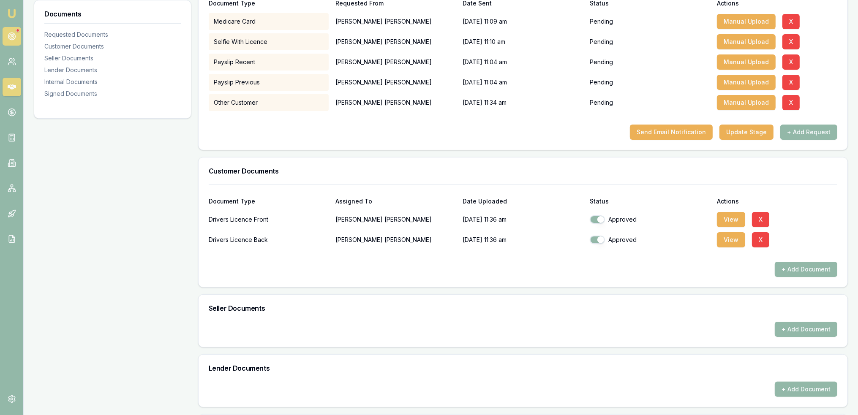
click at [12, 37] on icon at bounding box center [12, 36] width 8 height 8
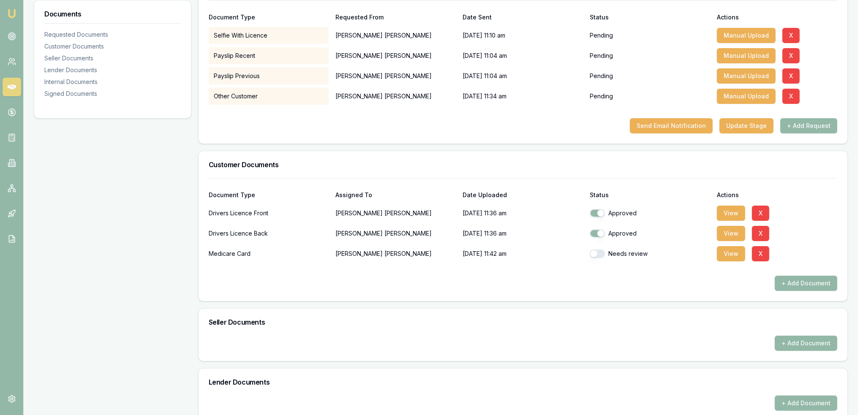
scroll to position [179, 0]
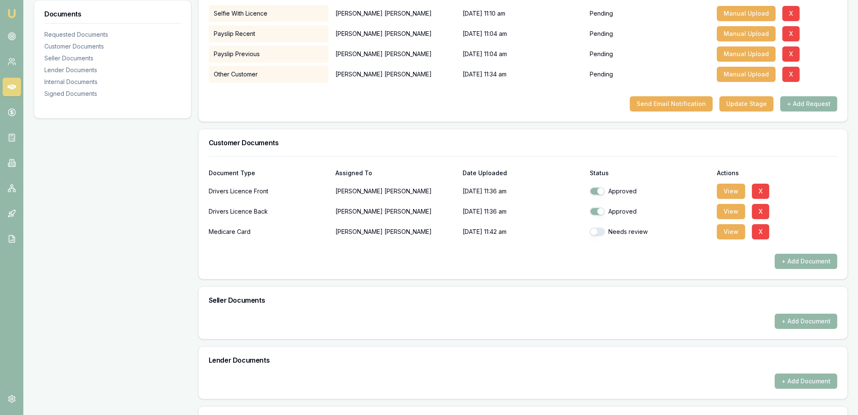
click at [593, 230] on button "button" at bounding box center [597, 232] width 15 height 8
checkbox input "true"
click at [732, 231] on button "View" at bounding box center [731, 231] width 28 height 15
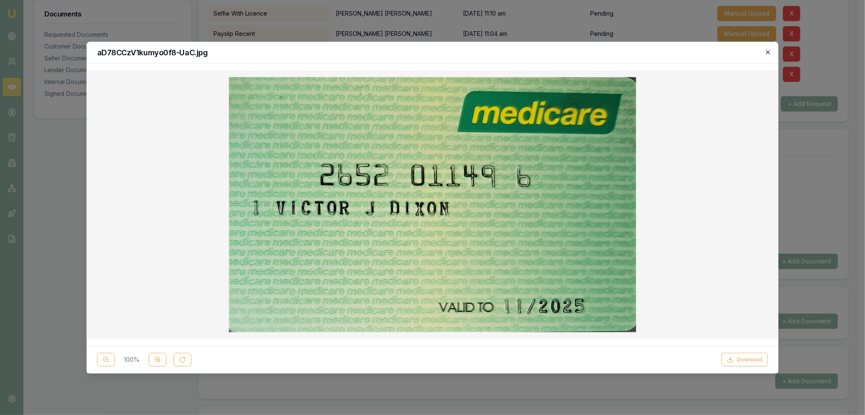
click at [768, 50] on icon "button" at bounding box center [767, 52] width 7 height 7
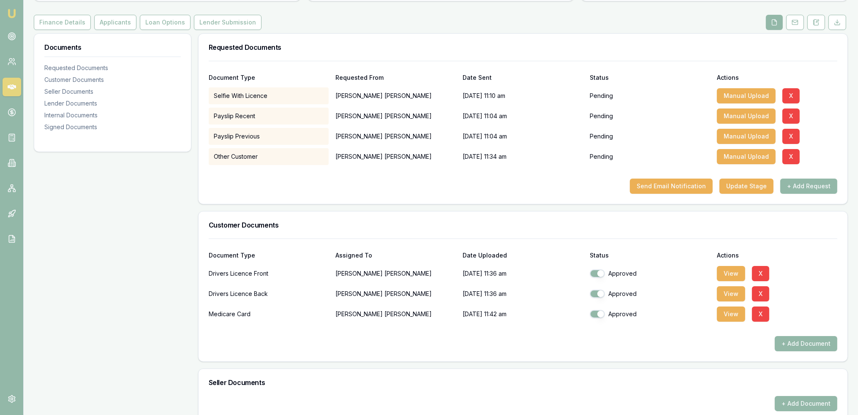
scroll to position [96, 0]
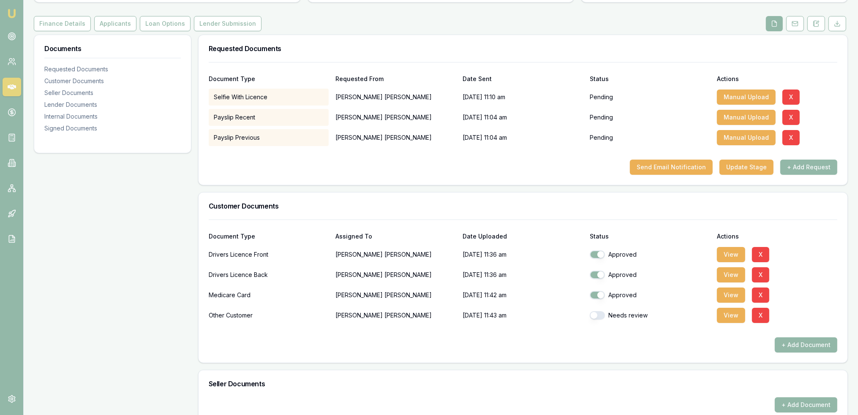
click at [597, 314] on button "button" at bounding box center [597, 315] width 15 height 8
checkbox input "true"
click at [738, 316] on button "View" at bounding box center [731, 315] width 28 height 15
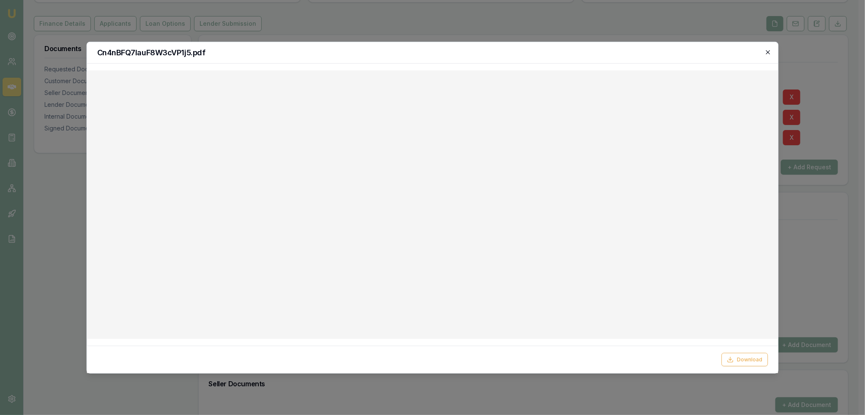
click at [768, 52] on icon "button" at bounding box center [768, 52] width 4 height 4
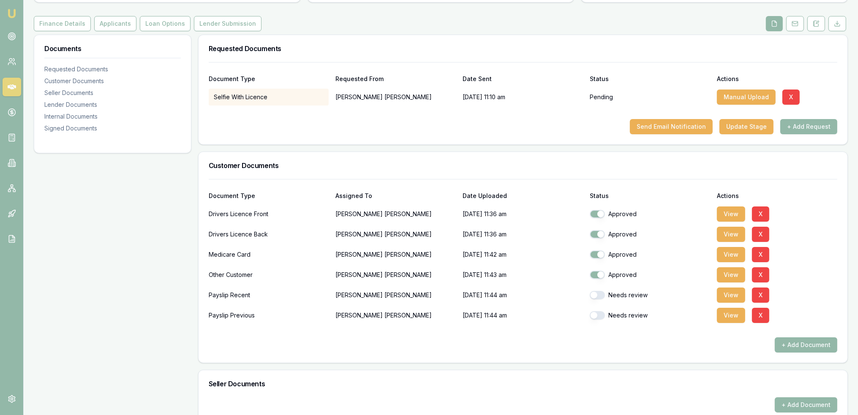
drag, startPoint x: 593, startPoint y: 293, endPoint x: 594, endPoint y: 302, distance: 8.9
click at [593, 293] on button "button" at bounding box center [597, 295] width 15 height 8
checkbox input "true"
click at [597, 317] on button "button" at bounding box center [597, 315] width 15 height 8
checkbox input "true"
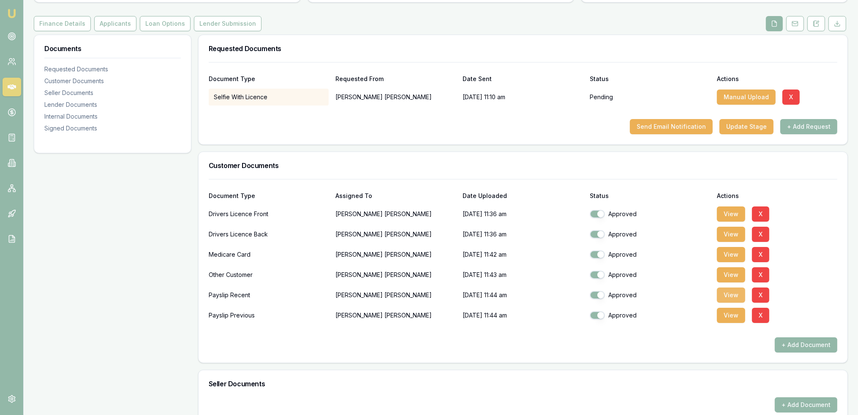
click at [731, 297] on button "View" at bounding box center [731, 295] width 28 height 15
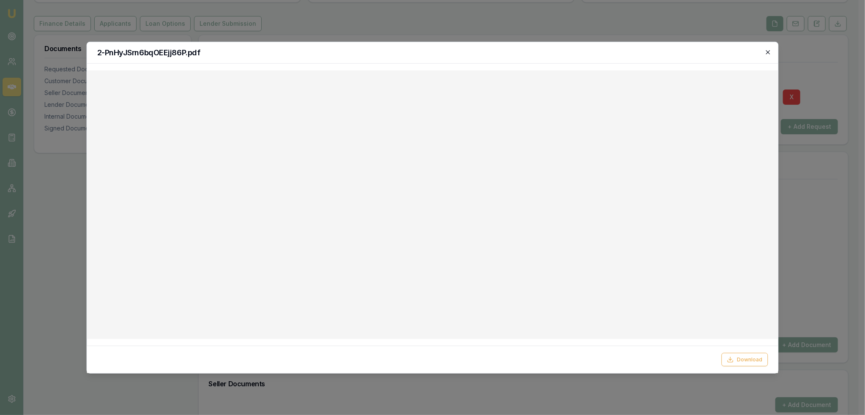
click at [766, 49] on icon "button" at bounding box center [767, 52] width 7 height 7
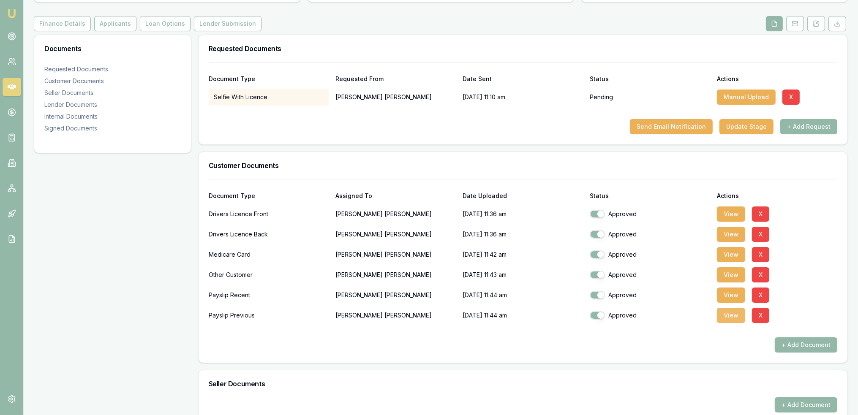
click at [732, 314] on button "View" at bounding box center [731, 315] width 28 height 15
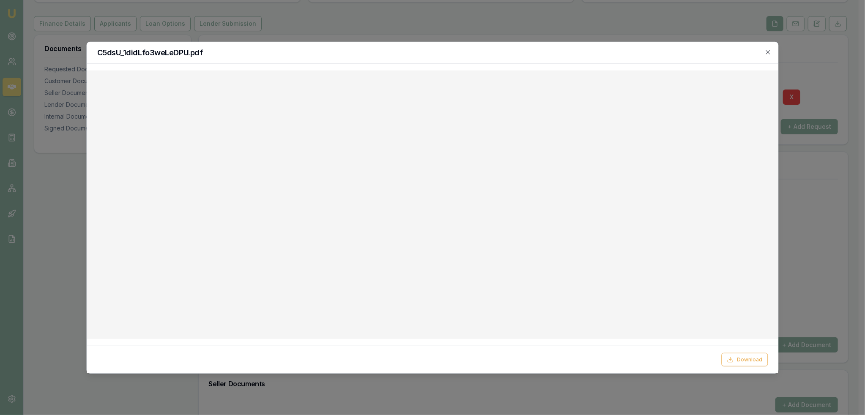
click at [762, 51] on h2 "C5dsU_1didLfo3weLeDPU.pdf" at bounding box center [432, 53] width 671 height 8
click at [767, 50] on icon "button" at bounding box center [767, 52] width 7 height 7
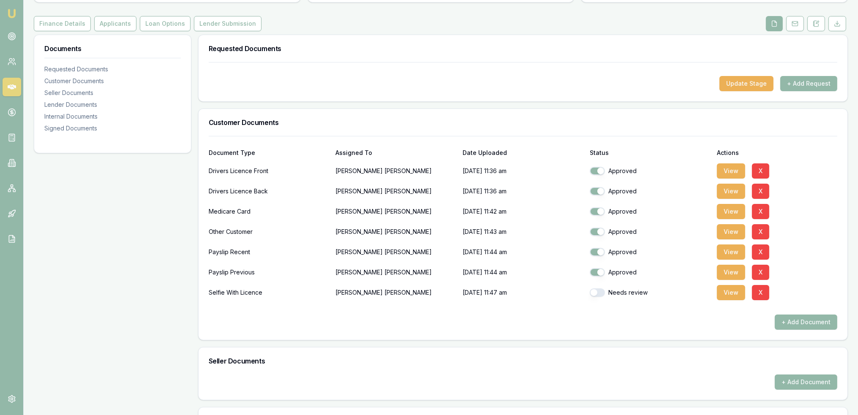
click at [598, 295] on button "button" at bounding box center [597, 293] width 15 height 8
checkbox input "true"
click at [735, 292] on button "View" at bounding box center [731, 292] width 28 height 15
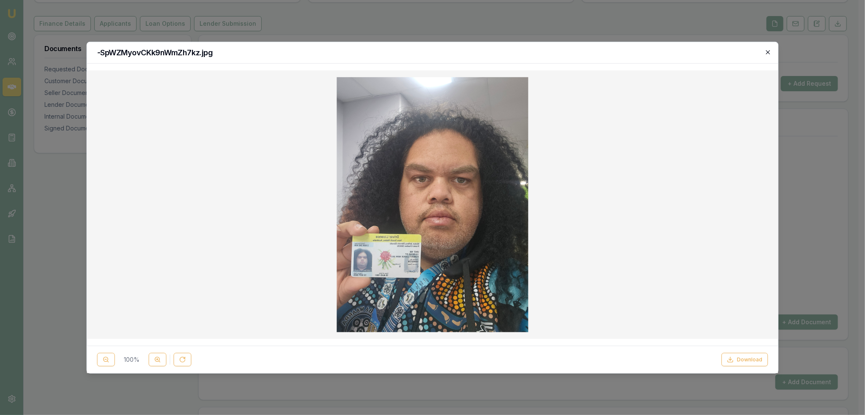
click at [767, 51] on icon "button" at bounding box center [768, 52] width 4 height 4
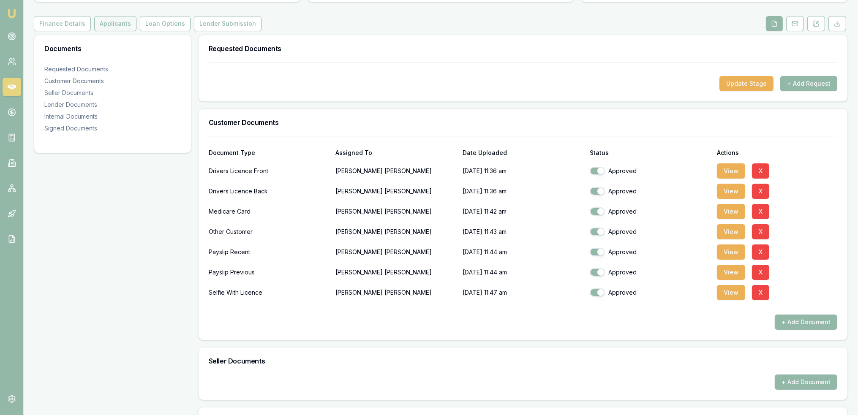
click at [111, 28] on button "Applicants" at bounding box center [115, 23] width 42 height 15
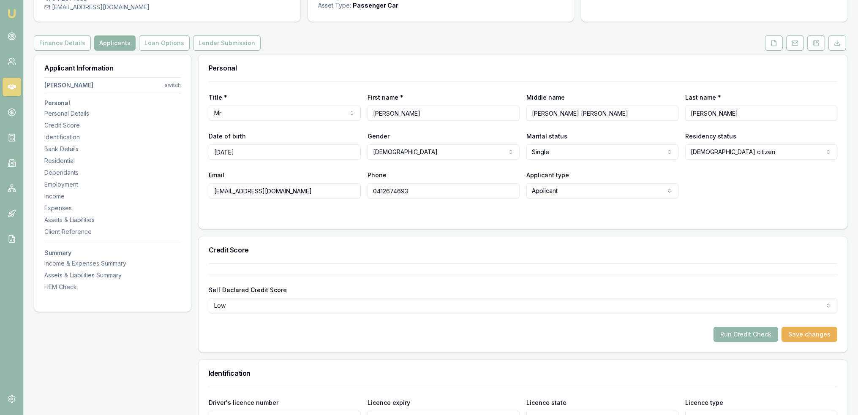
scroll to position [169, 0]
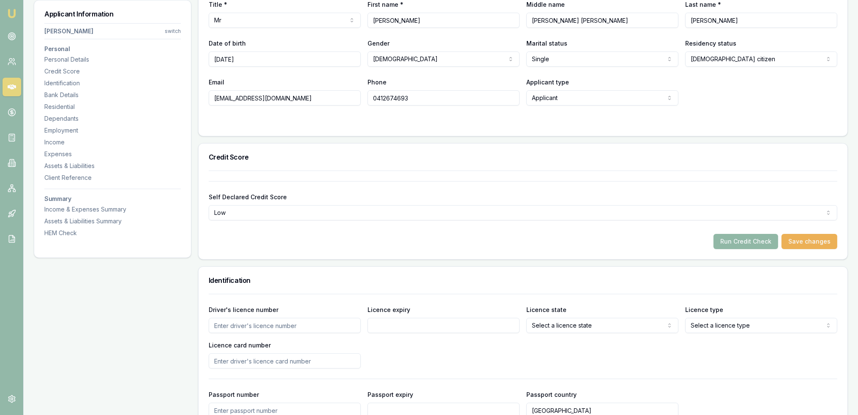
click at [748, 244] on button "Run Credit Check" at bounding box center [746, 241] width 65 height 15
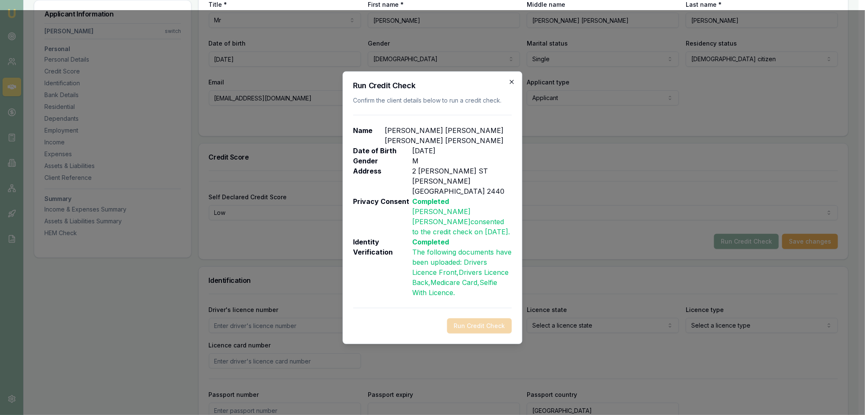
click at [510, 85] on icon "button" at bounding box center [511, 82] width 7 height 7
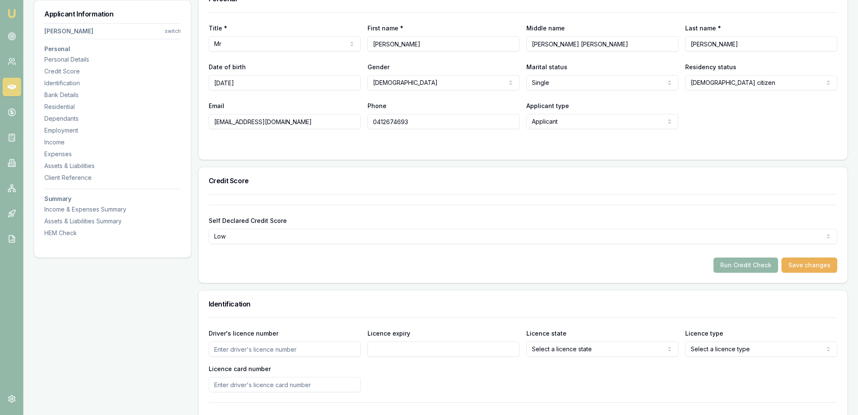
scroll to position [0, 0]
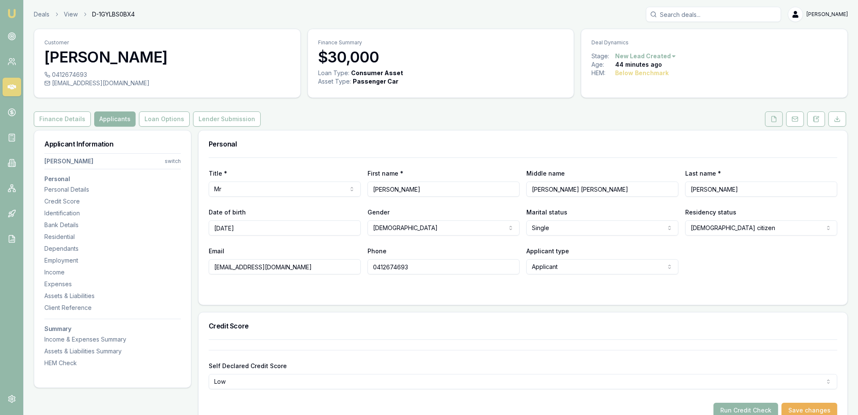
click at [773, 116] on icon at bounding box center [774, 118] width 5 height 5
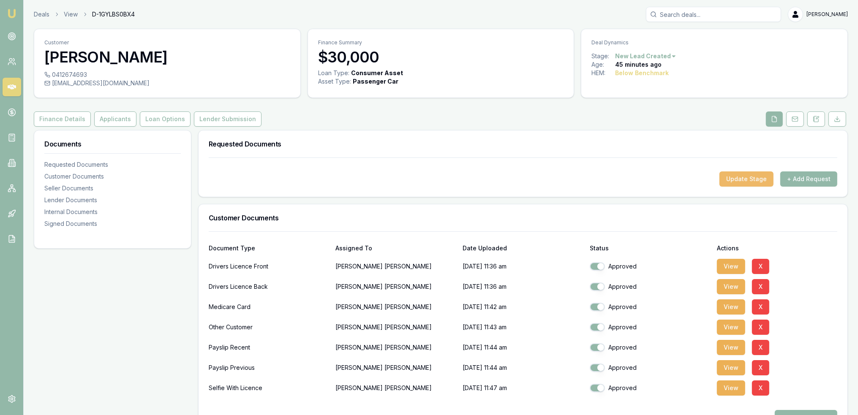
click at [748, 180] on button "Update Stage" at bounding box center [747, 179] width 54 height 15
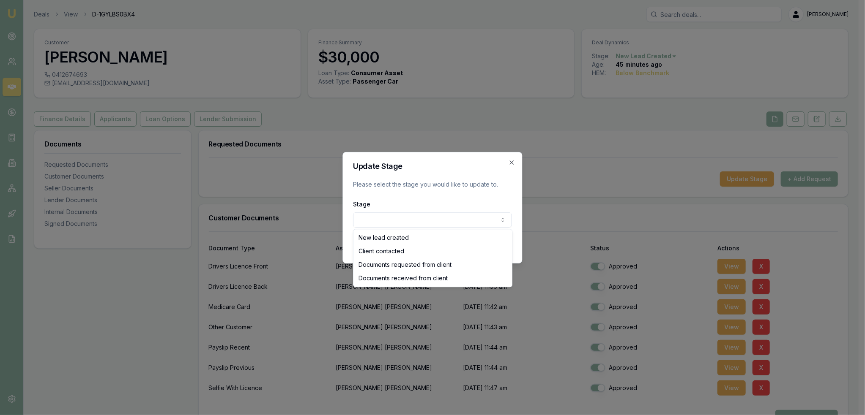
click at [476, 214] on body "Emu Broker Deals View D-1GYLBS0BX4 Robyn Adams Toggle Menu Customer Victor Dixo…" at bounding box center [429, 207] width 858 height 415
select select "DOCUMENTS_RECEIVED_FROM_CLIENT"
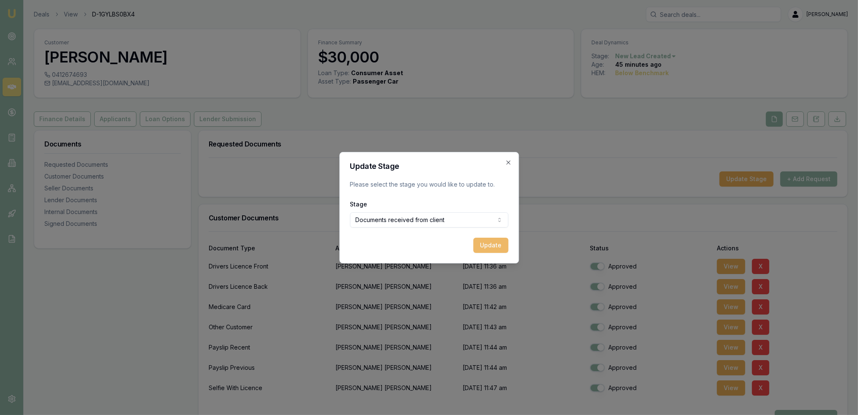
click at [492, 246] on button "Update" at bounding box center [490, 245] width 35 height 15
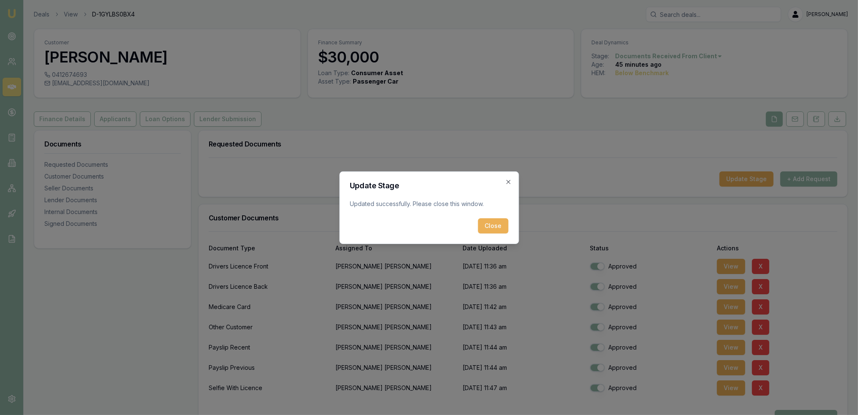
drag, startPoint x: 490, startPoint y: 227, endPoint x: 487, endPoint y: 223, distance: 4.9
click at [490, 227] on button "Close" at bounding box center [493, 226] width 30 height 15
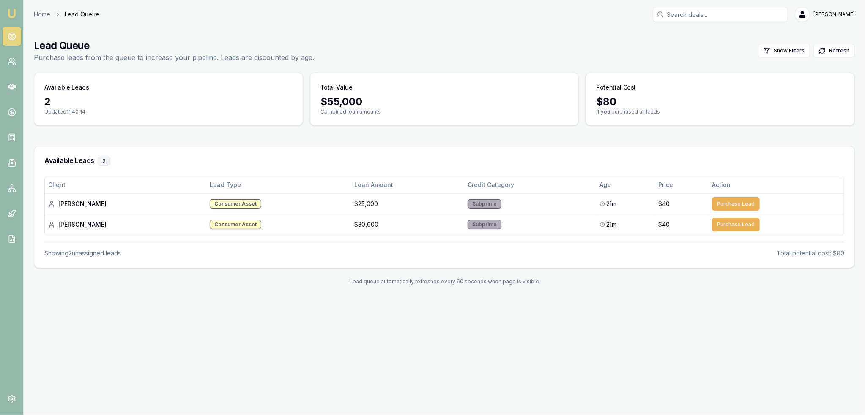
click at [11, 12] on img at bounding box center [12, 13] width 10 height 10
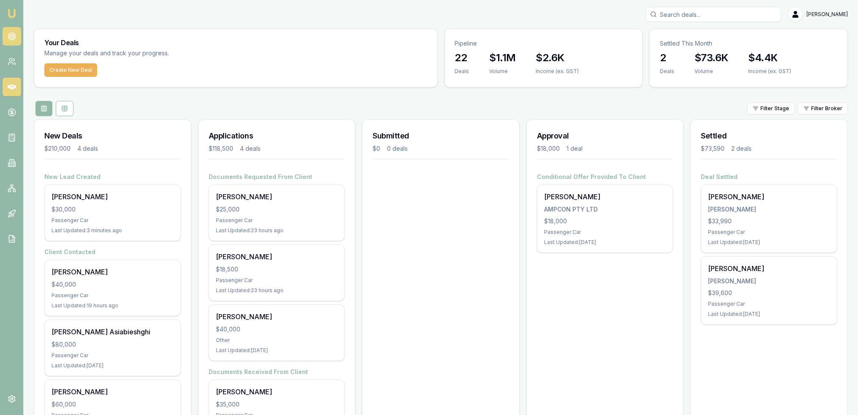
click at [8, 34] on circle at bounding box center [11, 36] width 7 height 7
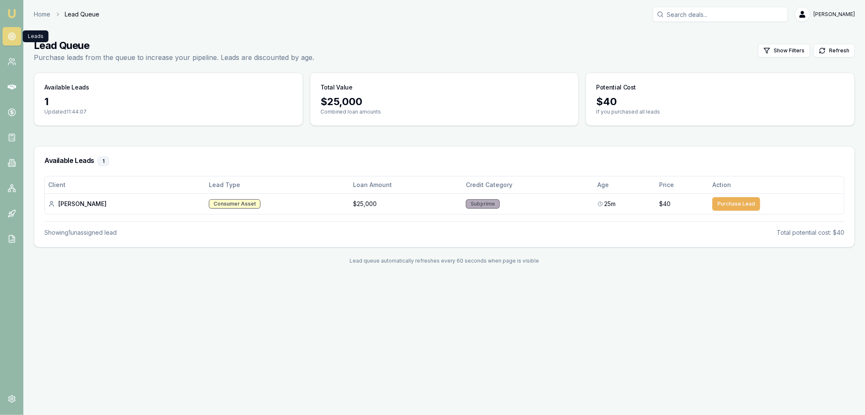
click at [11, 14] on img at bounding box center [12, 13] width 10 height 10
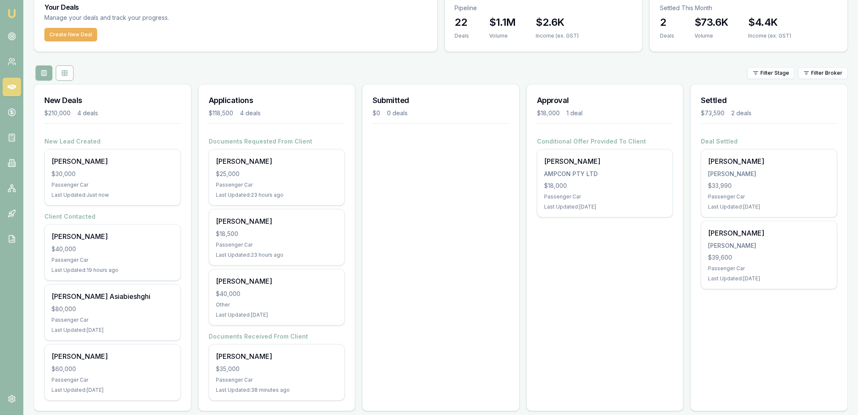
scroll to position [44, 0]
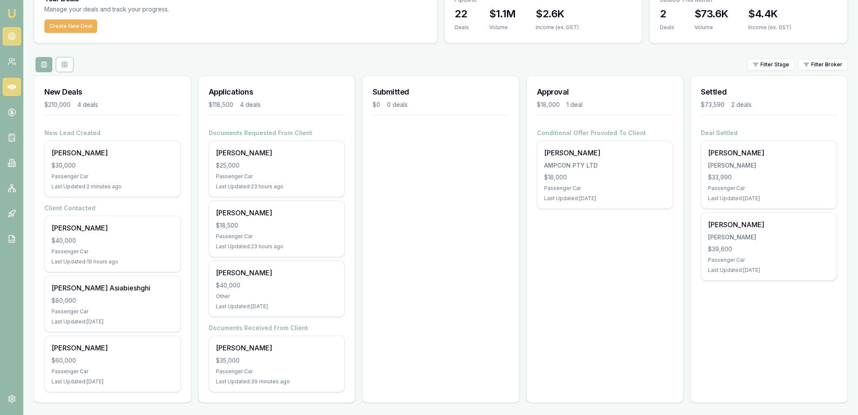
click at [13, 38] on icon at bounding box center [12, 36] width 8 height 8
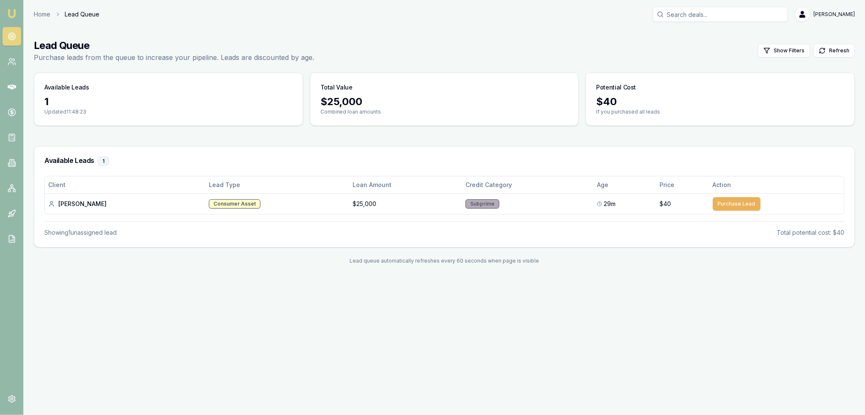
click at [7, 12] on img at bounding box center [12, 13] width 10 height 10
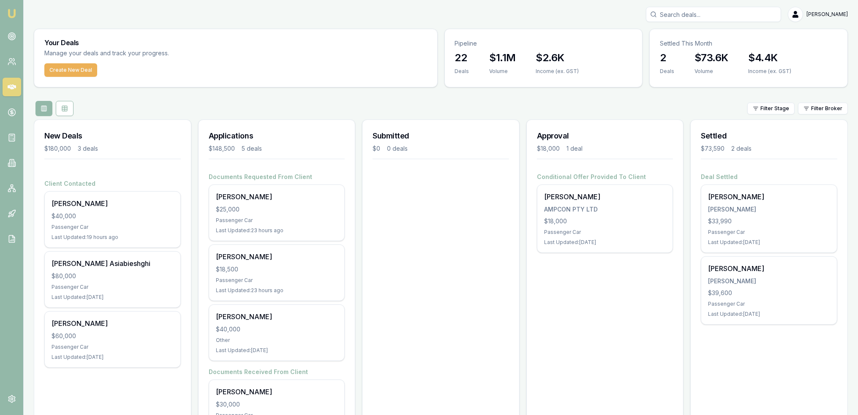
click at [11, 12] on img at bounding box center [12, 13] width 10 height 10
click at [9, 8] on img at bounding box center [12, 13] width 10 height 10
click at [9, 32] on icon at bounding box center [12, 36] width 8 height 8
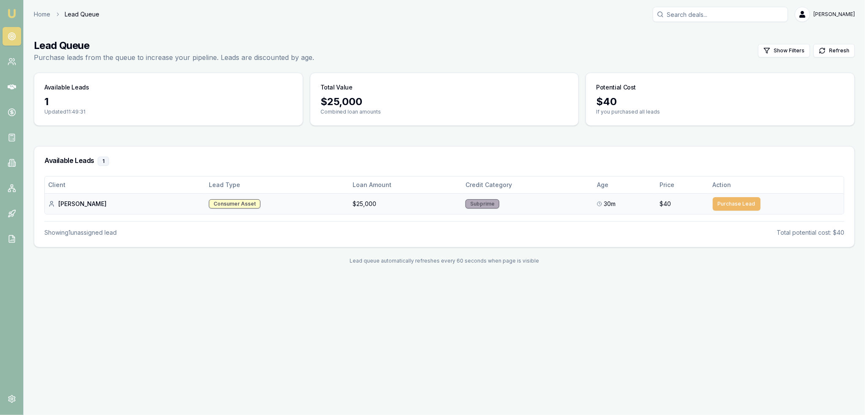
click at [718, 201] on button "Purchase Lead" at bounding box center [737, 204] width 48 height 14
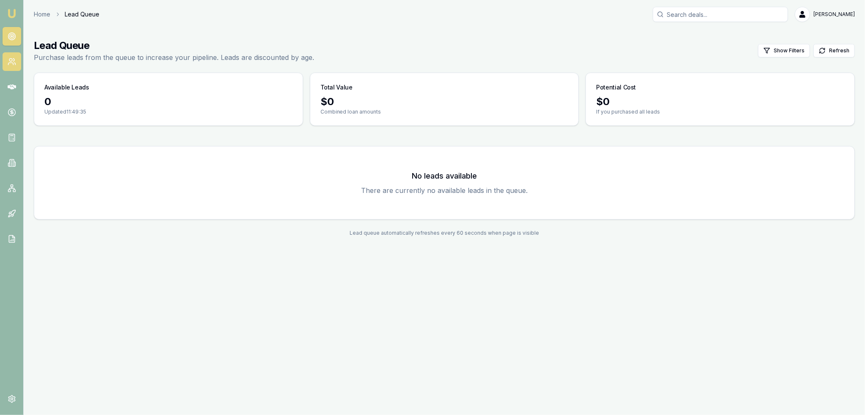
click at [10, 62] on icon at bounding box center [12, 61] width 8 height 8
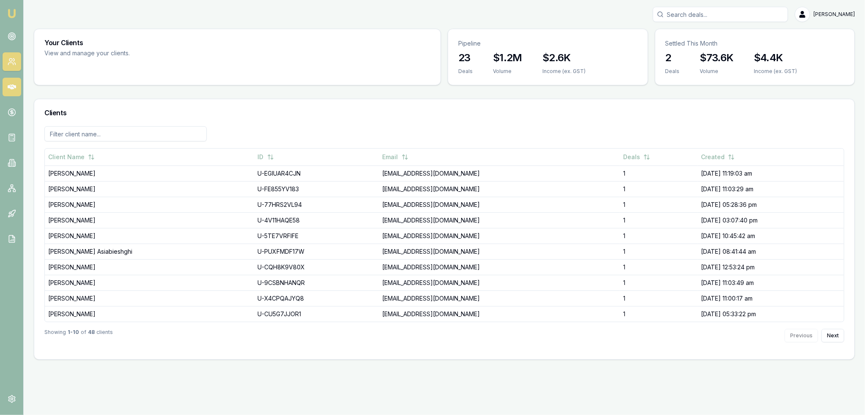
click at [10, 84] on icon at bounding box center [12, 87] width 8 height 8
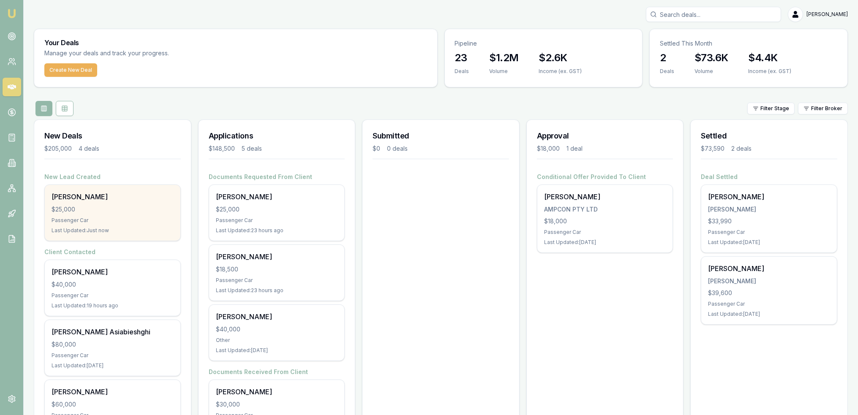
click at [92, 195] on div "Venkata Sri Ram" at bounding box center [113, 197] width 122 height 10
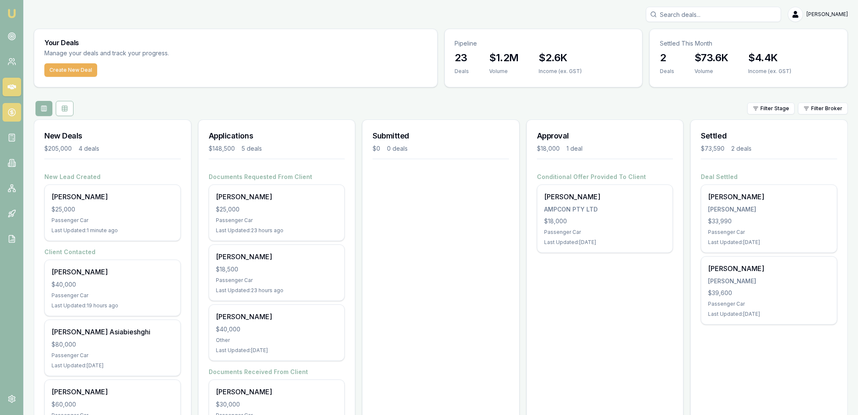
click at [7, 106] on link at bounding box center [12, 112] width 19 height 19
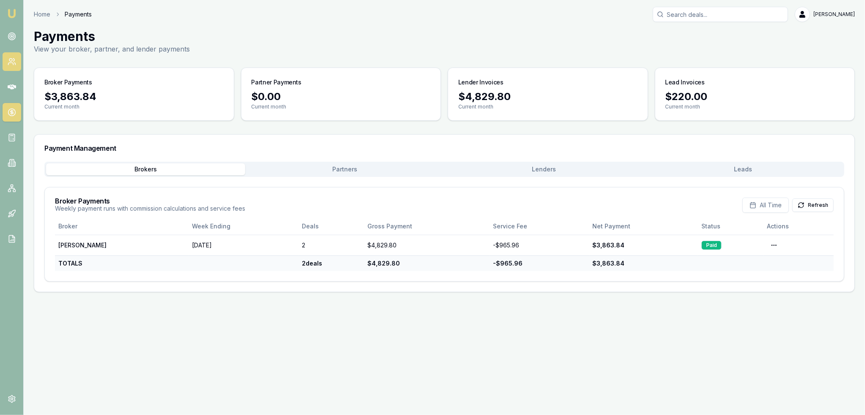
click at [16, 56] on link at bounding box center [12, 61] width 19 height 19
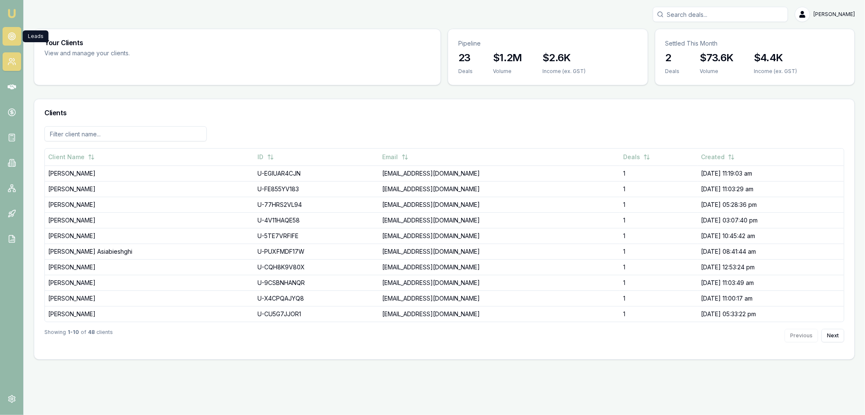
click at [13, 32] on icon at bounding box center [12, 36] width 8 height 8
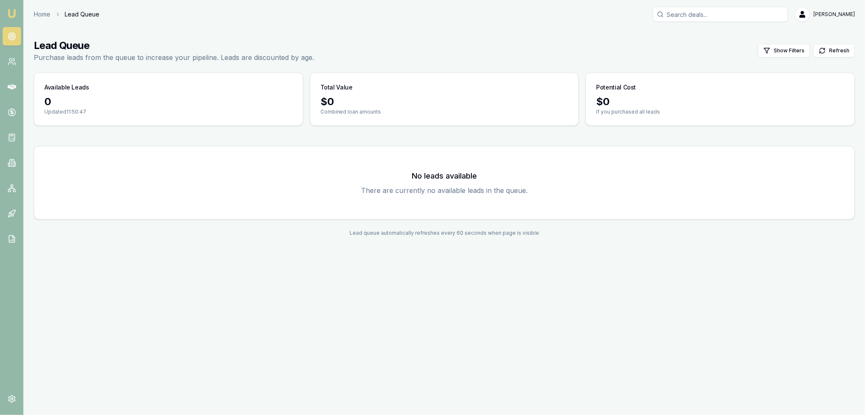
click at [7, 11] on img at bounding box center [12, 13] width 10 height 10
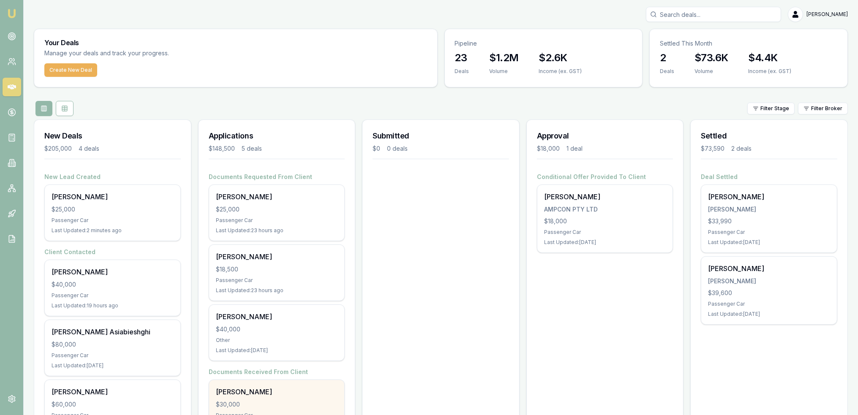
click at [277, 396] on div "[PERSON_NAME]" at bounding box center [277, 392] width 122 height 10
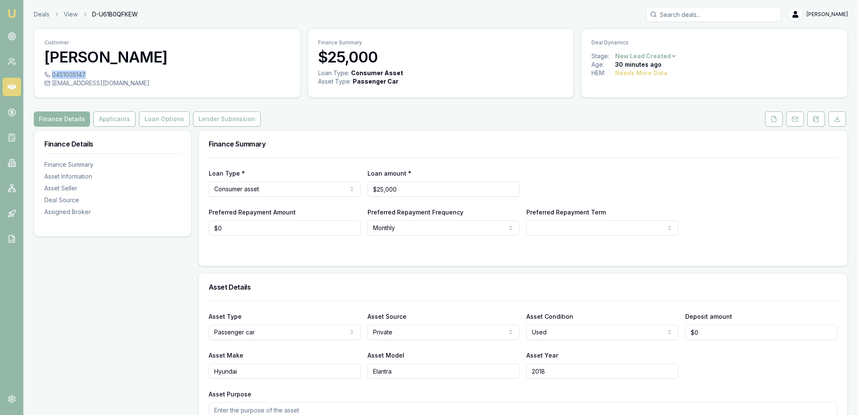
drag, startPoint x: 52, startPoint y: 74, endPoint x: 85, endPoint y: 75, distance: 32.6
click at [85, 75] on div "0451005147" at bounding box center [167, 75] width 246 height 8
copy div "0451005147"
click at [117, 118] on button "Applicants" at bounding box center [114, 119] width 42 height 15
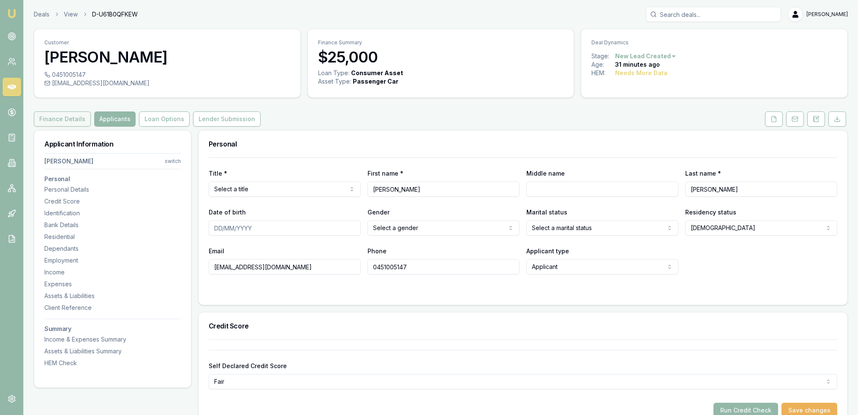
click at [64, 123] on button "Finance Details" at bounding box center [62, 119] width 57 height 15
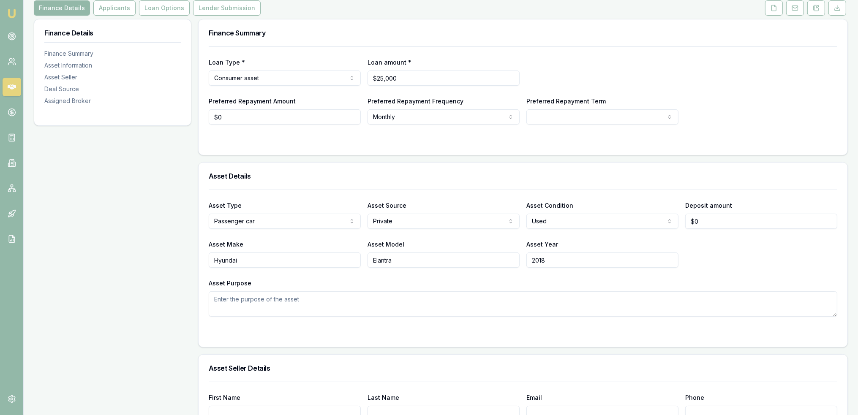
scroll to position [105, 0]
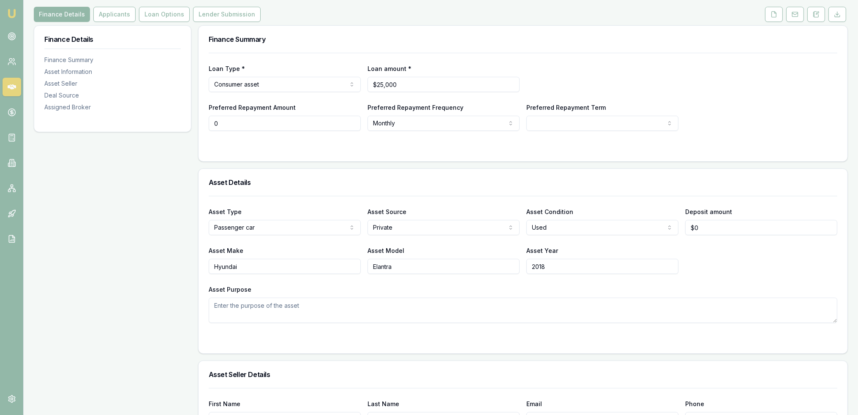
drag, startPoint x: 229, startPoint y: 126, endPoint x: 212, endPoint y: 125, distance: 16.5
click at [212, 125] on input "0" at bounding box center [285, 123] width 152 height 15
type input "$600"
click at [251, 142] on form "Loan Type * Consumer asset Consumer loan Consumer asset Commercial loan Commerc…" at bounding box center [523, 102] width 629 height 98
click at [521, 121] on html "Emu Broker Deals View D-U61B0QFKEW [PERSON_NAME] Toggle Menu Customer [PERSON_N…" at bounding box center [432, 102] width 865 height 415
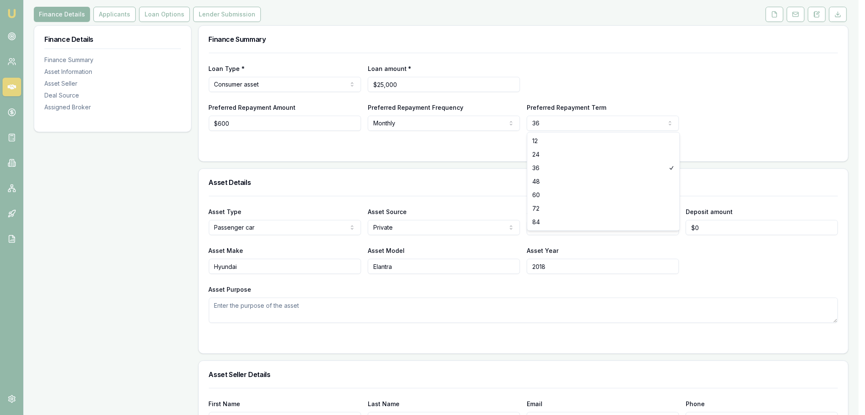
click at [539, 124] on html "Emu Broker Deals View D-U61B0QFKEW [PERSON_NAME] Toggle Menu Customer [PERSON_N…" at bounding box center [432, 102] width 865 height 415
select select "60"
click at [741, 109] on div "Preferred Repayment Amount $600 Preferred Repayment Frequency Monthly Weekly Fo…" at bounding box center [523, 116] width 629 height 29
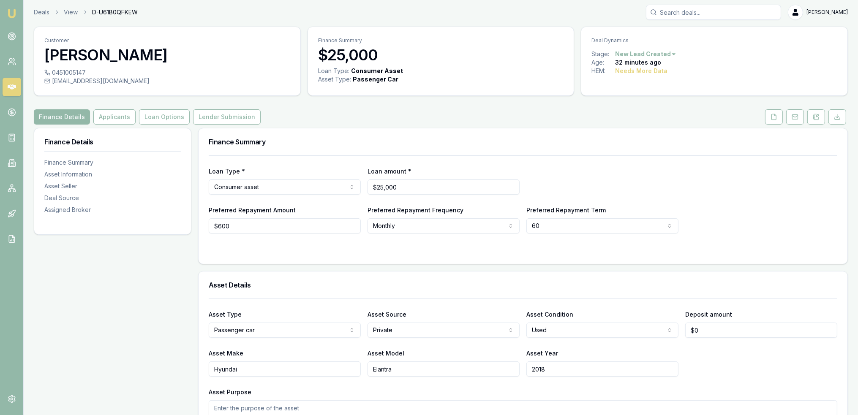
scroll to position [0, 0]
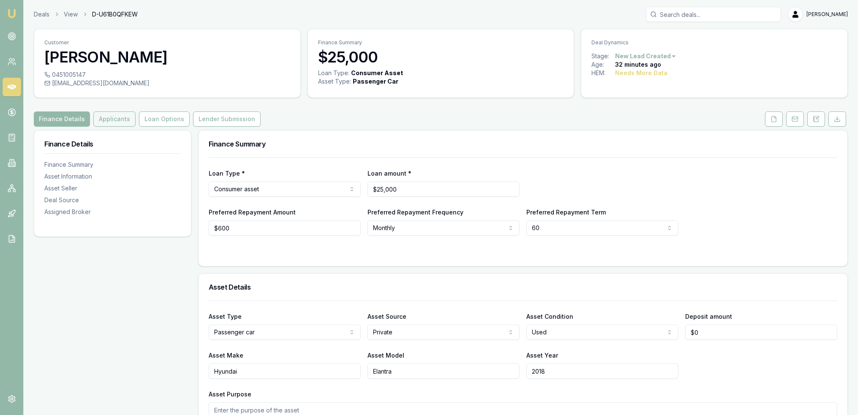
click at [123, 116] on button "Applicants" at bounding box center [114, 119] width 42 height 15
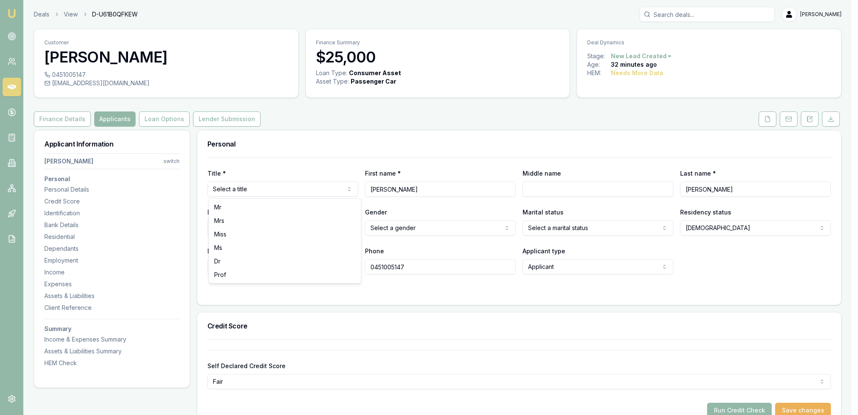
click at [310, 189] on html "Emu Broker Deals View D-U61B0QFKEW [PERSON_NAME] Toggle Menu Customer [PERSON_N…" at bounding box center [429, 207] width 858 height 415
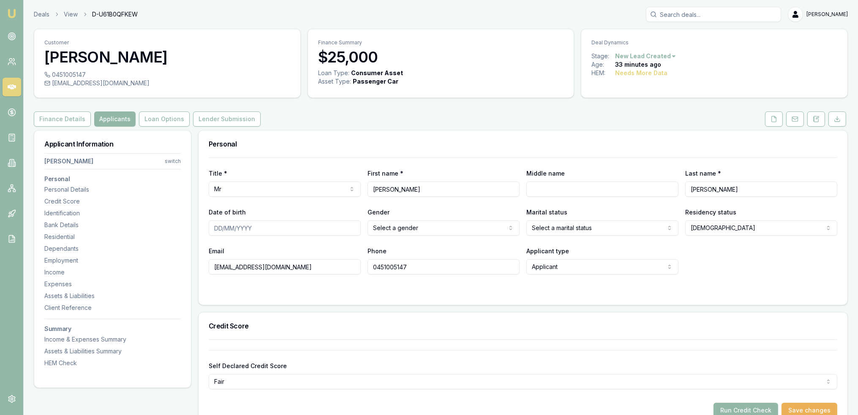
click at [595, 190] on input "Middle name" at bounding box center [603, 189] width 152 height 15
type input "[PERSON_NAME]"
click at [218, 228] on input "Date of birth" at bounding box center [285, 228] width 152 height 15
type input "[DATE]"
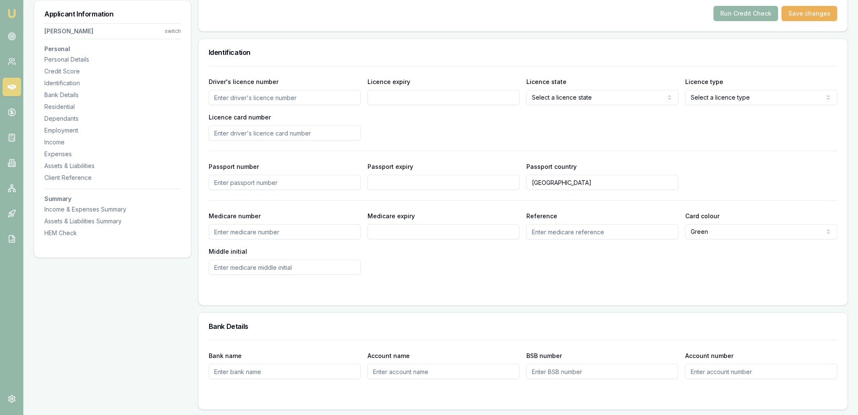
scroll to position [399, 0]
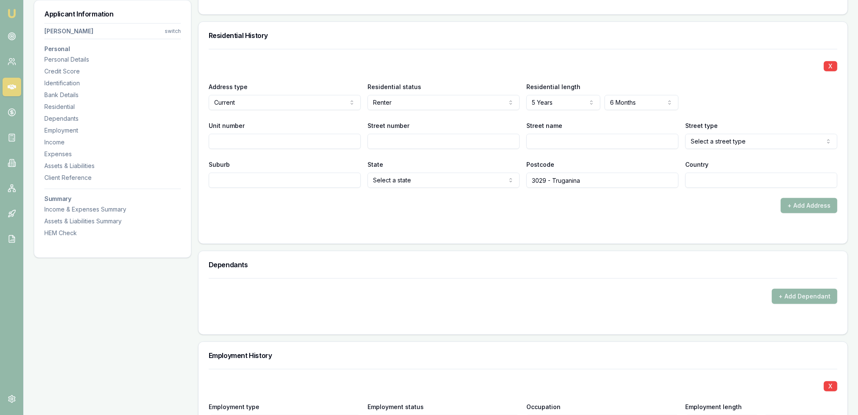
scroll to position [805, 0]
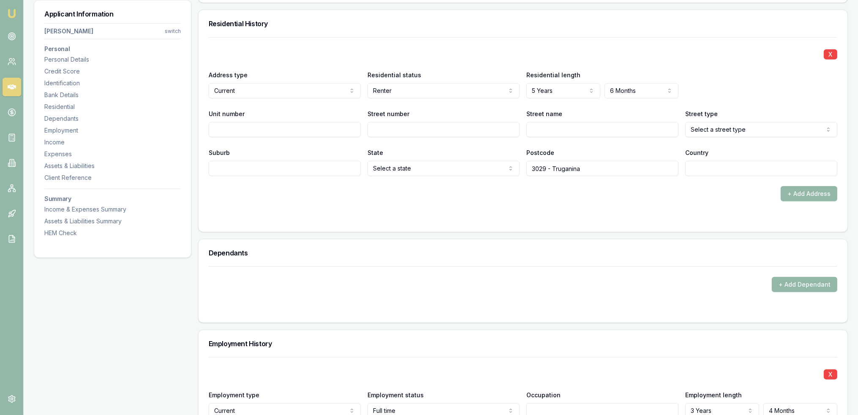
click at [495, 125] on input "Street number" at bounding box center [444, 129] width 152 height 15
type input "18"
type input "Mockingbird"
select select "Street"
type input "Tarnei"
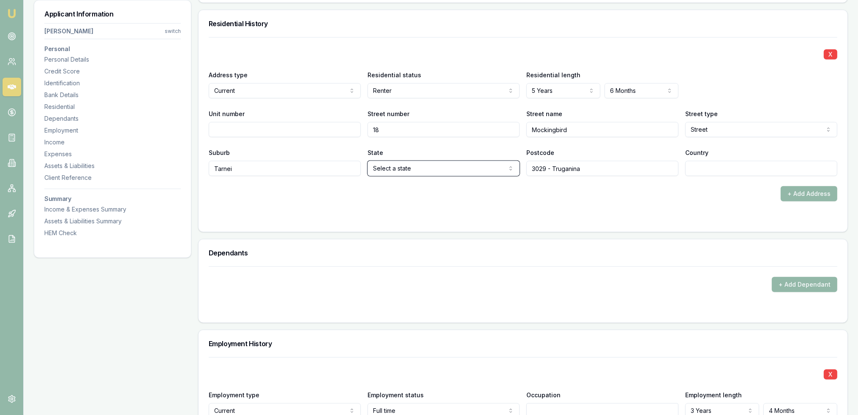
select select "VIC"
drag, startPoint x: 552, startPoint y: 171, endPoint x: 553, endPoint y: 165, distance: 6.0
click at [552, 170] on input "3029 - Truganina" at bounding box center [603, 168] width 152 height 15
click at [551, 167] on input "3029 - Truganina" at bounding box center [603, 168] width 152 height 15
drag, startPoint x: 549, startPoint y: 169, endPoint x: 593, endPoint y: 164, distance: 44.6
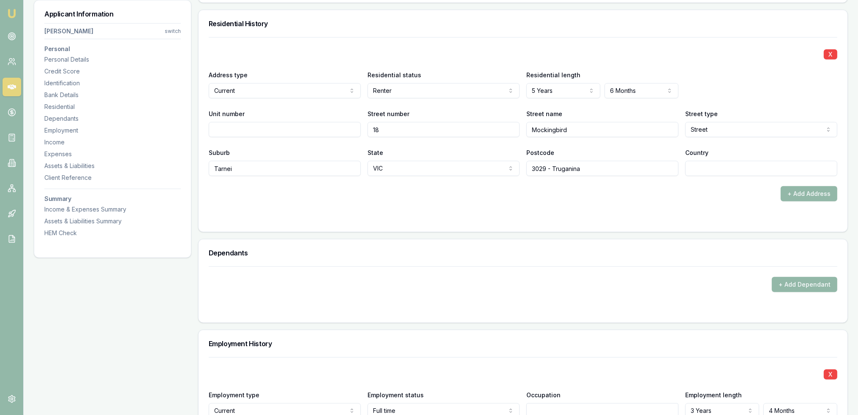
click at [591, 164] on input "3029 - Truganina" at bounding box center [603, 168] width 152 height 15
type input "3029"
click at [693, 169] on input "Country" at bounding box center [762, 168] width 152 height 15
type input "AU"
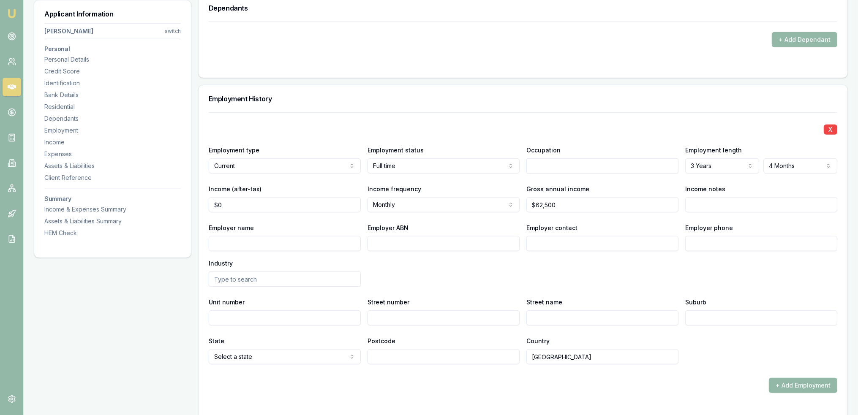
scroll to position [1084, 0]
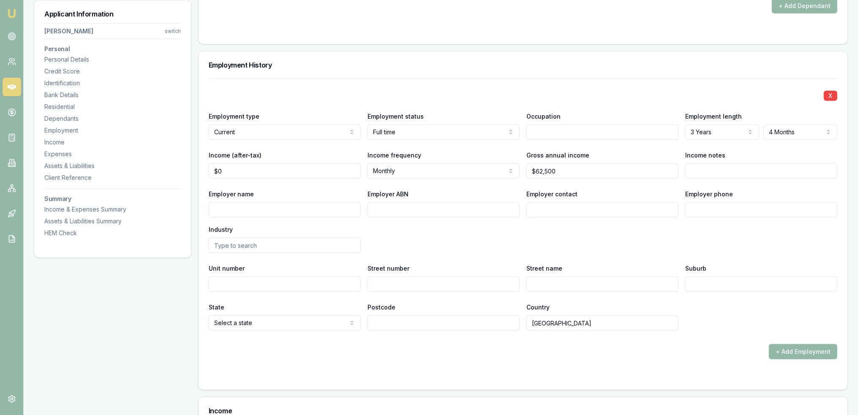
click at [574, 131] on input "text" at bounding box center [603, 132] width 152 height 15
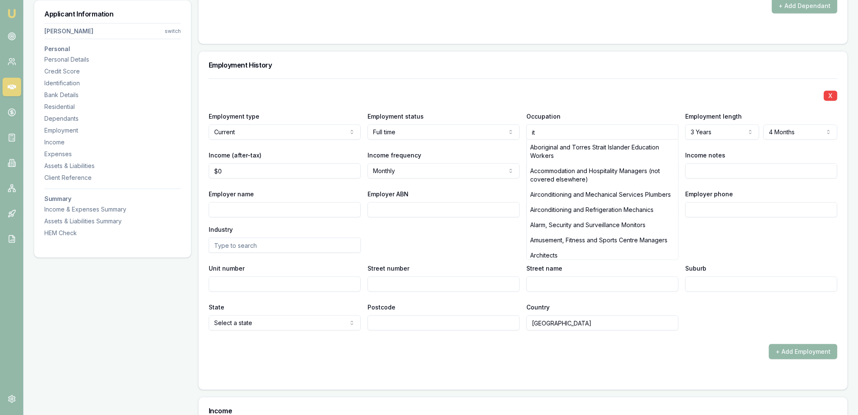
type input "i"
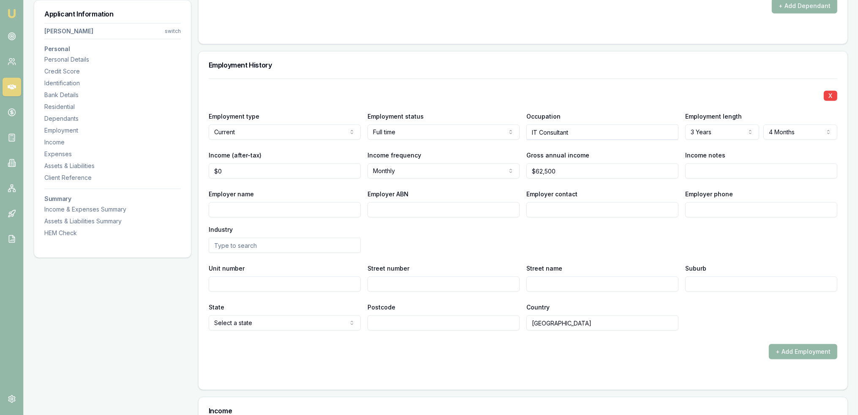
type input "IT Consultant"
click at [339, 205] on input "Employer name" at bounding box center [285, 209] width 152 height 15
type input "Modex"
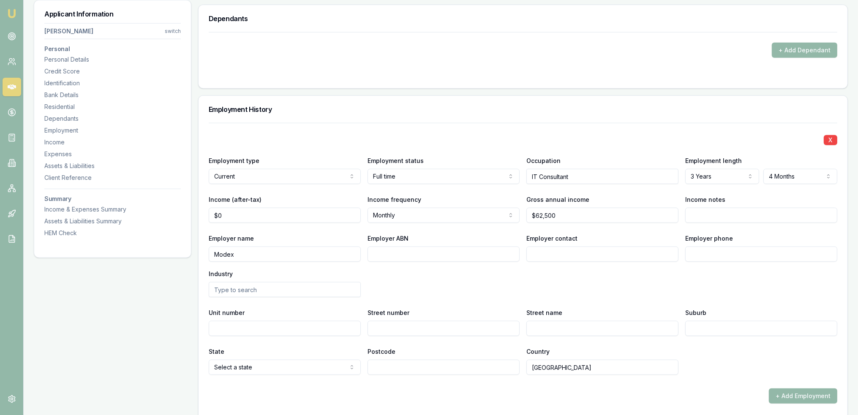
scroll to position [1037, 0]
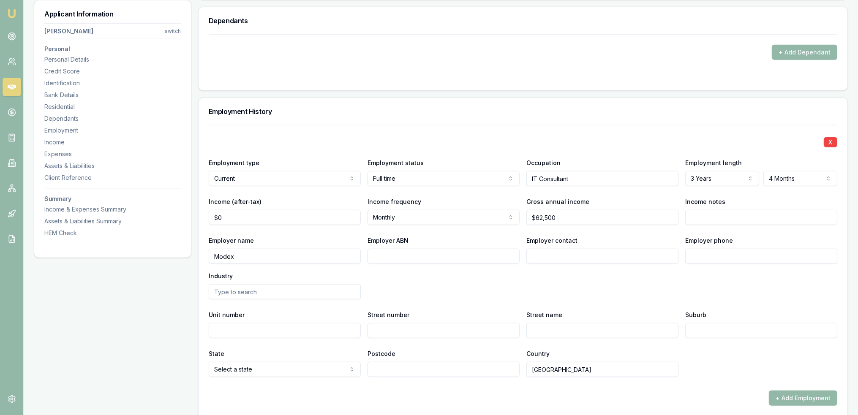
type input "0"
click at [264, 218] on input "0" at bounding box center [285, 217] width 152 height 15
drag, startPoint x: 249, startPoint y: 221, endPoint x: 197, endPoint y: 221, distance: 52.0
click at [197, 221] on div "Applicant Information [PERSON_NAME] Sri Ram switch Personal Personal Details Cr…" at bounding box center [441, 217] width 814 height 2249
type input "5"
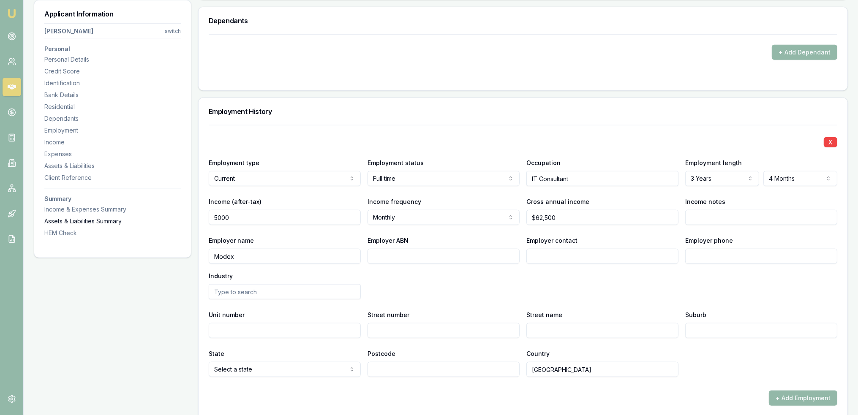
drag, startPoint x: 291, startPoint y: 215, endPoint x: 93, endPoint y: 223, distance: 197.5
click at [93, 223] on div "Applicant Information [PERSON_NAME] Sri Ram switch Personal Personal Details Cr…" at bounding box center [441, 201] width 814 height 2217
type input "$5,300"
click at [287, 241] on div "Employer name Modex" at bounding box center [285, 249] width 152 height 29
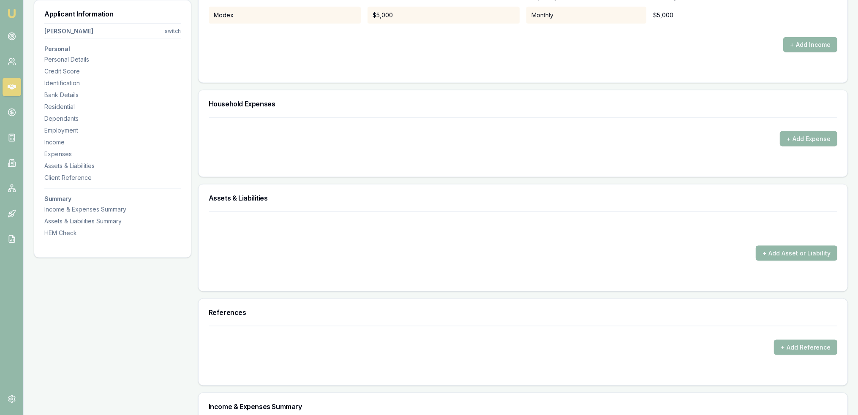
scroll to position [1530, 0]
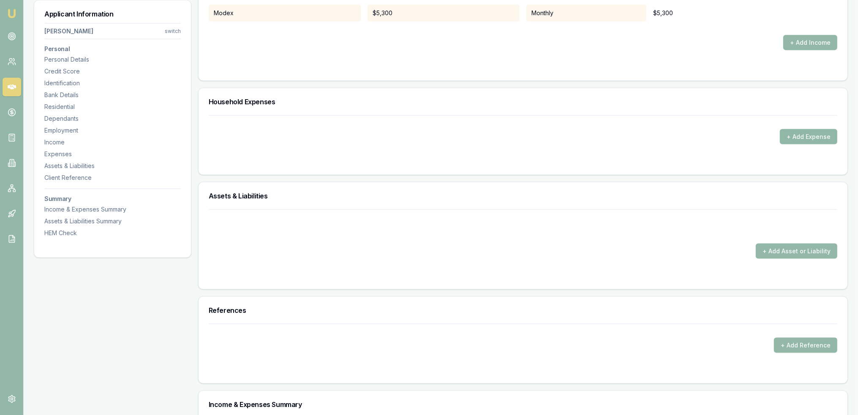
click at [796, 137] on button "+ Add Expense" at bounding box center [808, 136] width 57 height 15
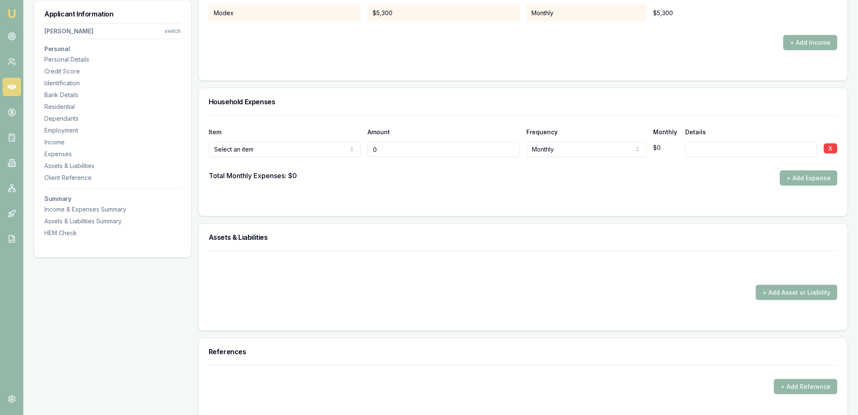
type input "$0"
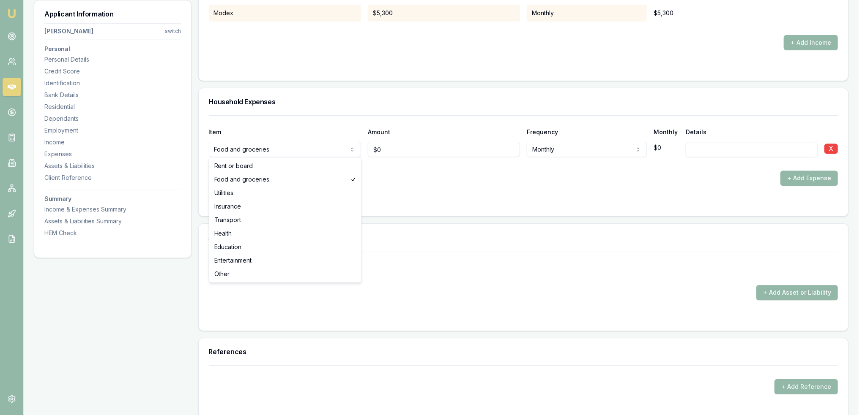
select select "RENT_OR_BOARD"
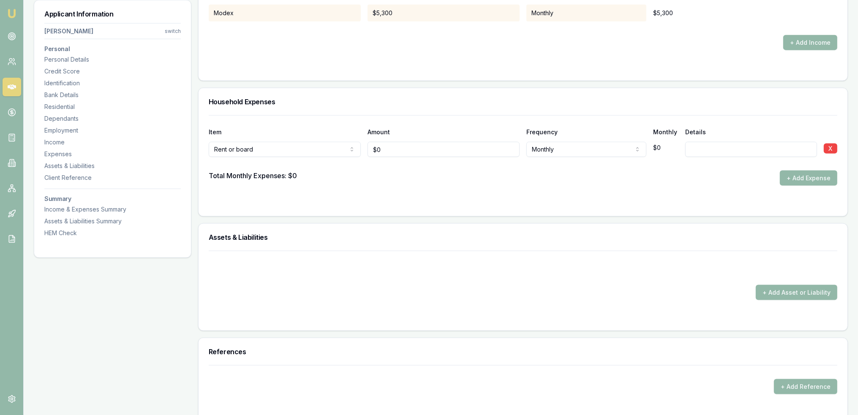
type input "0"
click at [426, 150] on input "0" at bounding box center [444, 149] width 152 height 15
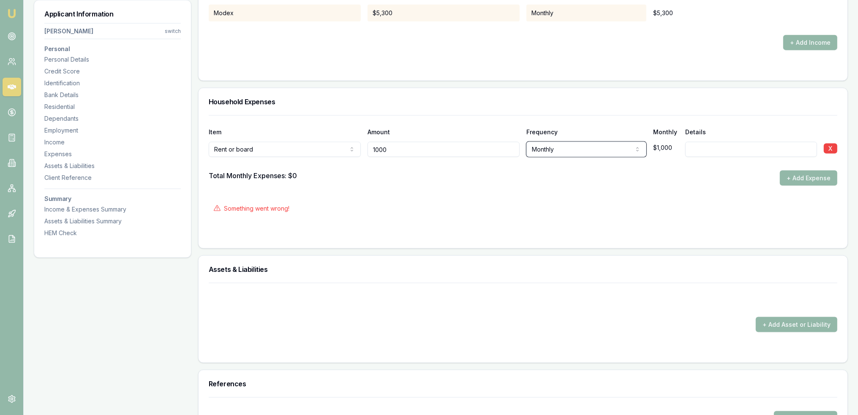
type input "$1,000"
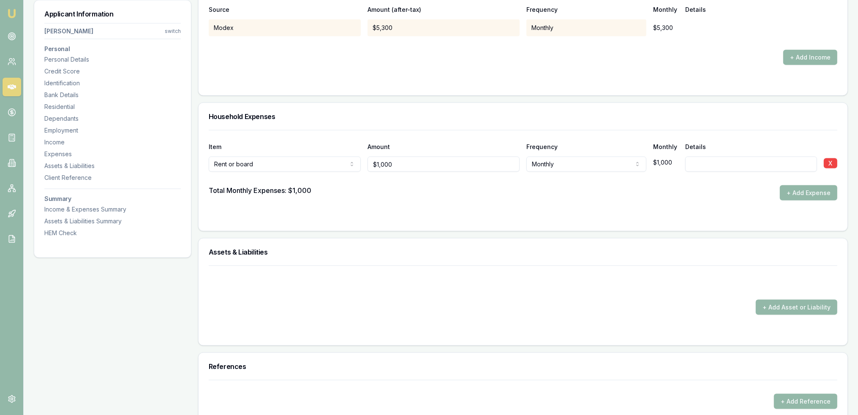
scroll to position [1513, 0]
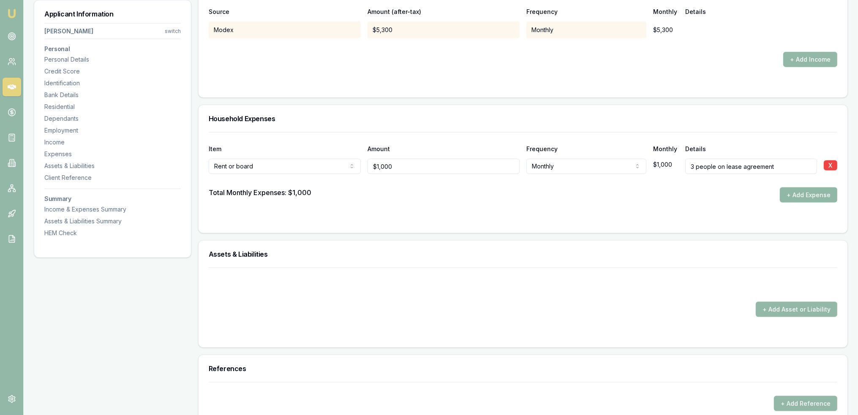
type input "3 people on lease agreement"
click at [799, 189] on button "+ Add Expense" at bounding box center [808, 195] width 57 height 15
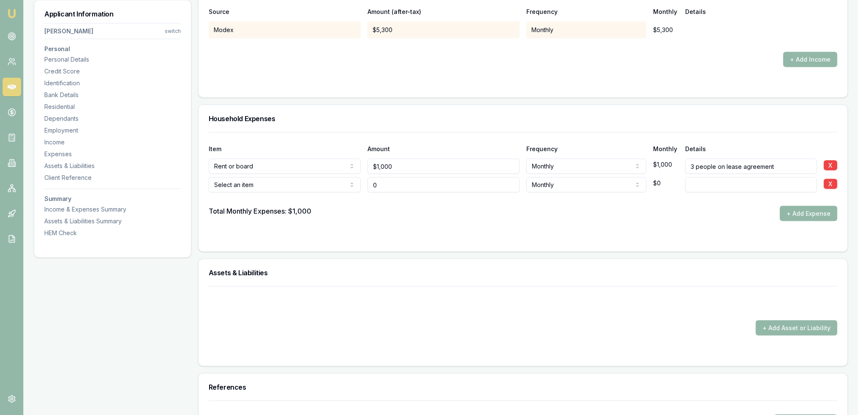
type input "$0"
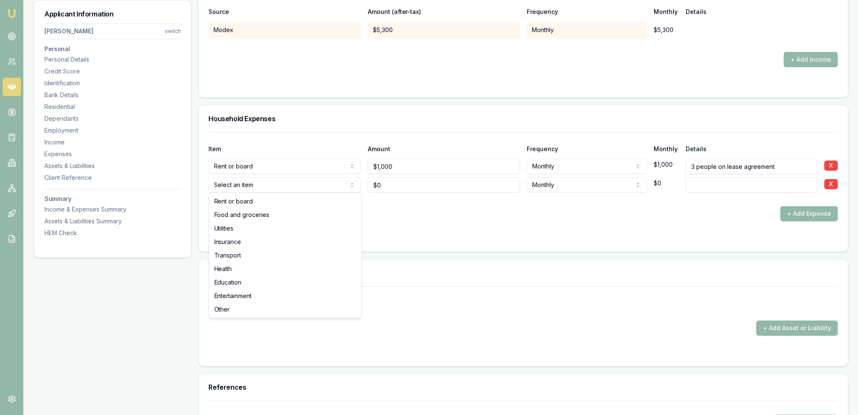
select select "FOOD_AND_GROCERIES"
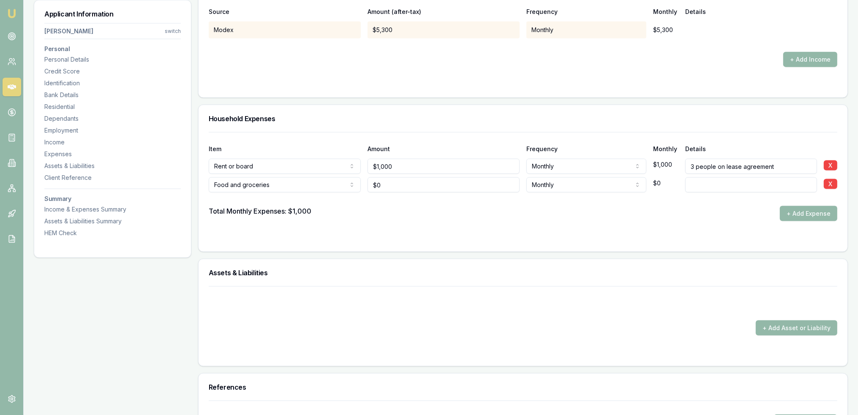
type input "0"
click at [423, 184] on input "0" at bounding box center [444, 185] width 152 height 15
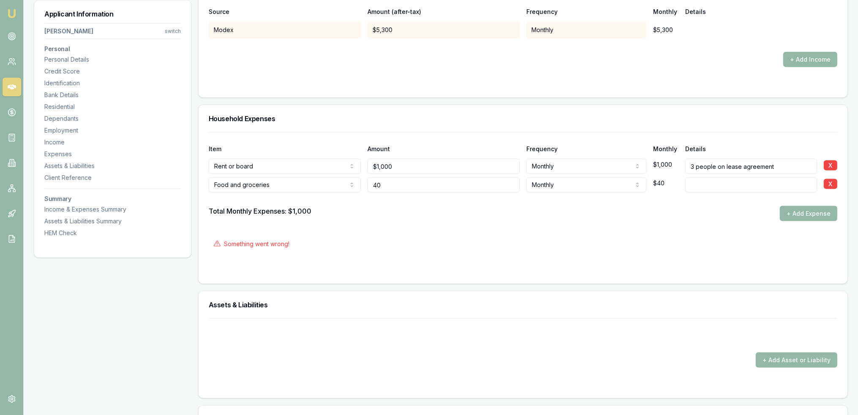
type input "400"
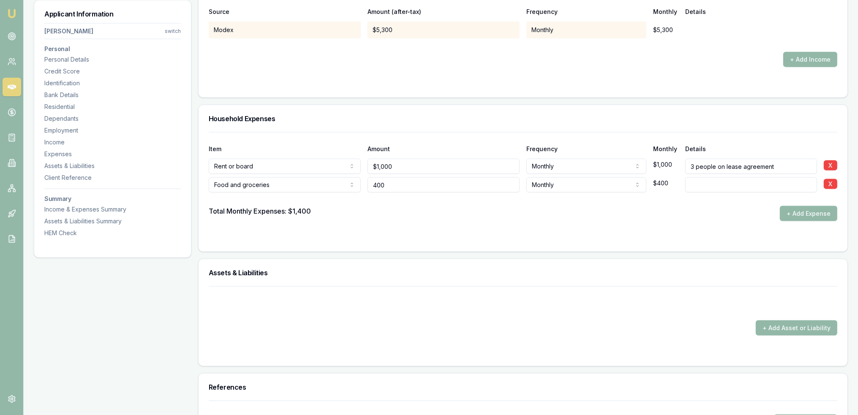
click at [423, 184] on input "400" at bounding box center [444, 185] width 152 height 15
type input "4"
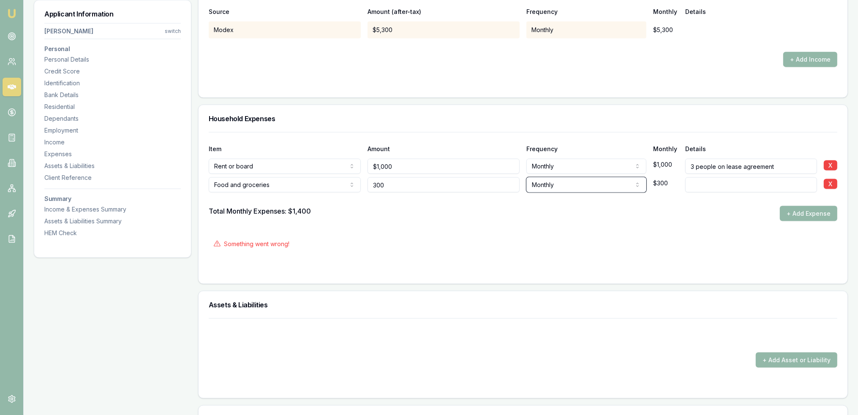
type input "$300"
type input "shared with other housemates"
click at [802, 214] on button "+ Add Expense" at bounding box center [808, 213] width 57 height 15
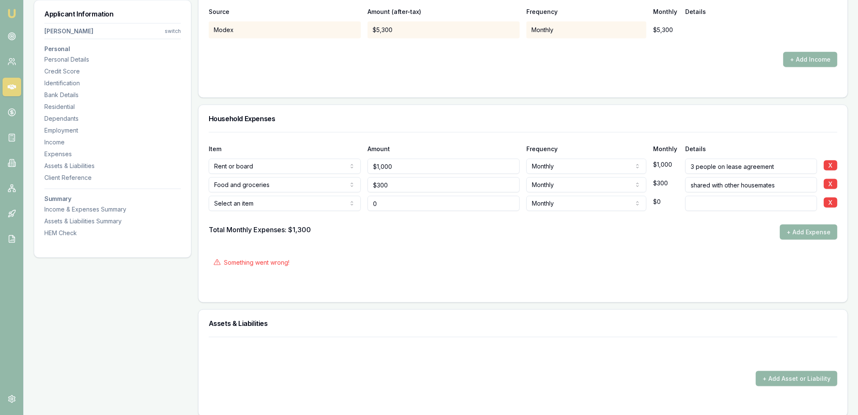
type input "$0"
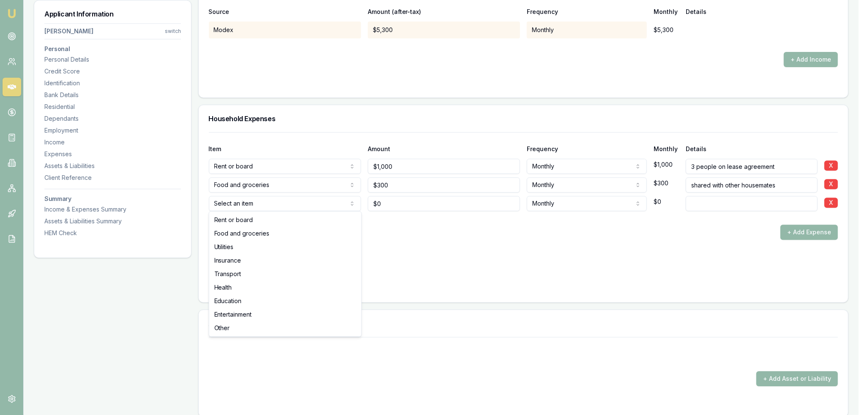
select select "FOOD_AND_GROCERIES"
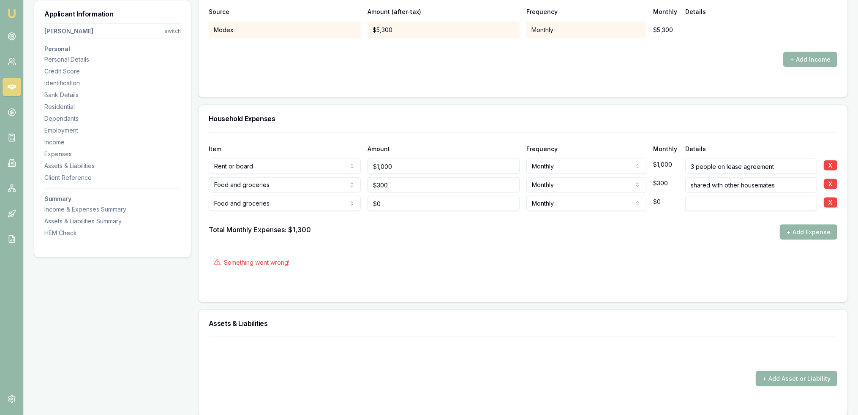
type input "0"
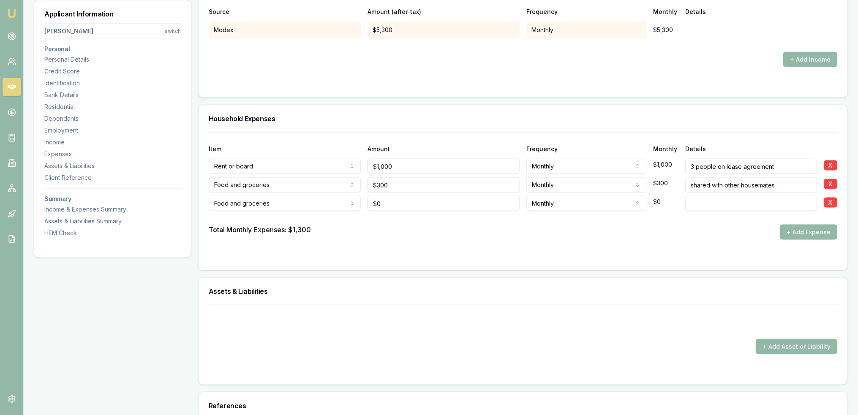
type input "0"
type input "$1,000"
drag, startPoint x: 361, startPoint y: 202, endPoint x: 347, endPoint y: 202, distance: 14.8
click at [347, 202] on div "Food and groceries Rent or board Food and groceries Utilities Insurance Transpo…" at bounding box center [523, 202] width 629 height 19
type input "$200"
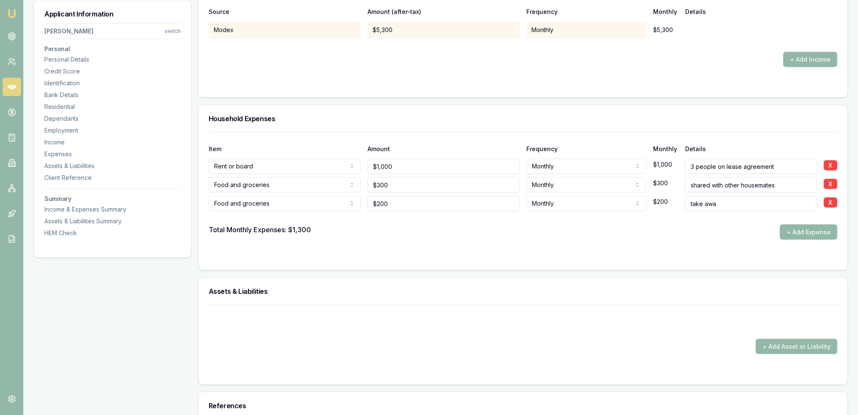
type input "take away"
click at [808, 231] on button "+ Add Expense" at bounding box center [808, 232] width 57 height 15
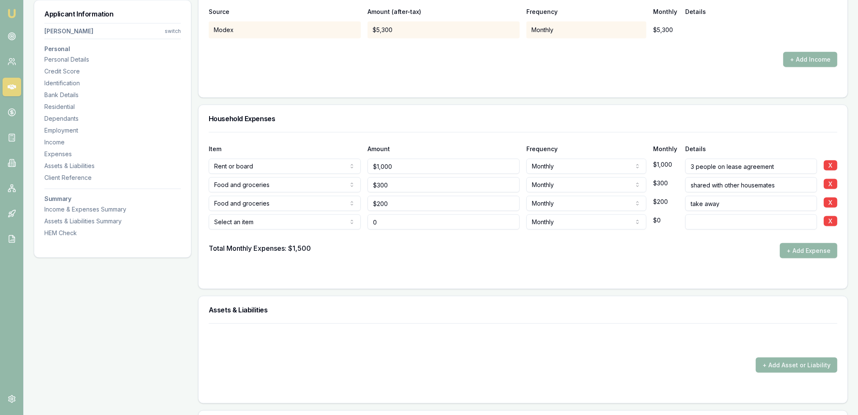
type input "$0"
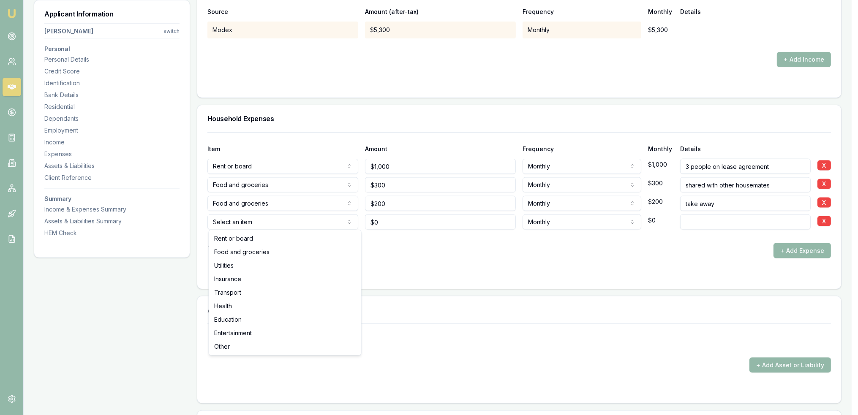
select select "UTILITIES"
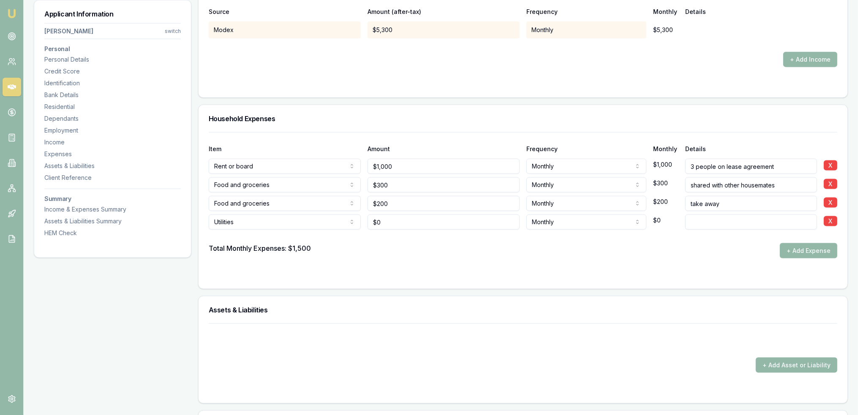
type input "0"
click at [408, 223] on input "0" at bounding box center [444, 222] width 152 height 15
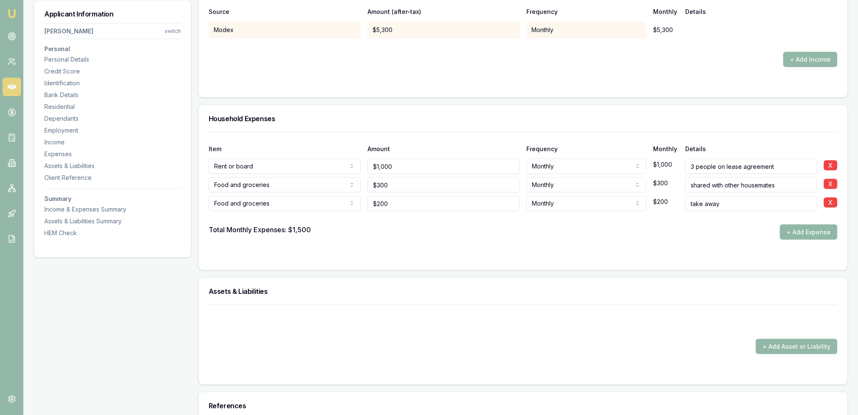
click at [808, 226] on button "+ Add Expense" at bounding box center [808, 232] width 57 height 15
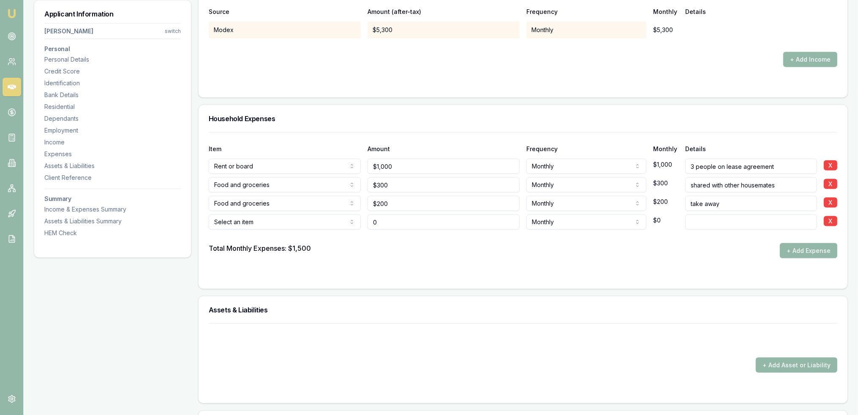
type input "$0"
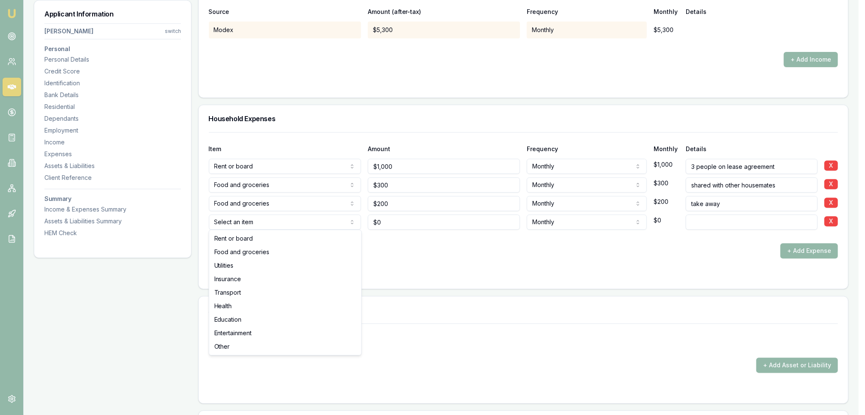
select select "UTILITIES"
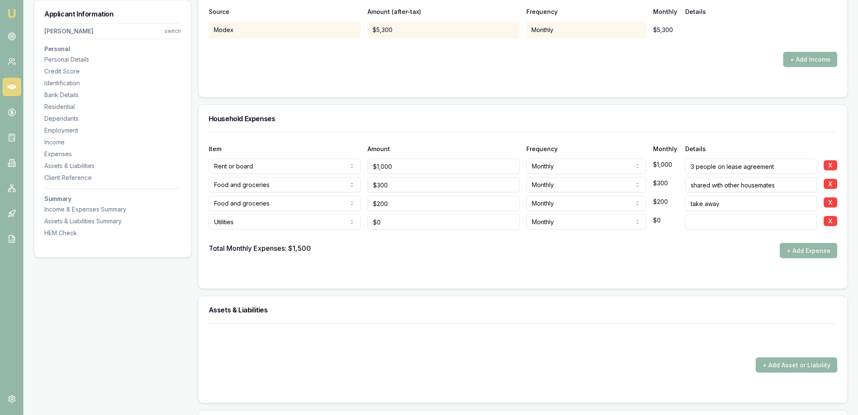
type input "0"
click at [393, 220] on input "0" at bounding box center [444, 222] width 152 height 15
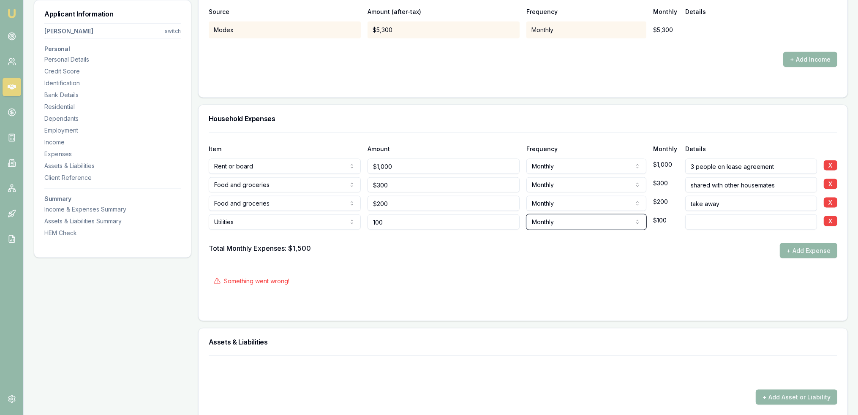
type input "$100"
type input "split with housemates"
click at [811, 245] on button "+ Add Expense" at bounding box center [808, 250] width 57 height 15
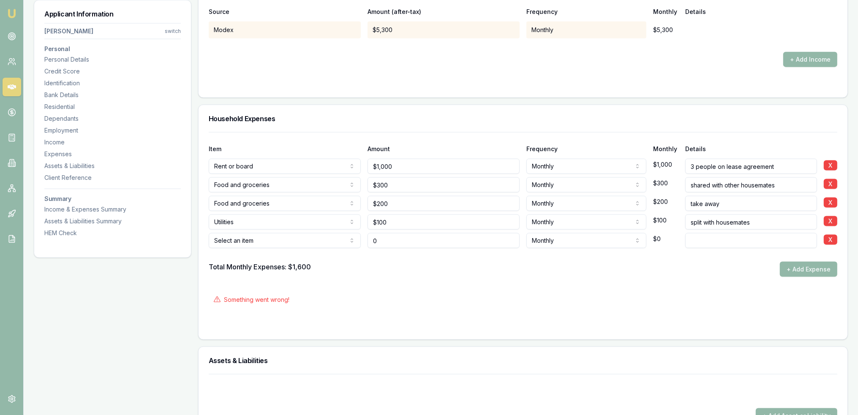
type input "$0"
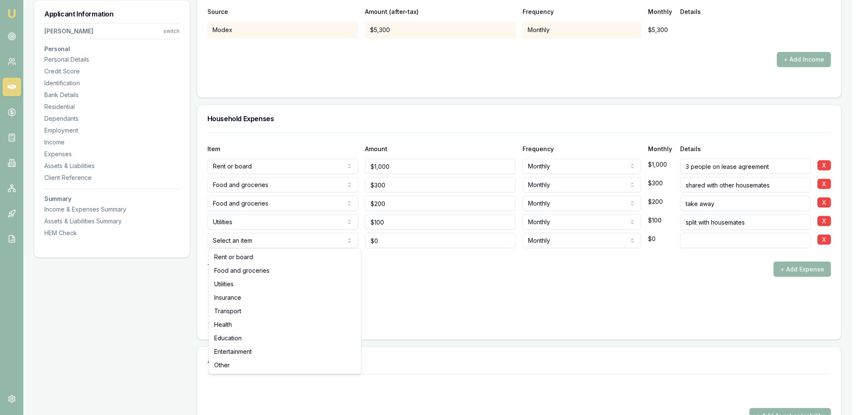
select select "UTILITIES"
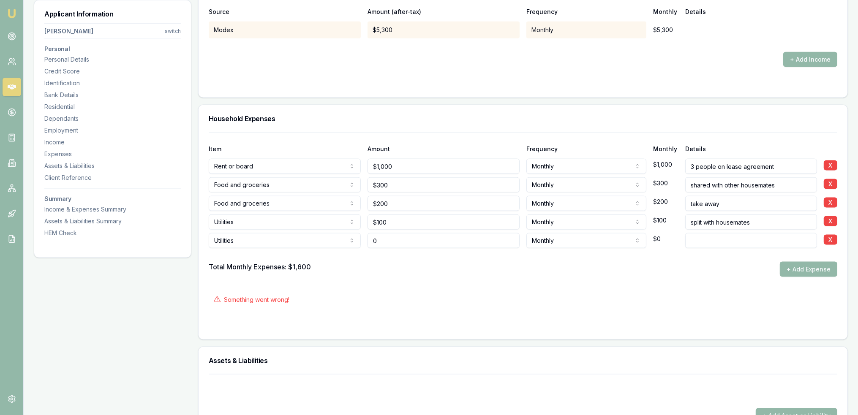
drag, startPoint x: 408, startPoint y: 241, endPoint x: 357, endPoint y: 242, distance: 51.2
click at [357, 242] on div "Utilities Rent or board Food and groceries Utilities Insurance Transport Health…" at bounding box center [523, 239] width 629 height 19
type input "$39"
click at [808, 268] on button "+ Add Expense" at bounding box center [808, 269] width 57 height 15
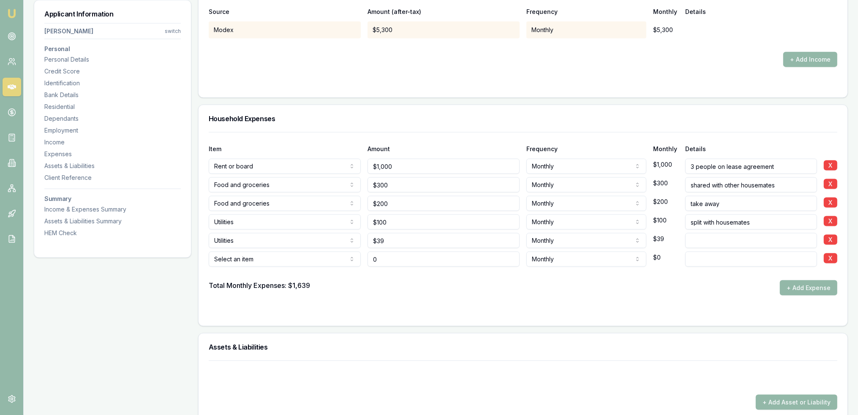
type input "$0"
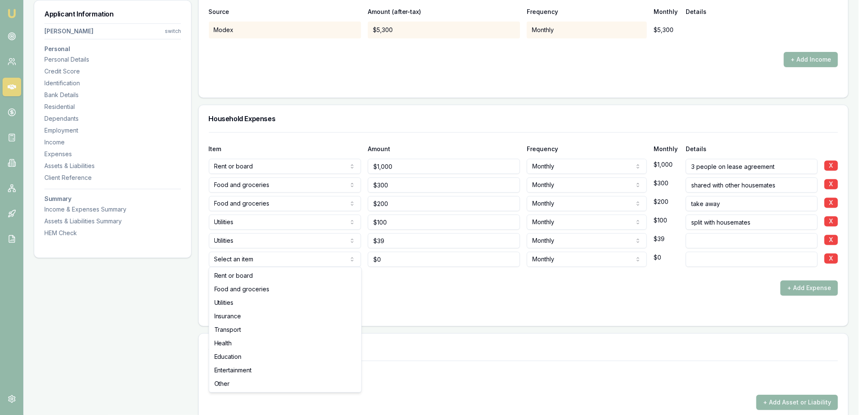
select select "HEALTH"
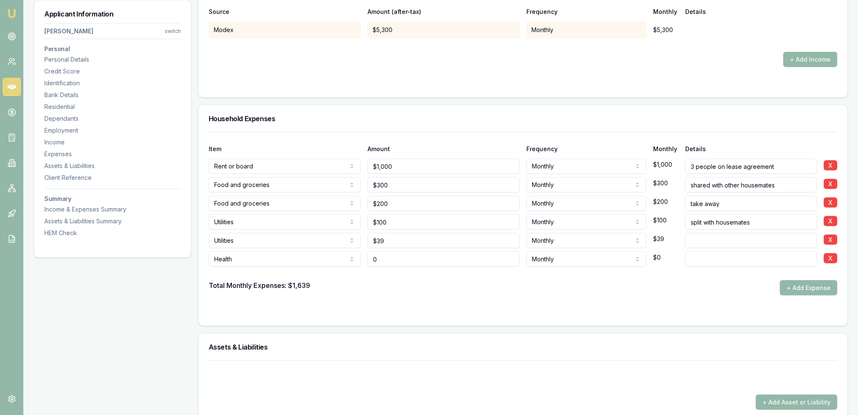
click at [412, 258] on input "0" at bounding box center [444, 259] width 152 height 15
drag, startPoint x: 402, startPoint y: 257, endPoint x: 341, endPoint y: 258, distance: 60.9
click at [360, 258] on div "Health Rent or board Food and groceries Utilities Insurance Transport Health Ed…" at bounding box center [523, 258] width 629 height 19
type input "$100"
click at [814, 286] on button "+ Add Expense" at bounding box center [808, 288] width 57 height 15
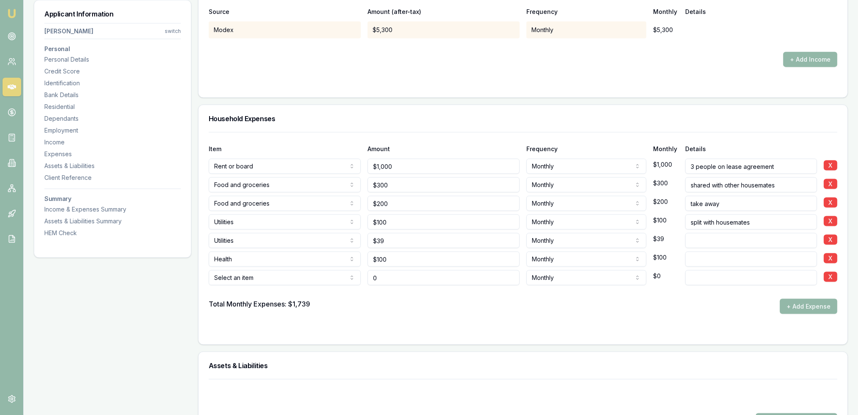
type input "$0"
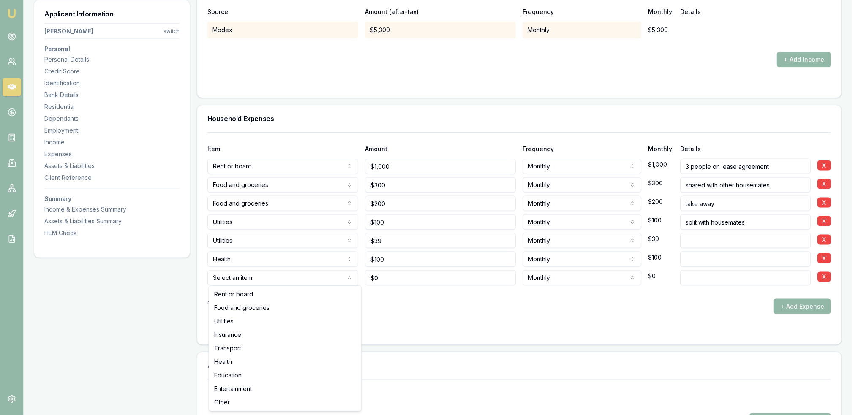
select select "ENTERTAINMENT"
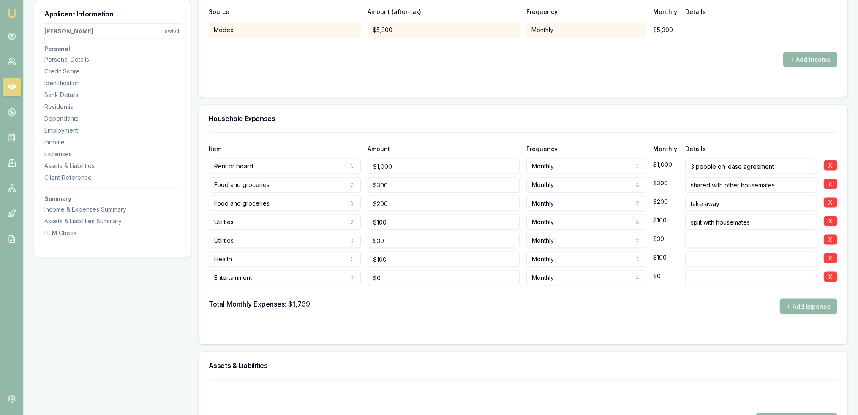
type input "0"
click at [381, 280] on input "0" at bounding box center [444, 277] width 152 height 15
type input "0"
click at [381, 280] on input "0" at bounding box center [444, 277] width 152 height 15
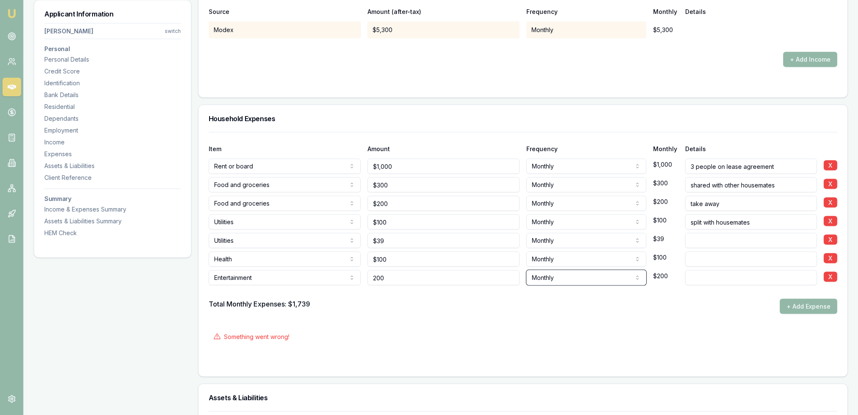
type input "$200"
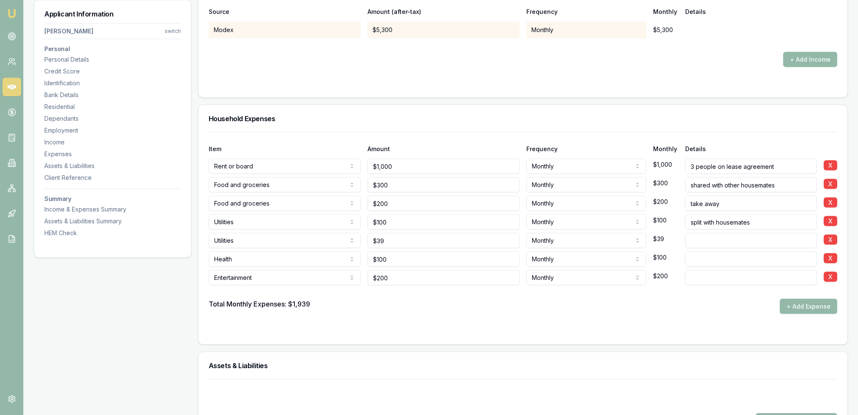
click at [391, 322] on form "Item Amount Frequency Monthly Details Rent or board Rent or board Food and groc…" at bounding box center [523, 233] width 629 height 202
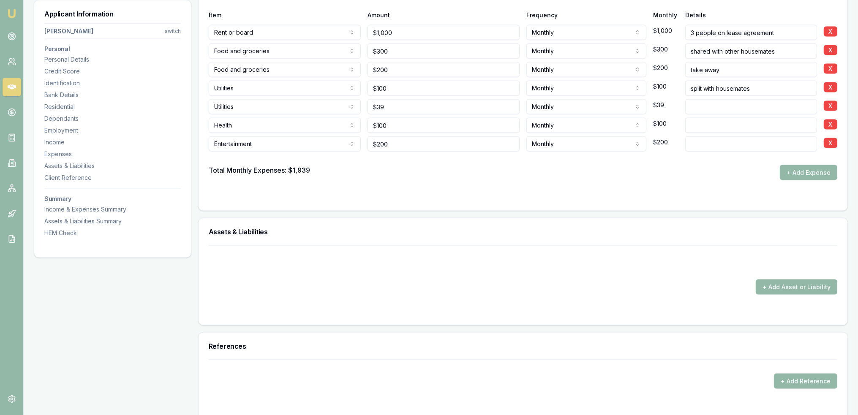
scroll to position [1650, 0]
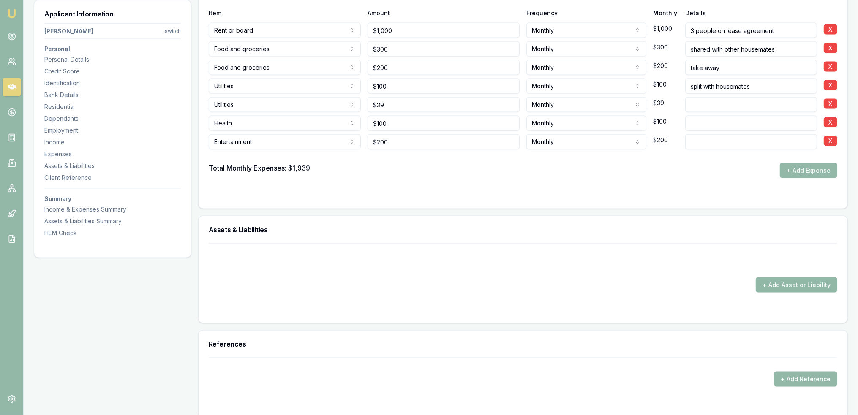
click at [791, 280] on button "+ Add Asset or Liability" at bounding box center [797, 285] width 82 height 15
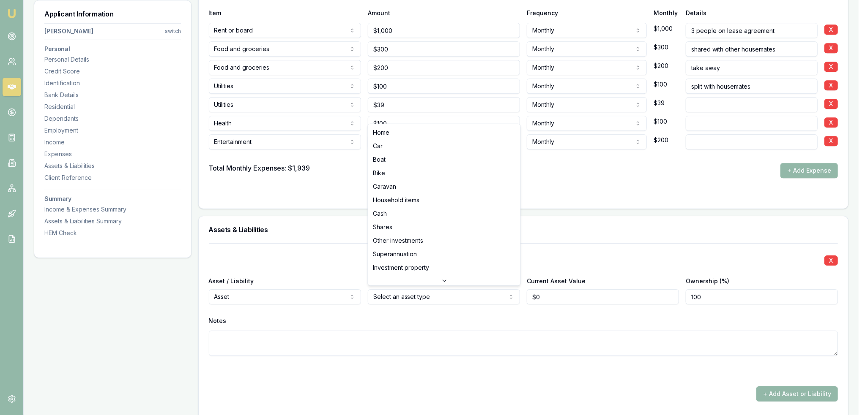
select select "HOUSEHOLD_ITEMS"
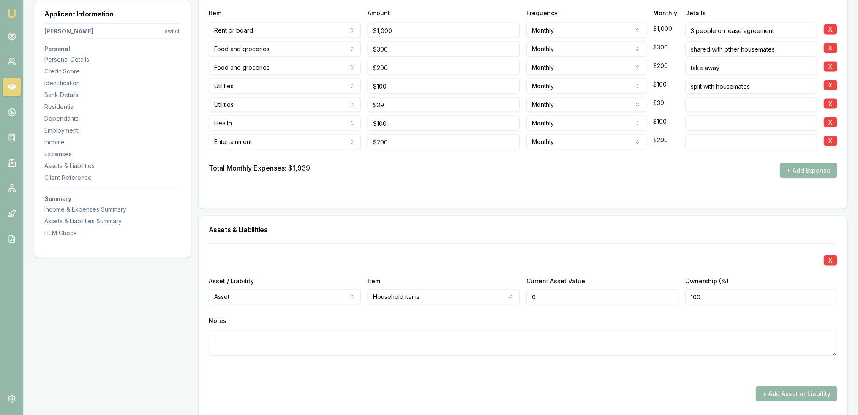
drag, startPoint x: 546, startPoint y: 295, endPoint x: 527, endPoint y: 298, distance: 18.7
click at [527, 298] on input "0" at bounding box center [603, 297] width 152 height 15
type input "$0"
click at [527, 338] on textarea at bounding box center [523, 343] width 629 height 25
type textarea "includes"
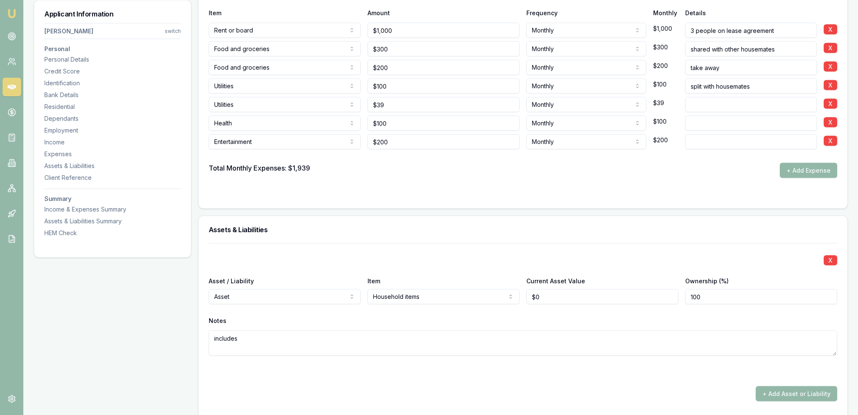
click at [527, 338] on textarea "includes" at bounding box center [523, 343] width 629 height 25
type textarea "including computers and technology."
drag, startPoint x: 526, startPoint y: 296, endPoint x: 520, endPoint y: 297, distance: 6.1
click at [522, 297] on div "Asset / Liability Asset Asset Liability Item Household items Home Car Boat Bike…" at bounding box center [523, 290] width 629 height 29
type input "$70,000"
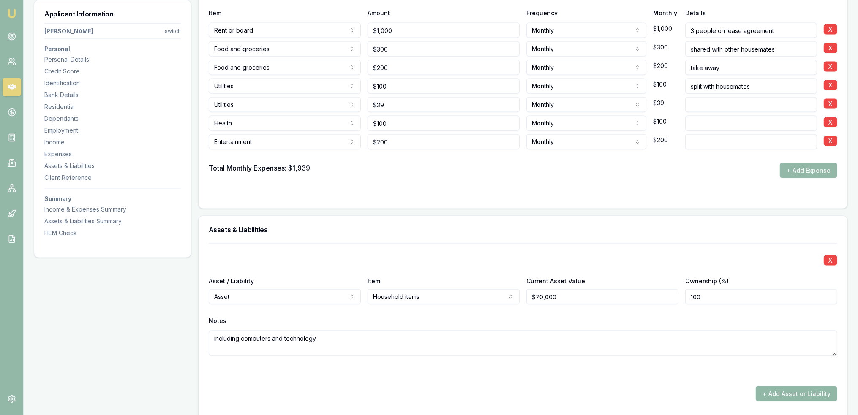
click at [810, 391] on button "+ Add Asset or Liability" at bounding box center [797, 394] width 82 height 15
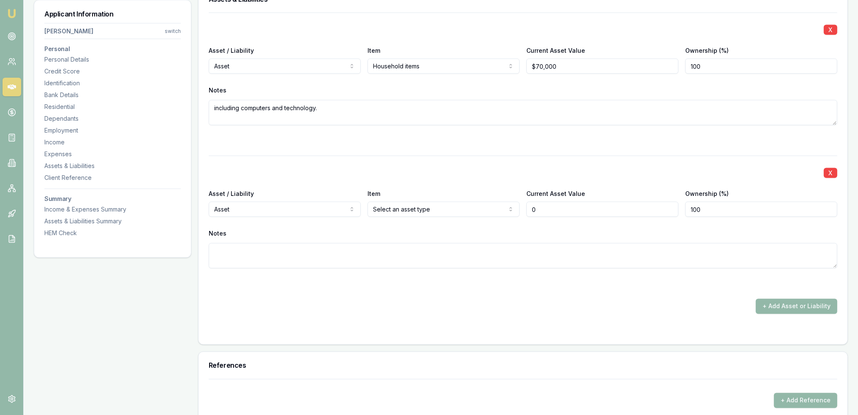
type input "$0"
click at [393, 307] on div "+ Add Asset or Liability" at bounding box center [527, 306] width 634 height 15
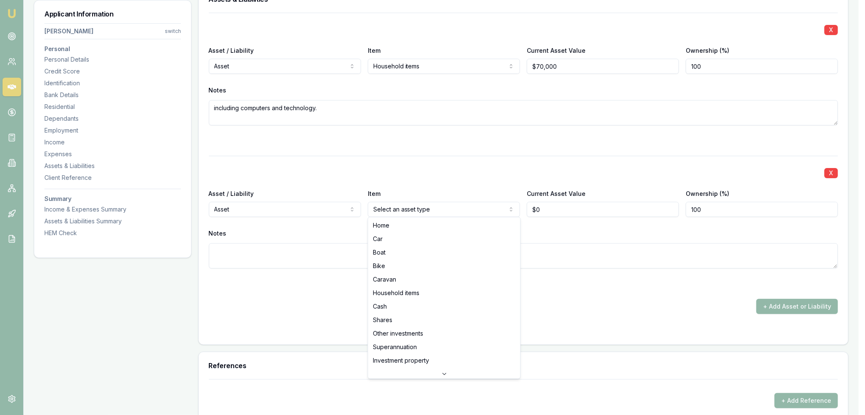
select select "CASH"
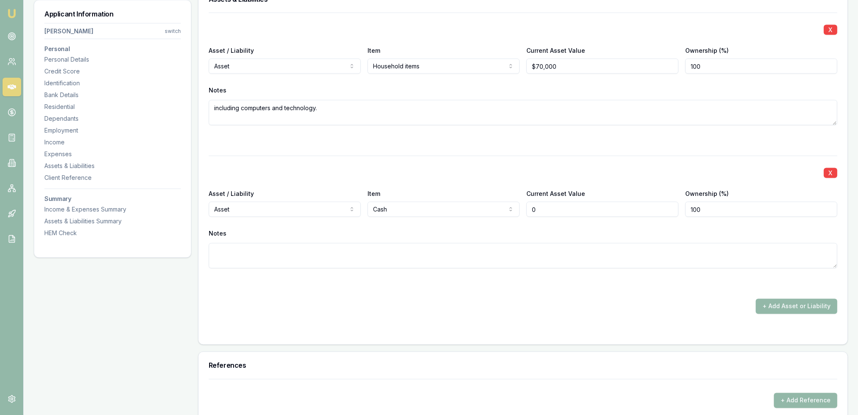
drag, startPoint x: 549, startPoint y: 204, endPoint x: 518, endPoint y: 210, distance: 31.8
click at [518, 210] on div "Asset / Liability Asset Asset Liability Item Cash Home Car Boat Bike Caravan Ho…" at bounding box center [523, 202] width 629 height 29
type input "$10,000"
type textarea "Westpac"
click at [564, 289] on div "X Asset / Liability Asset Asset Liability Item Household items Home Car Boat Bi…" at bounding box center [523, 164] width 629 height 302
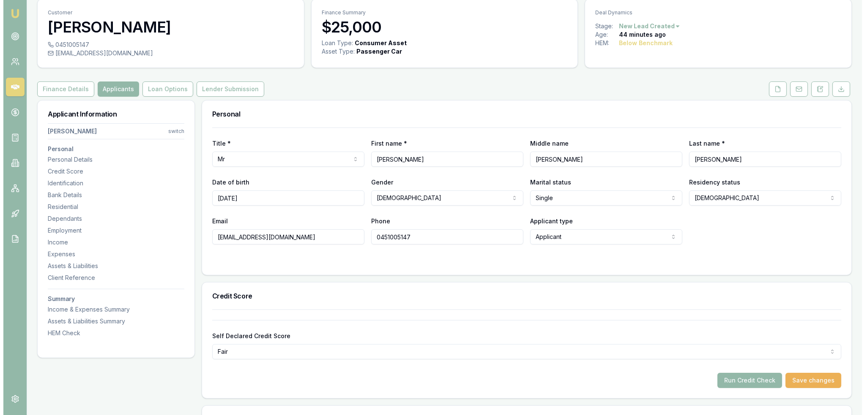
scroll to position [25, 0]
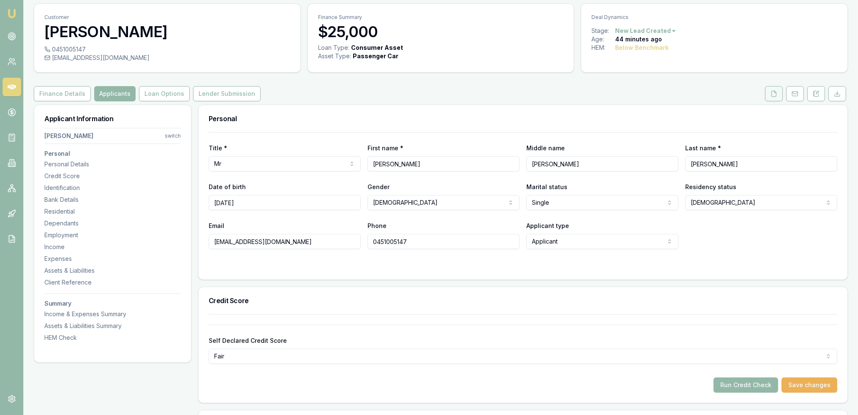
click at [771, 92] on button at bounding box center [774, 93] width 18 height 15
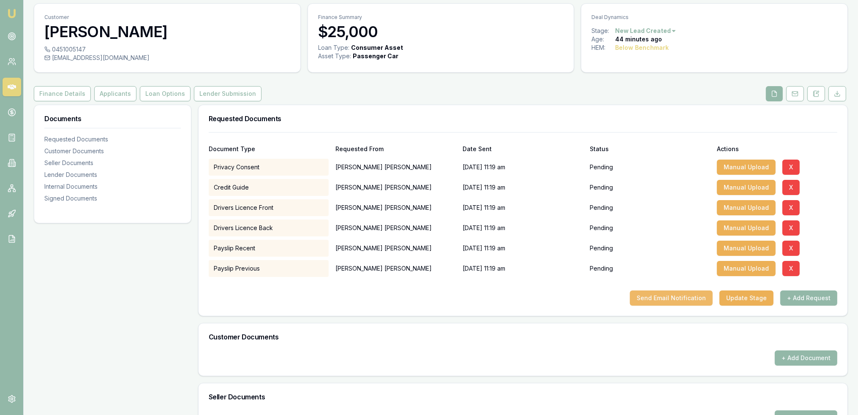
click at [674, 302] on button "Send Email Notification" at bounding box center [671, 298] width 83 height 15
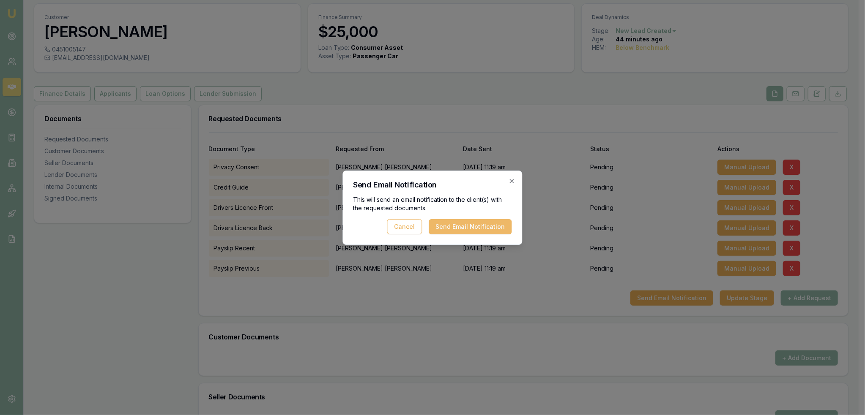
click at [461, 223] on button "Send Email Notification" at bounding box center [470, 226] width 83 height 15
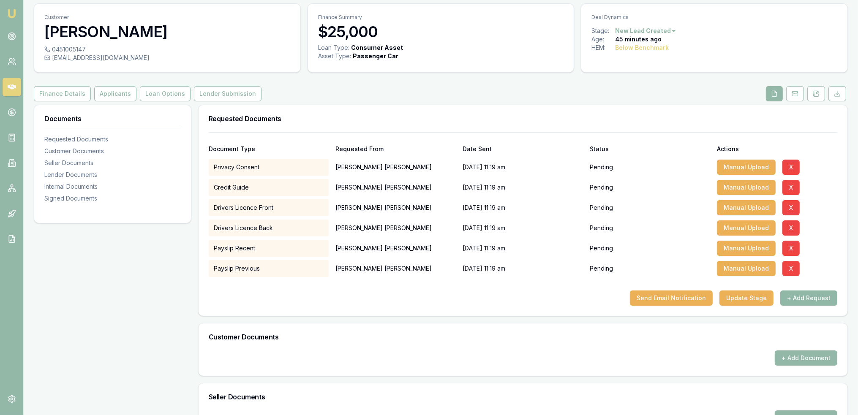
click at [805, 297] on button "+ Add Request" at bounding box center [809, 298] width 57 height 15
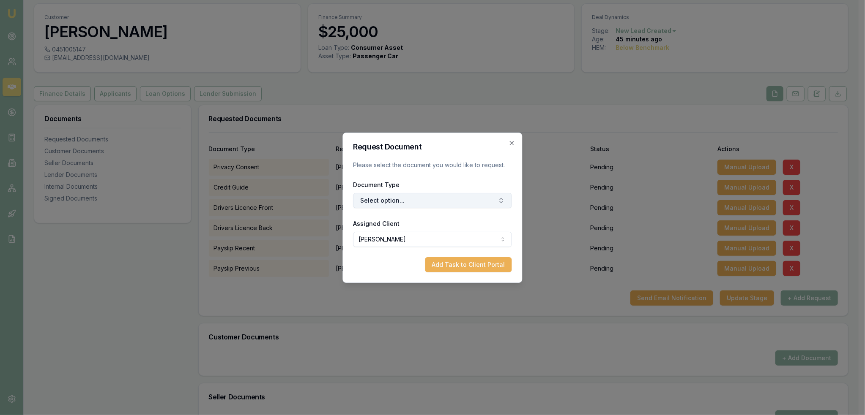
click at [413, 202] on button "Select option..." at bounding box center [432, 200] width 158 height 15
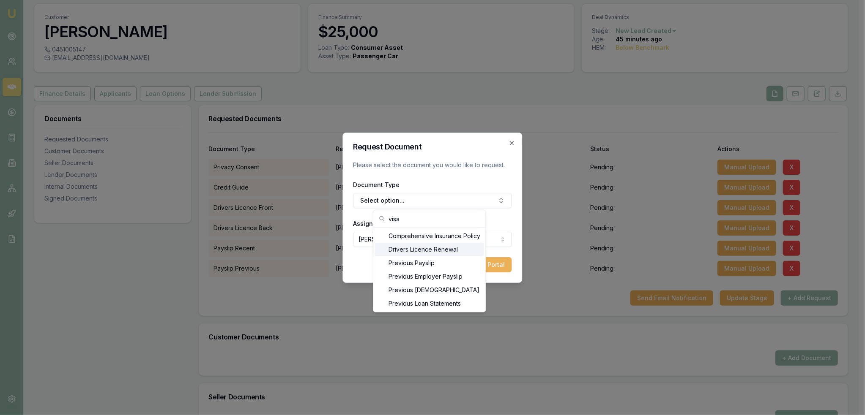
type input "visa"
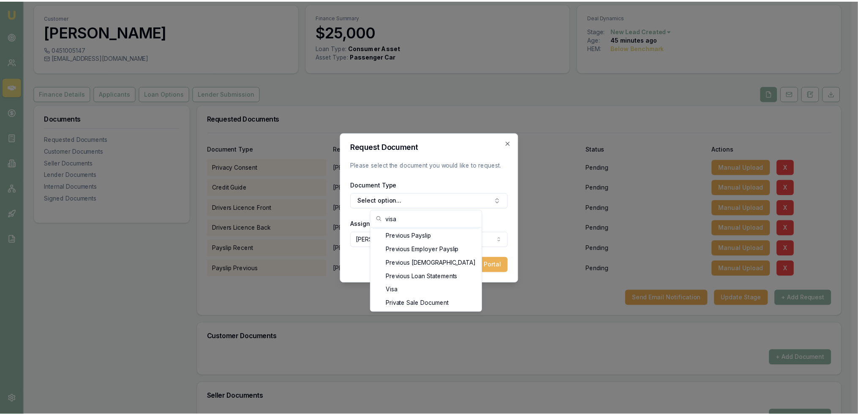
scroll to position [30, 0]
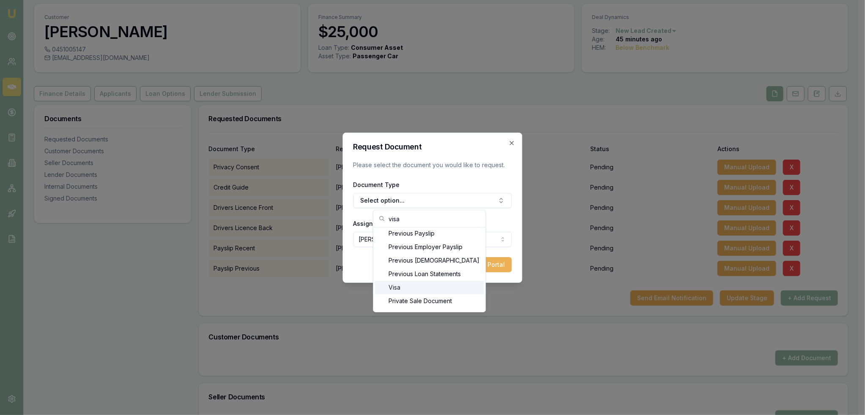
click at [403, 284] on div "Visa" at bounding box center [429, 288] width 109 height 14
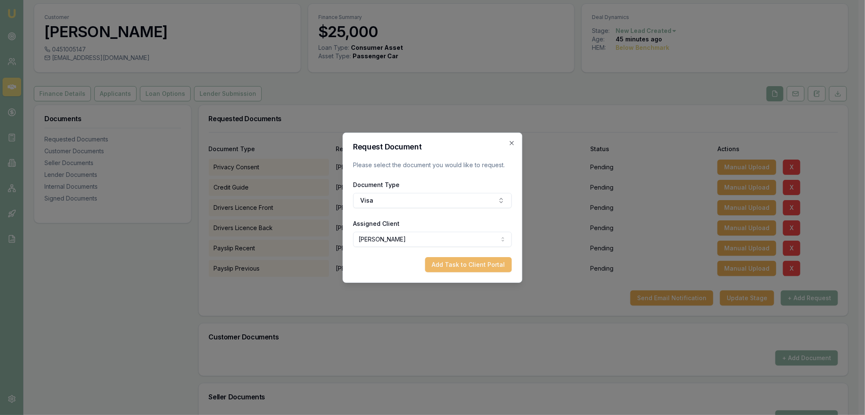
click at [470, 267] on button "Add Task to Client Portal" at bounding box center [468, 264] width 87 height 15
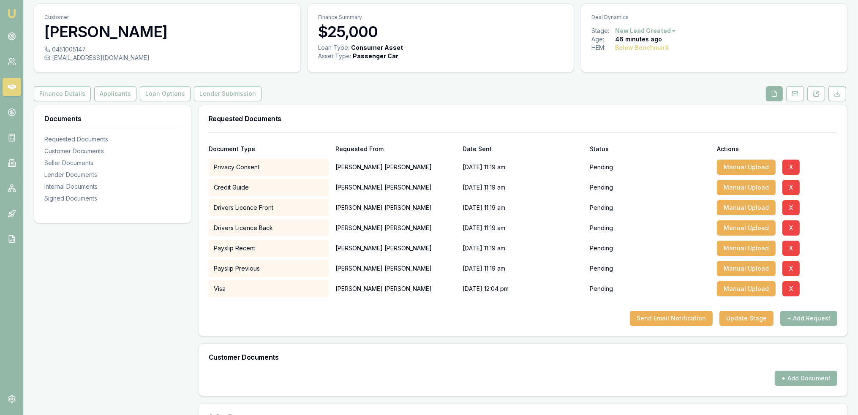
drag, startPoint x: 818, startPoint y: 91, endPoint x: 814, endPoint y: 105, distance: 14.0
click at [818, 91] on icon at bounding box center [818, 92] width 3 height 3
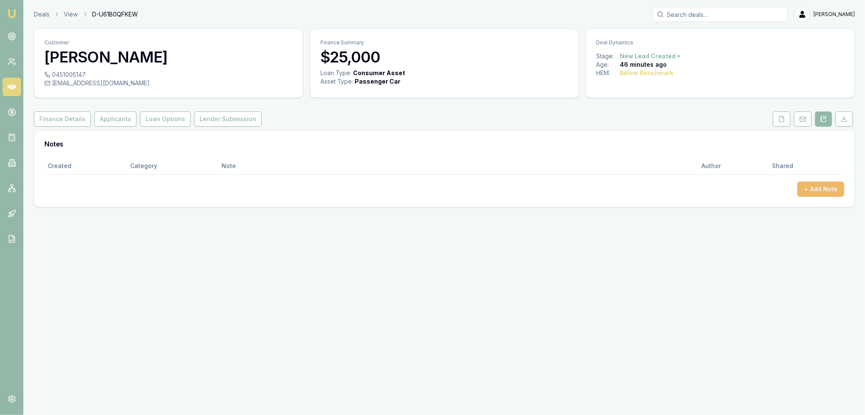
click at [828, 188] on button "+ Add Note" at bounding box center [820, 189] width 47 height 15
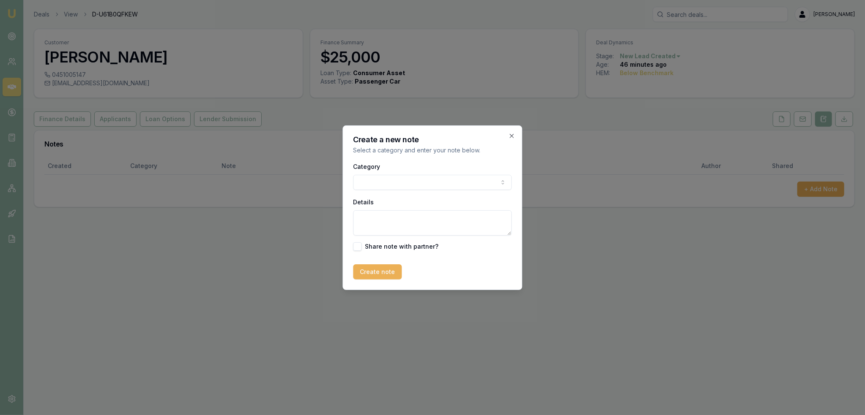
click at [387, 182] on body "Emu Broker Deals View D-U61B0QFKEW [PERSON_NAME] Toggle Menu Customer [PERSON_N…" at bounding box center [432, 207] width 865 height 415
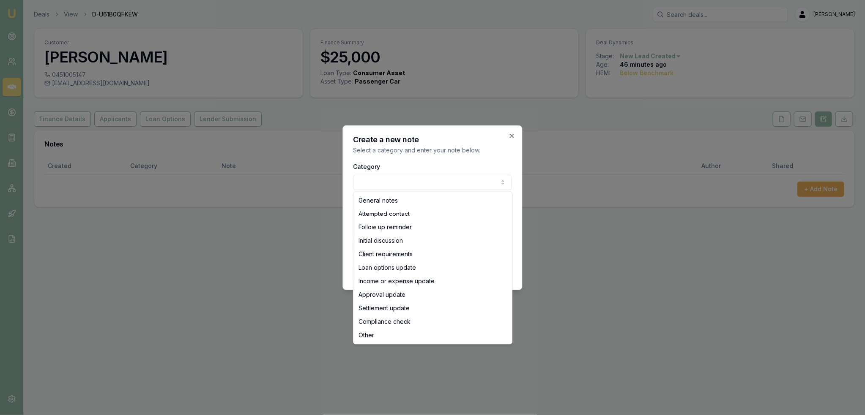
select select "INITIAL_DISCUSSION"
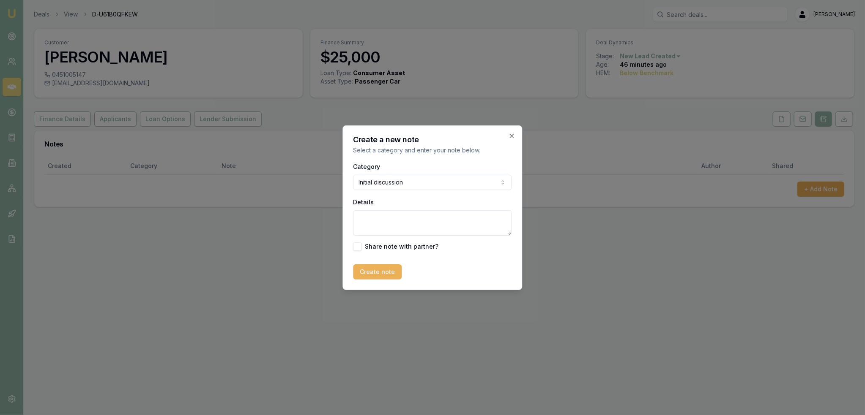
click at [393, 224] on textarea "Details" at bounding box center [432, 222] width 158 height 25
paste textarea "Has a few enquiries but hasn't gone with any as yet. Had PR since [DATE] and ha…"
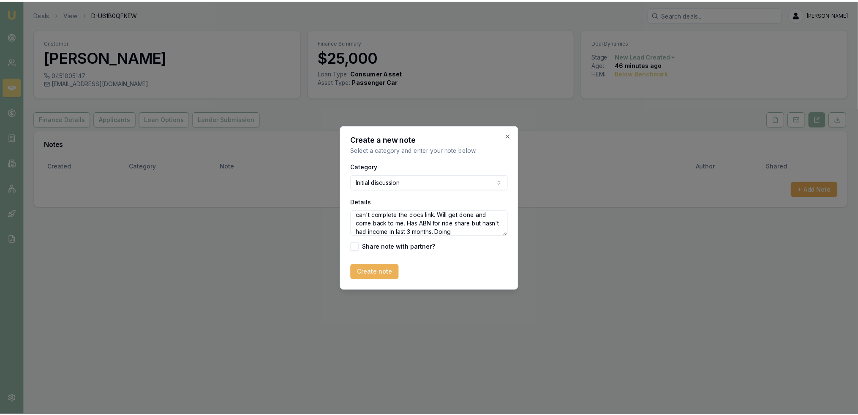
scroll to position [37, 0]
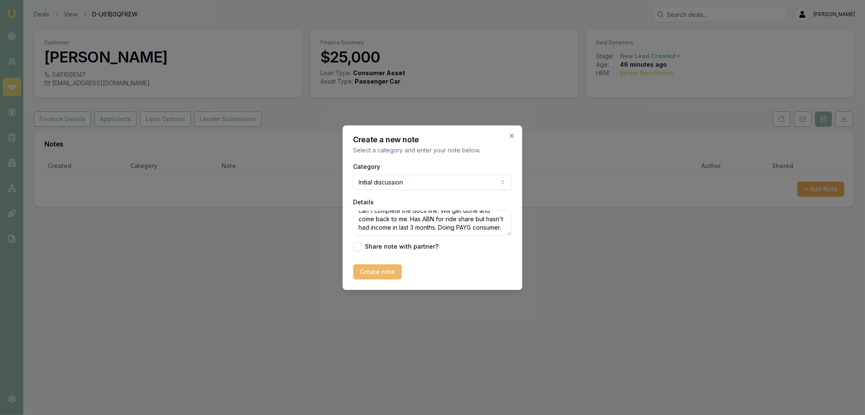
type textarea "Has a few enquiries but hasn't gone with any as yet. Had PR since [DATE] and ha…"
click at [377, 274] on button "Create note" at bounding box center [377, 272] width 49 height 15
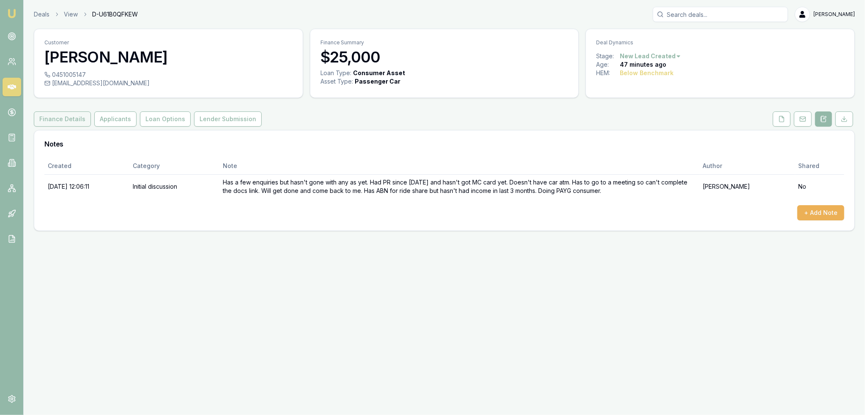
click at [60, 121] on button "Finance Details" at bounding box center [62, 119] width 57 height 15
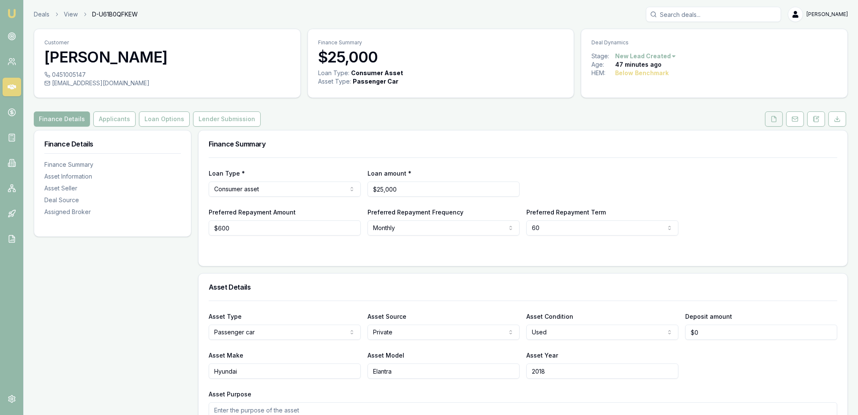
click at [770, 121] on button at bounding box center [774, 119] width 18 height 15
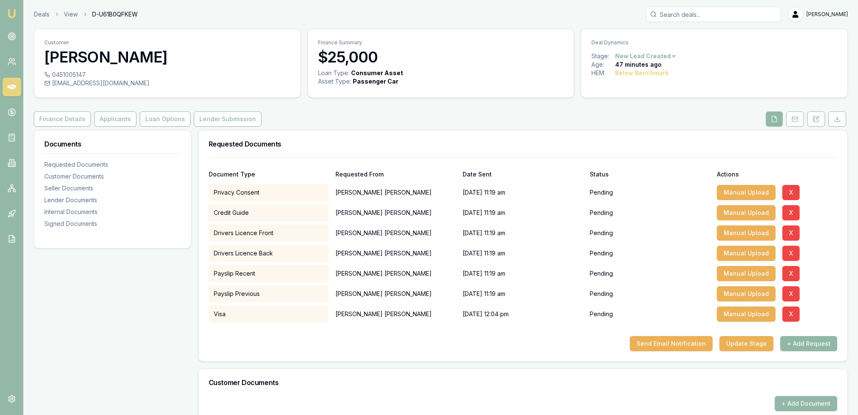
click at [805, 343] on button "+ Add Request" at bounding box center [809, 343] width 57 height 15
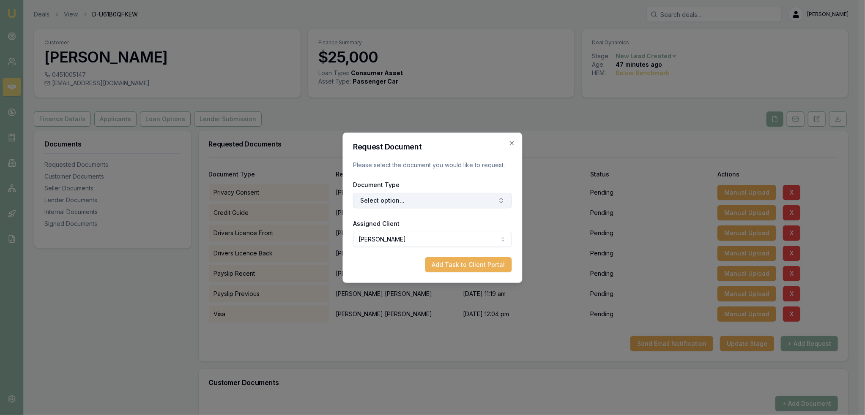
click at [416, 196] on button "Select option..." at bounding box center [432, 200] width 158 height 15
type input "sefie"
click at [431, 249] on div "Selfie with Licence" at bounding box center [436, 250] width 106 height 14
click at [442, 260] on button "Add Task to Client Portal" at bounding box center [468, 264] width 87 height 15
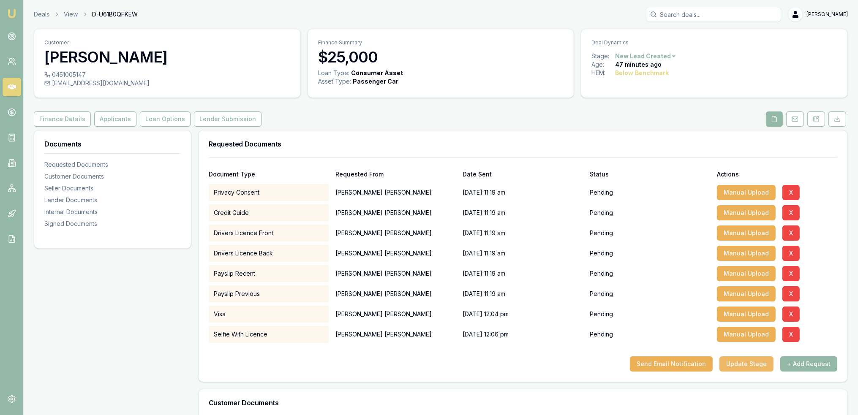
click at [739, 365] on button "Update Stage" at bounding box center [747, 364] width 54 height 15
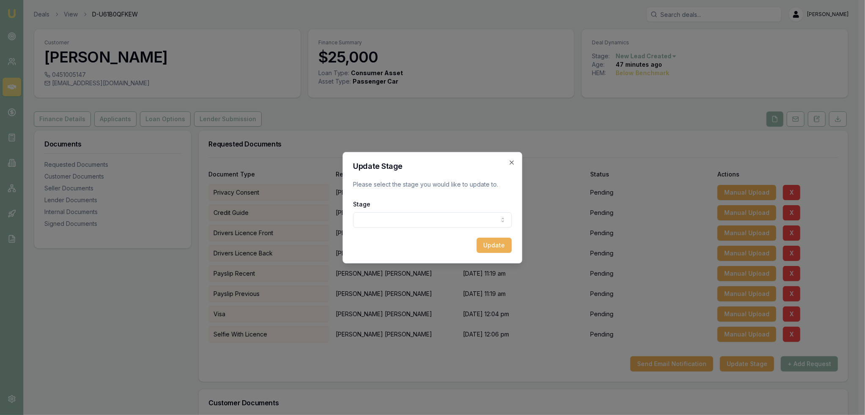
click at [400, 225] on body "Emu Broker Deals View D-U61B0QFKEW [PERSON_NAME] Toggle Menu Customer [PERSON_N…" at bounding box center [429, 207] width 858 height 415
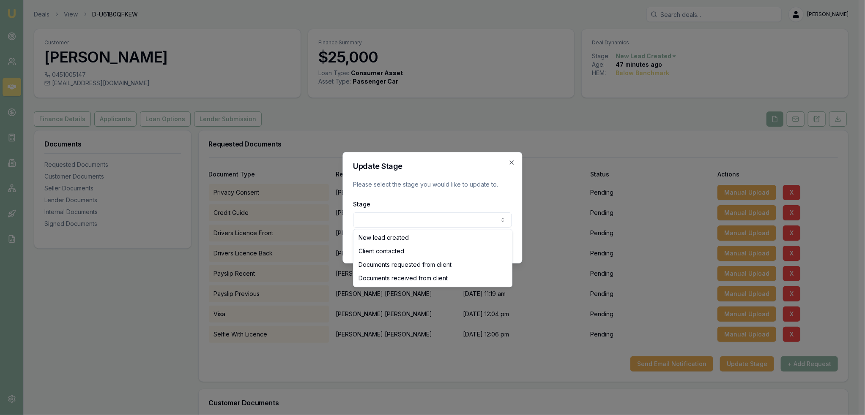
select select "DOCUMENTS_REQUESTED_FROM_CLIENT"
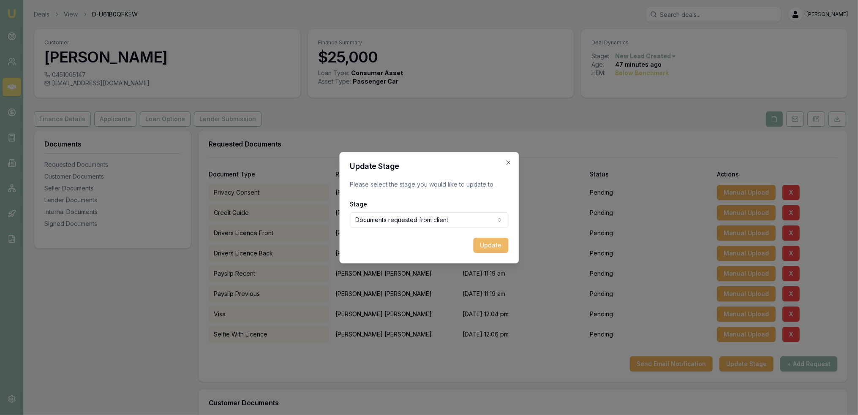
click at [487, 244] on button "Update" at bounding box center [490, 245] width 35 height 15
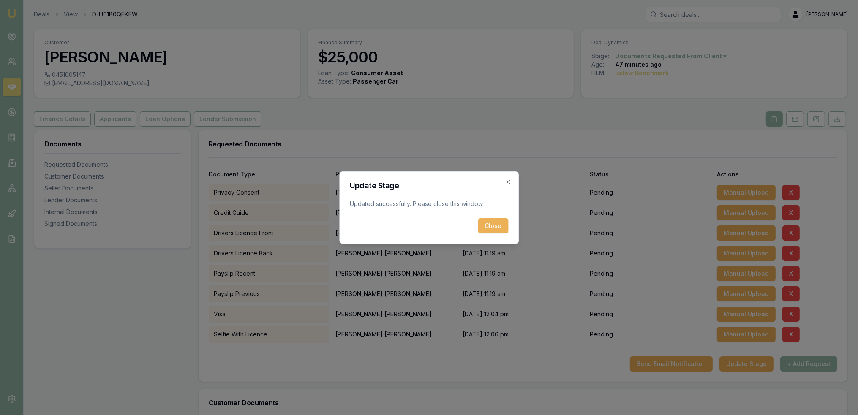
drag, startPoint x: 499, startPoint y: 223, endPoint x: 346, endPoint y: 156, distance: 166.5
click at [499, 223] on button "Close" at bounding box center [493, 226] width 30 height 15
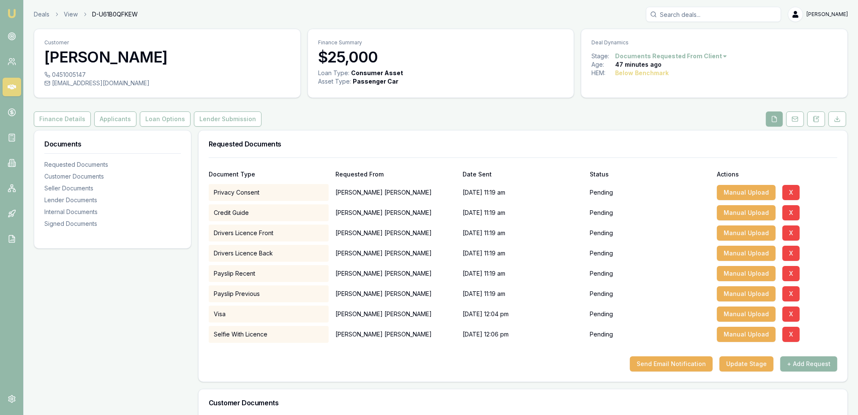
click at [14, 16] on img at bounding box center [12, 13] width 10 height 10
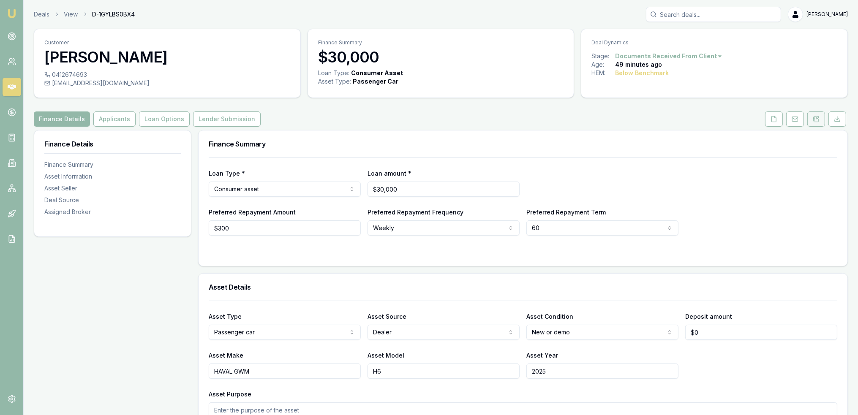
click at [818, 116] on icon at bounding box center [816, 119] width 7 height 7
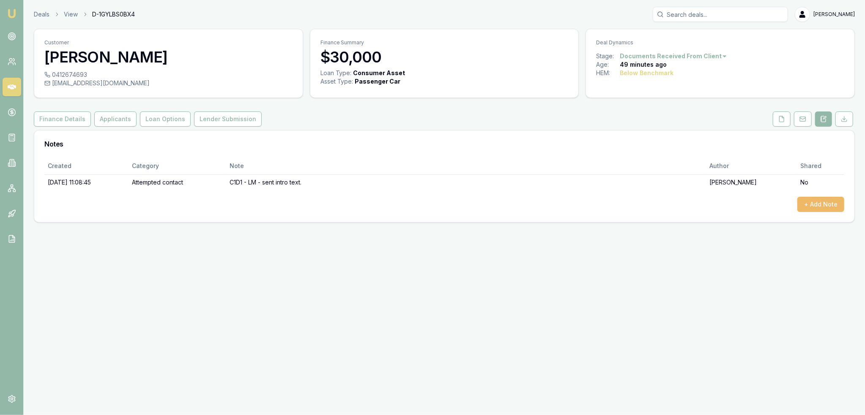
click at [825, 202] on button "+ Add Note" at bounding box center [820, 204] width 47 height 15
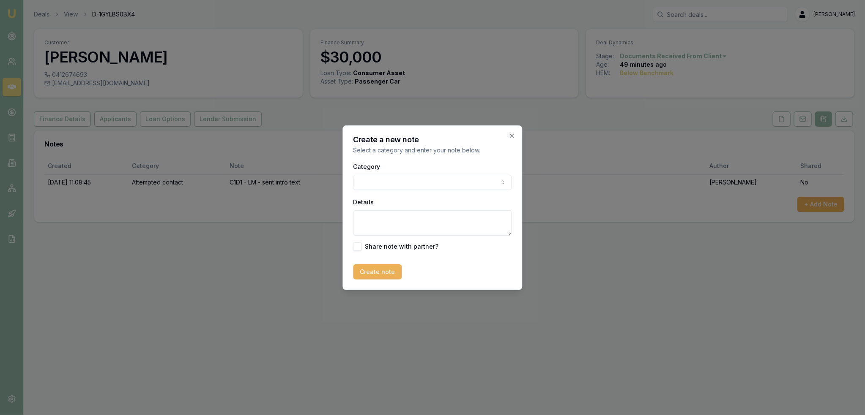
click at [400, 218] on textarea "Details" at bounding box center [432, 222] width 158 height 25
paste textarea "Haven't ordered it as yet. Believes has a low credit score as in debt agreement…"
type textarea "Haven't ordered it as yet. Believes has a low credit score as in debt agreement…"
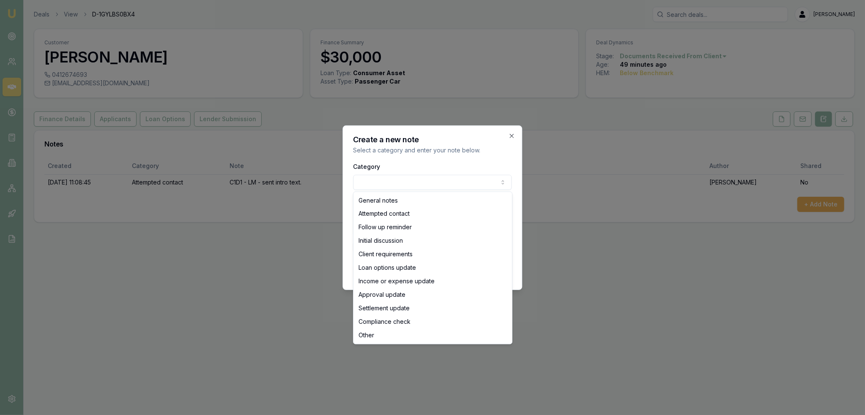
click at [413, 182] on body "Emu Broker Deals View D-1GYLBS0BX4 [PERSON_NAME] Toggle Menu Customer [PERSON_N…" at bounding box center [432, 207] width 865 height 415
select select "INITIAL_DISCUSSION"
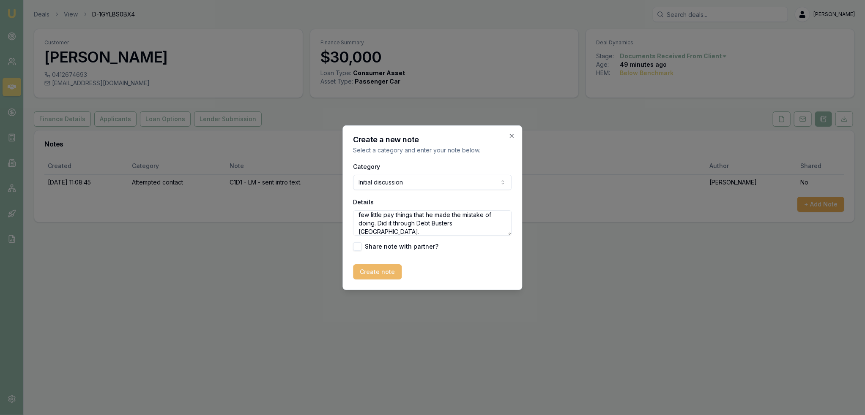
click at [366, 269] on button "Create note" at bounding box center [377, 272] width 49 height 15
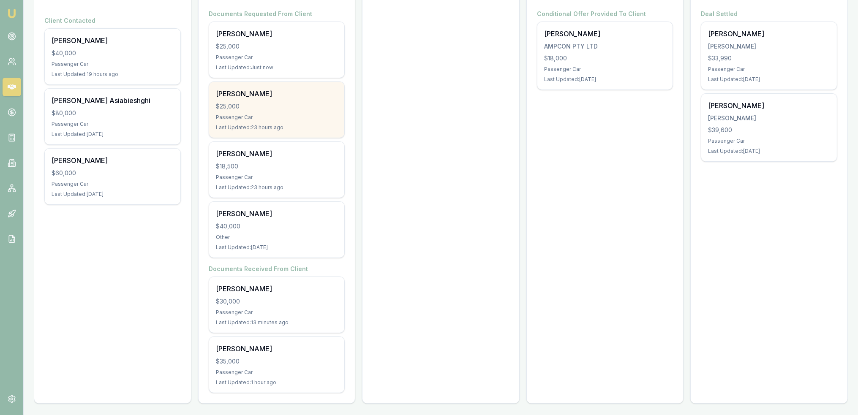
scroll to position [164, 0]
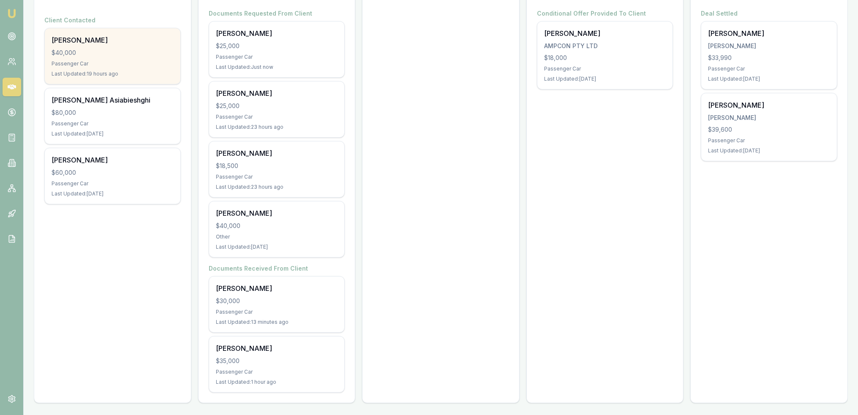
click at [124, 51] on div "$40,000" at bounding box center [113, 53] width 122 height 8
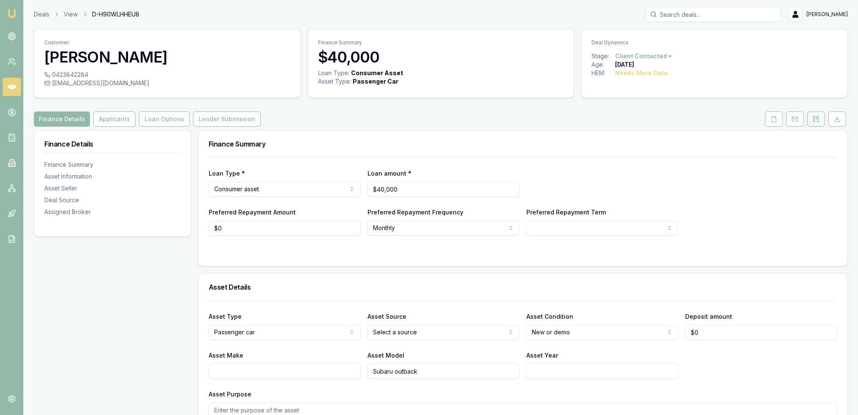
drag, startPoint x: 817, startPoint y: 118, endPoint x: 817, endPoint y: 123, distance: 5.1
click at [817, 118] on icon at bounding box center [816, 119] width 7 height 7
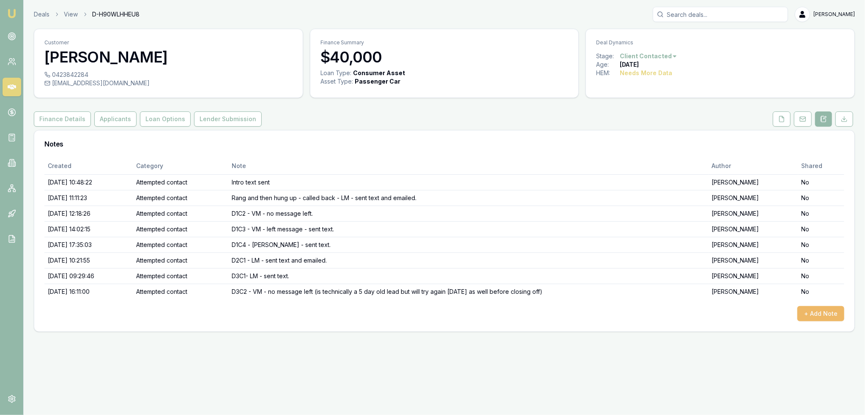
click at [826, 313] on button "+ Add Note" at bounding box center [820, 313] width 47 height 15
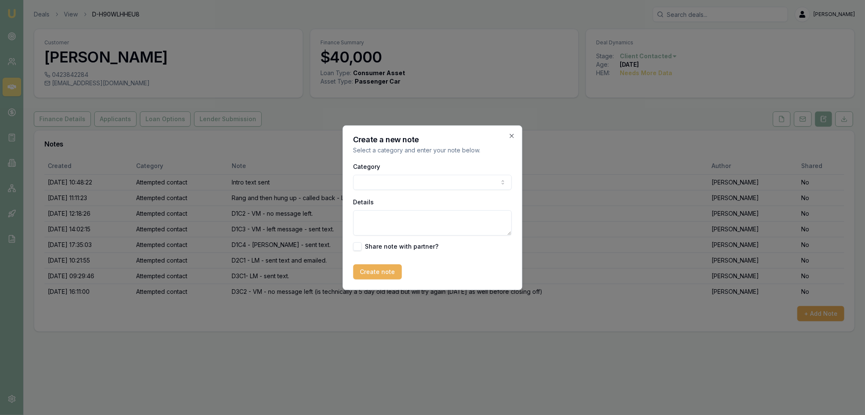
click at [423, 186] on body "Emu Broker Deals View D-H90WLHHEU8 [PERSON_NAME] Toggle Menu Customer [PERSON_N…" at bounding box center [432, 207] width 865 height 415
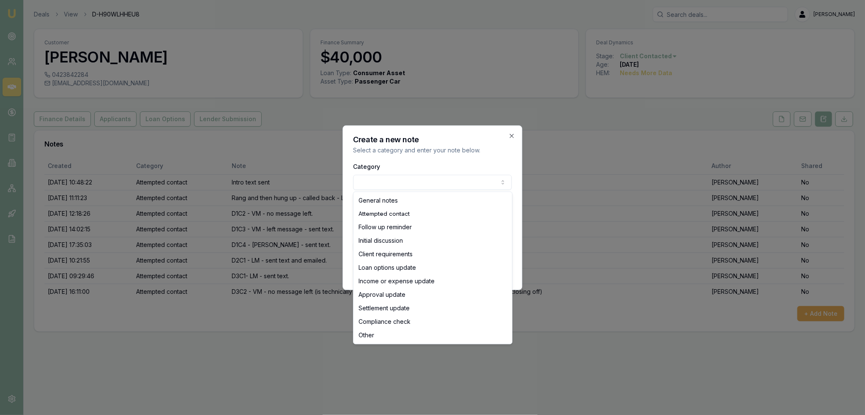
select select "ATTEMPTED_CONTACT"
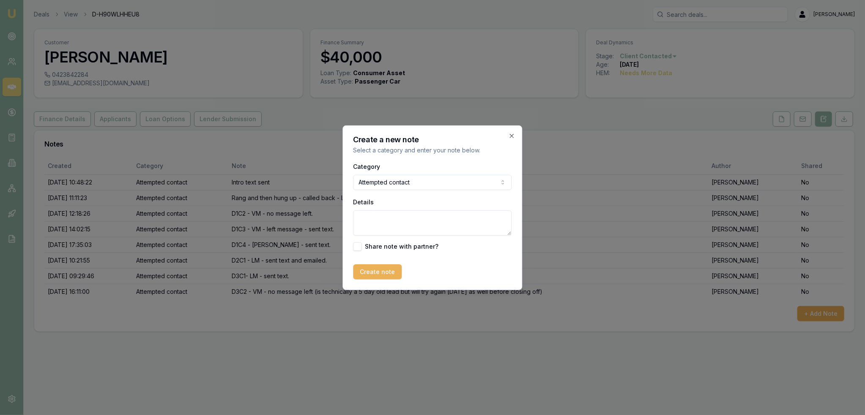
click at [394, 219] on textarea "Details" at bounding box center [432, 222] width 158 height 25
click at [406, 230] on textarea "D4C1 - Rang and then dropped out. Pretty sure the call was rejected. Closing le…" at bounding box center [432, 222] width 158 height 25
type textarea "D4C1 - Rang and then dropped out. Pretty sure the call was rejected. Closing le…"
click at [374, 270] on button "Create note" at bounding box center [377, 272] width 49 height 15
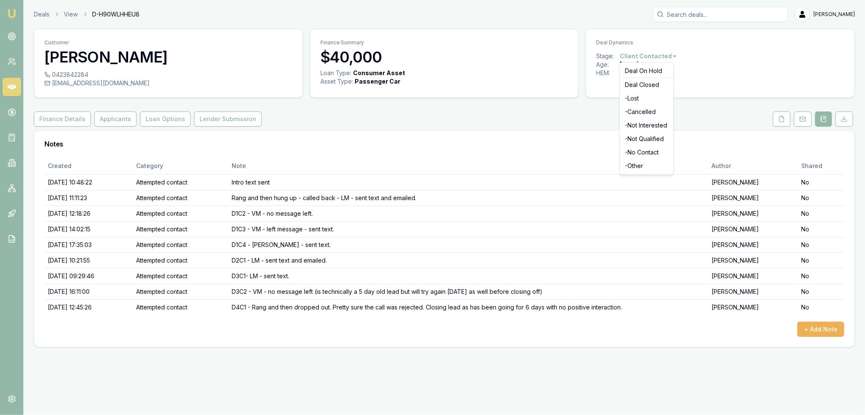
click at [661, 55] on html "Emu Broker Deals View D-H90WLHHEU8 [PERSON_NAME] Toggle Menu Customer [PERSON_N…" at bounding box center [432, 207] width 865 height 415
click at [647, 152] on div "- No Contact" at bounding box center [647, 153] width 50 height 14
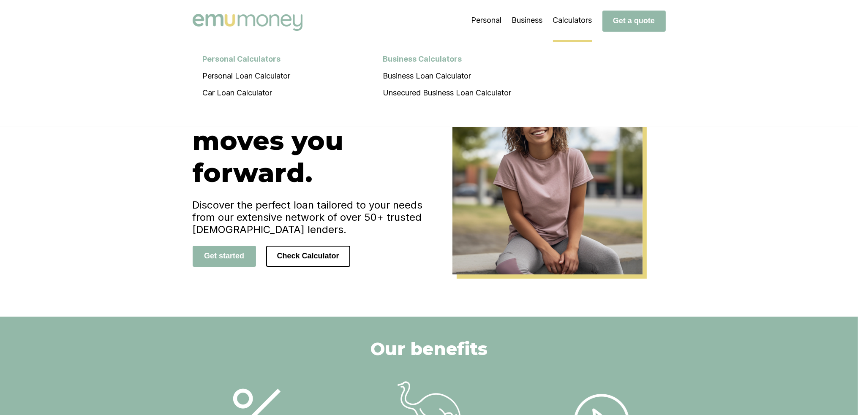
click at [570, 19] on li "Calculators Personal Calculators Personal Loan Calculator Car Loan Calculator B…" at bounding box center [572, 21] width 39 height 42
click at [568, 19] on li "Calculators Personal Calculators Personal Loan Calculator Car Loan Calculator B…" at bounding box center [572, 21] width 39 height 42
click at [237, 76] on li "Personal Loan Calculator" at bounding box center [247, 76] width 108 height 17
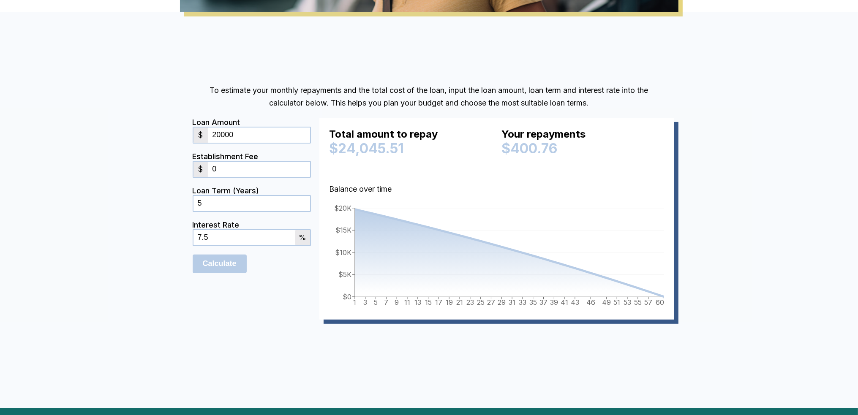
scroll to position [398, 0]
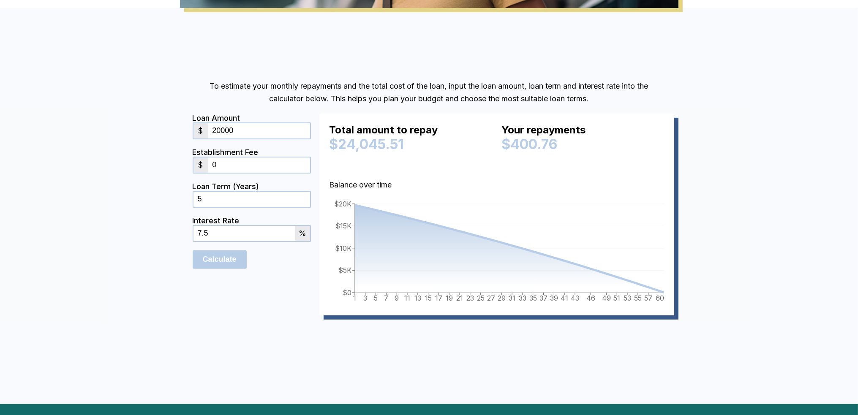
drag, startPoint x: 230, startPoint y: 162, endPoint x: 193, endPoint y: 171, distance: 38.2
click at [193, 171] on div "To estimate your monthly repayments and the total cost of the loan, input the l…" at bounding box center [429, 206] width 507 height 270
drag, startPoint x: 251, startPoint y: 124, endPoint x: 202, endPoint y: 124, distance: 48.6
click at [205, 124] on div "$ 20000" at bounding box center [252, 131] width 118 height 17
type input "10000"
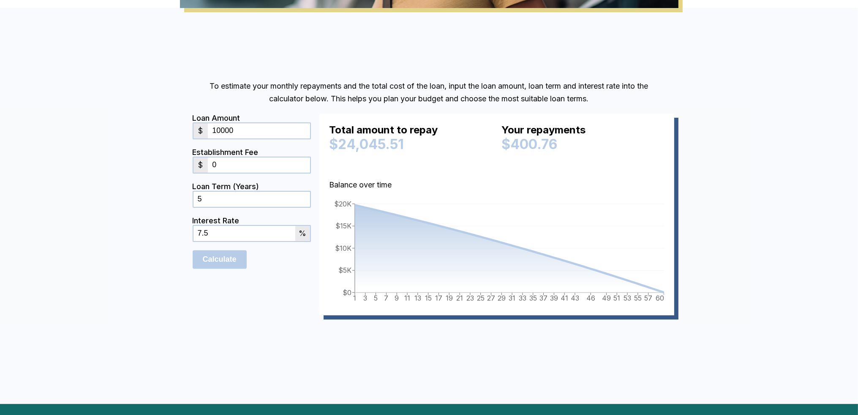
click at [227, 166] on input "0" at bounding box center [259, 165] width 102 height 15
drag, startPoint x: 220, startPoint y: 165, endPoint x: 196, endPoint y: 169, distance: 24.9
click at [196, 169] on div "$ 0" at bounding box center [252, 165] width 118 height 17
type input "750"
drag, startPoint x: 231, startPoint y: 230, endPoint x: 181, endPoint y: 240, distance: 50.5
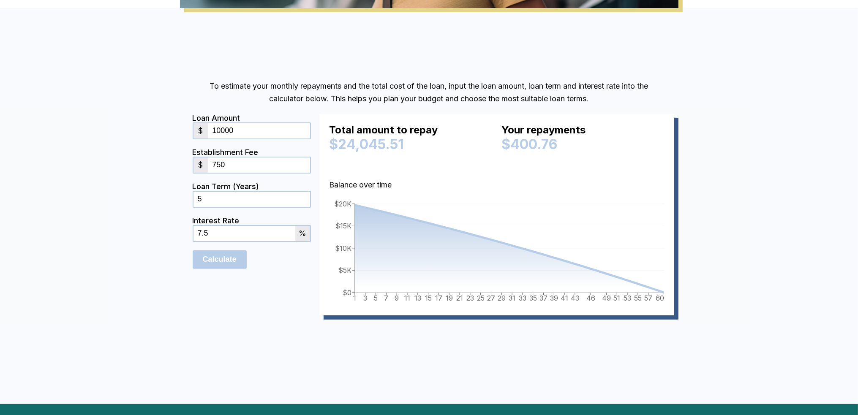
click at [181, 240] on div "To estimate your monthly repayments and the total cost of the loan, input the l…" at bounding box center [429, 206] width 507 height 270
click at [166, 249] on div "To estimate your monthly repayments and the total cost of the loan, input the l…" at bounding box center [429, 206] width 858 height 396
click at [229, 258] on input "Calculate" at bounding box center [220, 260] width 54 height 19
click at [227, 235] on input "7.5" at bounding box center [245, 233] width 102 height 15
drag, startPoint x: 208, startPoint y: 234, endPoint x: 164, endPoint y: 234, distance: 43.5
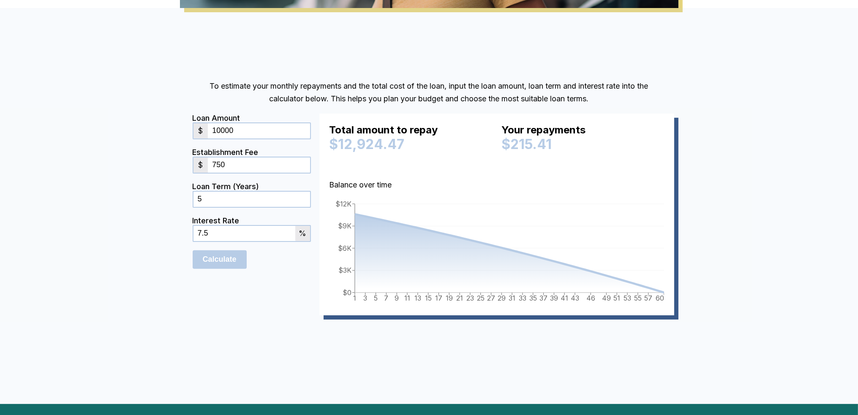
click at [164, 234] on div "To estimate your monthly repayments and the total cost of the loan, input the l…" at bounding box center [429, 206] width 858 height 396
type input "5.95"
drag, startPoint x: 166, startPoint y: 167, endPoint x: 114, endPoint y: 169, distance: 52.0
click at [114, 169] on div "To estimate your monthly repayments and the total cost of the loan, input the l…" at bounding box center [429, 206] width 858 height 396
type input "990"
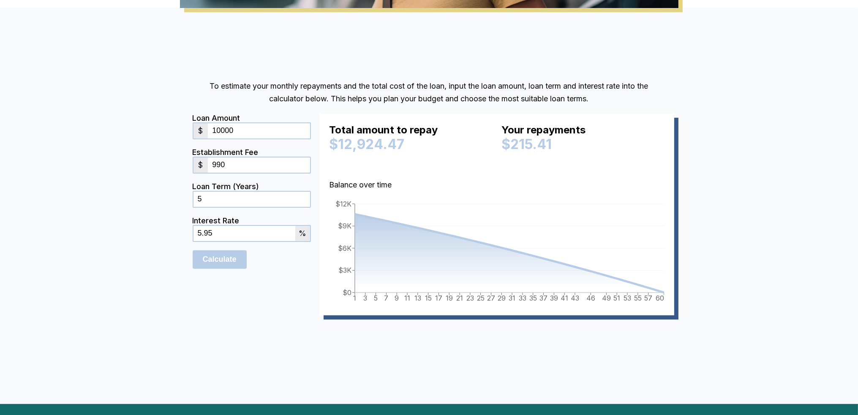
click at [246, 345] on div "To estimate your monthly repayments and the total cost of the loan, input the l…" at bounding box center [429, 206] width 858 height 396
click at [224, 253] on input "Calculate" at bounding box center [220, 260] width 54 height 19
drag, startPoint x: 220, startPoint y: 196, endPoint x: 193, endPoint y: 199, distance: 27.3
click at [193, 199] on div "To estimate your monthly repayments and the total cost of the loan, input the l…" at bounding box center [429, 206] width 507 height 270
type input "7"
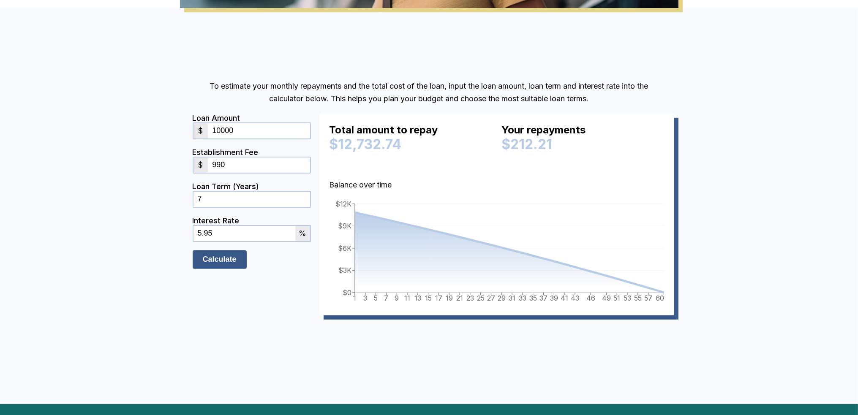
click at [234, 262] on input "Calculate" at bounding box center [220, 260] width 54 height 19
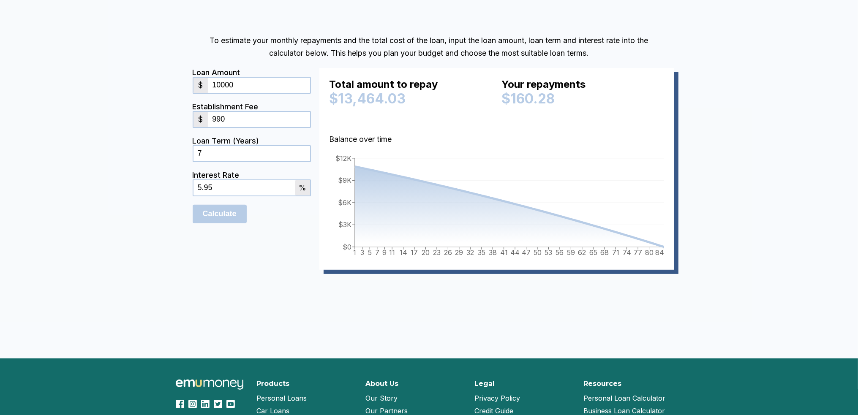
scroll to position [446, 0]
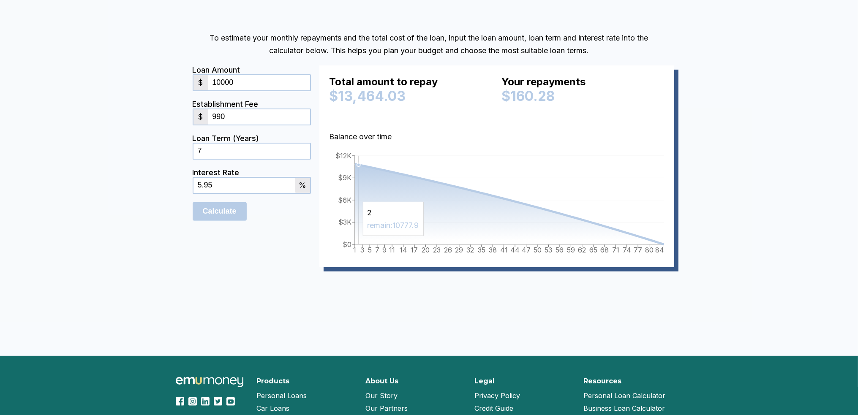
drag, startPoint x: 358, startPoint y: 185, endPoint x: 362, endPoint y: 197, distance: 11.9
click at [362, 197] on icon at bounding box center [509, 204] width 309 height 80
drag, startPoint x: 360, startPoint y: 162, endPoint x: 355, endPoint y: 163, distance: 4.7
click at [582, 215] on icon "1 3 5 7 9 11 14 17 20 23 26 29 32 35 38 41 44 47 50 53 56 59 62 65 68 71 74 77 …" at bounding box center [497, 205] width 335 height 106
click at [707, 174] on div "To estimate your monthly repayments and the total cost of the loan, input the l…" at bounding box center [429, 158] width 858 height 396
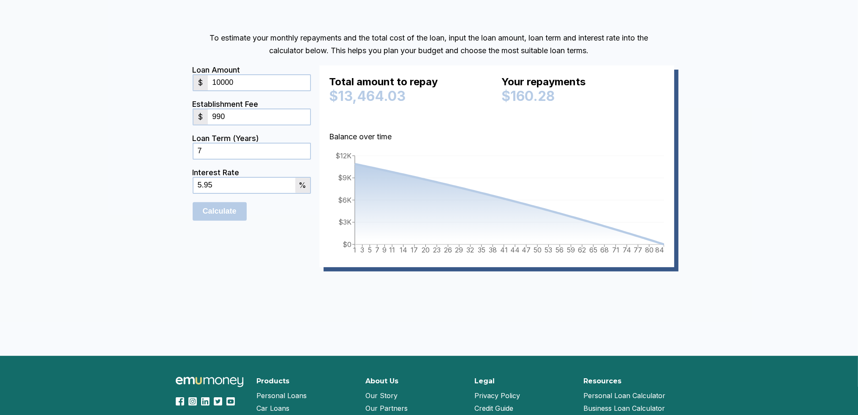
click at [722, 262] on div "To estimate your monthly repayments and the total cost of the loan, input the l…" at bounding box center [429, 158] width 858 height 396
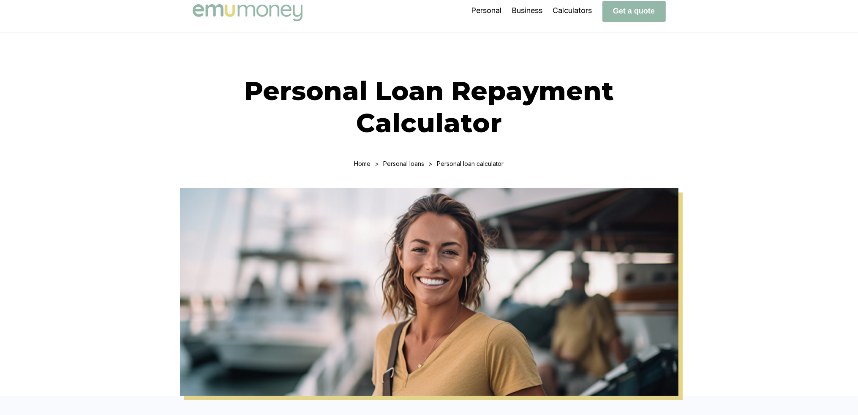
scroll to position [0, 0]
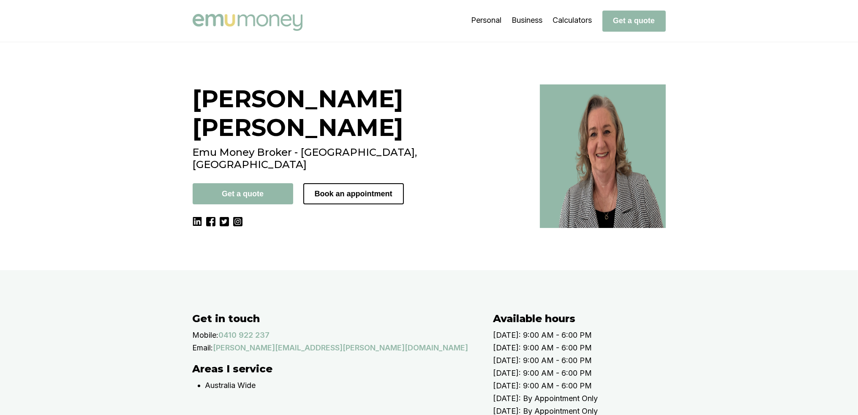
drag, startPoint x: 861, startPoint y: 44, endPoint x: 854, endPoint y: 29, distance: 15.9
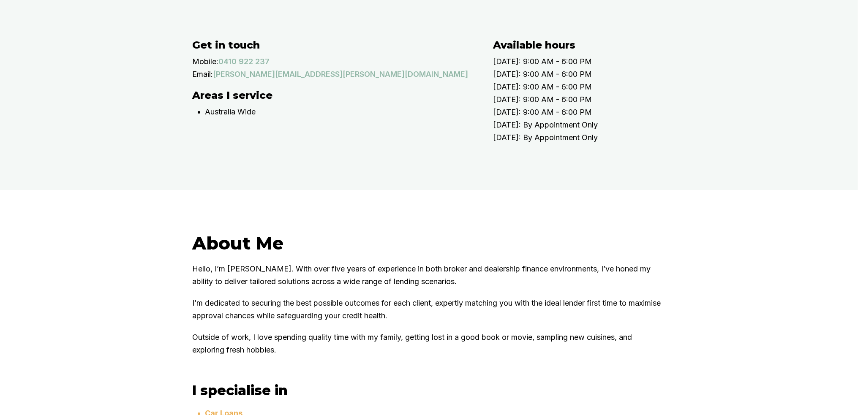
scroll to position [169, 0]
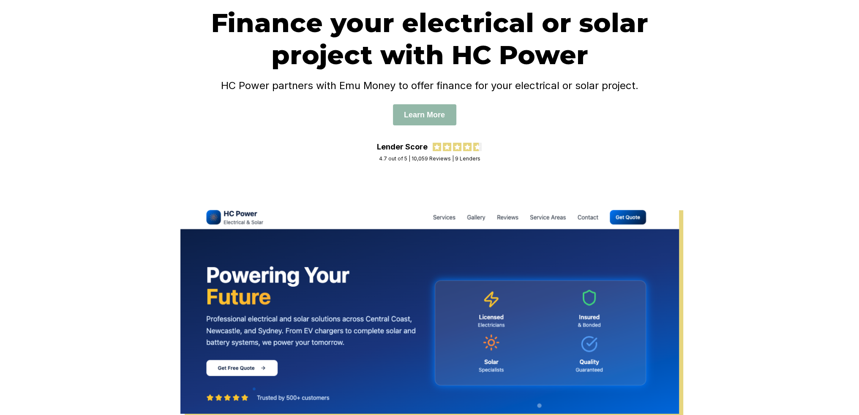
scroll to position [55, 0]
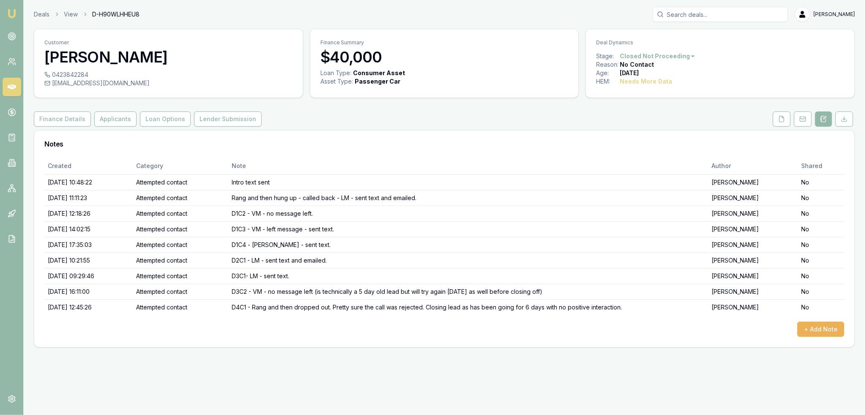
click at [10, 13] on img at bounding box center [12, 13] width 10 height 10
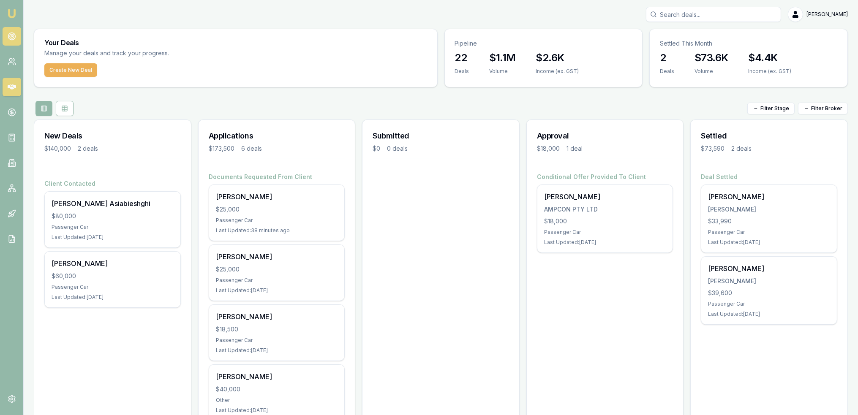
click at [10, 35] on icon at bounding box center [12, 36] width 8 height 8
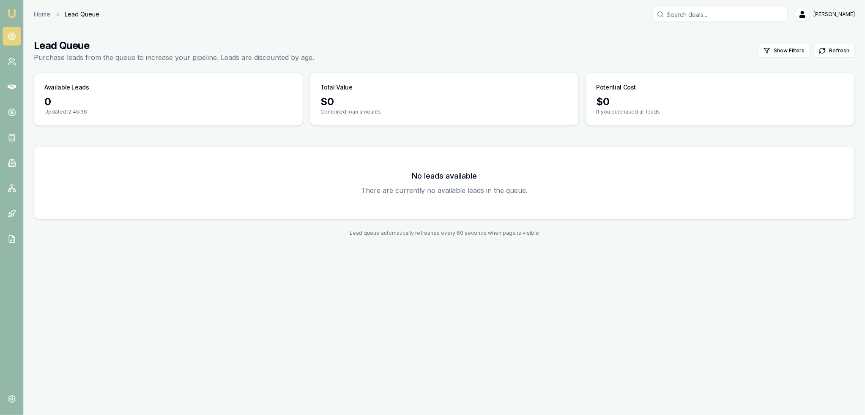
click at [14, 9] on img at bounding box center [12, 13] width 10 height 10
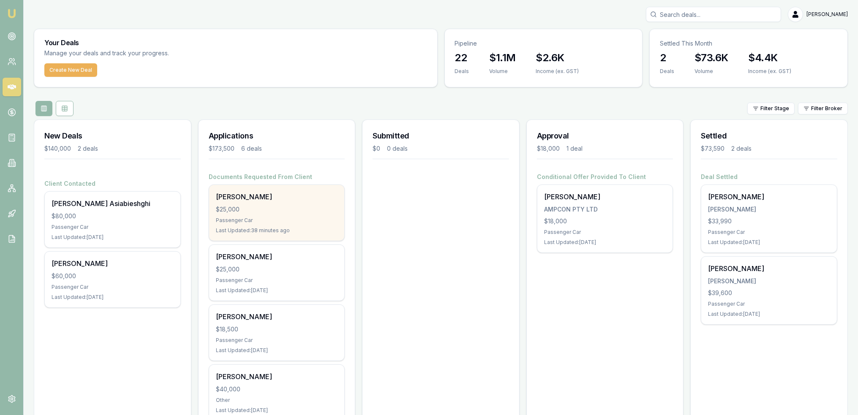
click at [267, 200] on div "[PERSON_NAME]" at bounding box center [277, 197] width 122 height 10
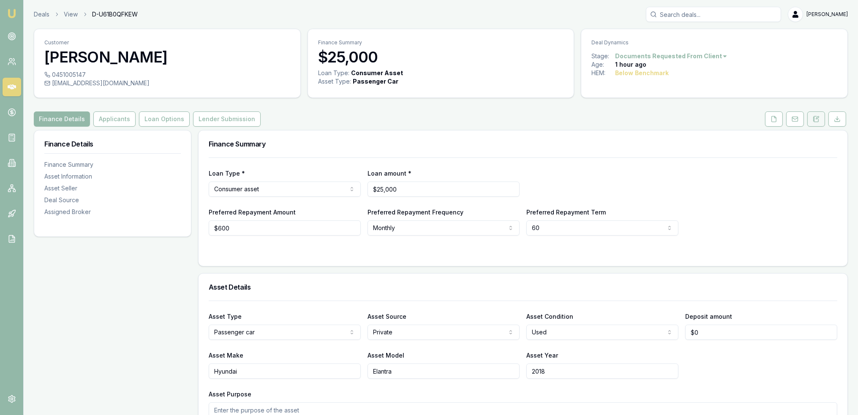
click at [819, 120] on icon at bounding box center [816, 118] width 5 height 5
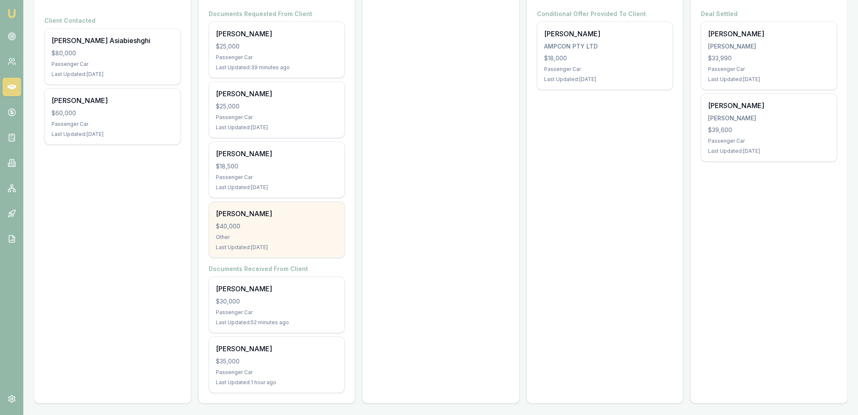
scroll to position [164, 0]
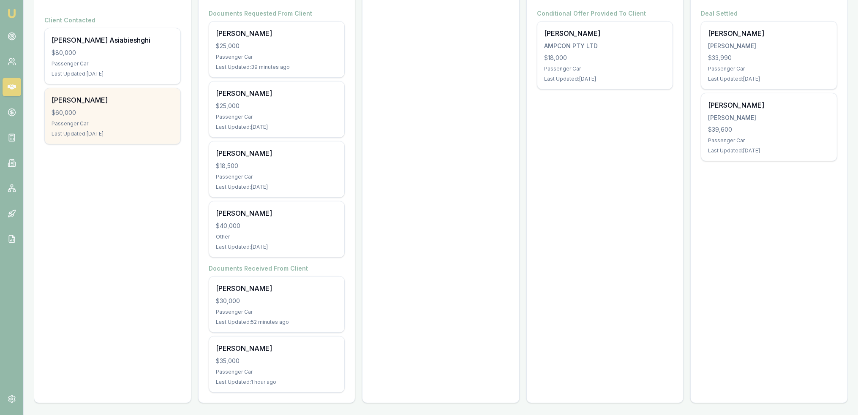
click at [93, 117] on div "[PERSON_NAME] $60,000 Passenger Car Last Updated: [DATE]" at bounding box center [113, 116] width 136 height 56
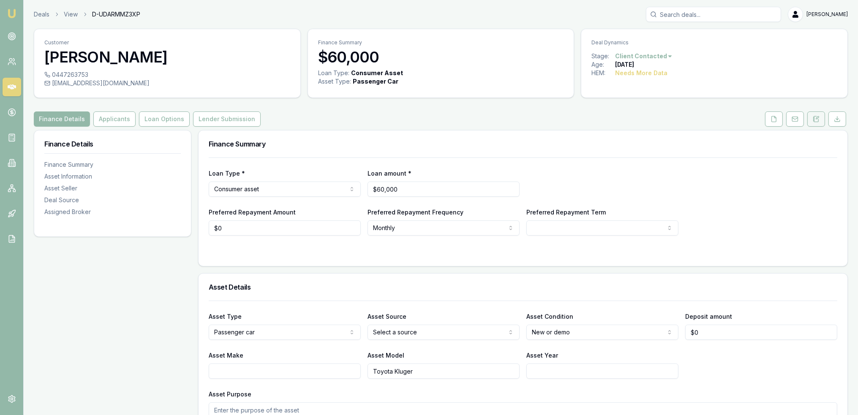
click at [819, 120] on icon at bounding box center [816, 119] width 7 height 7
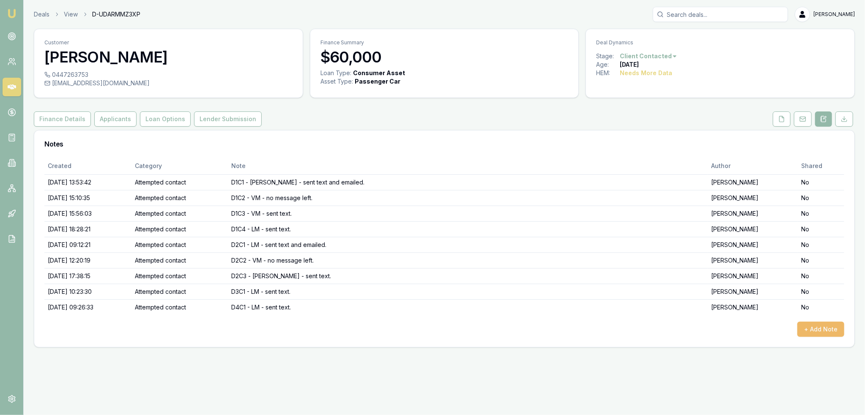
click at [828, 324] on button "+ Add Note" at bounding box center [820, 329] width 47 height 15
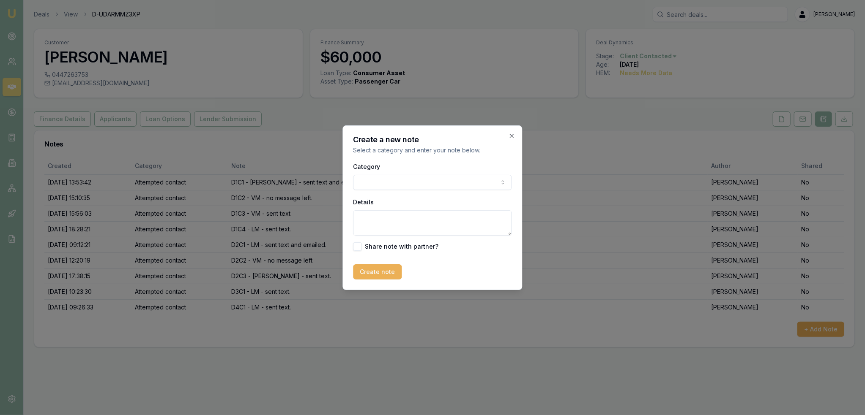
click at [432, 181] on body "Emu Broker Deals View D-UDARMMZ3XP [PERSON_NAME] Toggle Menu Customer [PERSON_N…" at bounding box center [432, 207] width 865 height 415
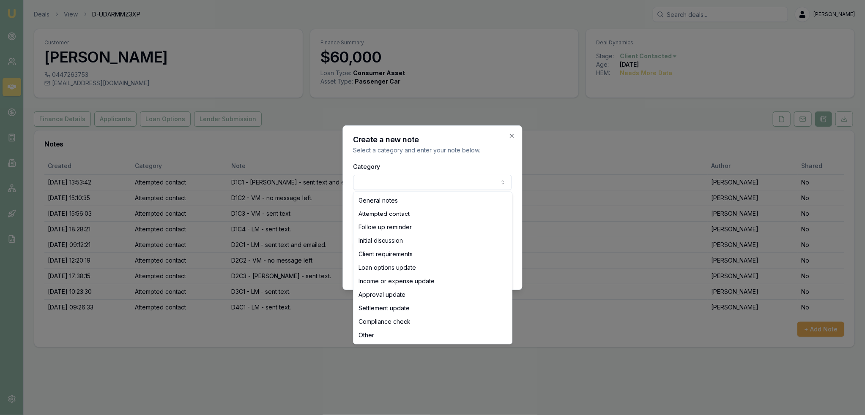
select select "ATTEMPTED_CONTACT"
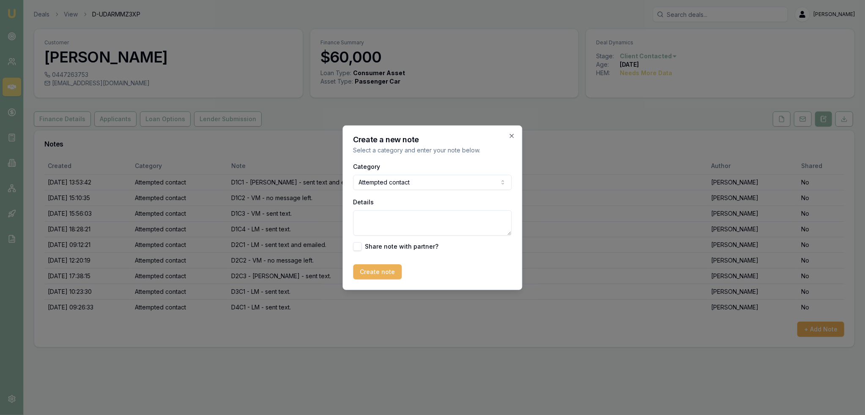
click at [429, 218] on textarea "Details" at bounding box center [432, 222] width 158 height 25
type textarea "D5C1 - [PERSON_NAME] - sent text. Closing lead - no contact."
click at [376, 268] on button "Create note" at bounding box center [377, 272] width 49 height 15
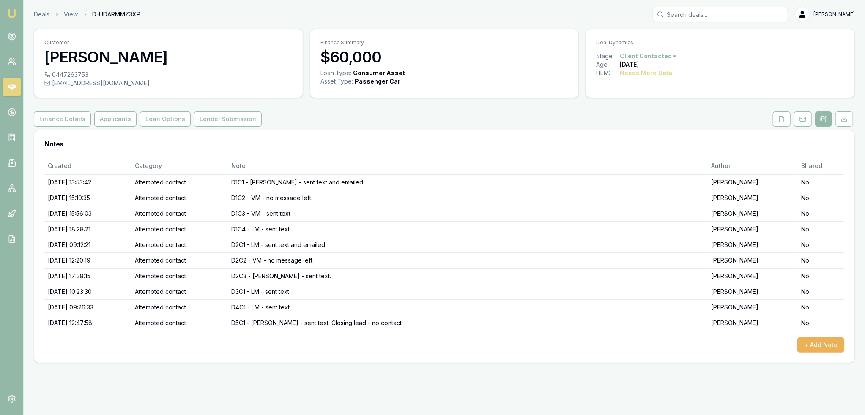
click at [658, 56] on html "Emu Broker Deals View D-UDARMMZ3XP [PERSON_NAME] Toggle Menu Customer [PERSON_N…" at bounding box center [432, 207] width 865 height 415
click at [637, 153] on div "- No Contact" at bounding box center [647, 153] width 50 height 14
drag, startPoint x: 12, startPoint y: 13, endPoint x: 23, endPoint y: 6, distance: 13.1
click at [12, 13] on img at bounding box center [12, 13] width 10 height 10
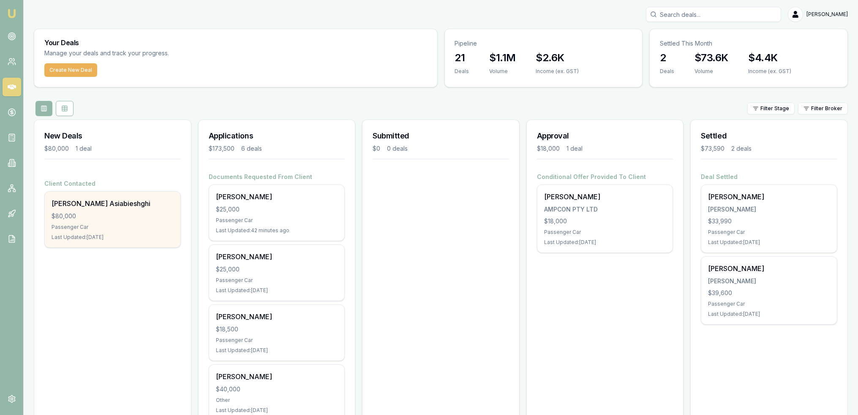
click at [132, 219] on div "$80,000" at bounding box center [113, 216] width 122 height 8
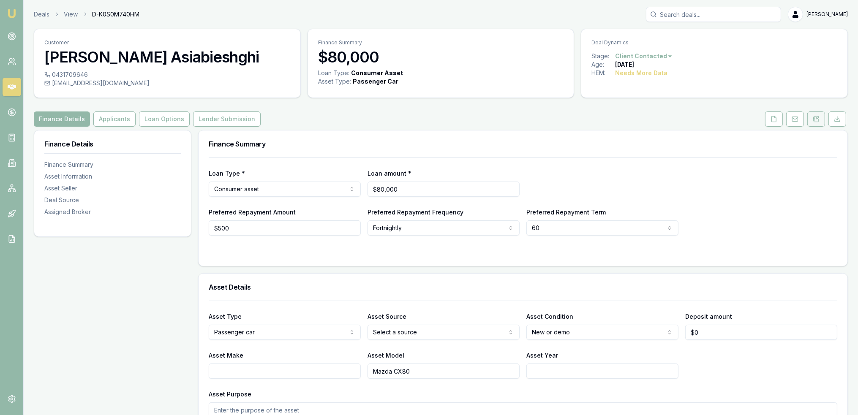
click at [816, 117] on icon at bounding box center [816, 119] width 7 height 7
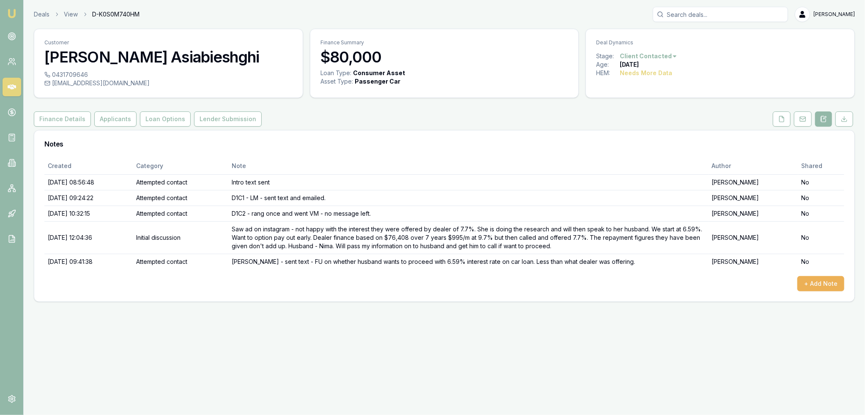
click at [14, 11] on img at bounding box center [12, 13] width 10 height 10
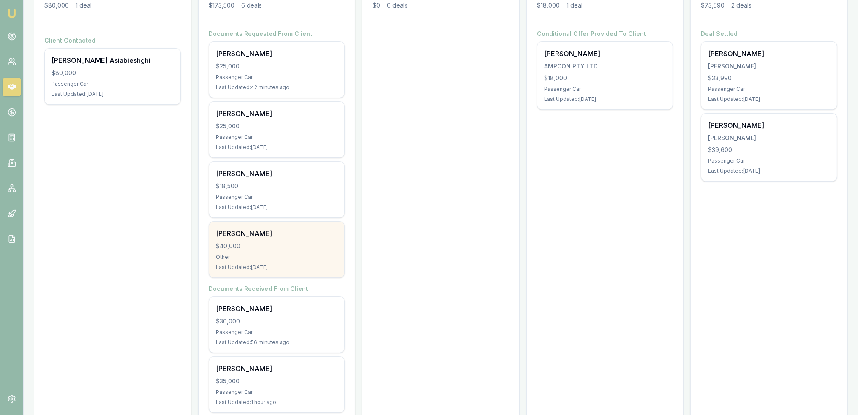
scroll to position [164, 0]
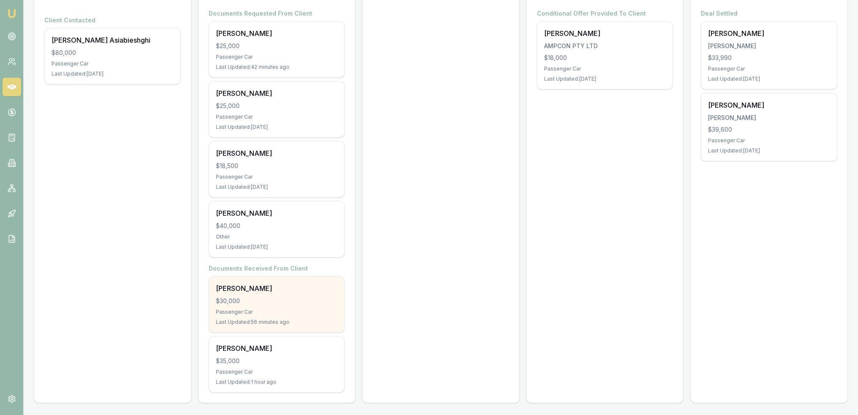
click at [272, 297] on div "$30,000" at bounding box center [277, 301] width 122 height 8
click at [280, 293] on div "[PERSON_NAME] $30,000 Passenger Car Last Updated: 56 minutes ago" at bounding box center [277, 305] width 136 height 56
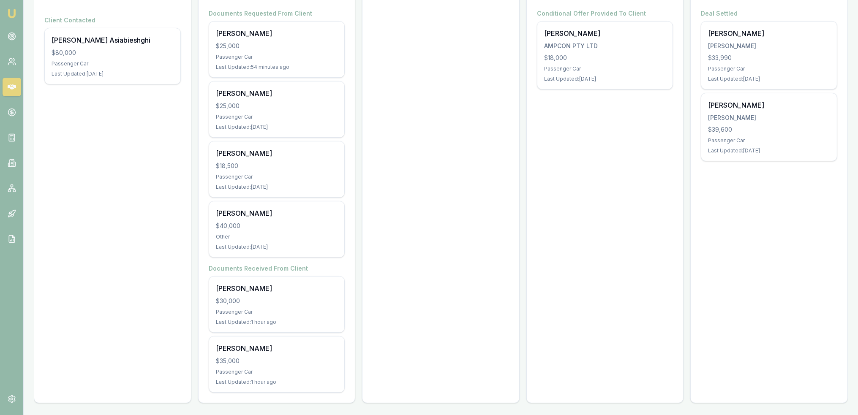
click at [5, 8] on link "Emu Broker" at bounding box center [12, 14] width 14 height 14
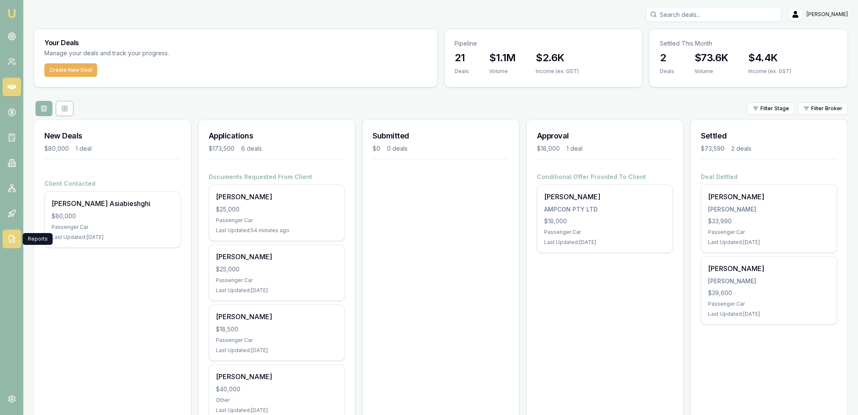
click at [4, 236] on link at bounding box center [12, 239] width 19 height 19
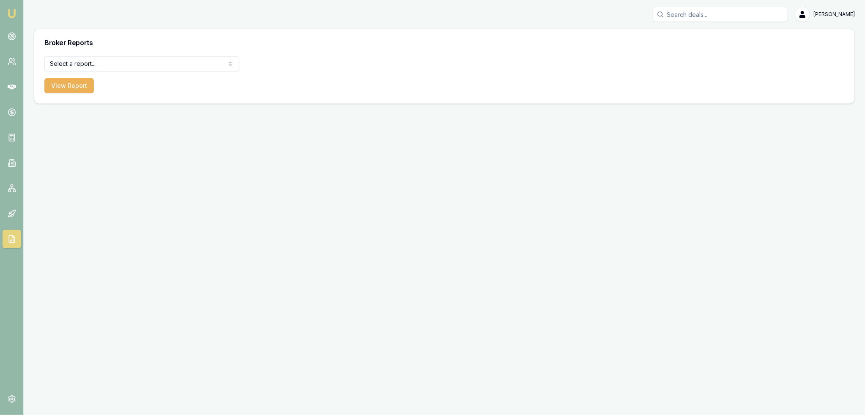
click at [12, 204] on nav "Emu Broker" at bounding box center [11, 127] width 23 height 255
click at [14, 213] on icon at bounding box center [12, 214] width 8 height 8
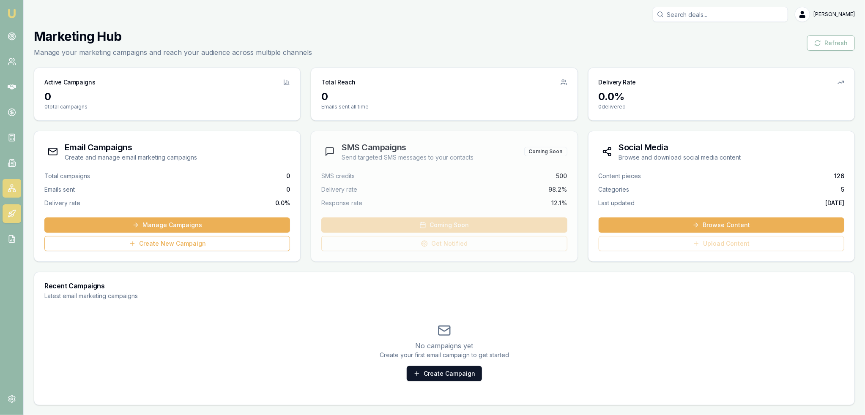
click at [14, 191] on icon at bounding box center [12, 188] width 8 height 8
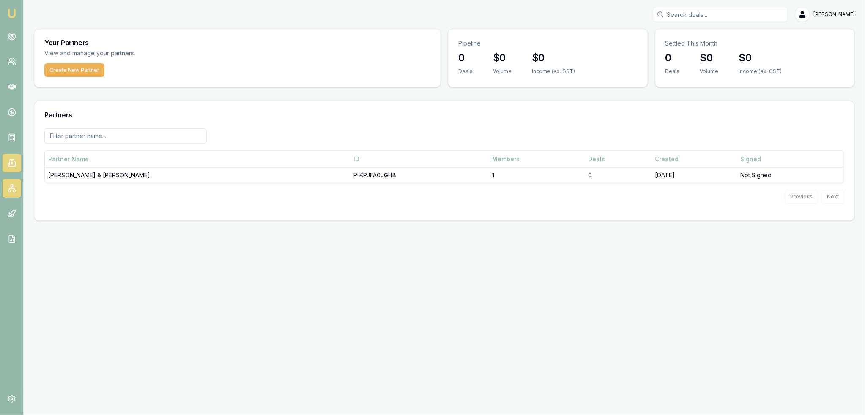
click at [12, 162] on icon at bounding box center [12, 163] width 8 height 8
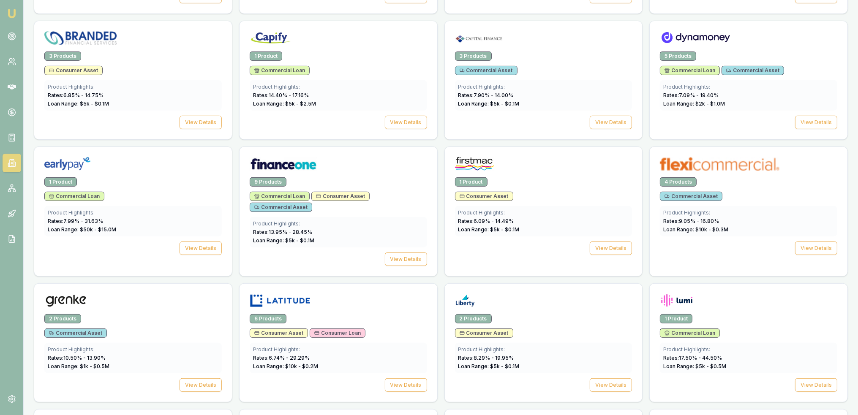
scroll to position [338, 0]
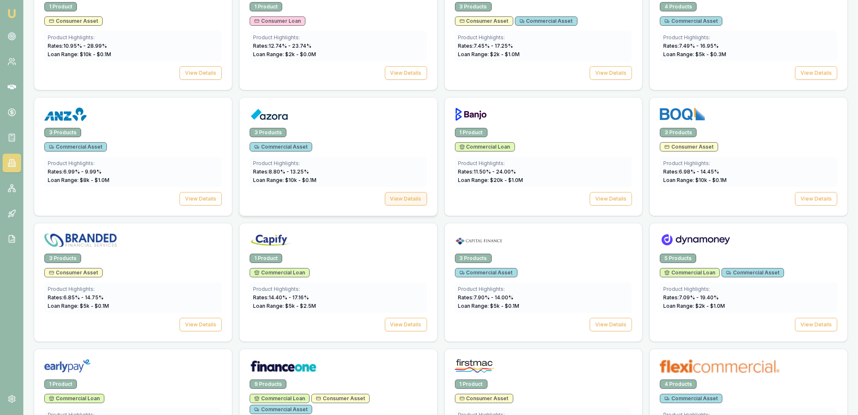
click at [418, 200] on button "View Details" at bounding box center [406, 199] width 42 height 14
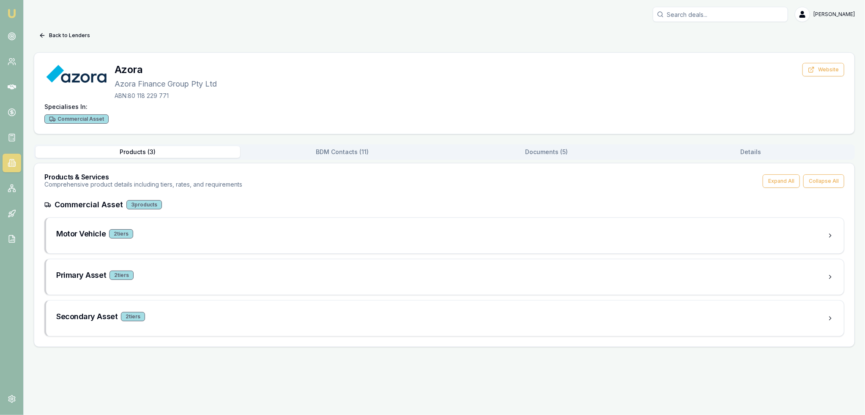
drag, startPoint x: 305, startPoint y: 151, endPoint x: 313, endPoint y: 150, distance: 7.8
click at [311, 150] on button "BDM Contacts ( 11 )" at bounding box center [342, 152] width 205 height 12
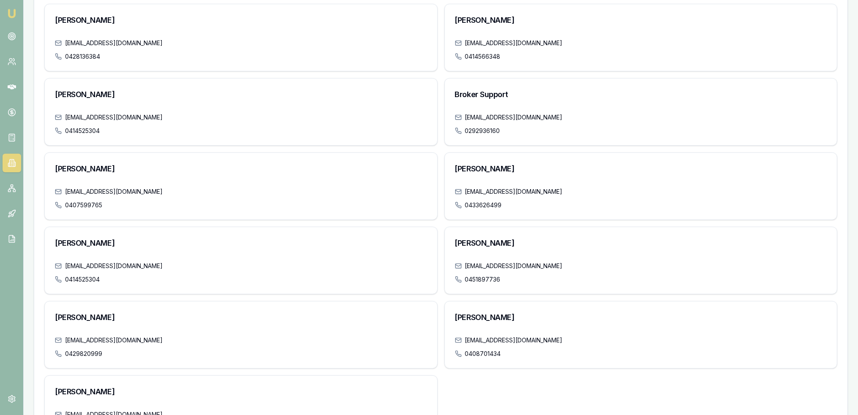
scroll to position [198, 0]
click at [67, 56] on link "0428136384" at bounding box center [82, 56] width 35 height 8
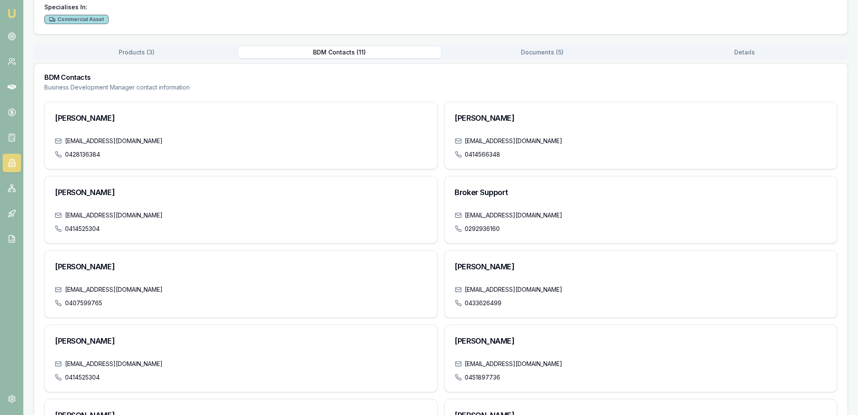
scroll to position [72, 0]
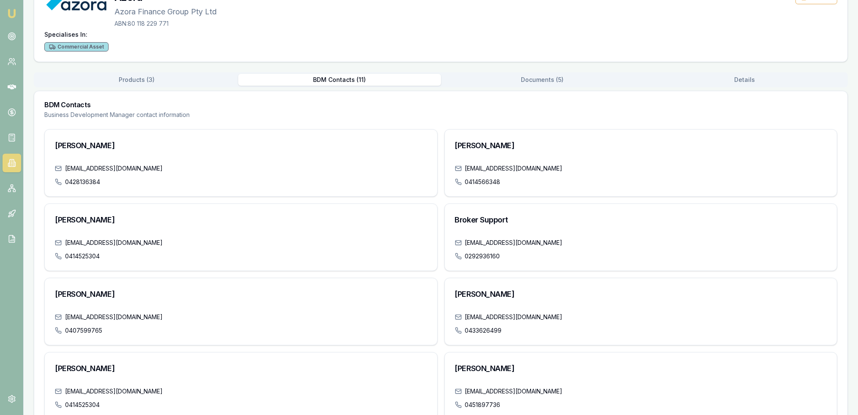
click at [538, 81] on div "Back to Lenders Azora Azora Finance Group Pty Ltd ABN: 80 118 229 771 Website S…" at bounding box center [441, 267] width 814 height 623
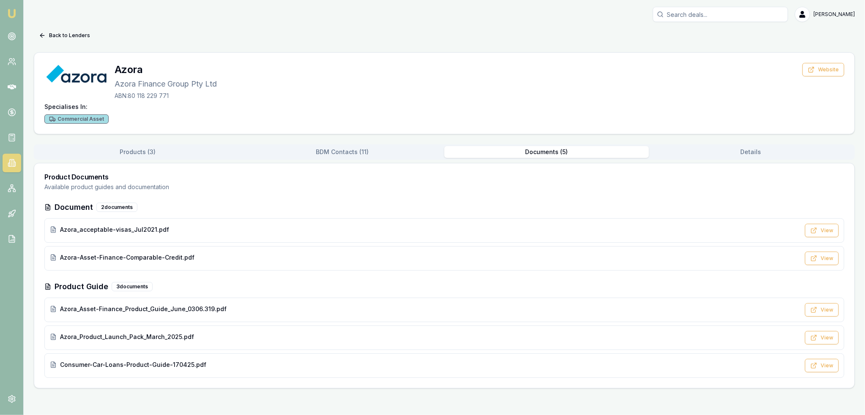
click at [347, 156] on button "BDM Contacts ( 11 )" at bounding box center [342, 152] width 205 height 12
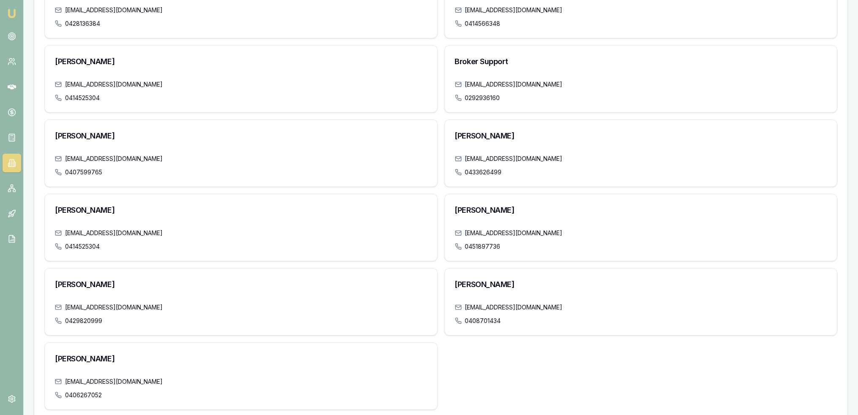
scroll to position [241, 0]
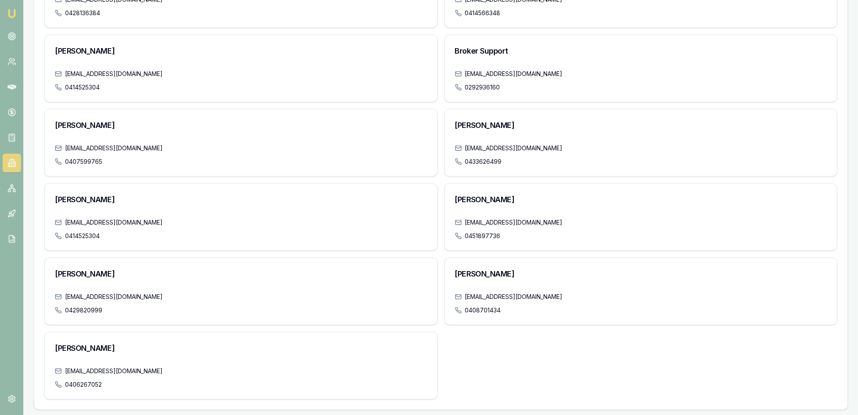
drag, startPoint x: 15, startPoint y: 167, endPoint x: 25, endPoint y: 163, distance: 10.0
click at [15, 167] on icon at bounding box center [12, 163] width 8 height 8
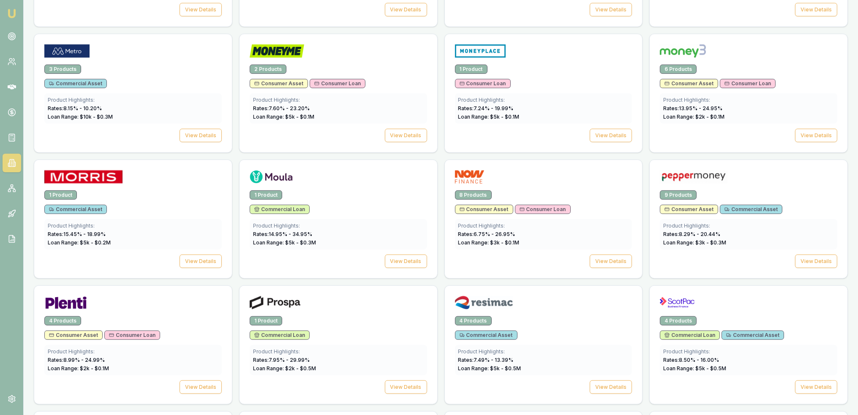
scroll to position [918, 0]
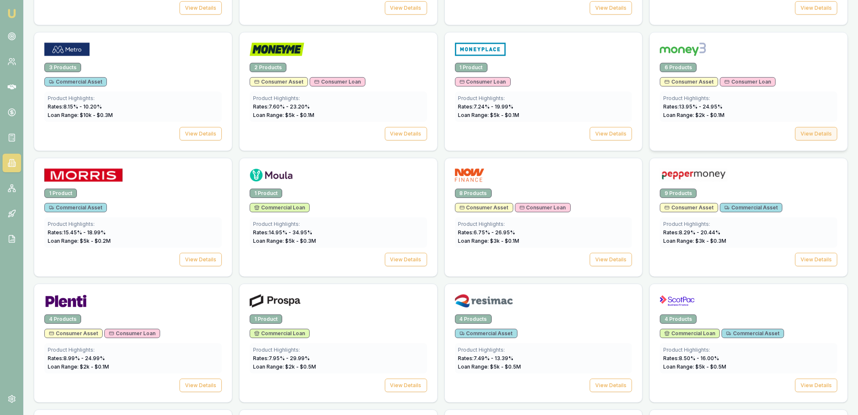
click at [817, 128] on button "View Details" at bounding box center [816, 134] width 42 height 14
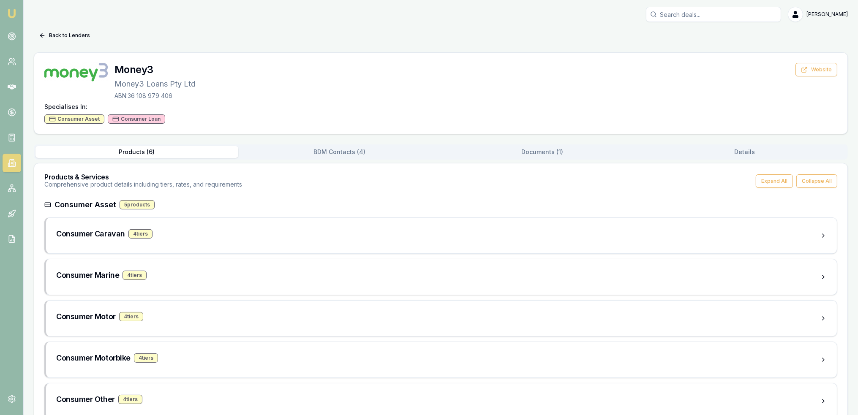
click at [550, 155] on button "Documents ( 1 )" at bounding box center [542, 152] width 203 height 12
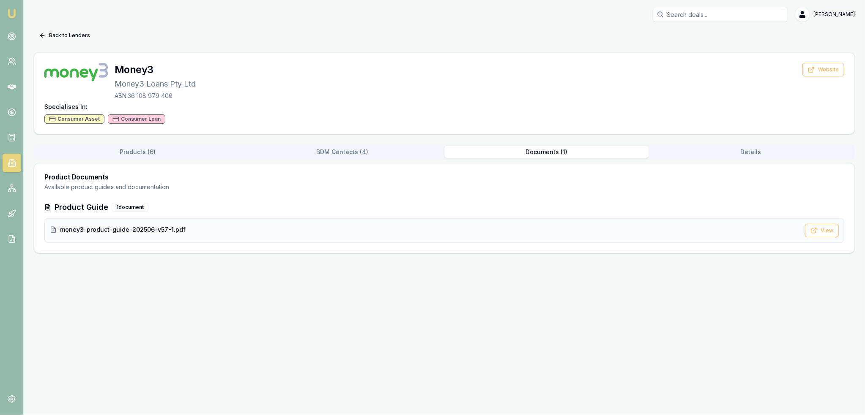
click at [103, 230] on span "money3-product-guide-202506-v57-1.pdf" at bounding box center [123, 230] width 126 height 8
click at [331, 150] on button "BDM Contacts ( 4 )" at bounding box center [342, 152] width 205 height 12
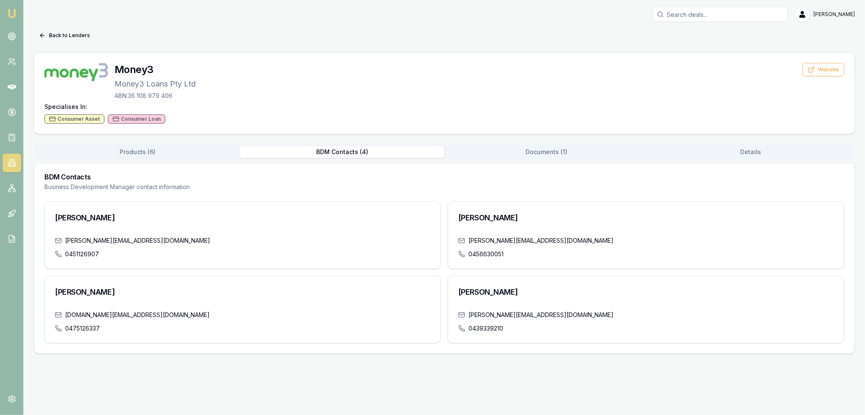
click at [6, 14] on link "Emu Broker" at bounding box center [12, 14] width 14 height 14
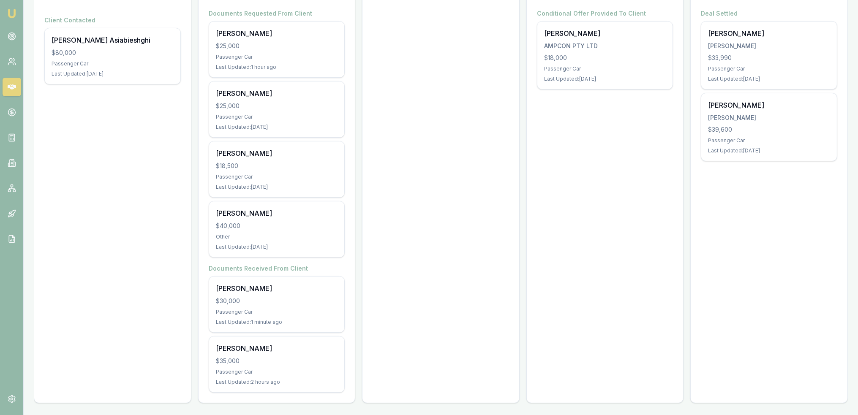
scroll to position [32, 0]
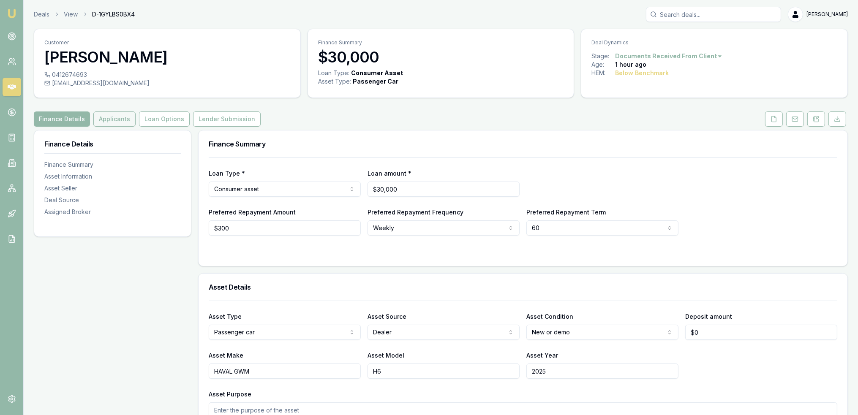
click at [114, 117] on button "Applicants" at bounding box center [114, 119] width 42 height 15
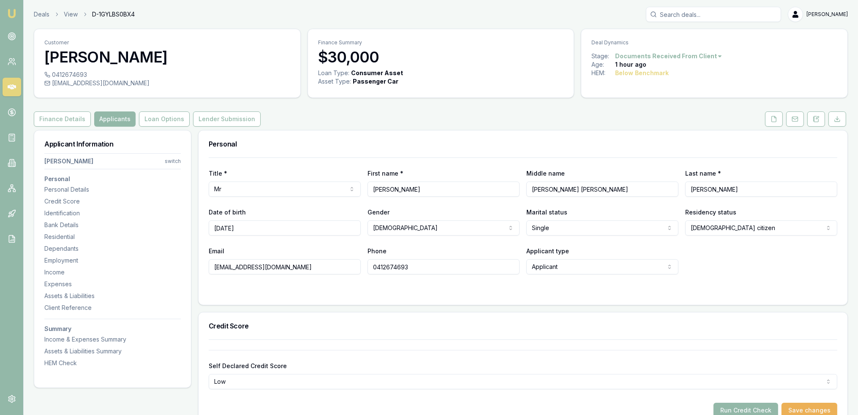
click at [258, 230] on input "[DATE]" at bounding box center [285, 228] width 152 height 15
type input "[DATE]"
click at [309, 341] on div "Self Declared Credit Score Low Excellent Very good Average Fair Low Run Credit …" at bounding box center [523, 379] width 629 height 79
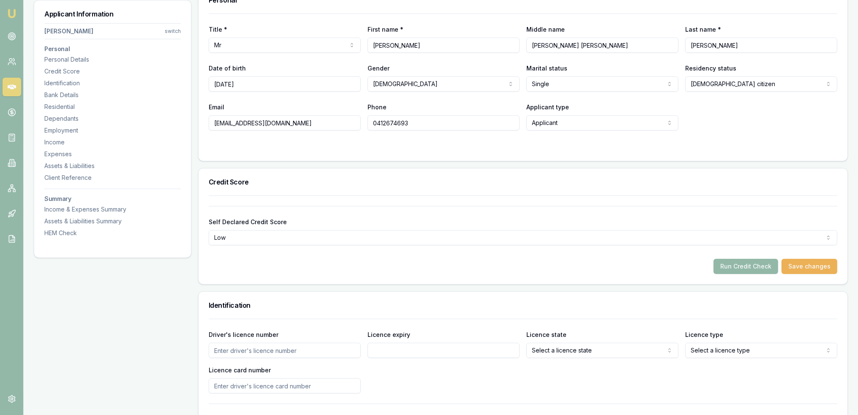
scroll to position [169, 0]
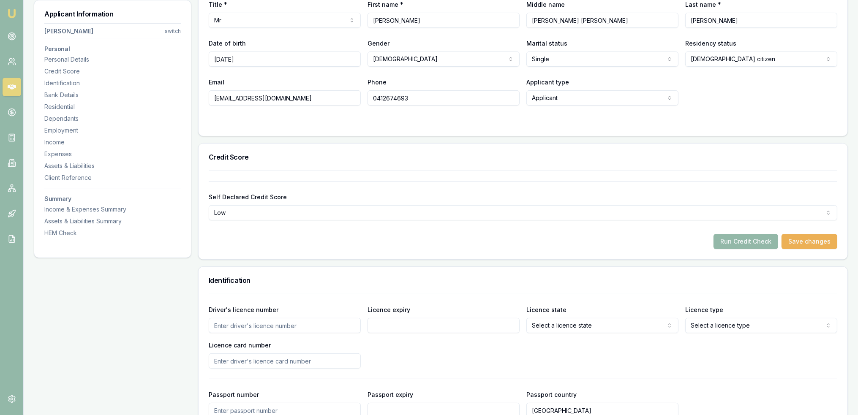
click at [306, 324] on input "Driver's licence number" at bounding box center [285, 325] width 152 height 15
type input "16565728"
type input "[DATE]"
select select "OPEN_LICENCE"
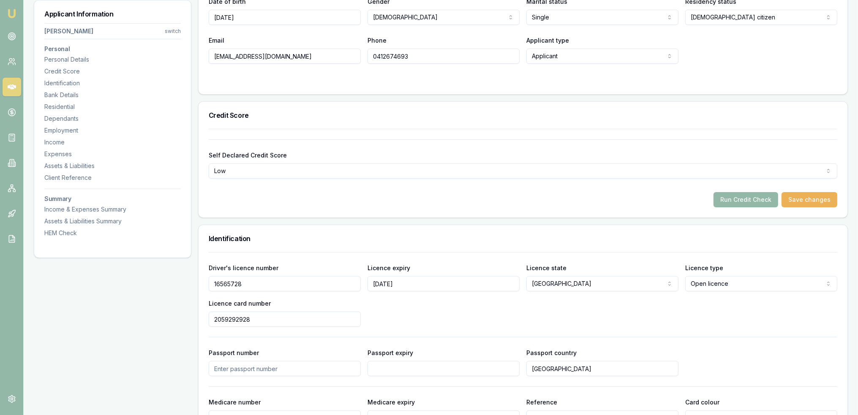
scroll to position [211, 0]
type input "2059292928"
drag, startPoint x: 542, startPoint y: 319, endPoint x: 840, endPoint y: 273, distance: 301.9
click at [543, 319] on div "Driver's licence number [DRIVERS_LICENSE_NUMBER] Licence expiry [DATE] Licence …" at bounding box center [523, 294] width 629 height 64
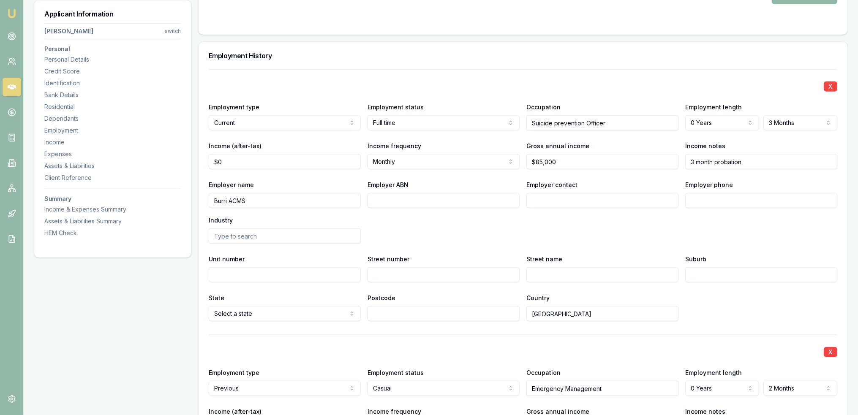
scroll to position [1249, 0]
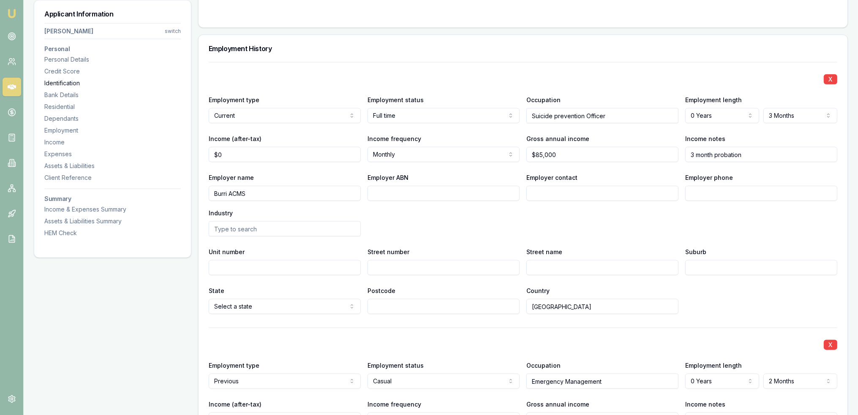
click at [77, 79] on div "Identification" at bounding box center [112, 83] width 137 height 8
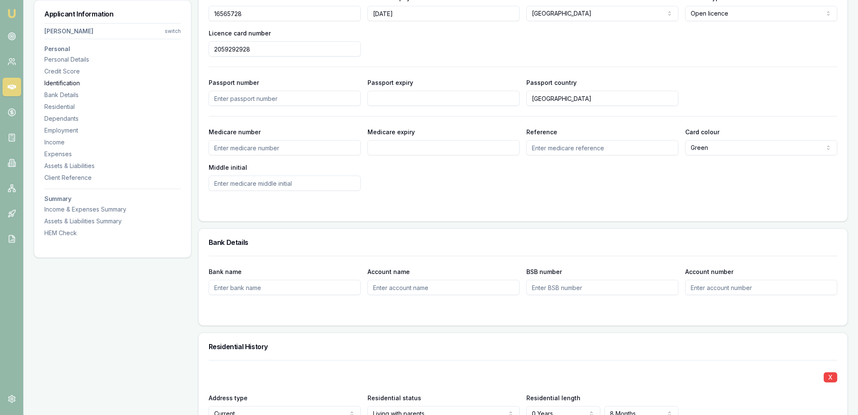
scroll to position [435, 0]
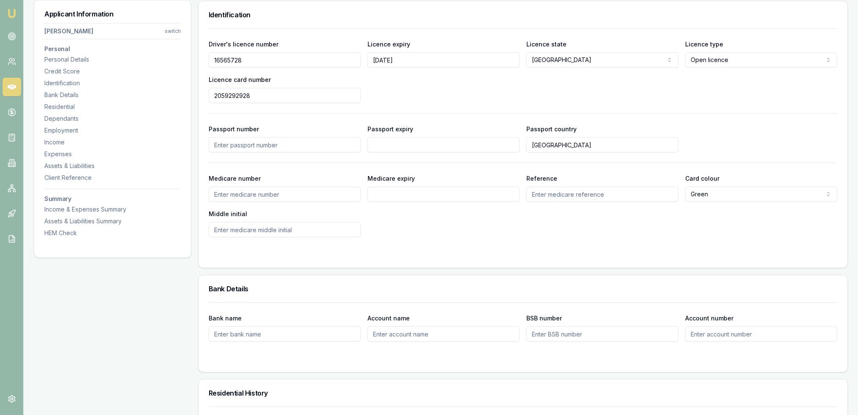
click at [286, 189] on input "Medicare number" at bounding box center [285, 194] width 152 height 15
type input "2652011496"
type input "11/2025"
type input "1"
type input "J"
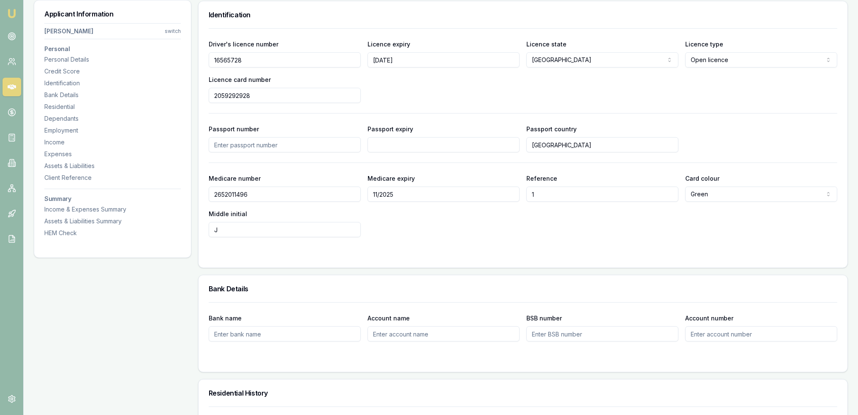
drag, startPoint x: 475, startPoint y: 222, endPoint x: 480, endPoint y: 222, distance: 4.2
click at [477, 222] on div "Medicare number [MEDICAL_ID] Medicare expiry 11/2025 Reference 1 Card colour Gr…" at bounding box center [523, 205] width 629 height 64
click at [70, 130] on div "Employment" at bounding box center [112, 130] width 137 height 8
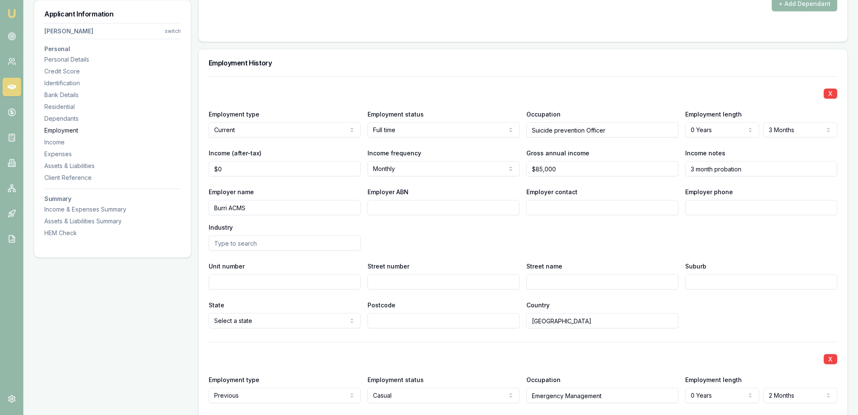
scroll to position [1283, 0]
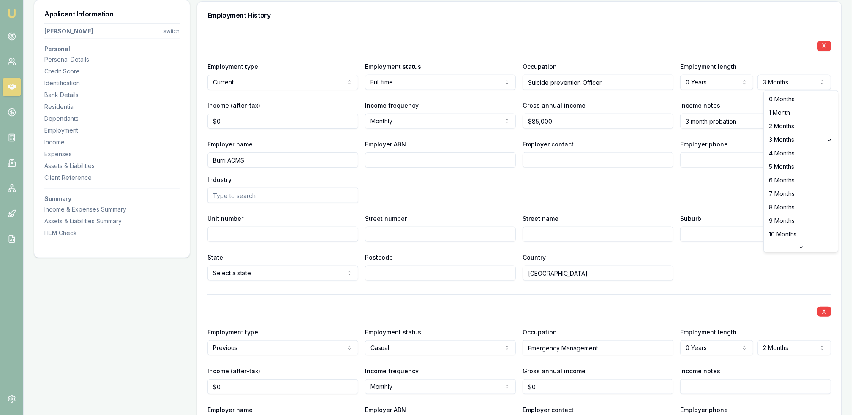
select select "2"
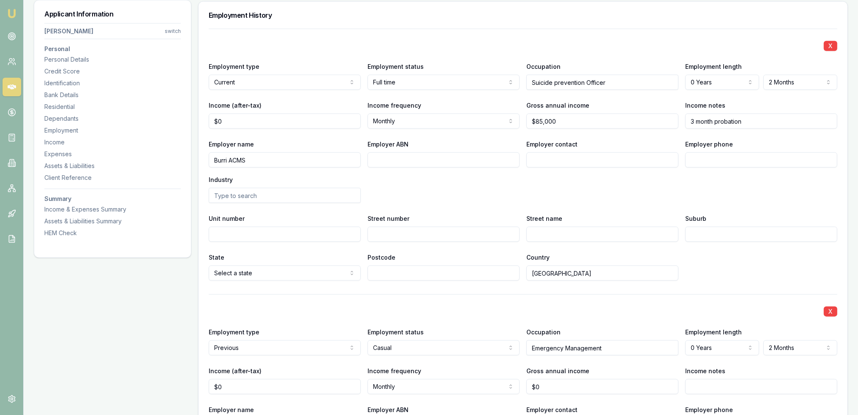
click at [762, 122] on input "3 month probation" at bounding box center [762, 121] width 152 height 15
type input "3 month probation"
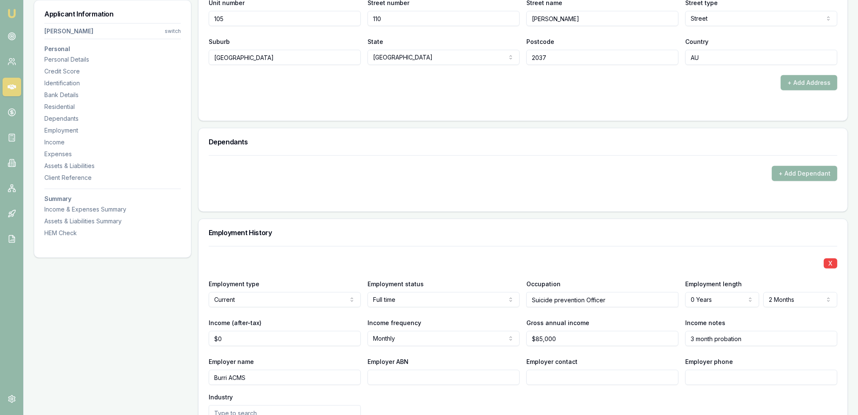
scroll to position [1054, 0]
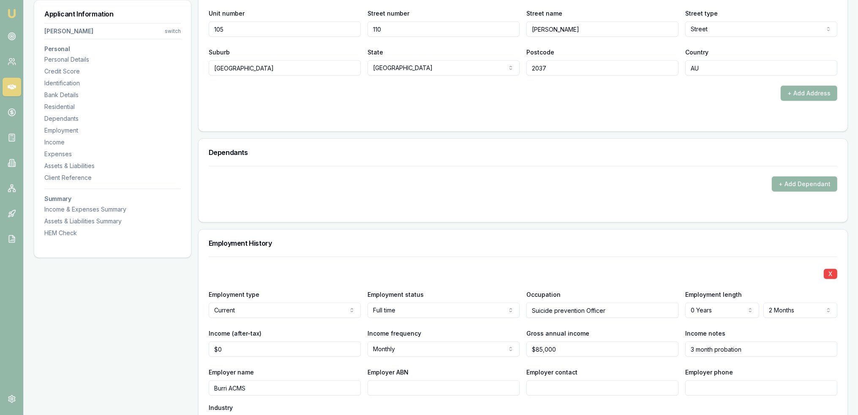
click at [754, 346] on input "3 month probation" at bounding box center [762, 349] width 152 height 15
type input "3 month probation - started [DATE]"
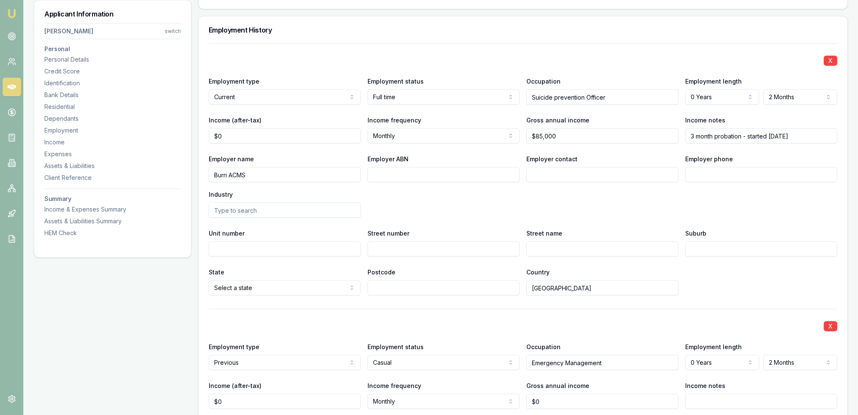
scroll to position [1317, 0]
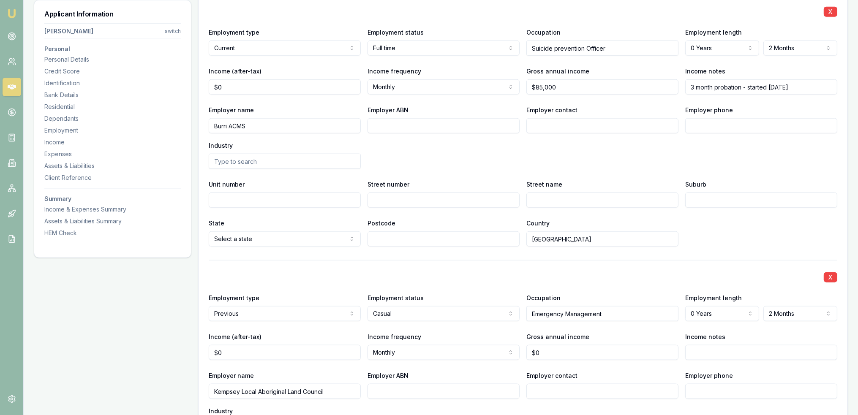
drag, startPoint x: 258, startPoint y: 124, endPoint x: 199, endPoint y: 134, distance: 59.2
click at [199, 131] on div "X Employment type Current Current Previous Employment status [DEMOGRAPHIC_DATA]…" at bounding box center [523, 416] width 649 height 843
type input "Durri Aboriginal Corporation Medical Service"
type input "52730046875"
type input "HR"
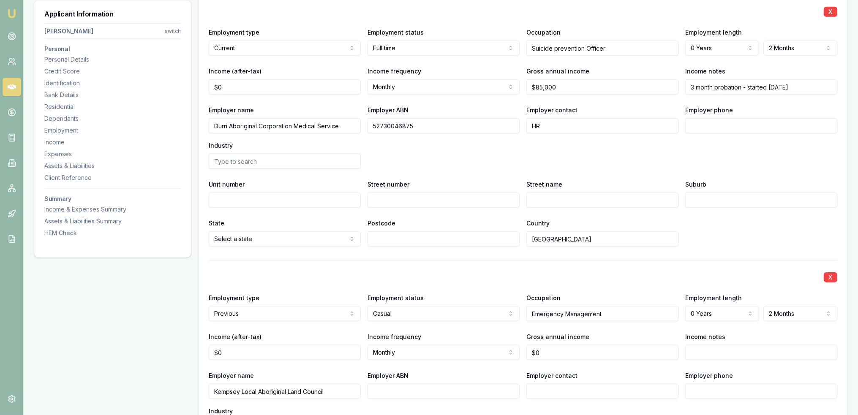
drag, startPoint x: 347, startPoint y: 123, endPoint x: 209, endPoint y: 131, distance: 138.5
click at [209, 131] on input "Durri Aboriginal Corporation Medical Service" at bounding box center [285, 125] width 152 height 15
click at [714, 124] on input "Employer phone" at bounding box center [762, 125] width 152 height 15
type input "0265 602 300"
click at [459, 198] on input "Street number" at bounding box center [444, 200] width 152 height 15
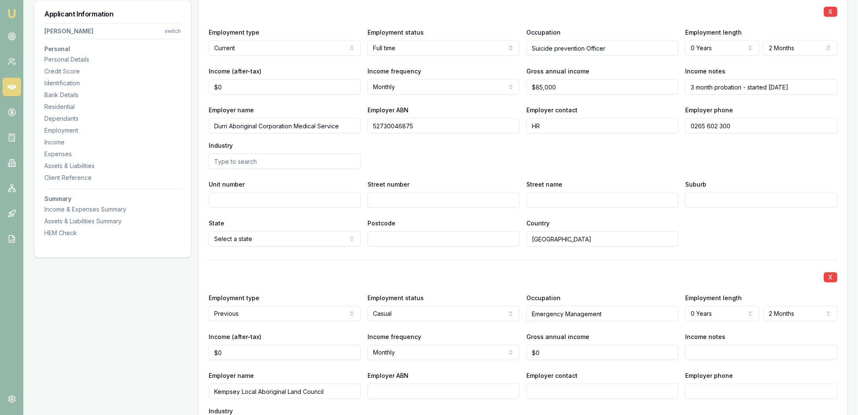
click at [423, 195] on input "Street number" at bounding box center [444, 200] width 152 height 15
type input "15-19"
type input "y"
type input "[GEOGRAPHIC_DATA]"
type input "Lane"
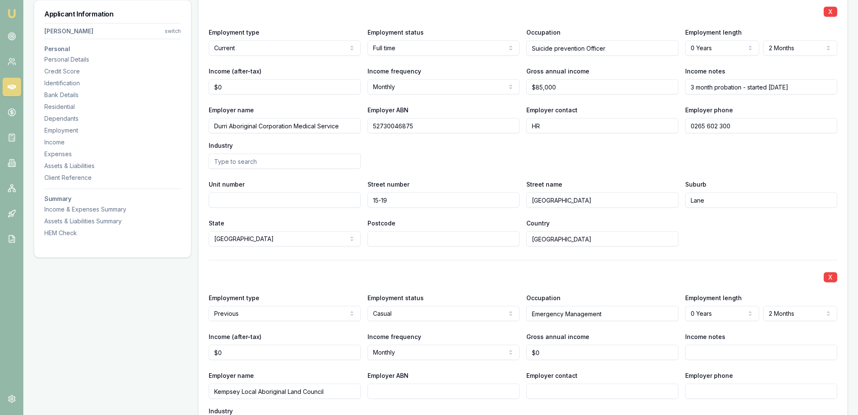
click at [555, 202] on input "[GEOGRAPHIC_DATA]" at bounding box center [603, 200] width 152 height 15
type input "[GEOGRAPHIC_DATA]"
type input "Kempsey"
type input "244"
click at [486, 235] on input "Postcode" at bounding box center [444, 239] width 152 height 15
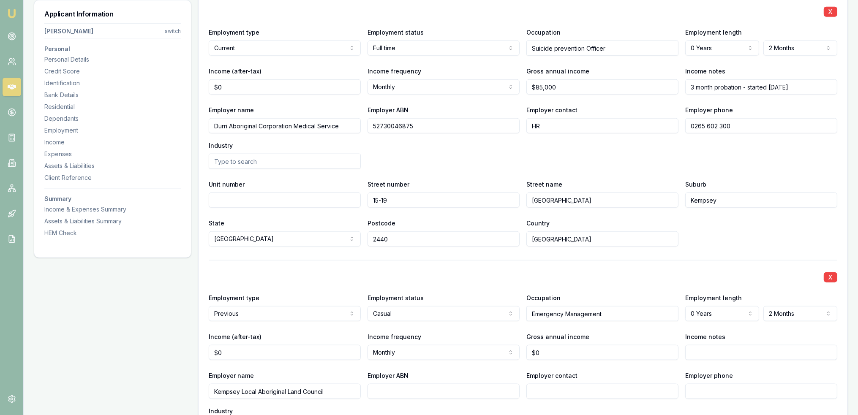
type input "2440"
click at [478, 253] on div "X Employment type Current Current Previous Employment status [DEMOGRAPHIC_DATA]…" at bounding box center [523, 401] width 629 height 813
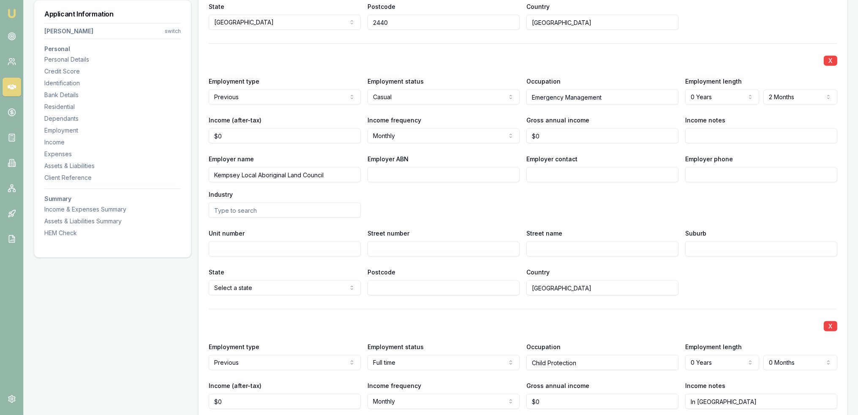
scroll to position [1527, 0]
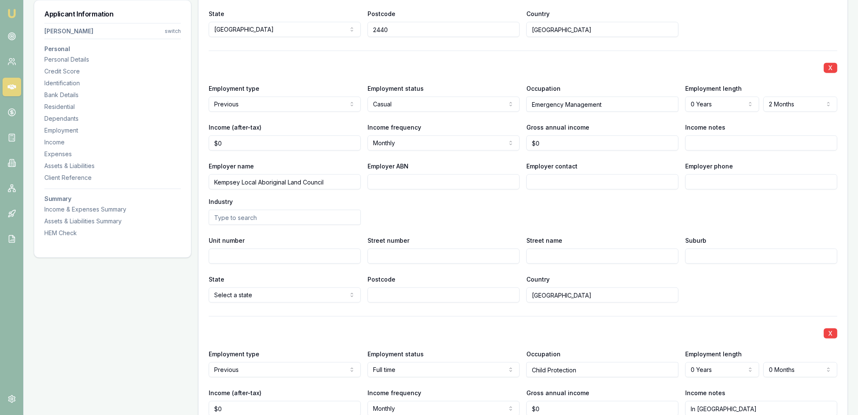
click at [703, 177] on input "Employer phone" at bounding box center [762, 182] width 152 height 15
type input "0265 628 688"
click at [549, 177] on input "Employer contact" at bounding box center [603, 182] width 152 height 15
type input "H"
type input "Payroll"
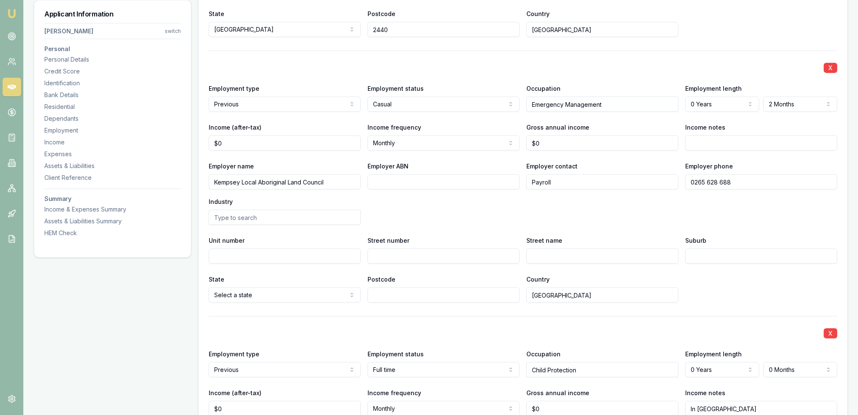
click at [502, 178] on input "Employer ABN" at bounding box center [444, 182] width 152 height 15
click at [394, 257] on input "Street number" at bounding box center [444, 256] width 152 height 15
click at [317, 258] on input "Unit number" at bounding box center [285, 256] width 152 height 15
type input "7"
type input "1"
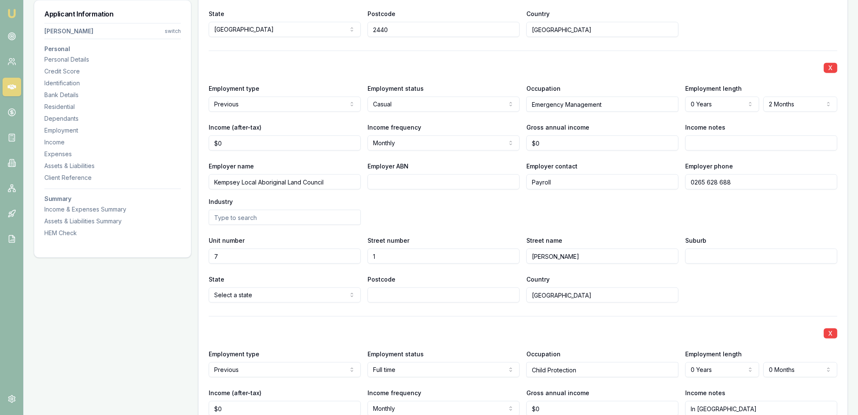
type input "John St"
type input "Kempsey"
type input "2440"
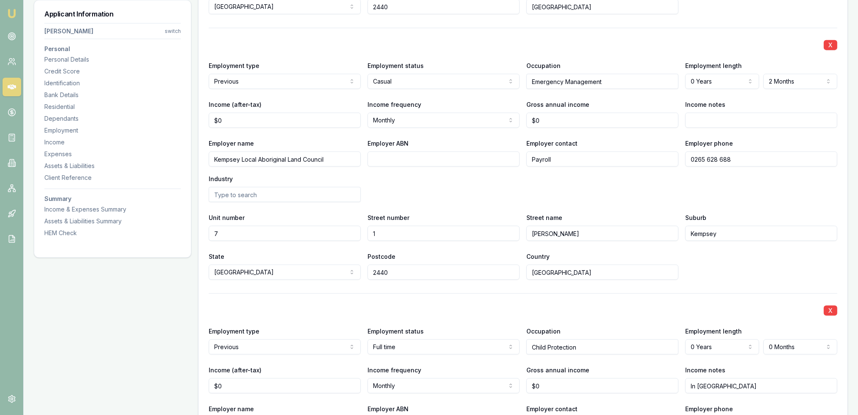
scroll to position [1611, 0]
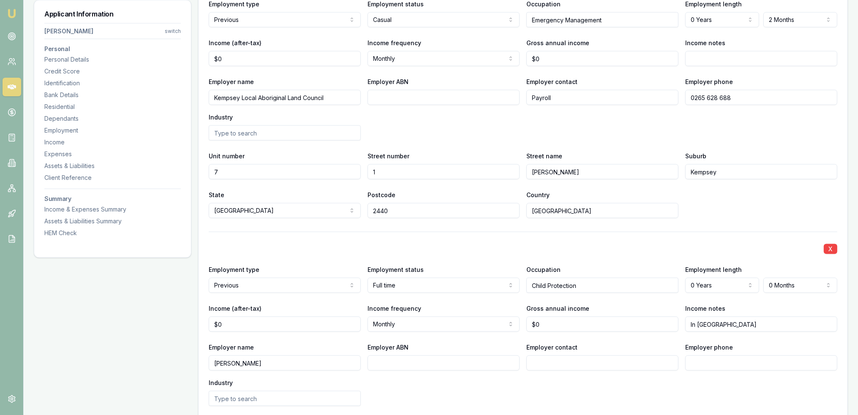
click at [233, 360] on input "Kari" at bounding box center [285, 363] width 152 height 15
click at [281, 361] on input "Kari" at bounding box center [285, 363] width 152 height 15
type input "Kari L"
click at [281, 361] on input "Kari" at bounding box center [285, 363] width 152 height 15
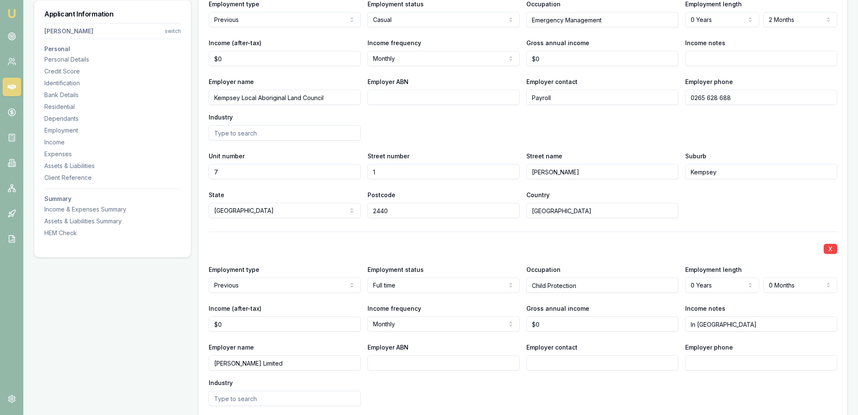
type input "Kari Limited"
click at [404, 363] on input "Employer ABN" at bounding box center [444, 363] width 152 height 15
click at [710, 362] on input "Employer phone" at bounding box center [762, 363] width 152 height 15
drag, startPoint x: 702, startPoint y: 357, endPoint x: 707, endPoint y: 361, distance: 6.0
click at [703, 360] on input "Employer phone" at bounding box center [762, 363] width 152 height 15
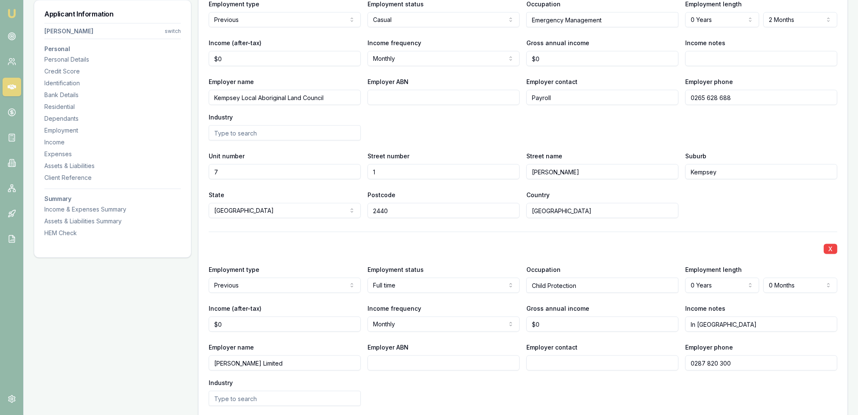
type input "0287 820 300"
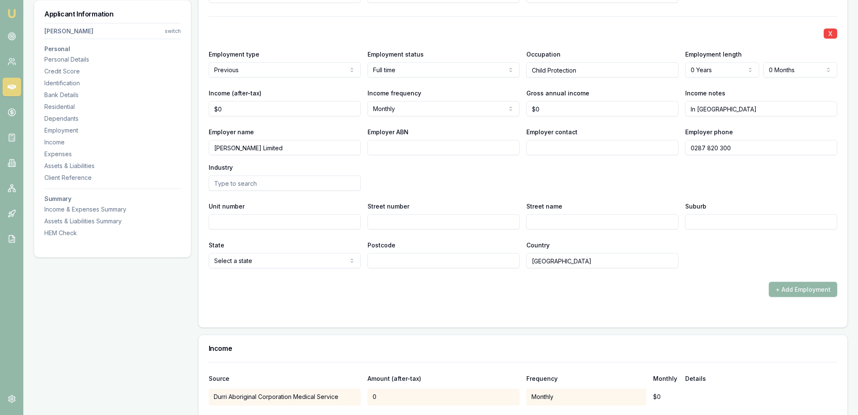
scroll to position [1822, 0]
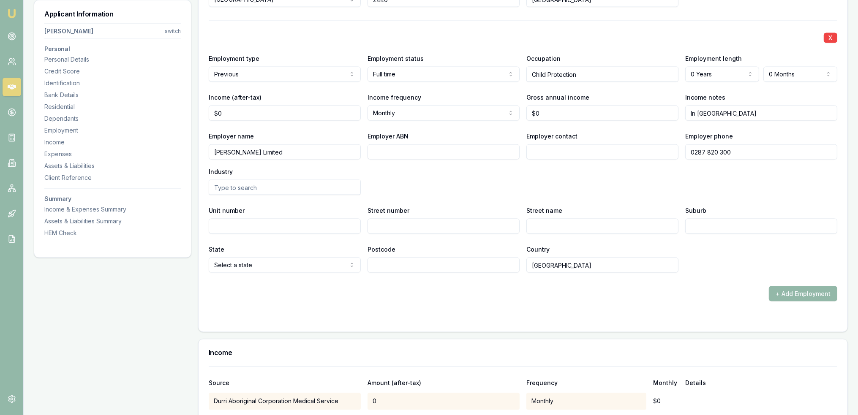
click at [432, 221] on input "Street number" at bounding box center [444, 226] width 152 height 15
type input "14"
type input "d"
type input "Dawn Fraser Ave"
type input "Sydney Olympic Park"
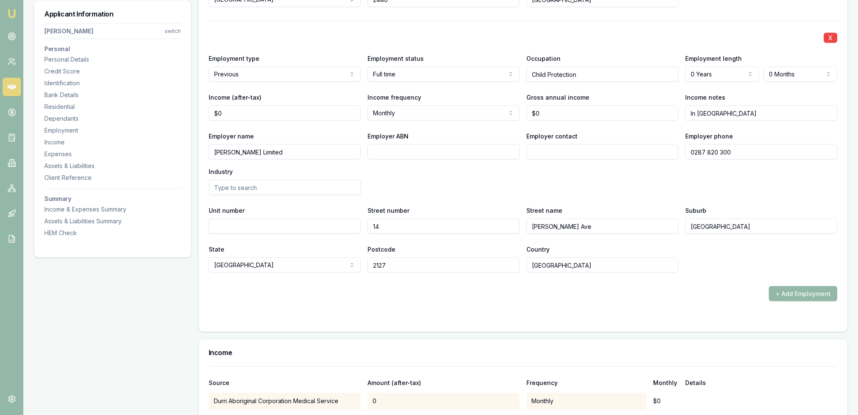
type input "2127"
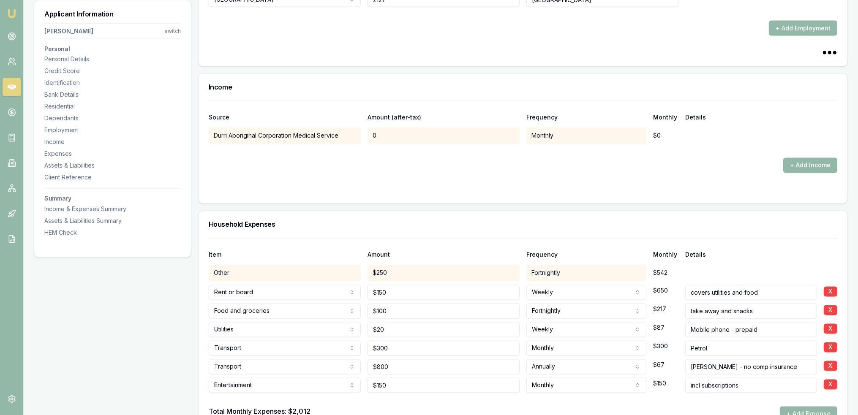
scroll to position [1492, 0]
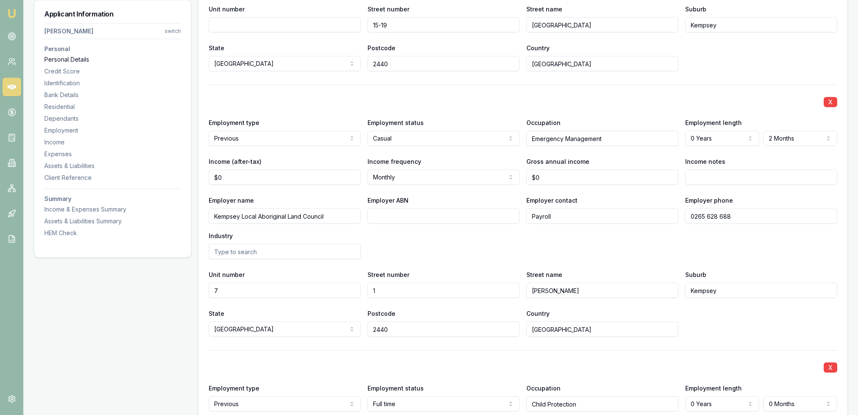
click at [61, 57] on div "Personal Details" at bounding box center [112, 59] width 137 height 8
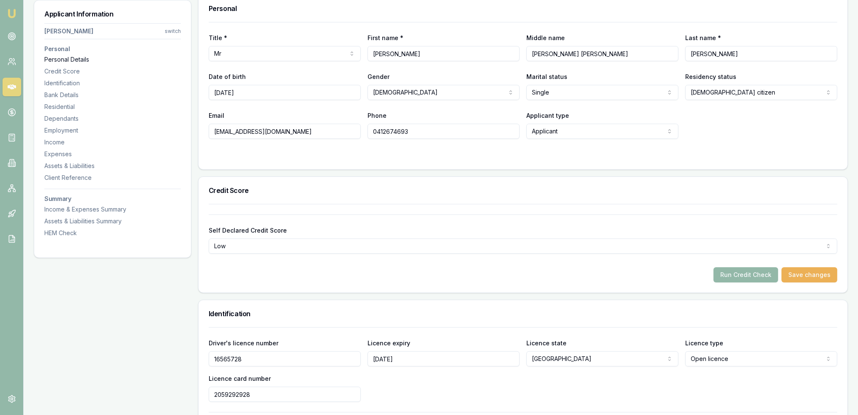
scroll to position [130, 0]
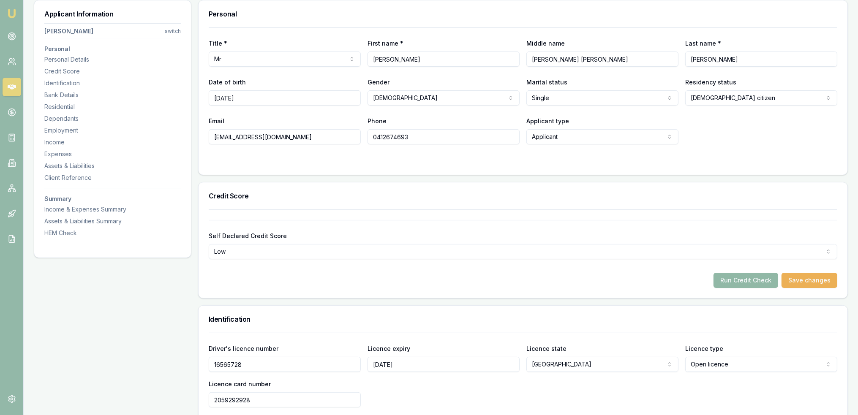
click at [737, 280] on button "Run Credit Check" at bounding box center [746, 280] width 65 height 15
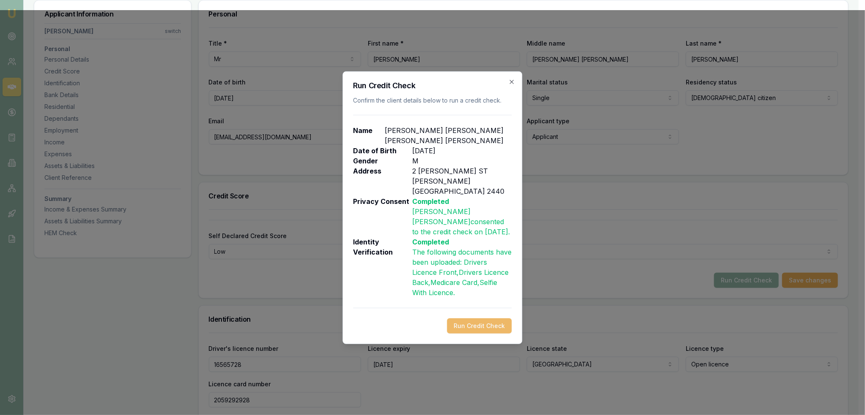
click at [475, 319] on button "Run Credit Check" at bounding box center [479, 326] width 65 height 15
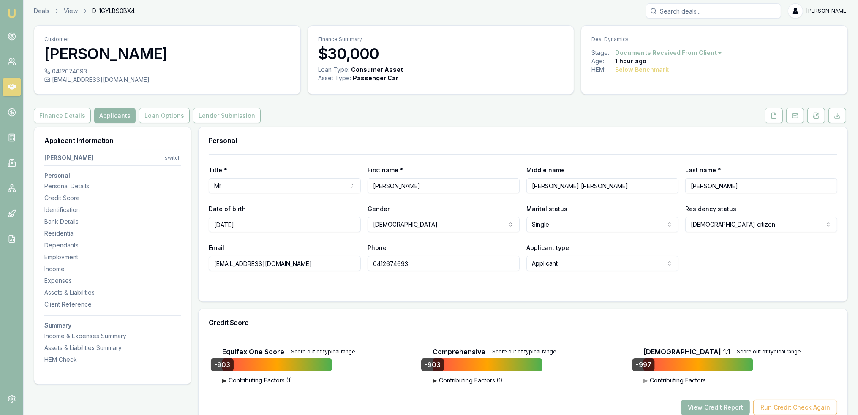
scroll to position [0, 0]
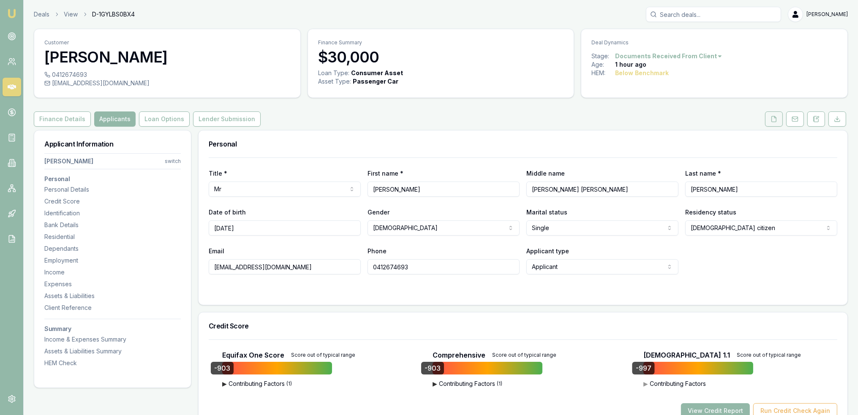
click at [776, 117] on icon at bounding box center [774, 118] width 5 height 5
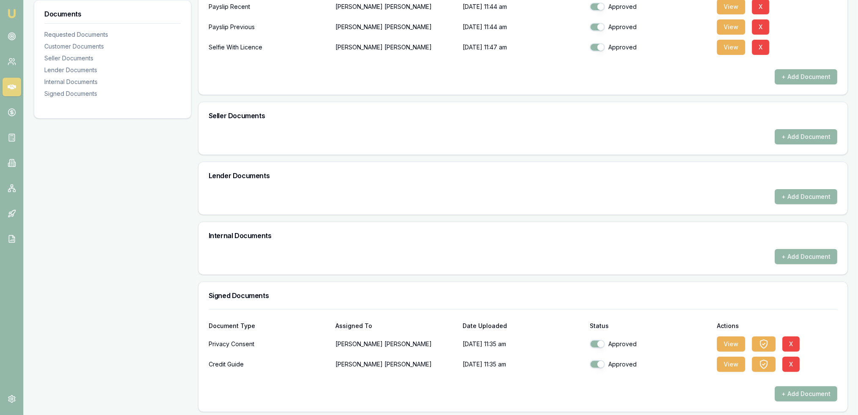
scroll to position [343, 0]
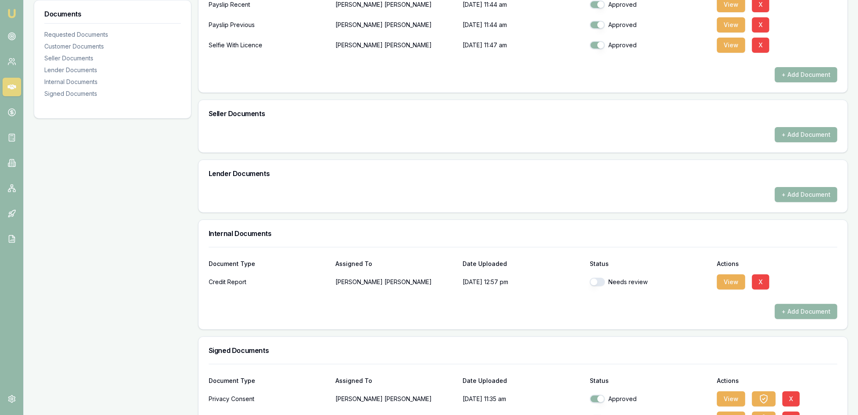
click at [597, 280] on button "button" at bounding box center [597, 282] width 15 height 8
checkbox input "true"
click at [732, 281] on button "View" at bounding box center [731, 282] width 28 height 15
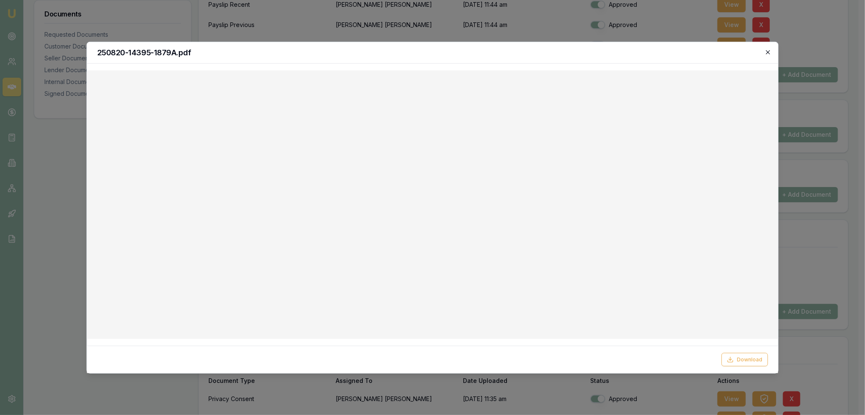
click at [767, 52] on icon "button" at bounding box center [768, 52] width 4 height 4
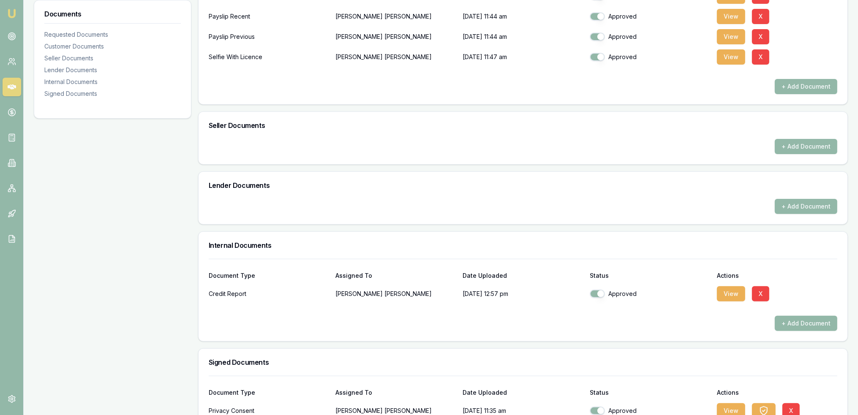
scroll to position [362, 0]
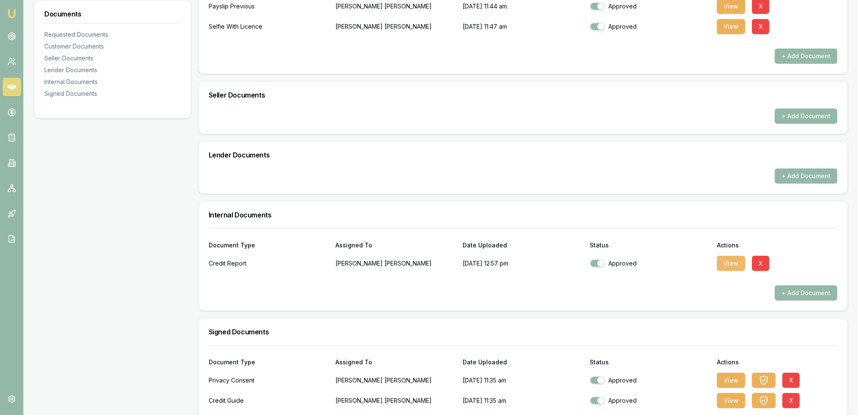
click at [724, 259] on button "View" at bounding box center [731, 263] width 28 height 15
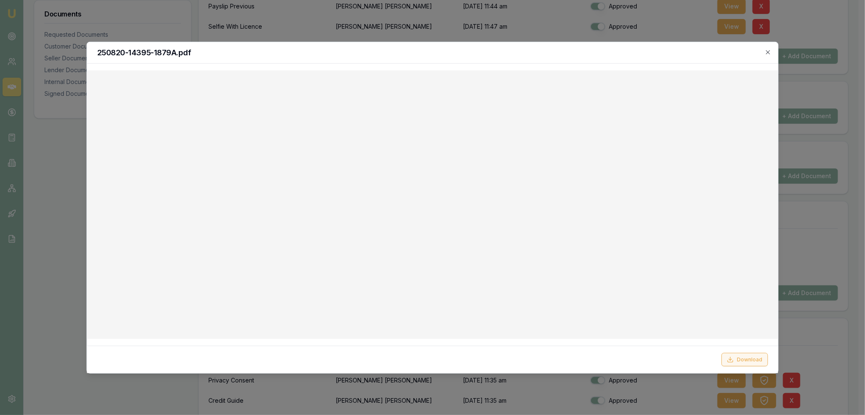
click at [746, 360] on button "Download" at bounding box center [744, 360] width 46 height 14
click at [767, 52] on icon "button" at bounding box center [768, 52] width 4 height 4
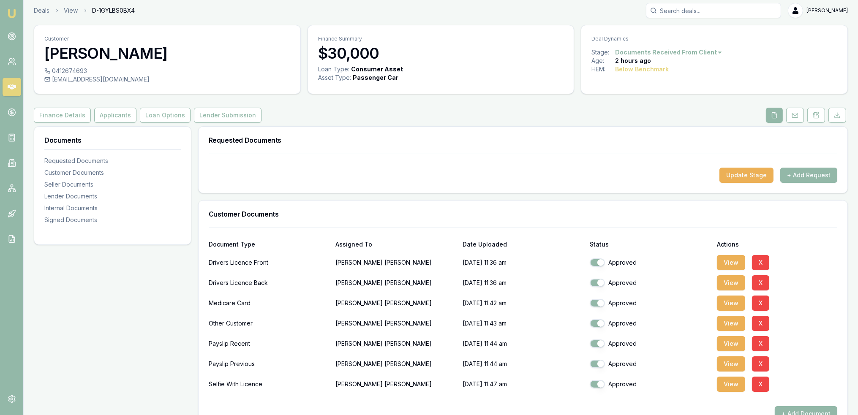
scroll to position [0, 0]
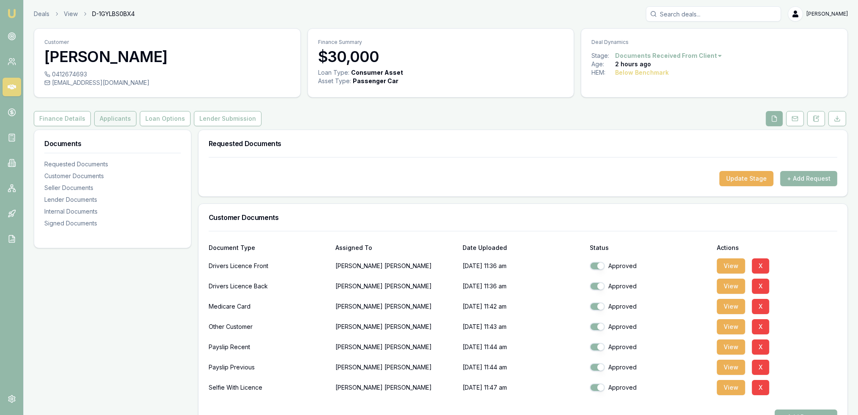
click at [114, 118] on button "Applicants" at bounding box center [115, 118] width 42 height 15
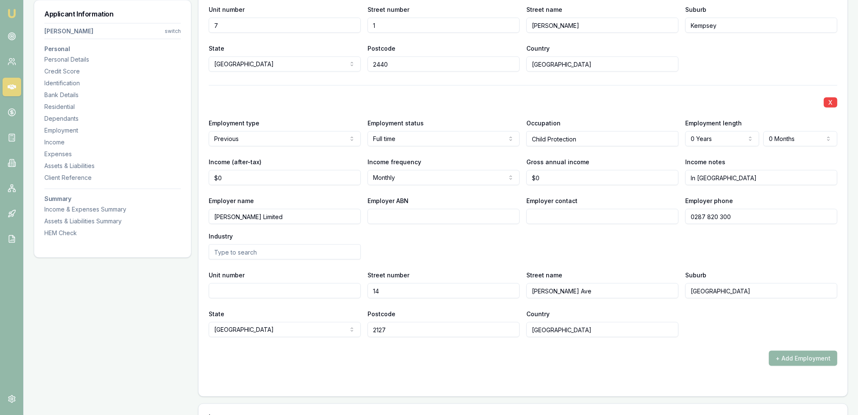
scroll to position [1762, 0]
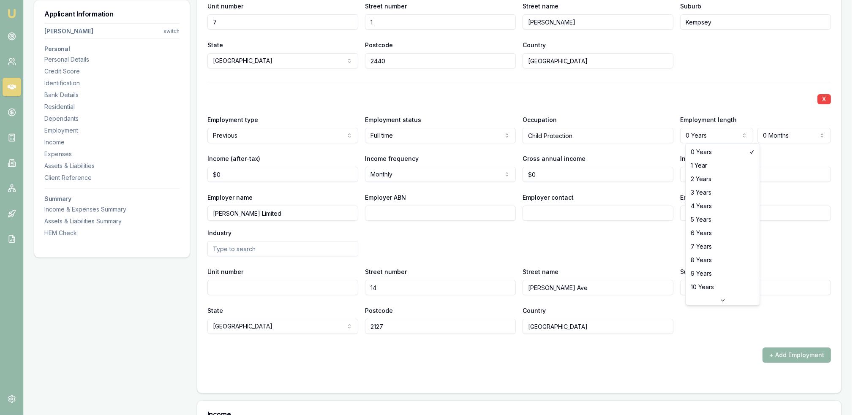
select select "5"
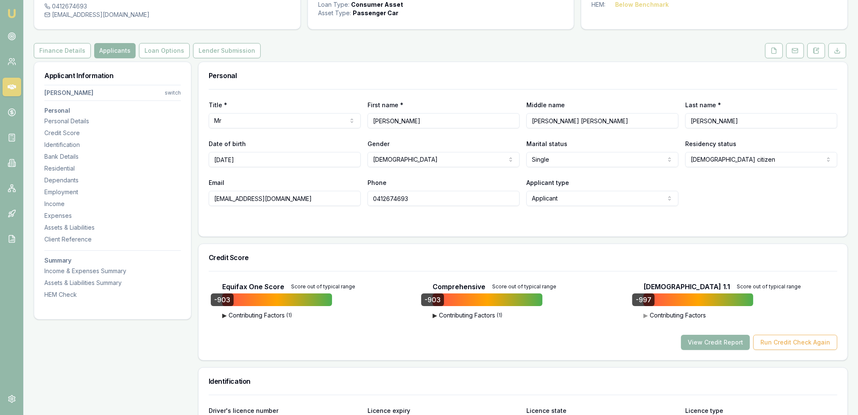
scroll to position [54, 0]
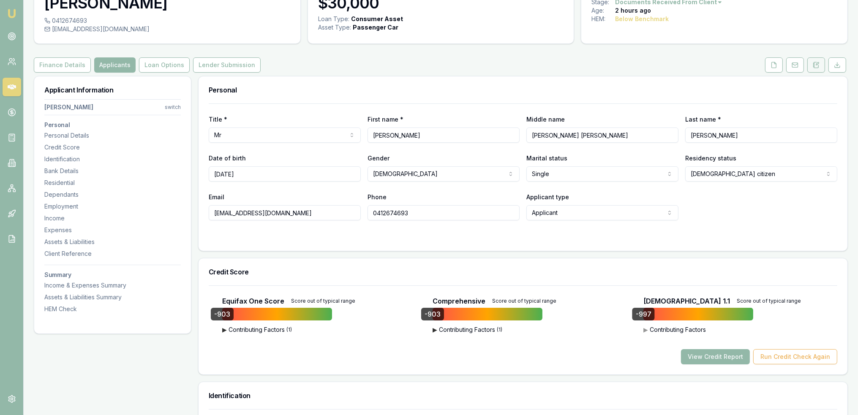
click at [808, 70] on button at bounding box center [817, 64] width 18 height 15
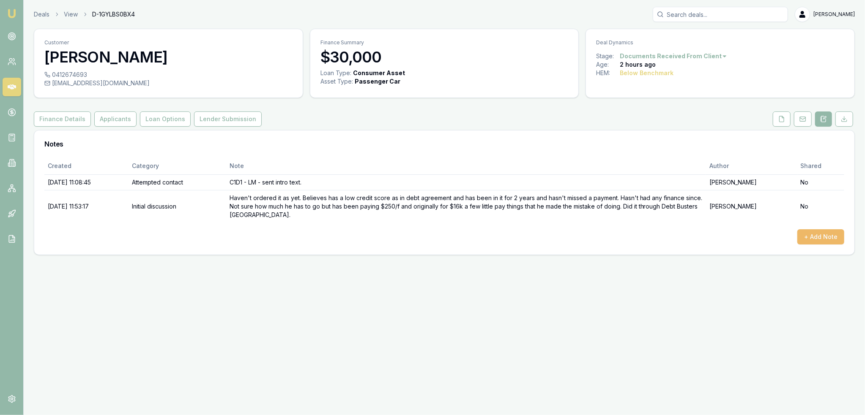
click at [821, 241] on button "+ Add Note" at bounding box center [820, 236] width 47 height 15
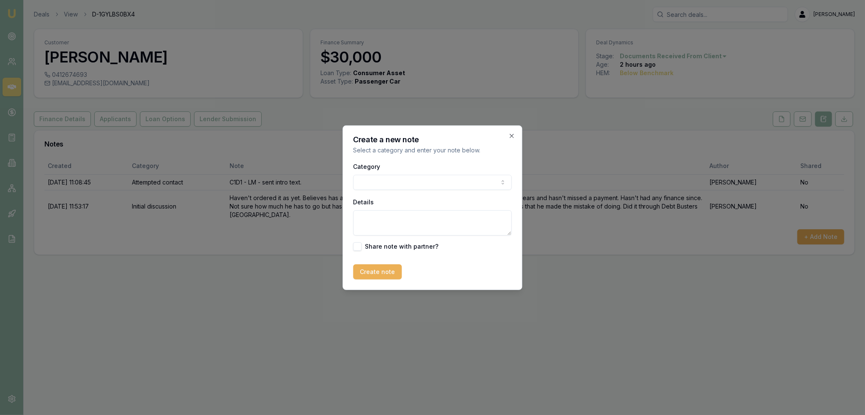
click at [385, 179] on body "Emu Broker Deals View D-1GYLBS0BX4 Robyn Adams Toggle Menu Customer Victor Dixo…" at bounding box center [432, 207] width 865 height 415
click at [391, 219] on textarea "Details" at bounding box center [432, 222] width 158 height 25
paste textarea "Financier investigation - - Azora looking into why July application wasn't appr…"
type textarea "Financier investigation - - Azora looking into why July application wasn't appr…"
click at [372, 271] on button "Create note" at bounding box center [377, 272] width 49 height 15
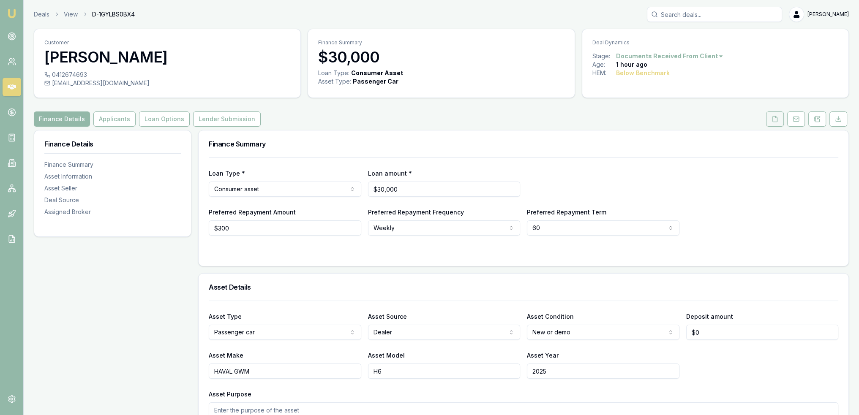
click at [775, 117] on icon at bounding box center [775, 119] width 7 height 7
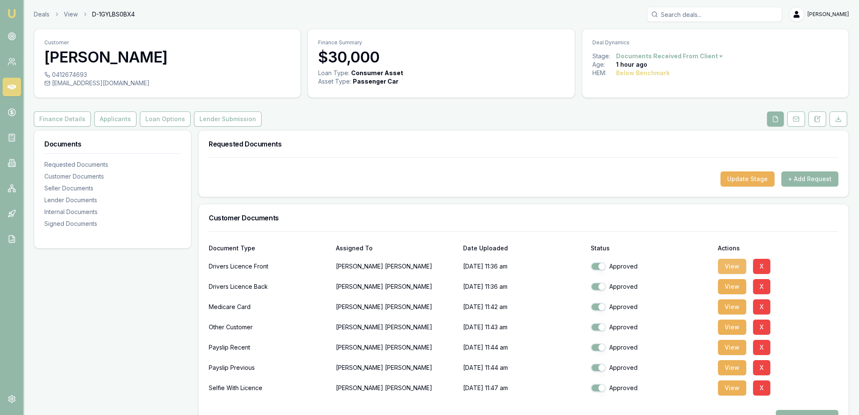
click at [733, 264] on button "View" at bounding box center [732, 266] width 28 height 15
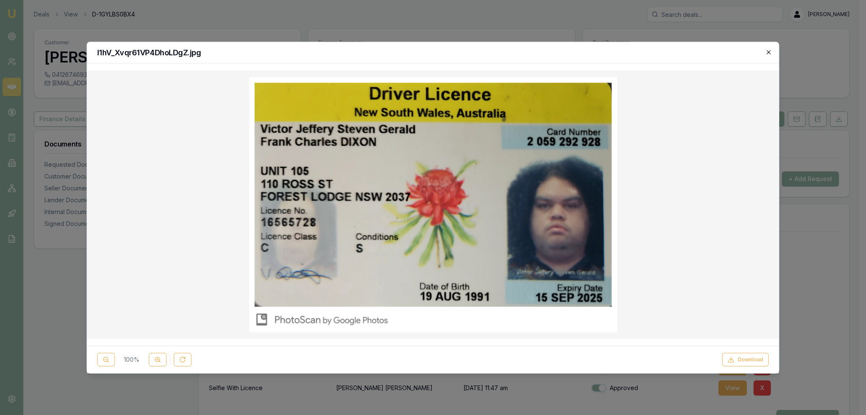
click at [768, 51] on icon "button" at bounding box center [768, 52] width 4 height 4
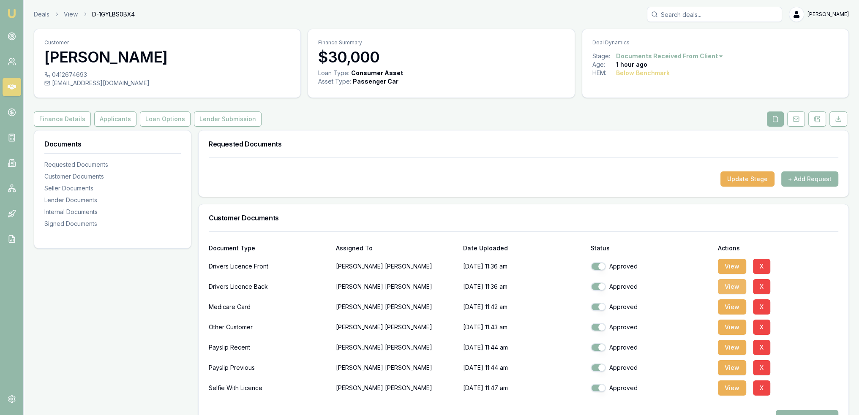
click at [730, 284] on button "View" at bounding box center [732, 286] width 28 height 15
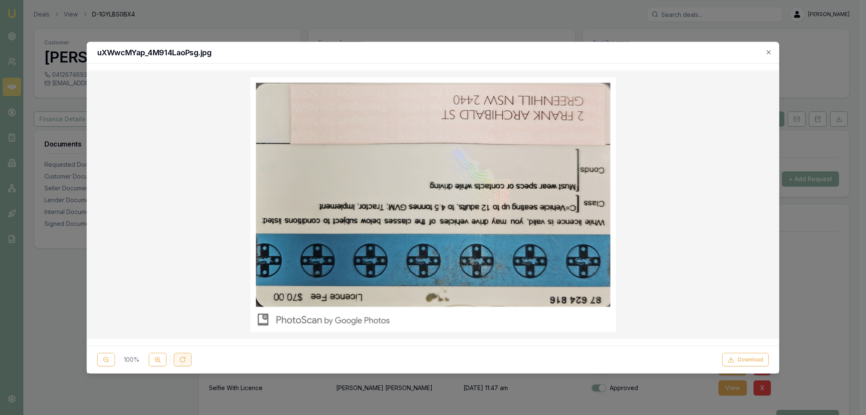
click at [186, 357] on button at bounding box center [183, 360] width 18 height 14
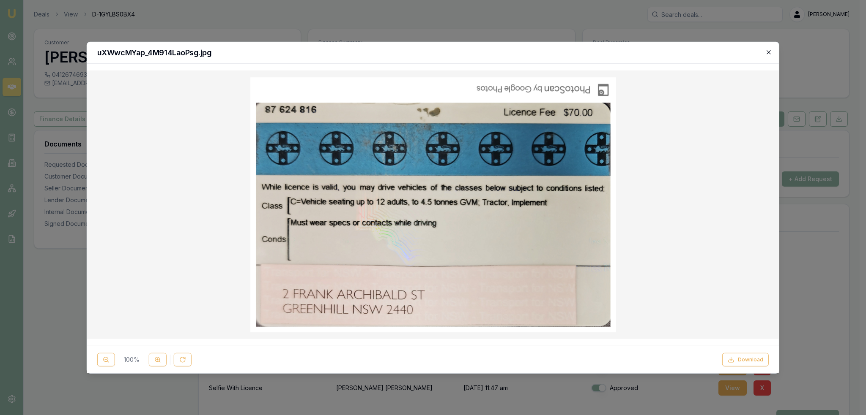
click at [765, 48] on div "uXWwcMYap_4M914LaoPsg.jpg" at bounding box center [432, 53] width 691 height 22
click at [768, 55] on icon "button" at bounding box center [768, 52] width 7 height 7
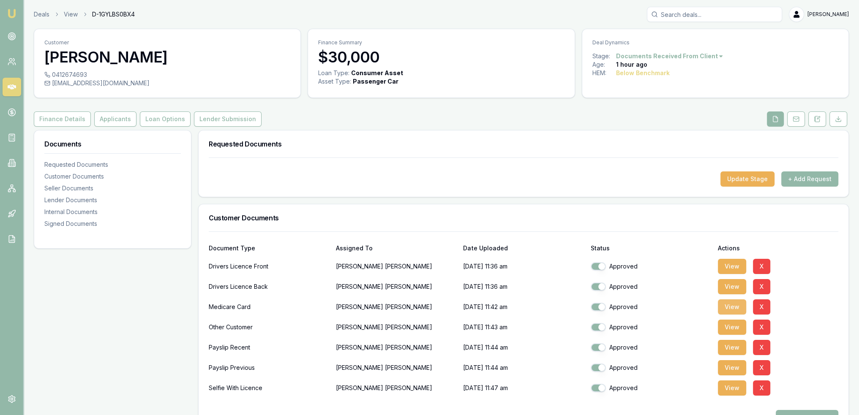
click at [730, 304] on button "View" at bounding box center [732, 307] width 28 height 15
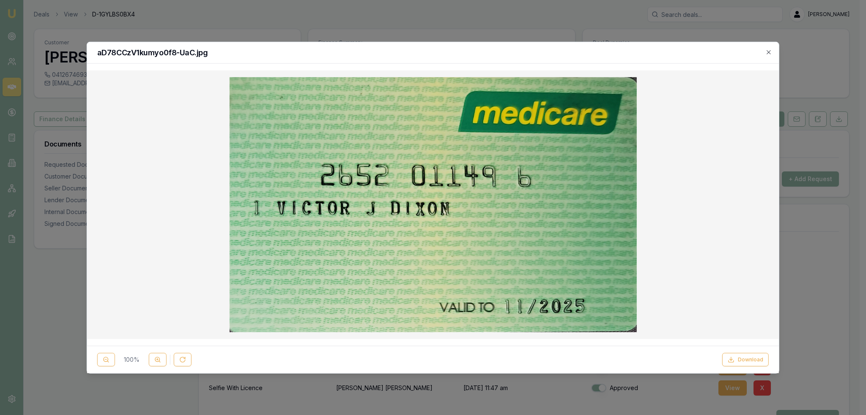
drag, startPoint x: 769, startPoint y: 53, endPoint x: 759, endPoint y: 59, distance: 11.7
click at [769, 53] on icon "button" at bounding box center [768, 52] width 7 height 7
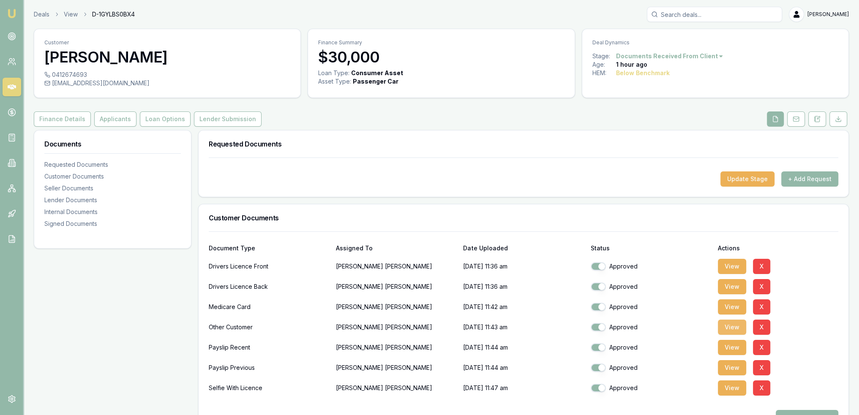
click at [734, 325] on button "View" at bounding box center [732, 327] width 28 height 15
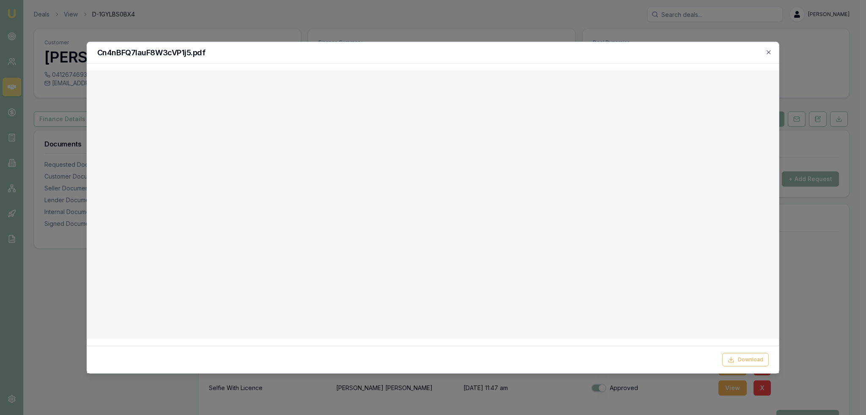
click at [778, 161] on div at bounding box center [432, 204] width 691 height 269
click at [762, 51] on h2 "Cn4nBFQ7lauF8W3cVP1j5.pdf" at bounding box center [432, 53] width 671 height 8
click at [768, 51] on icon "button" at bounding box center [768, 52] width 7 height 7
